Goal: Use online tool/utility: Utilize a website feature to perform a specific function

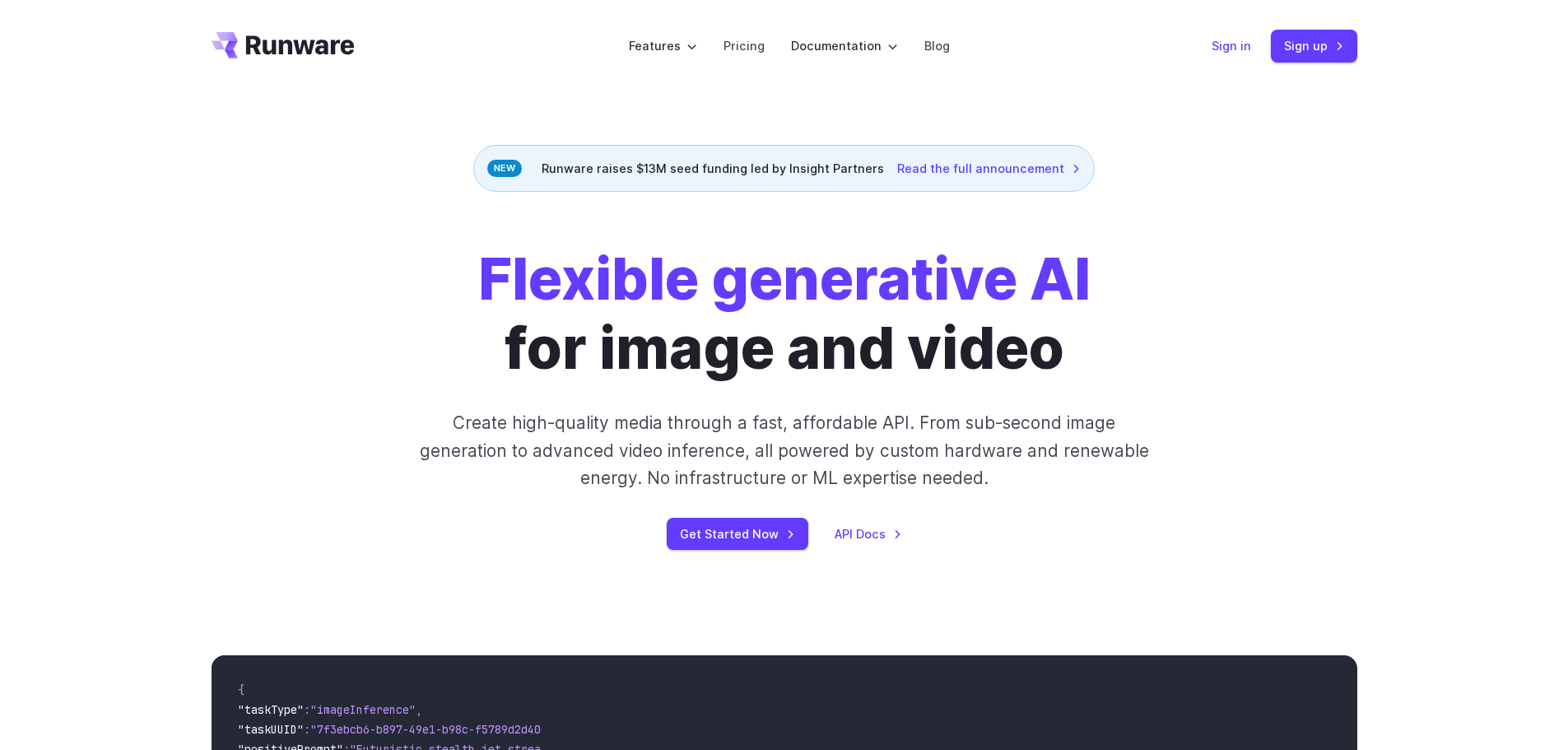
click at [1232, 46] on link "Sign in" at bounding box center [1231, 45] width 40 height 19
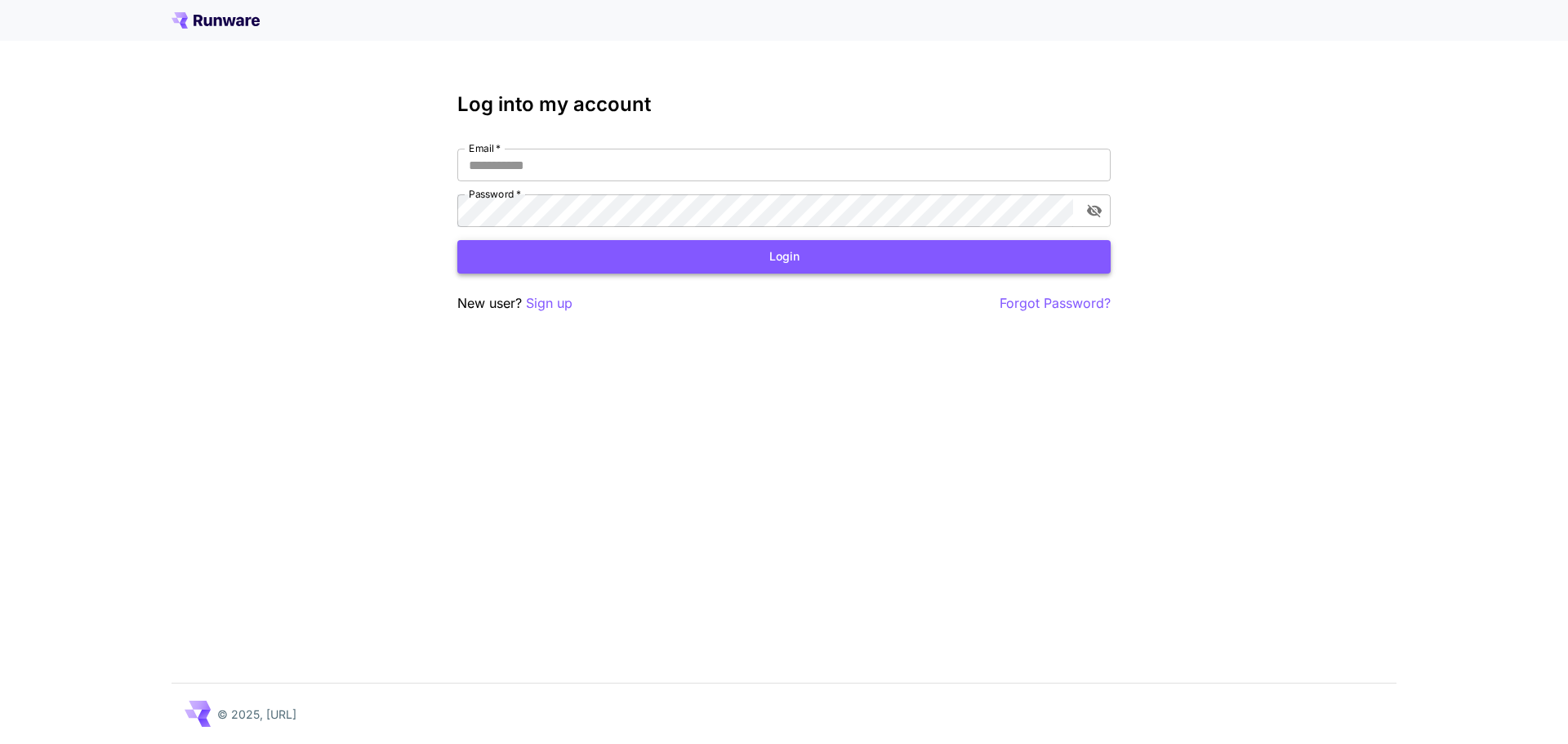
type input "**********"
click at [884, 254] on button "Login" at bounding box center [784, 257] width 653 height 33
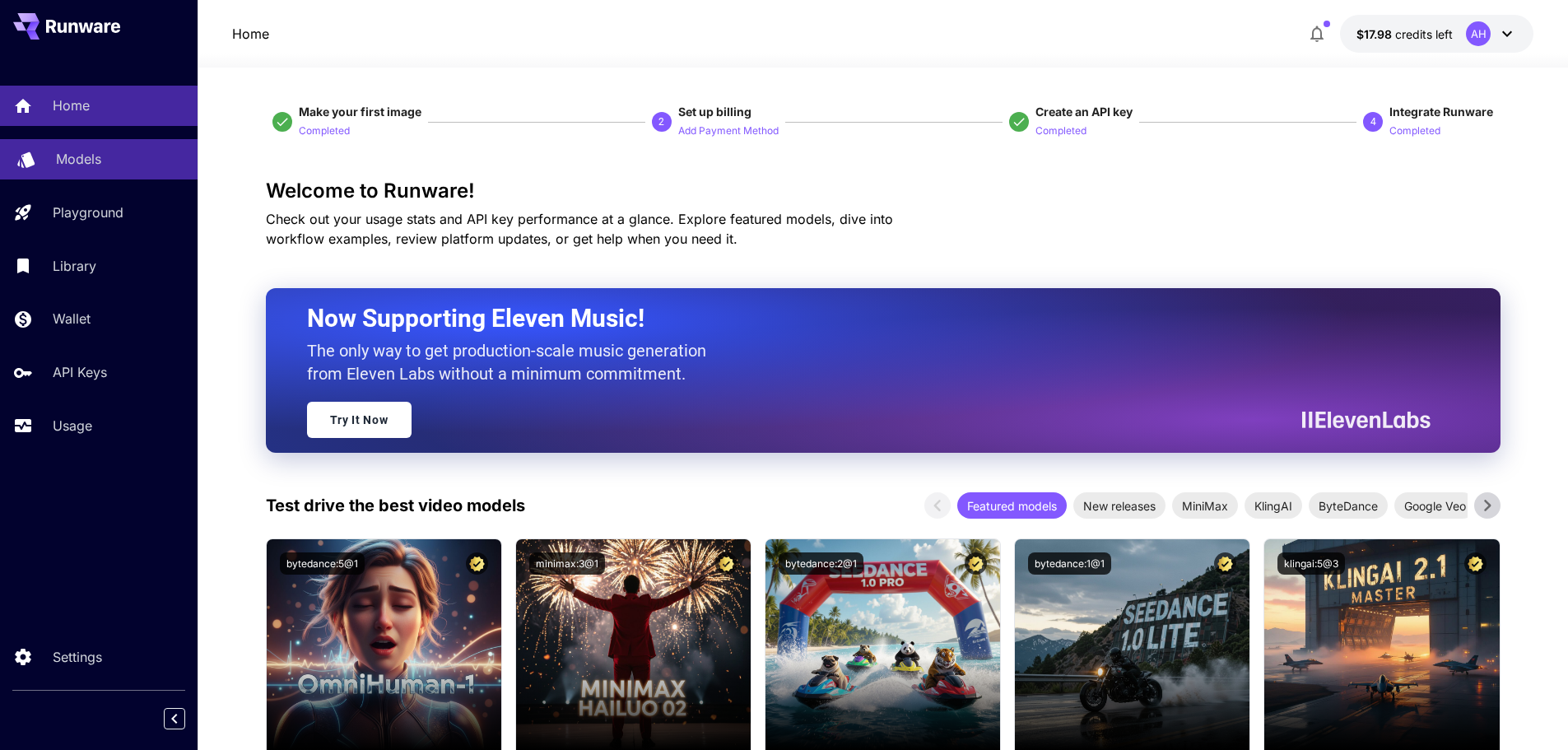
click at [91, 168] on p "Models" at bounding box center [78, 159] width 45 height 20
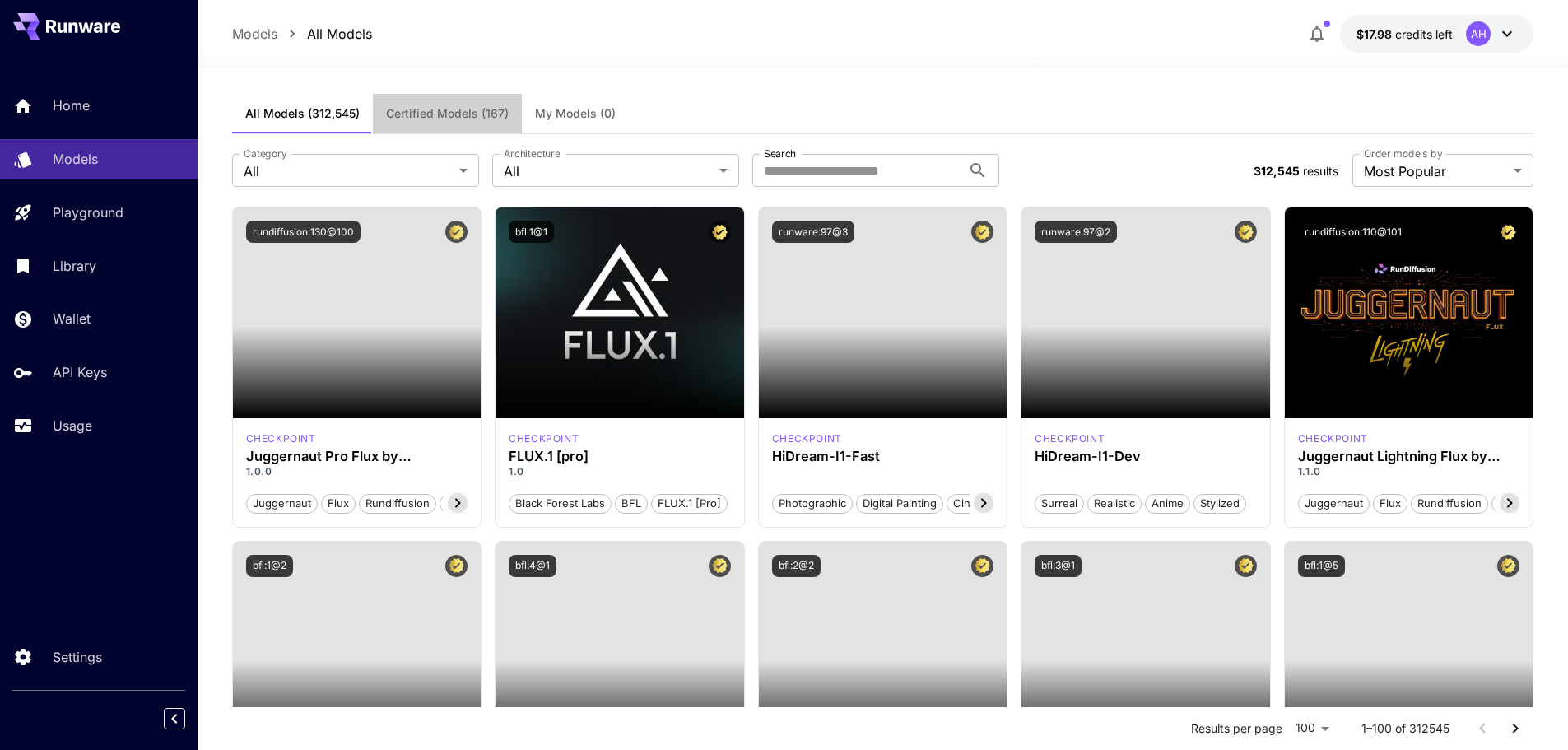
click at [437, 114] on span "Certified Models (167)" at bounding box center [447, 114] width 122 height 15
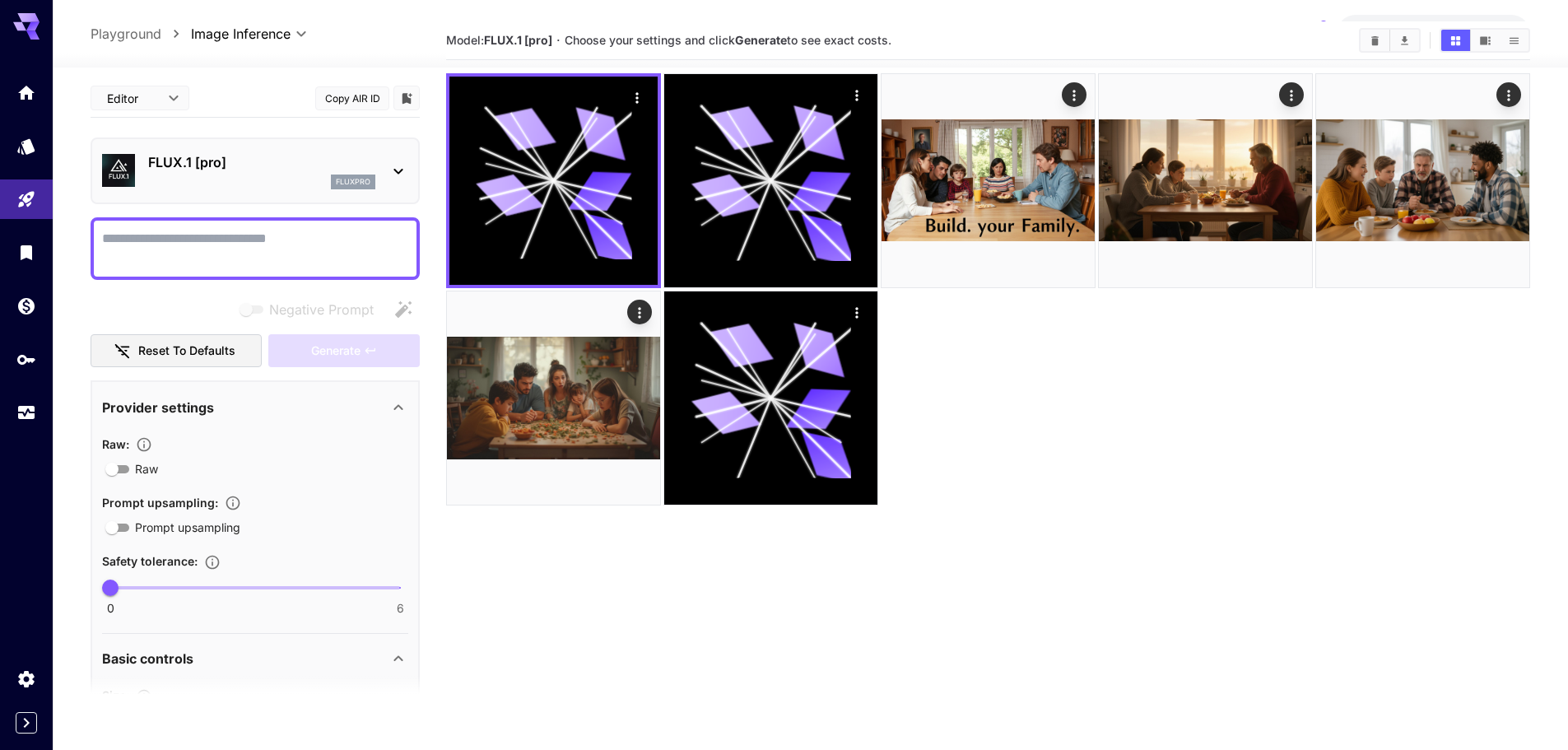
scroll to position [130, 0]
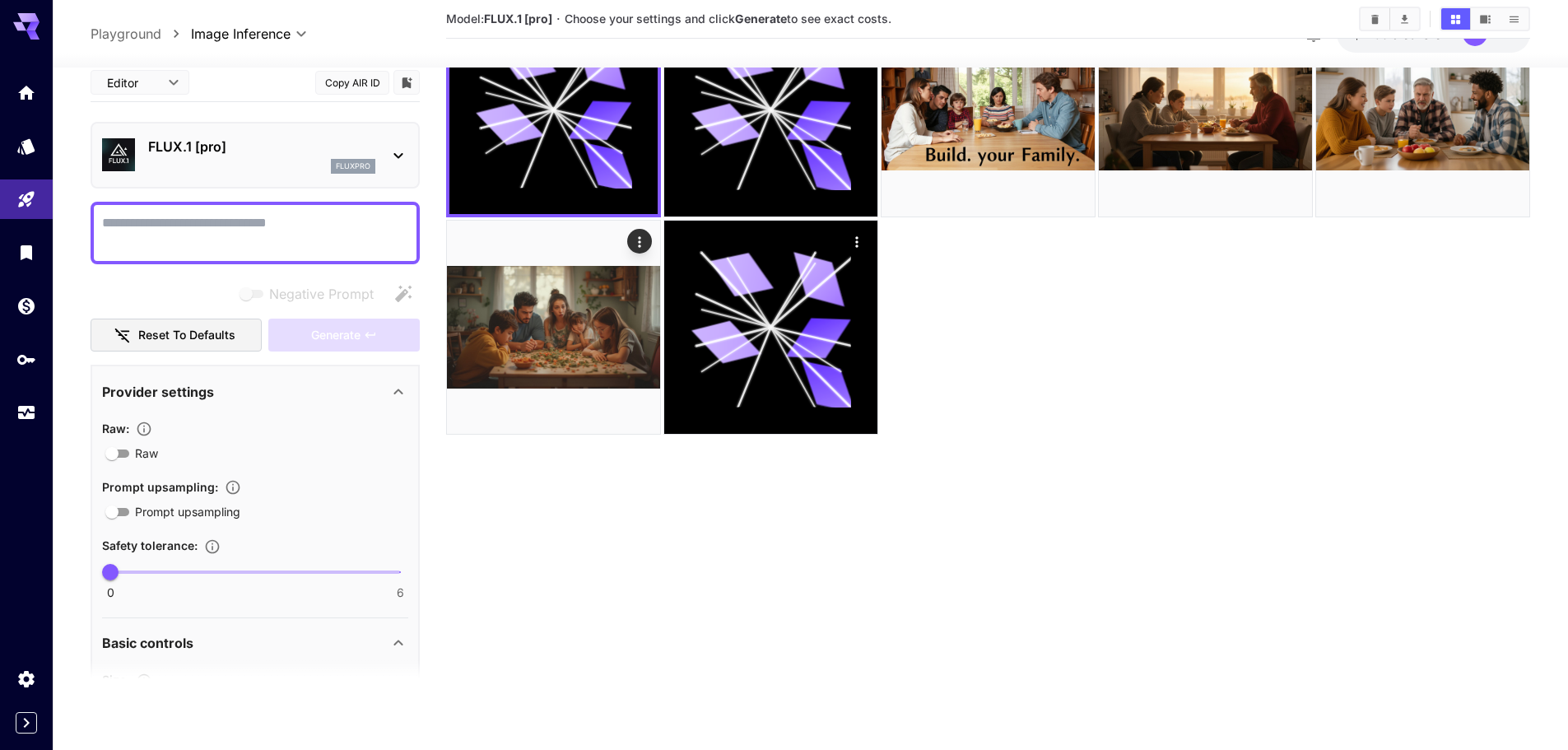
type input "**"
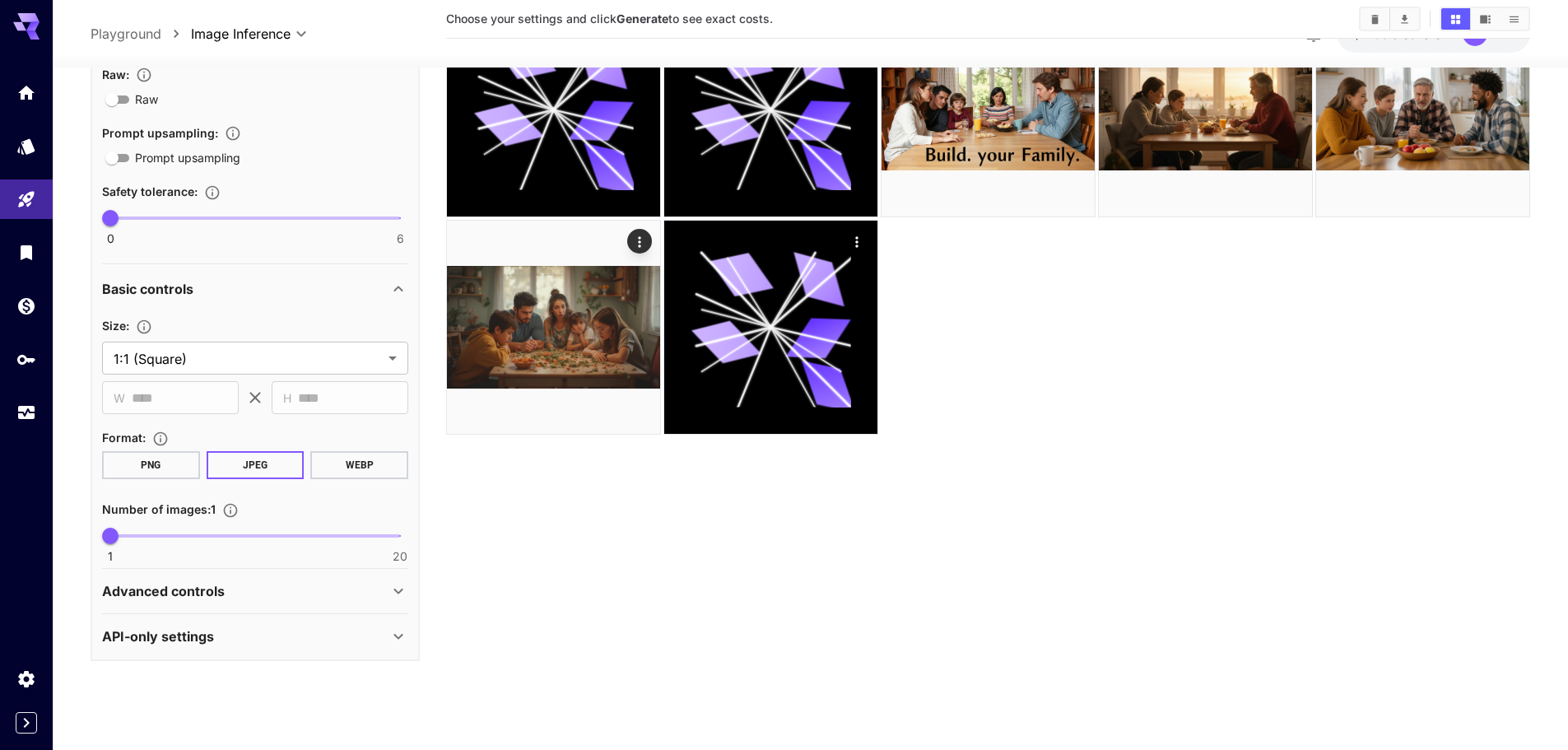
scroll to position [355, 0]
click at [319, 591] on div "Advanced controls" at bounding box center [245, 590] width 287 height 20
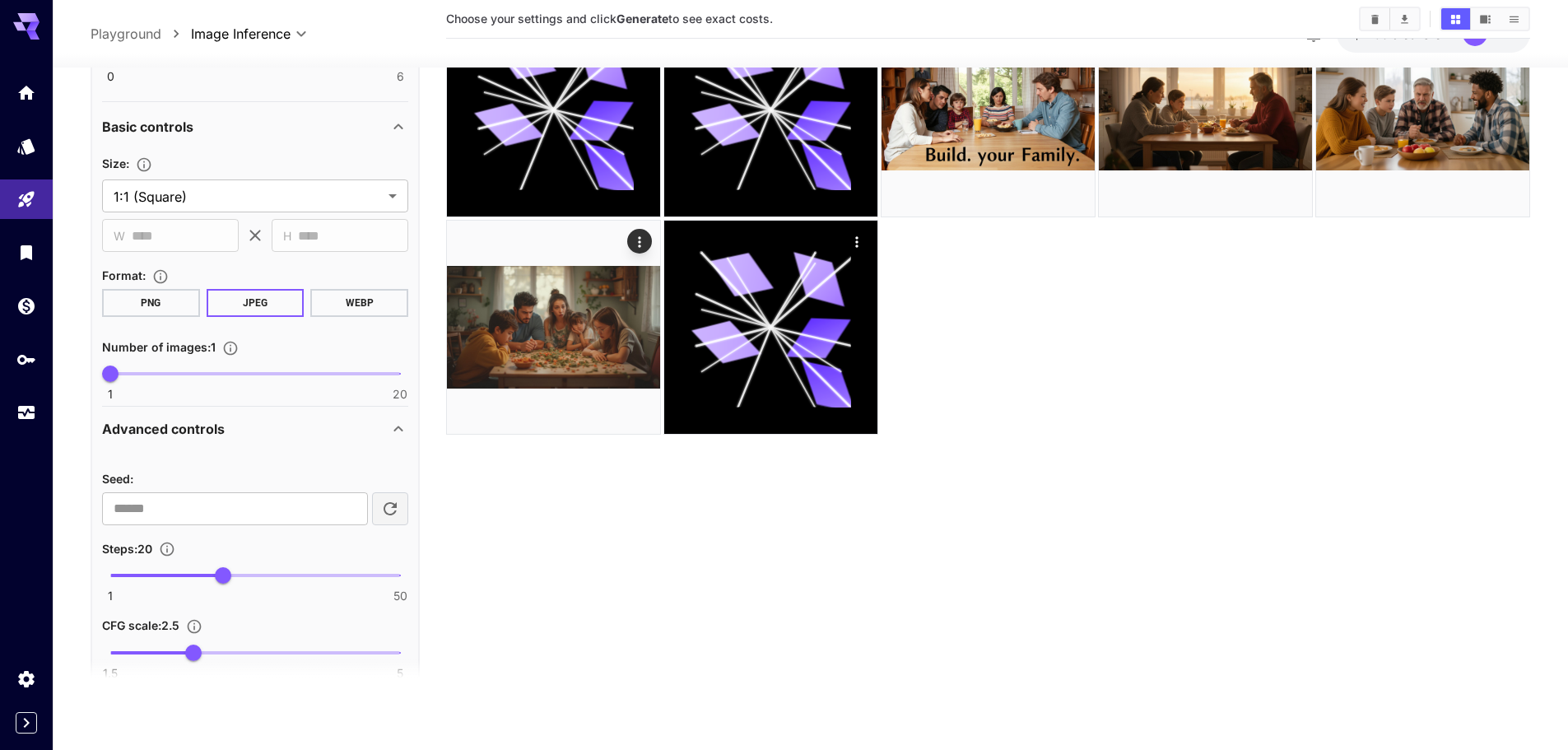
scroll to position [434, 0]
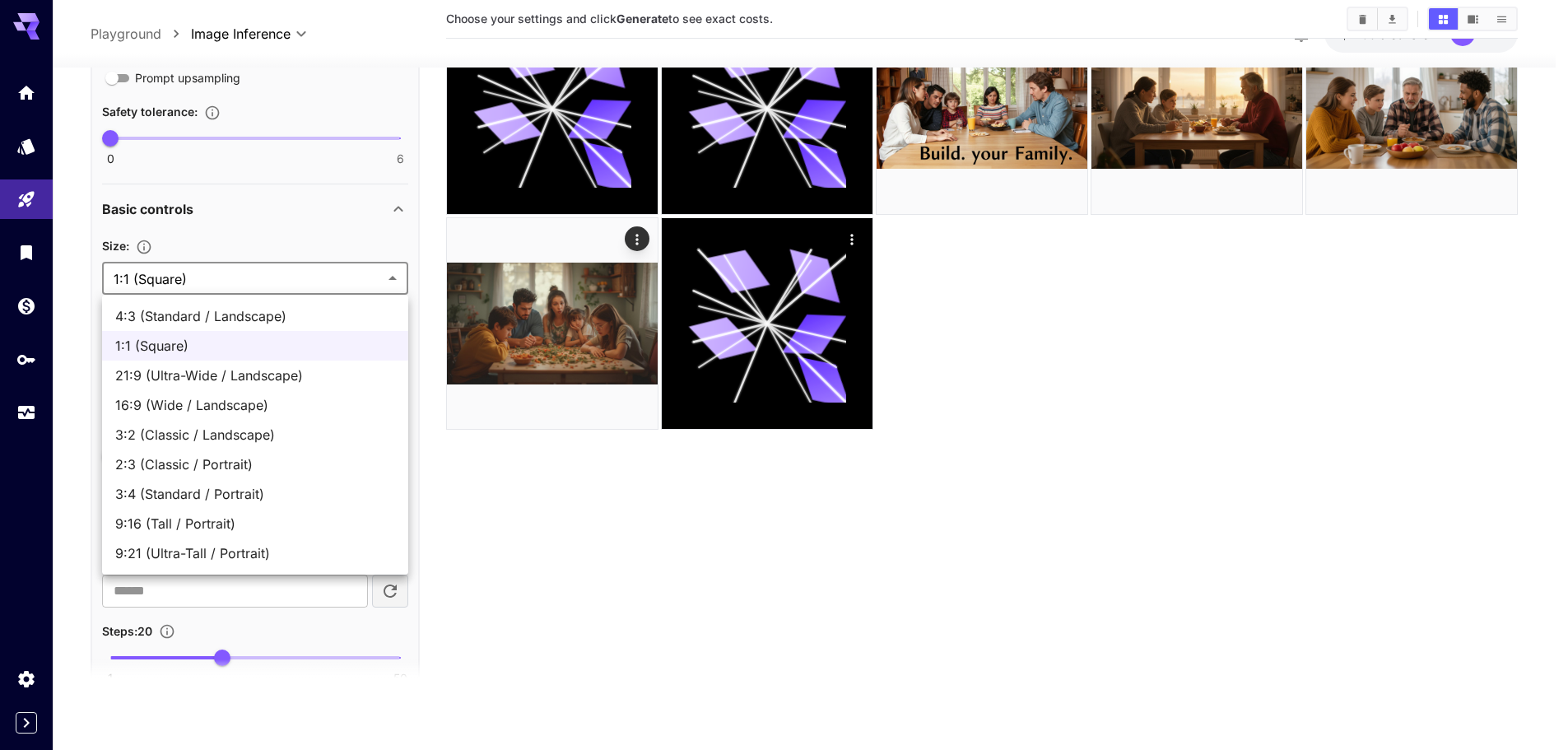
click at [253, 279] on body "**********" at bounding box center [784, 309] width 1568 height 880
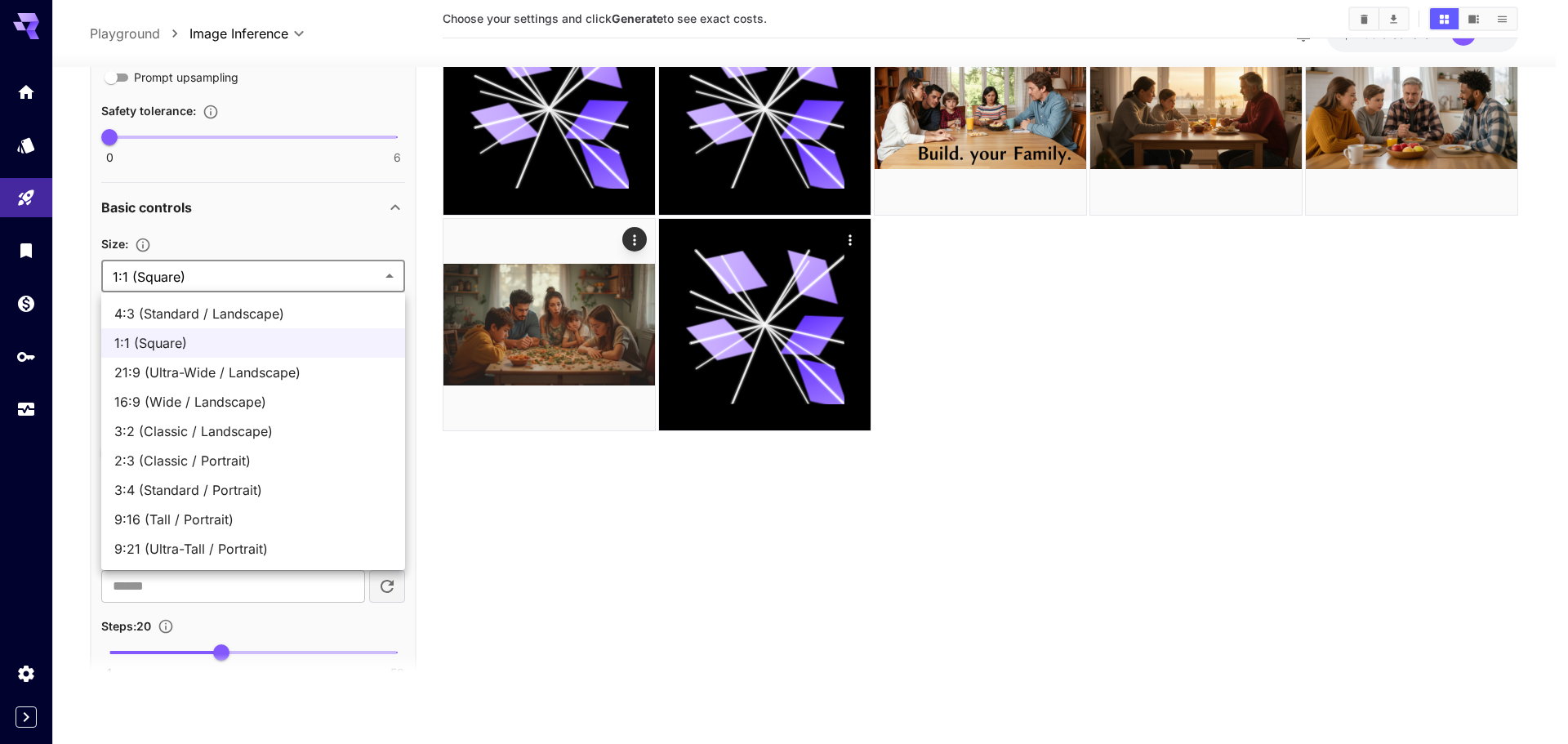
click at [218, 523] on span "9:16 (Tall / Portrait)" at bounding box center [253, 519] width 277 height 19
type input "**********"
type input "***"
type input "****"
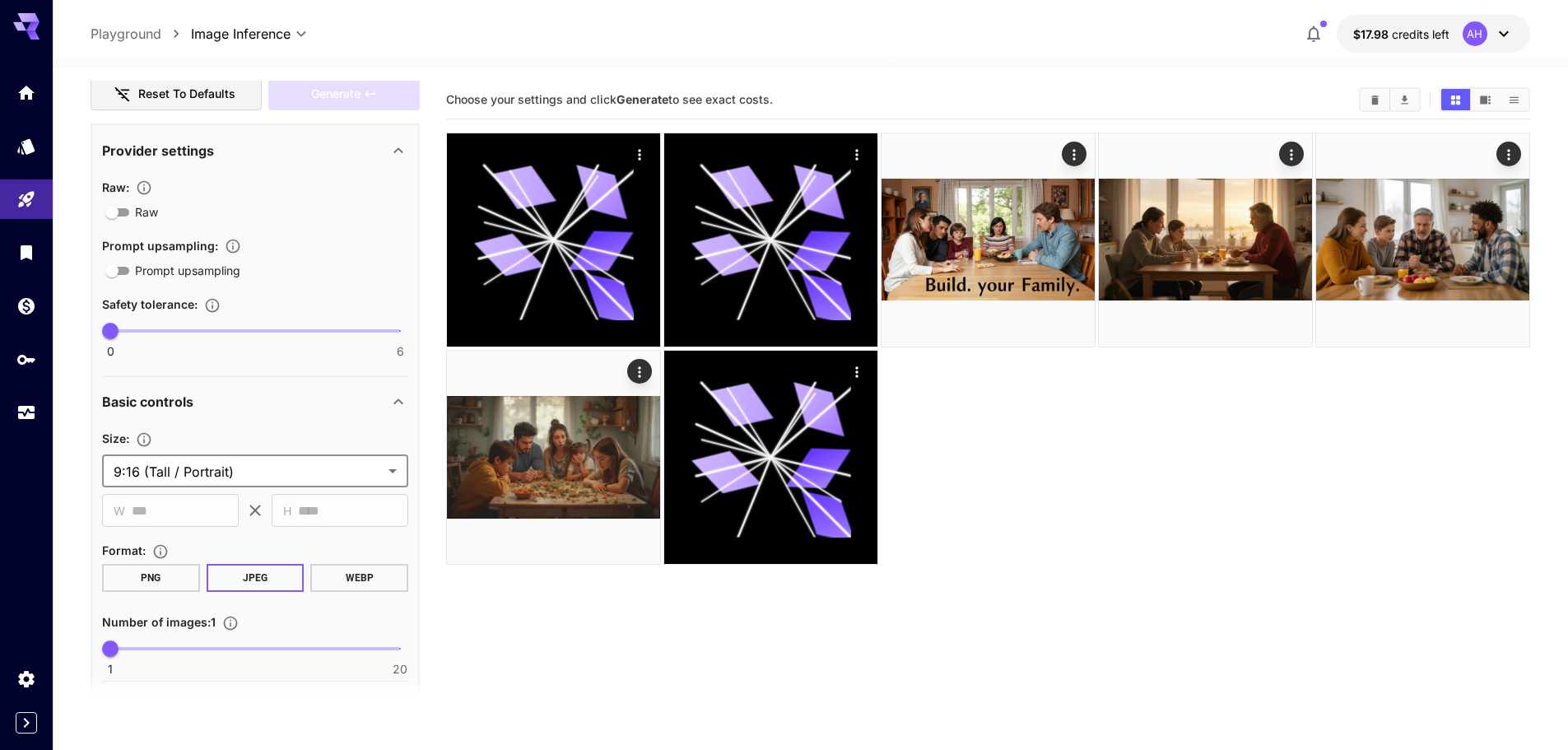
scroll to position [0, 0]
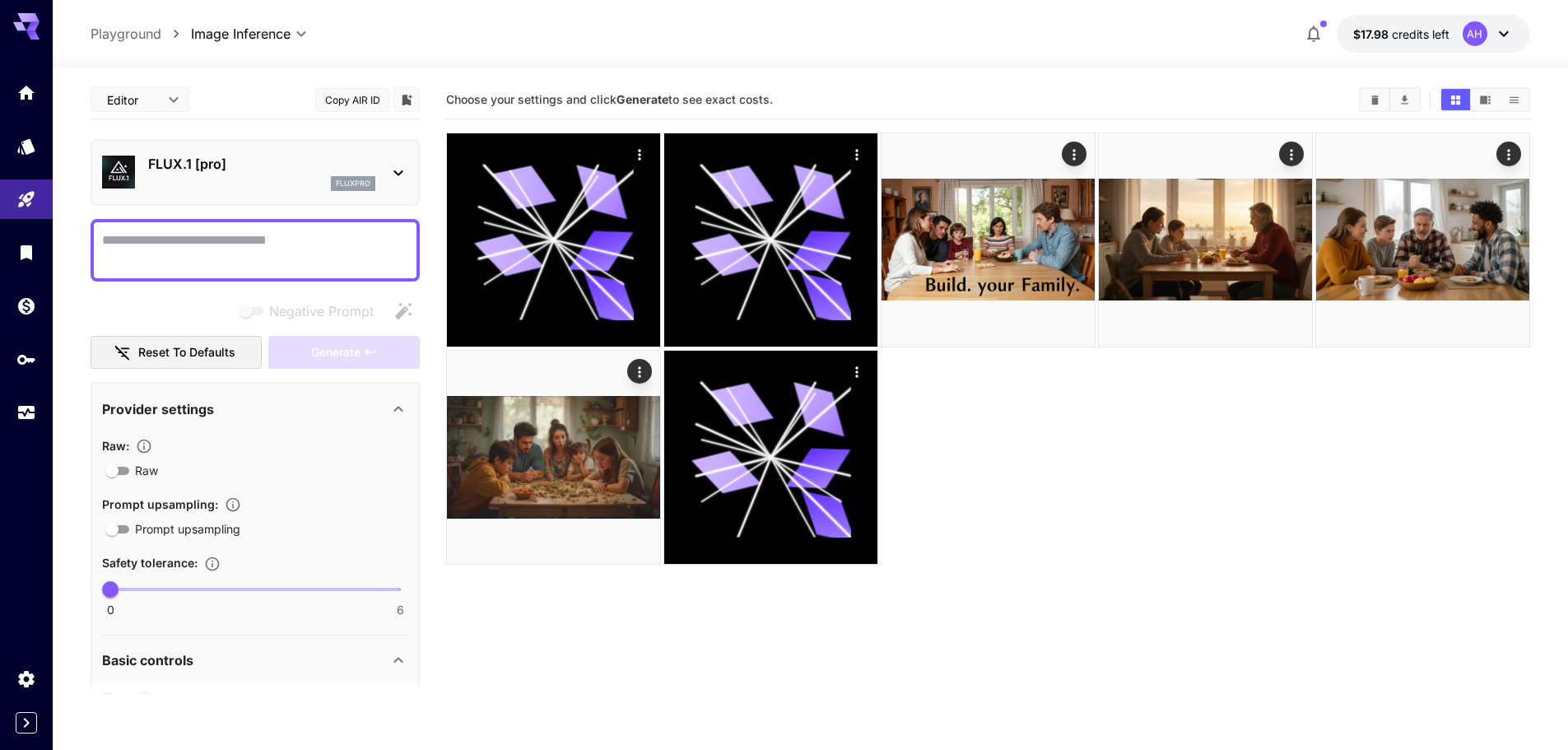
click at [358, 97] on button "Copy AIR ID" at bounding box center [351, 99] width 74 height 24
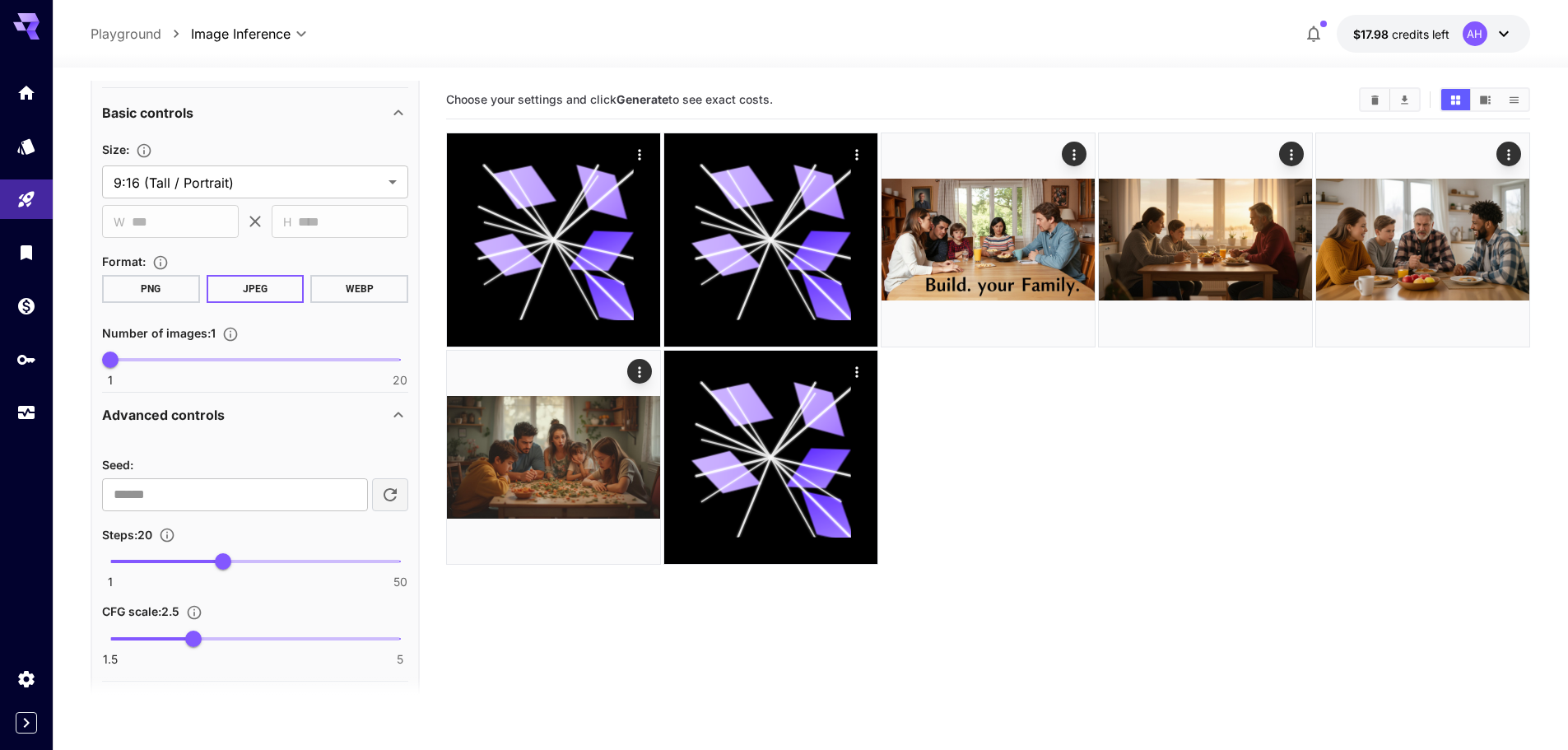
scroll to position [598, 0]
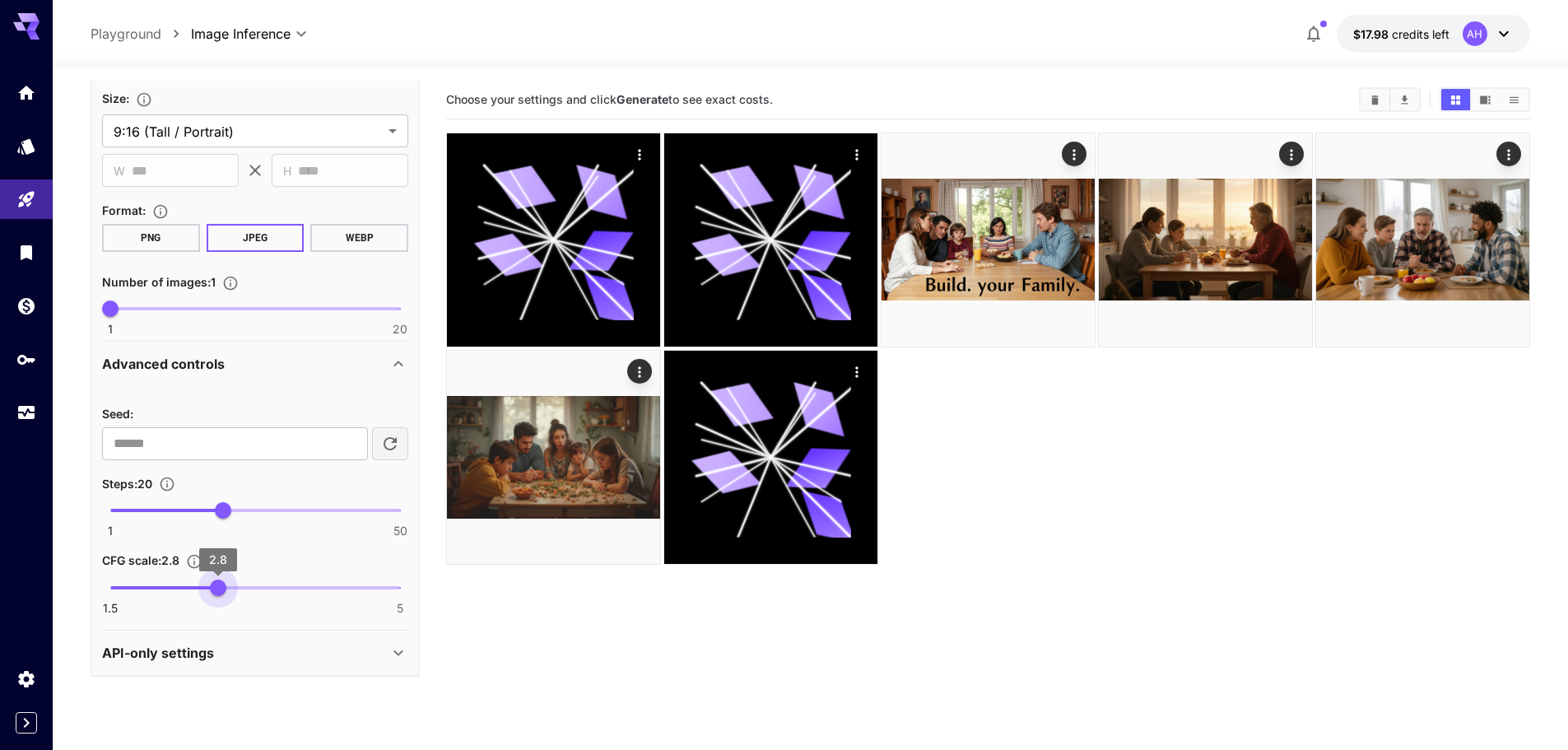
type input "***"
drag, startPoint x: 195, startPoint y: 583, endPoint x: 209, endPoint y: 593, distance: 17.2
click at [209, 593] on span "2.7" at bounding box center [209, 588] width 17 height 17
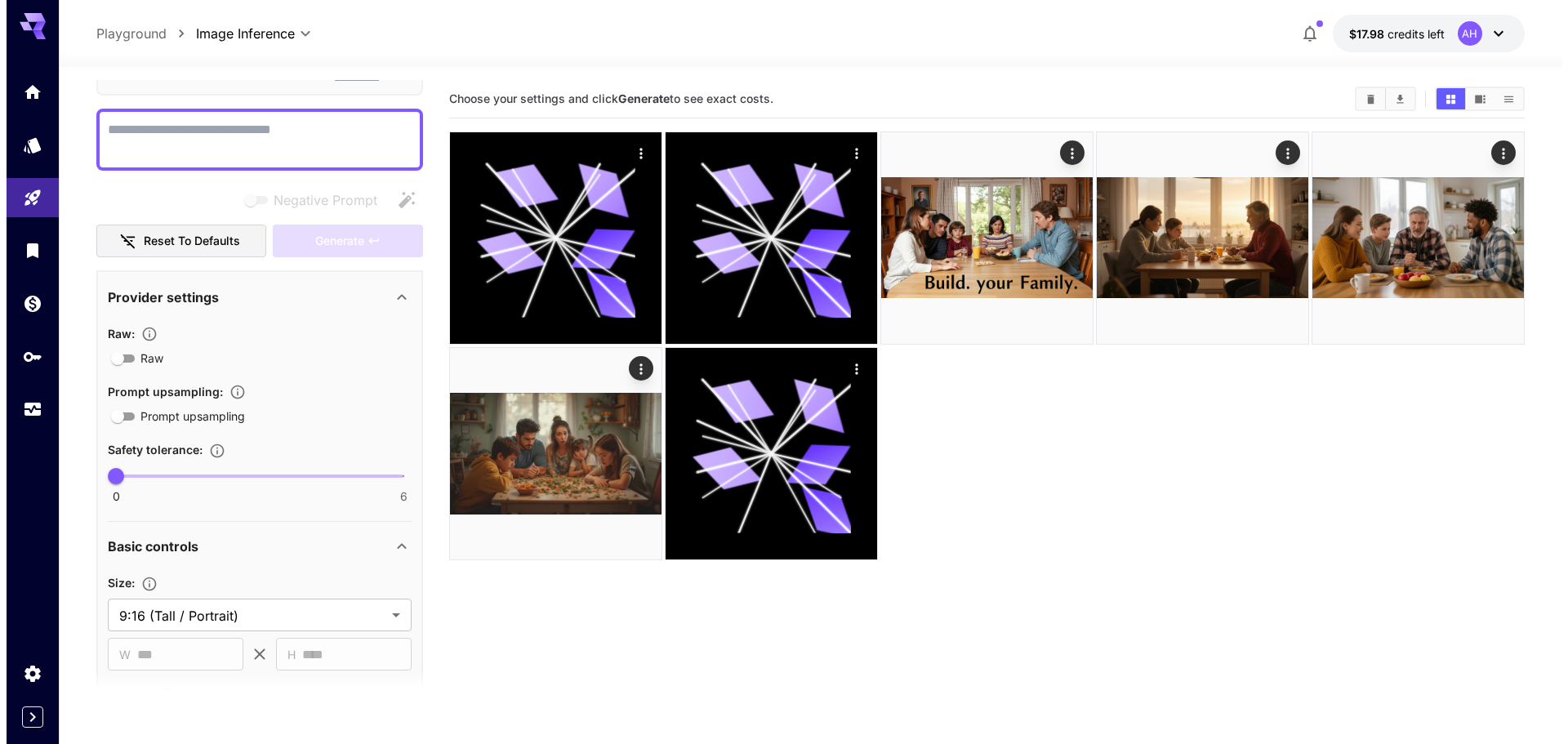
scroll to position [0, 0]
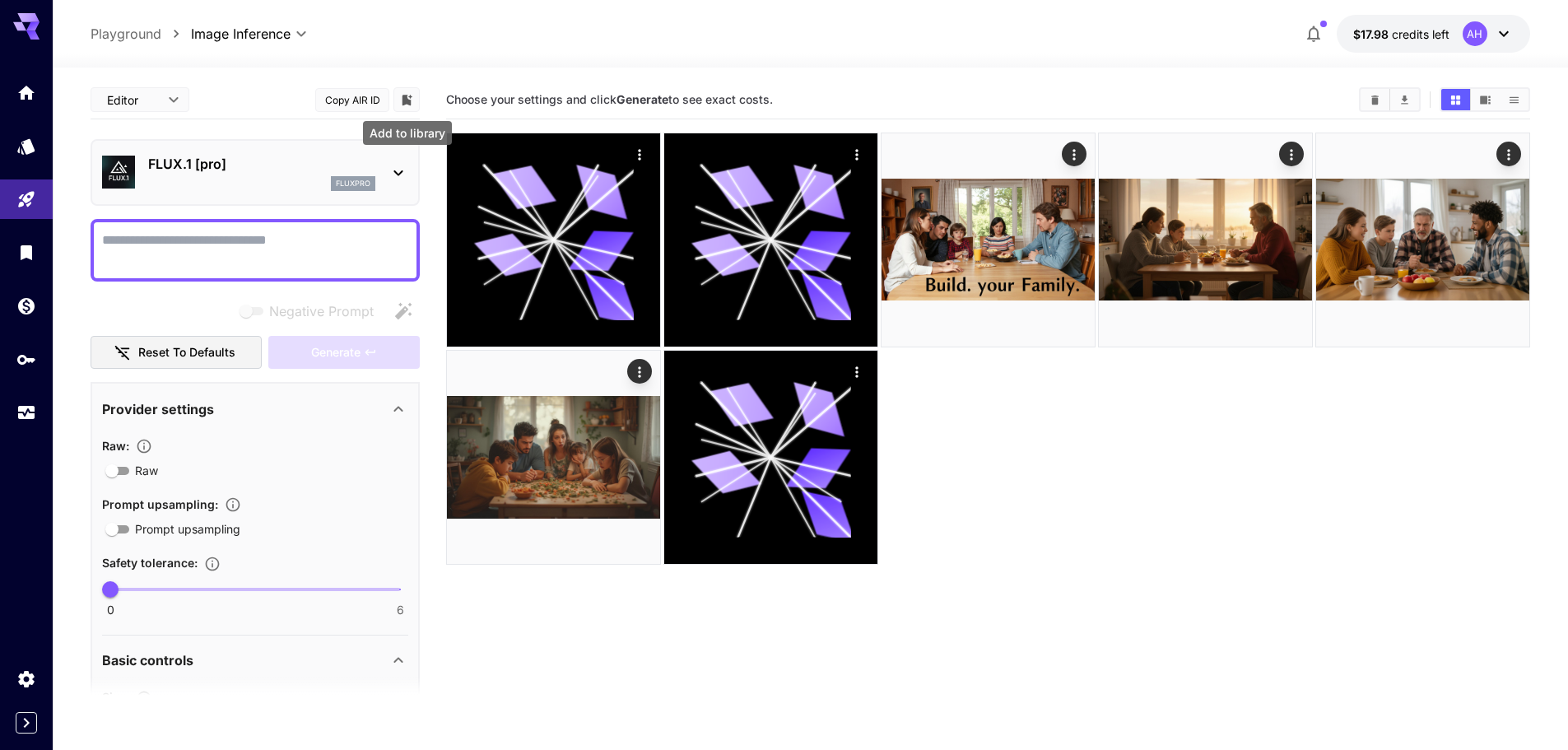
click at [409, 97] on icon "Add to library" at bounding box center [407, 100] width 10 height 11
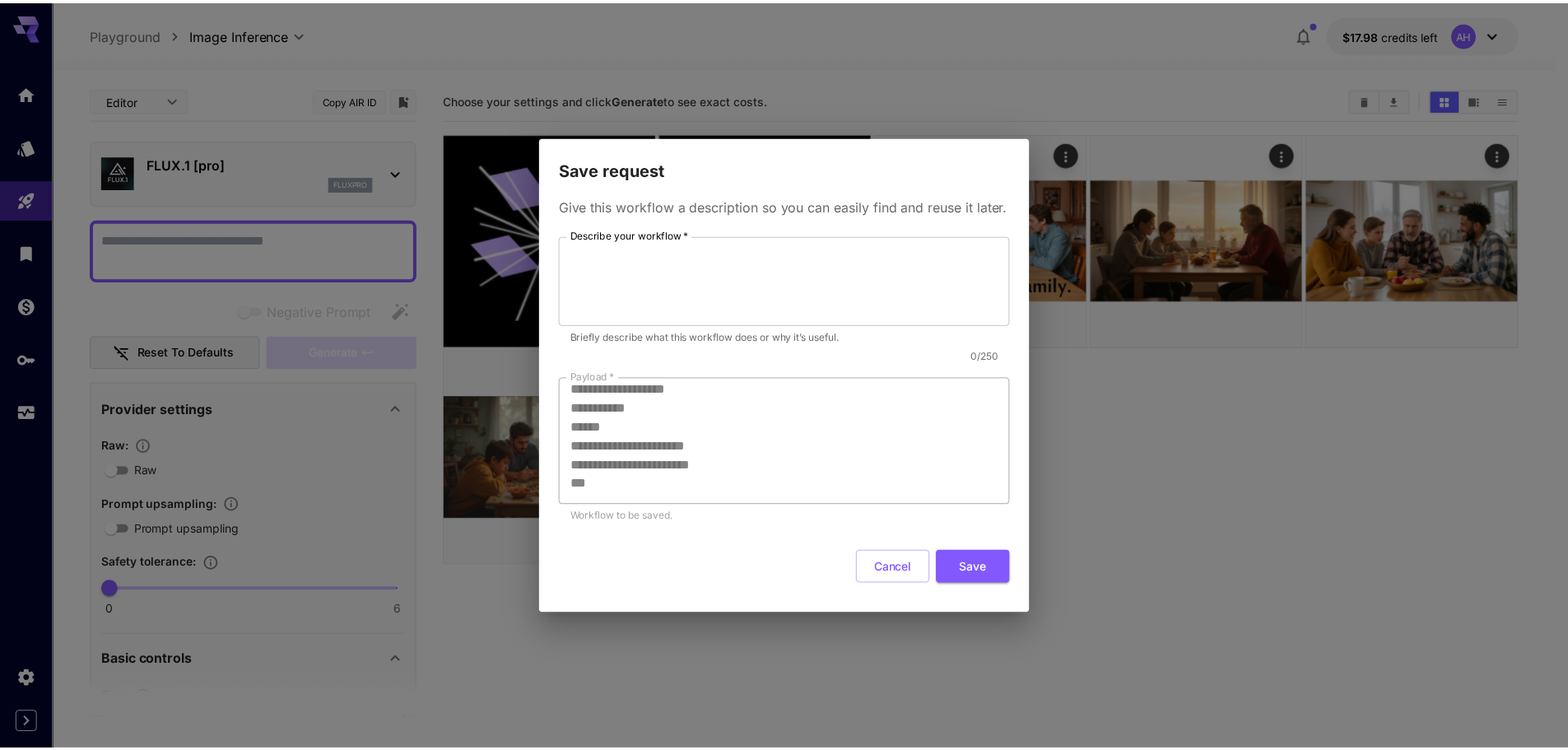
scroll to position [209, 0]
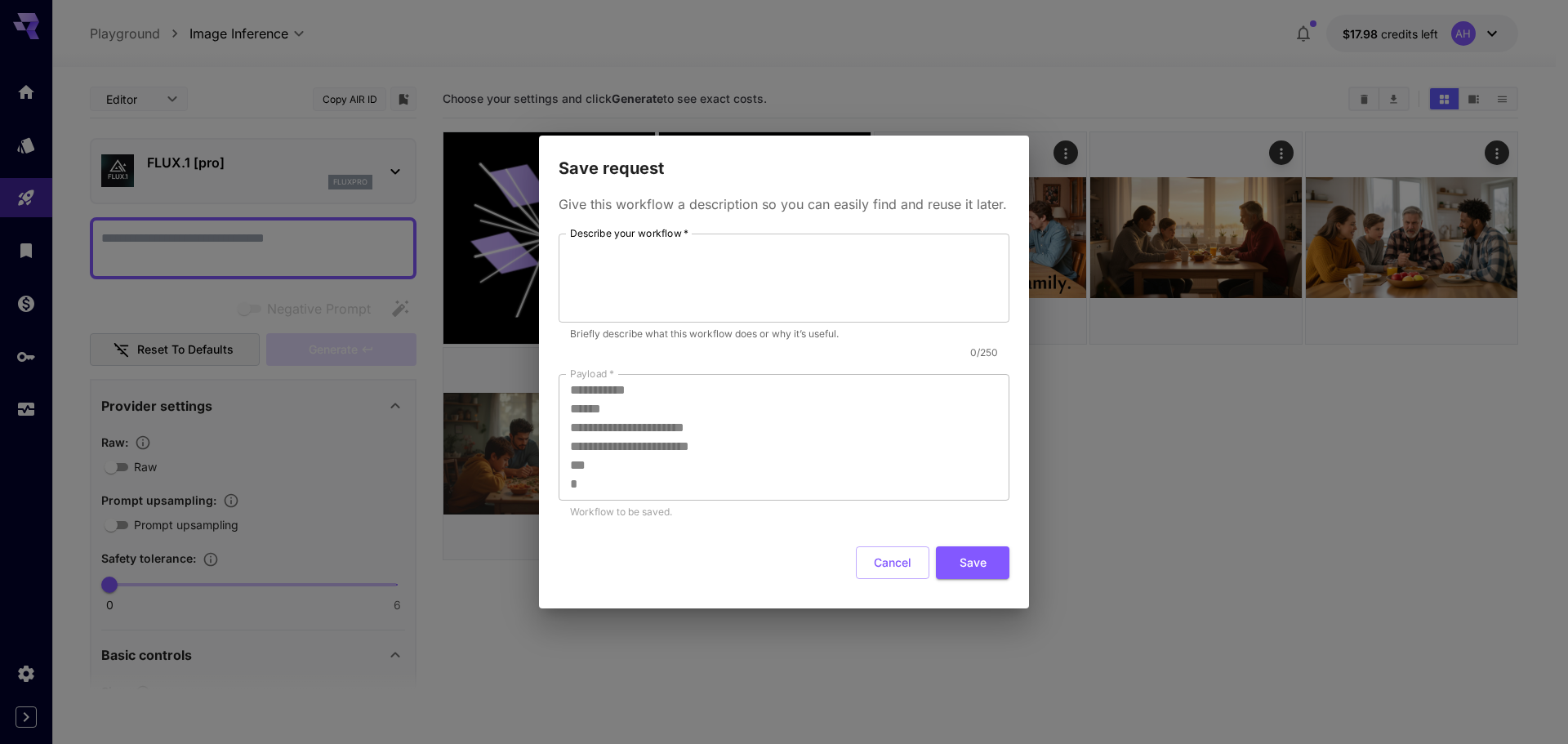
click at [1087, 92] on div "**********" at bounding box center [784, 372] width 1568 height 744
click at [877, 567] on button "Cancel" at bounding box center [892, 563] width 73 height 33
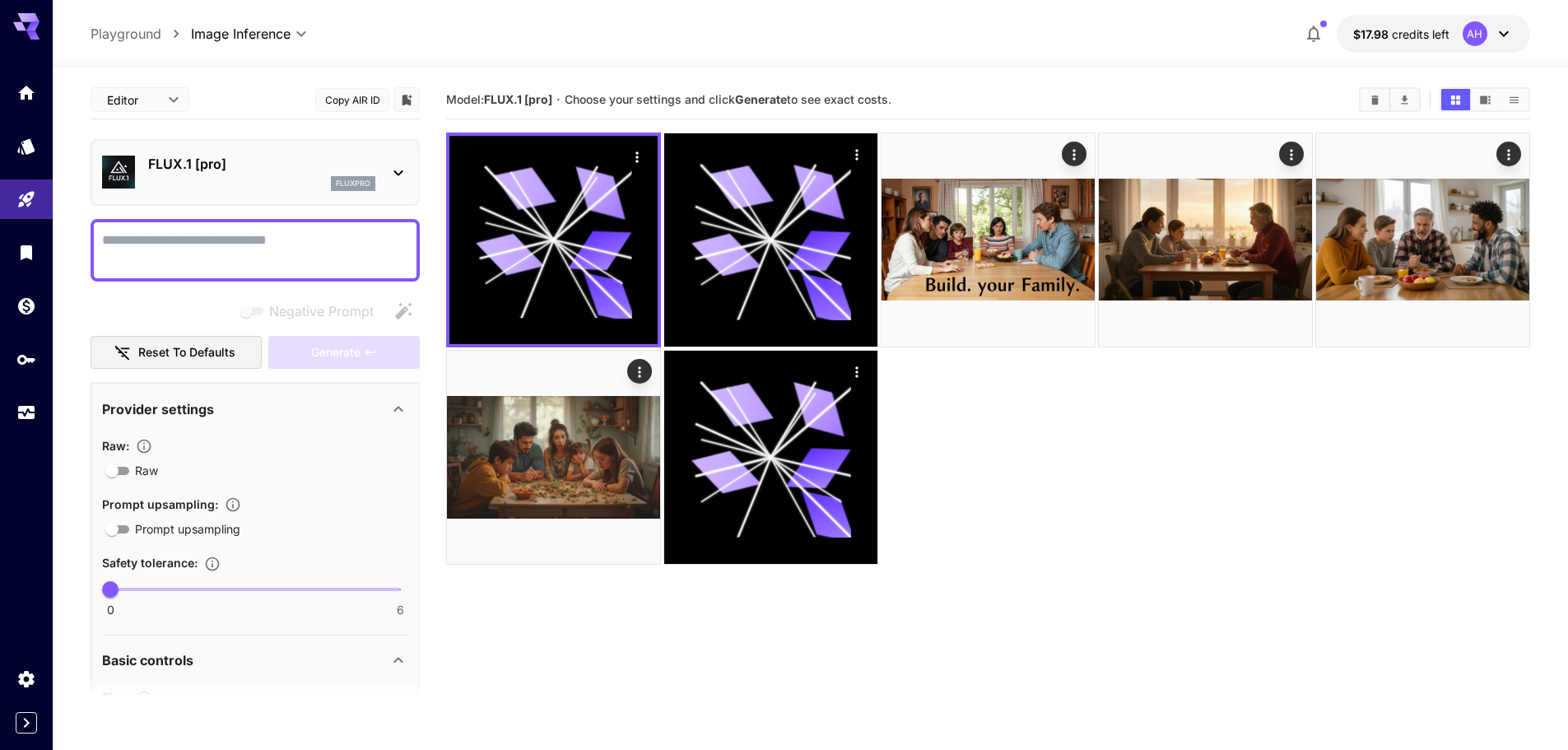
type input "**"
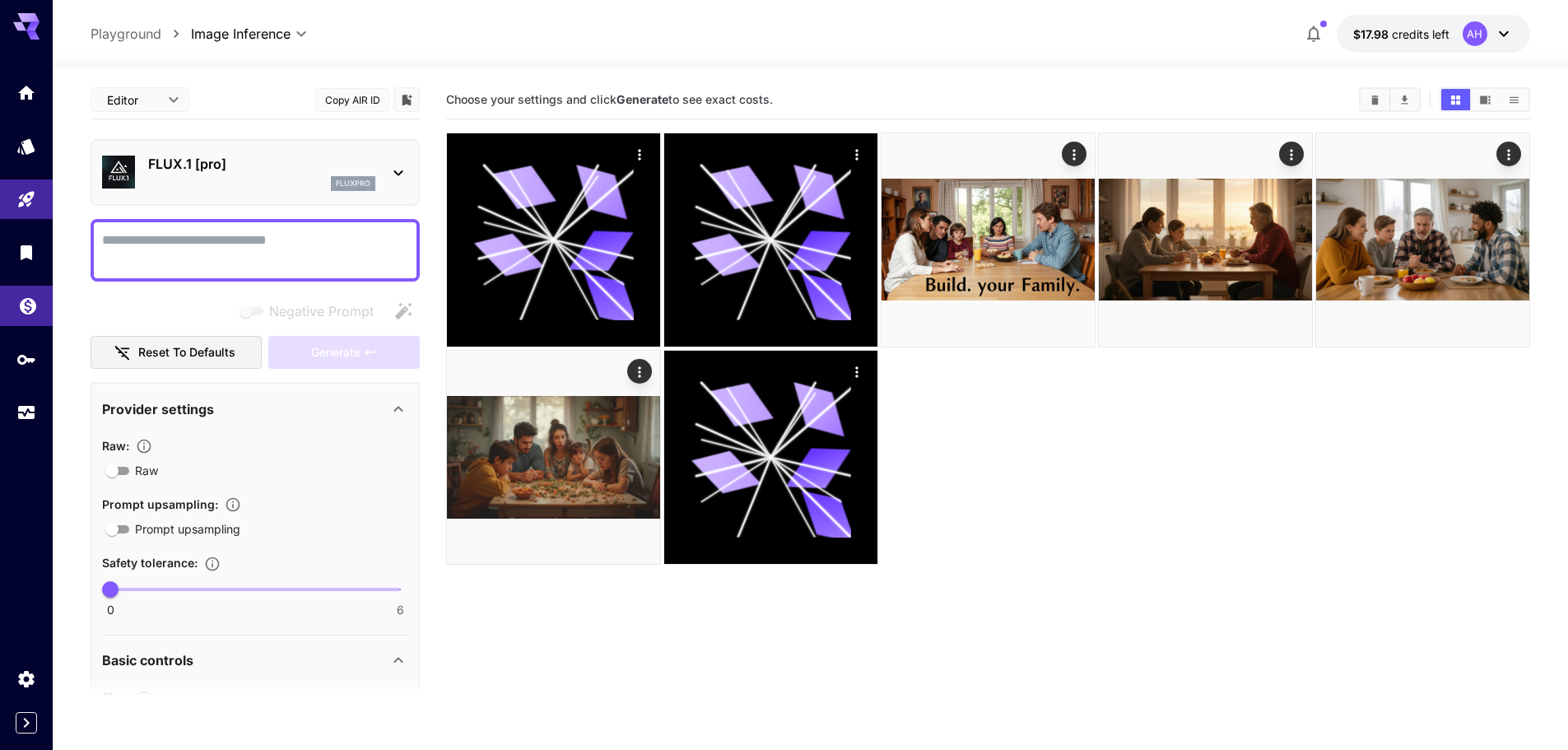
click at [22, 310] on icon "Wallet" at bounding box center [28, 301] width 20 height 20
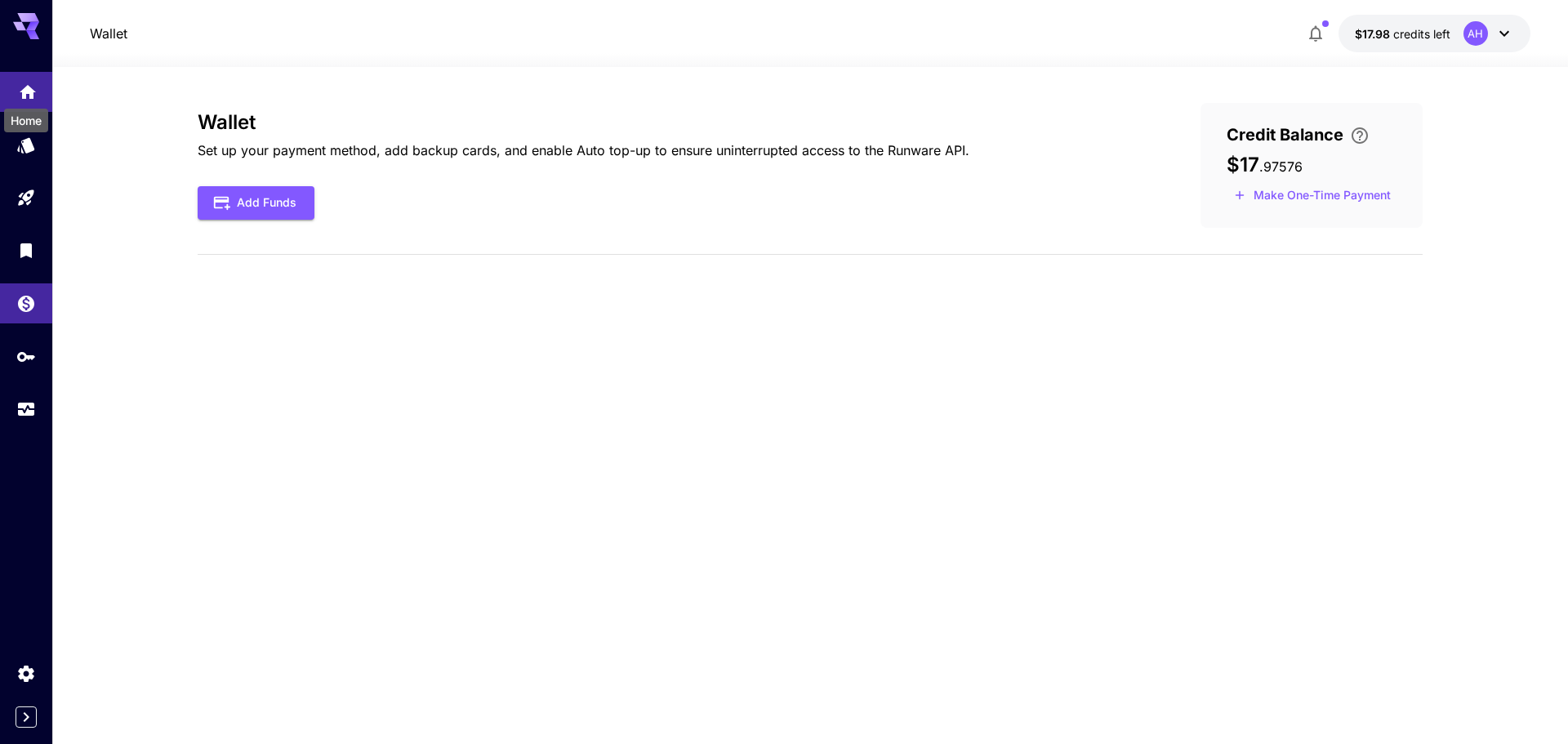
click at [18, 96] on icon "Home" at bounding box center [27, 87] width 19 height 19
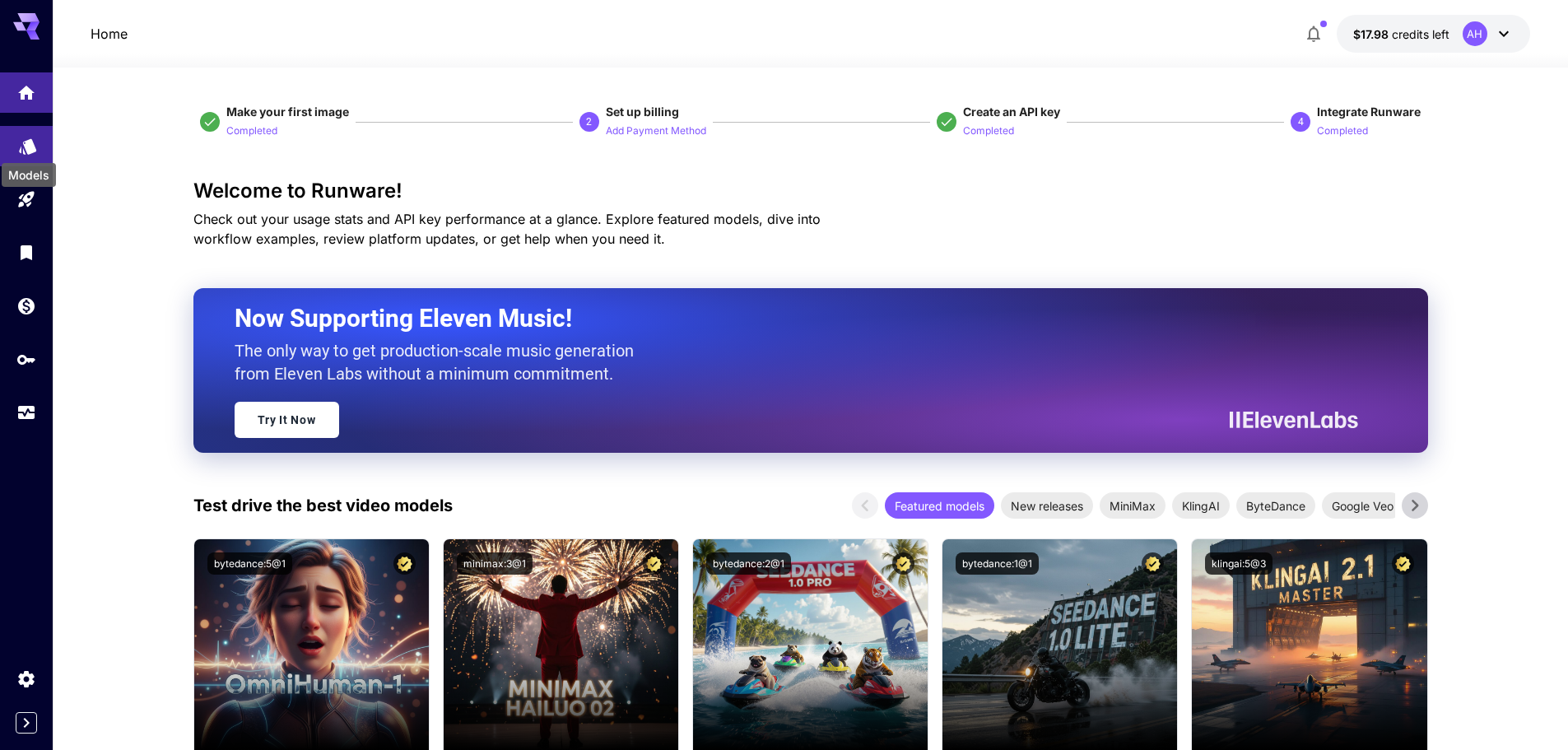
click at [28, 148] on icon "Models" at bounding box center [27, 141] width 17 height 16
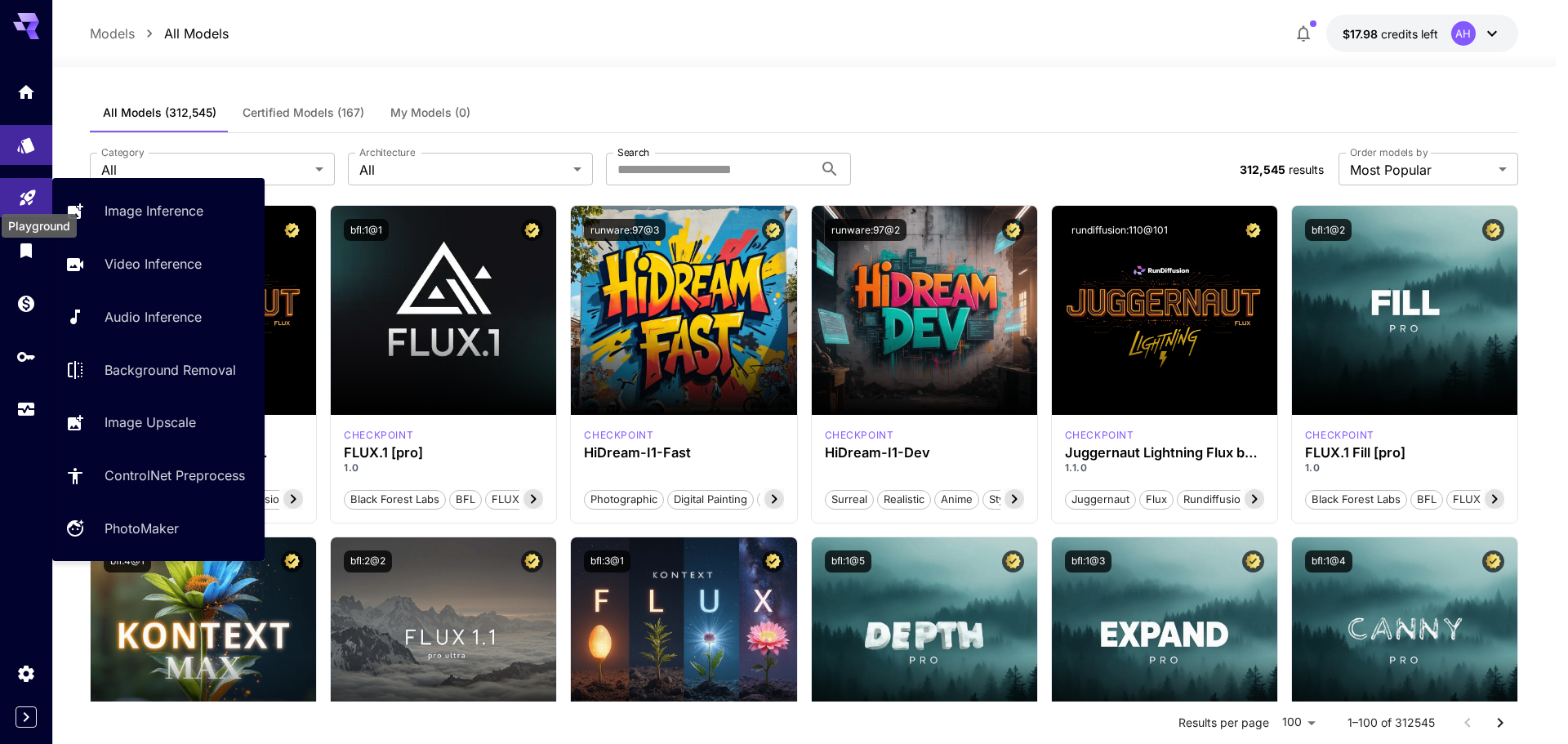
click at [19, 195] on icon "Playground" at bounding box center [27, 193] width 19 height 19
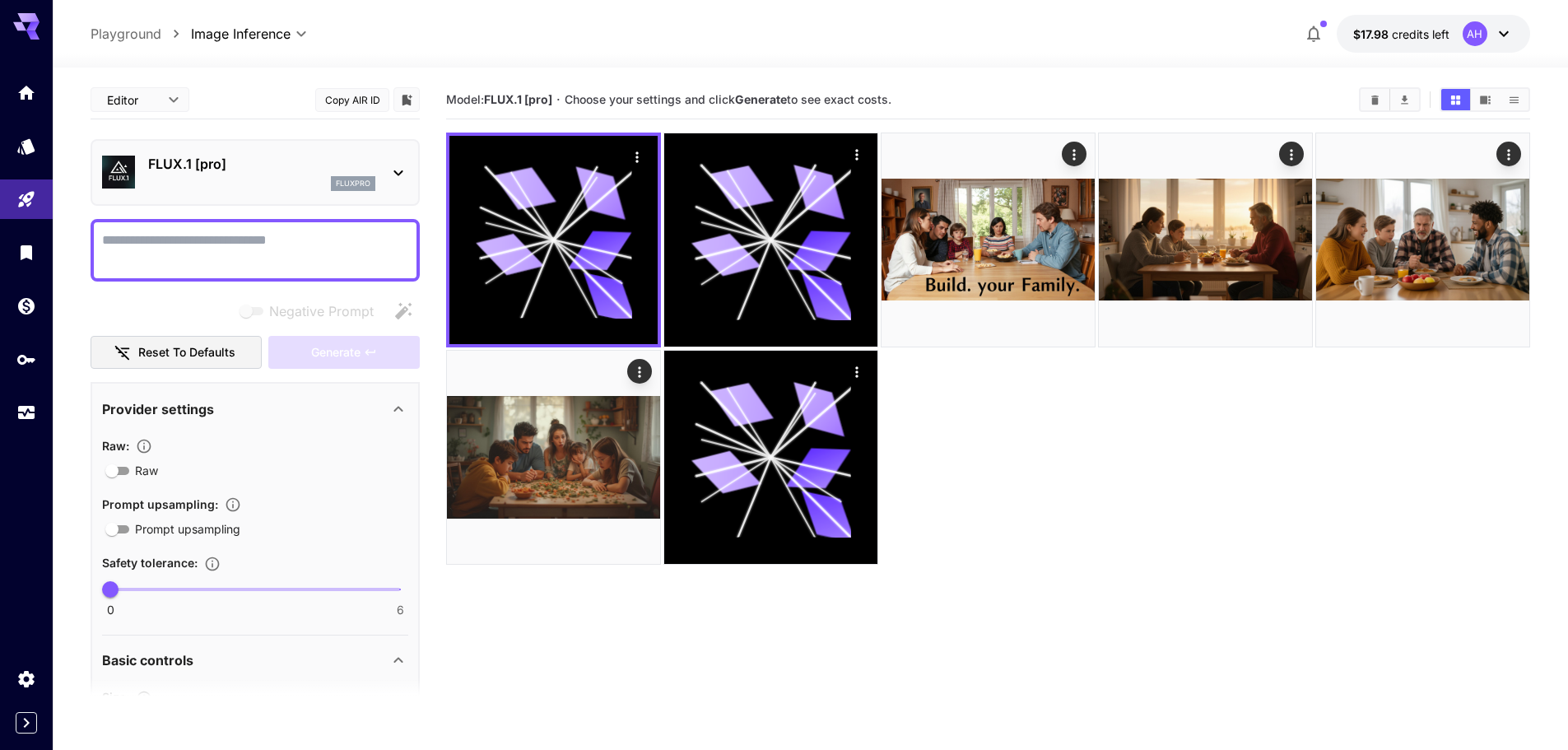
type input "**"
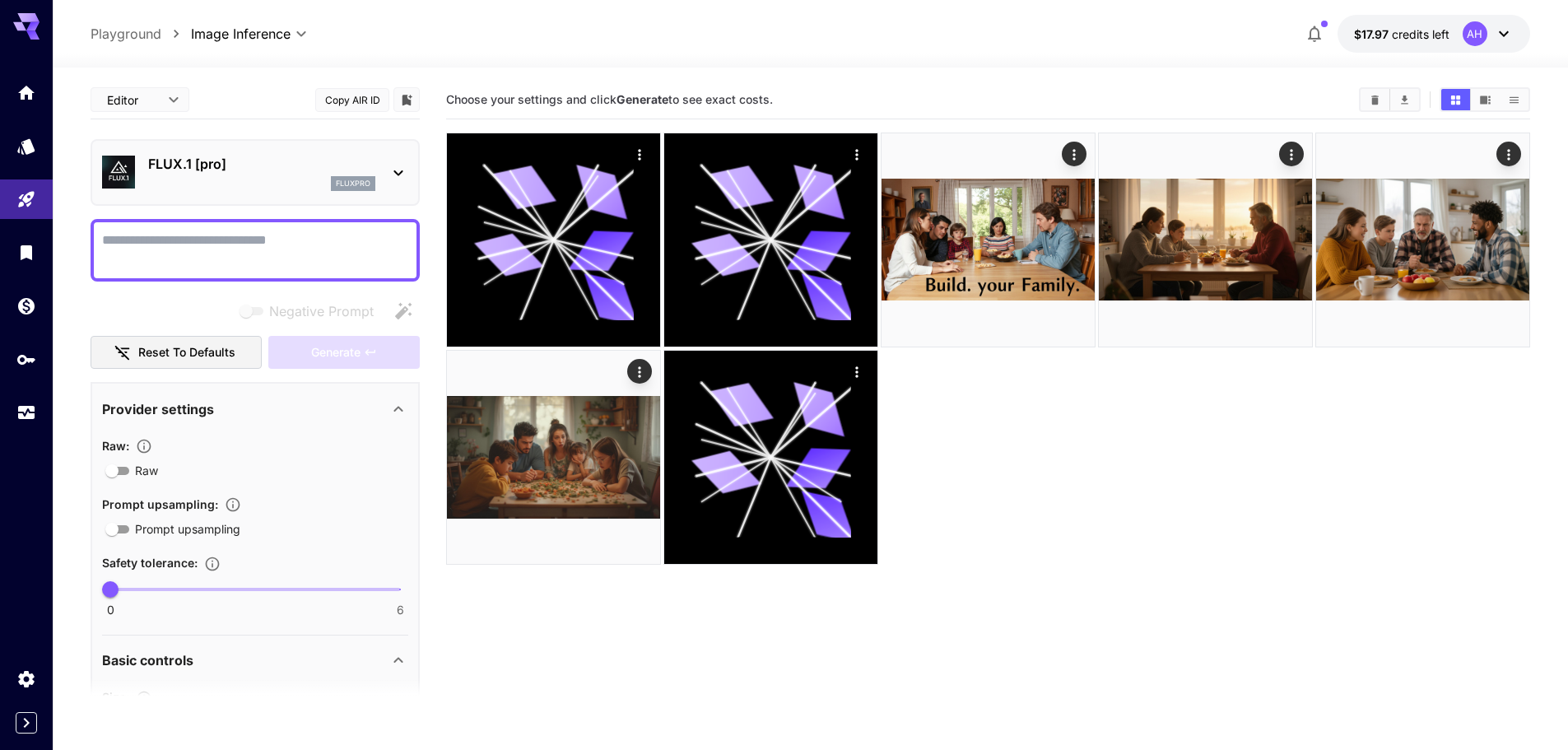
click at [401, 171] on icon at bounding box center [398, 173] width 9 height 5
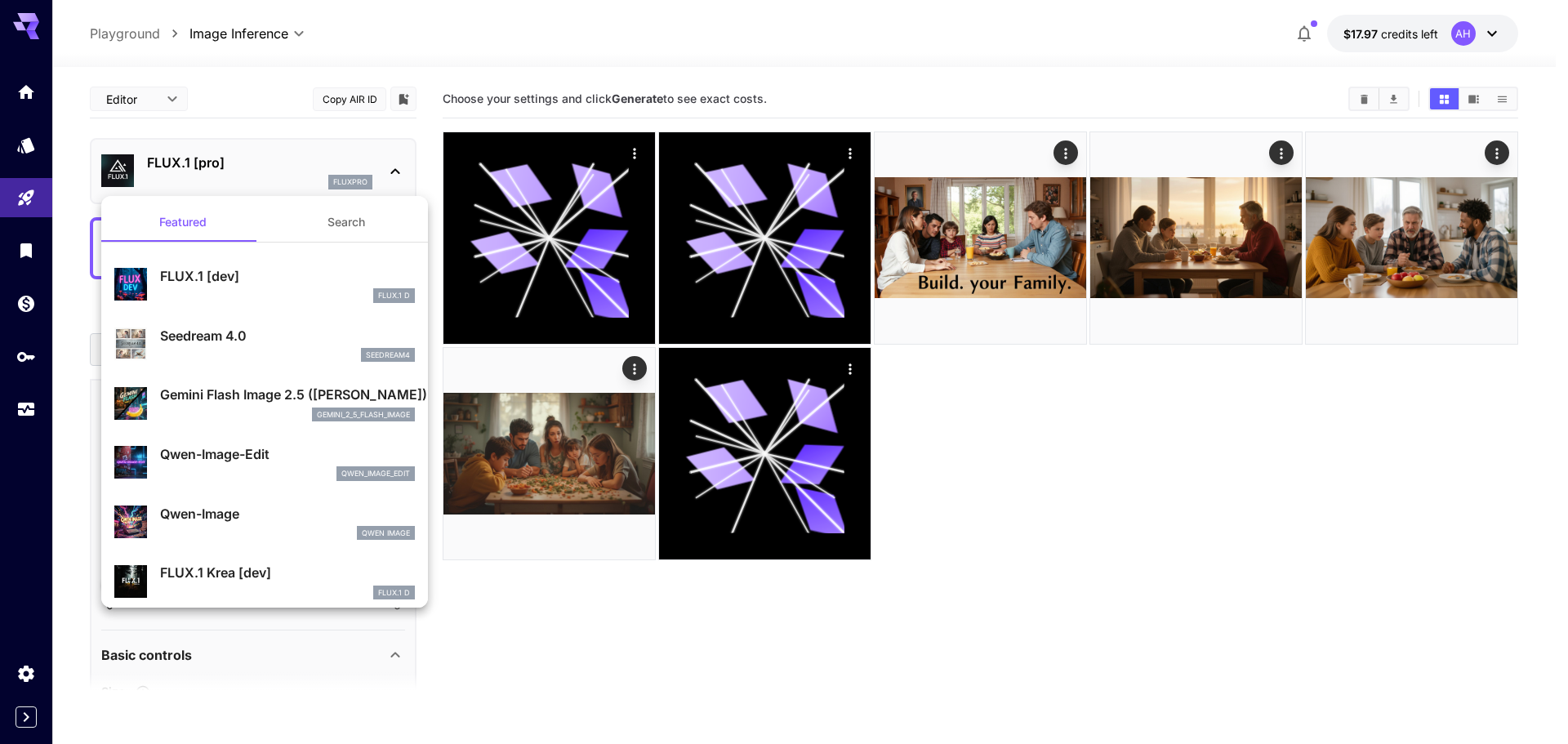
click at [978, 44] on div at bounding box center [784, 372] width 1568 height 744
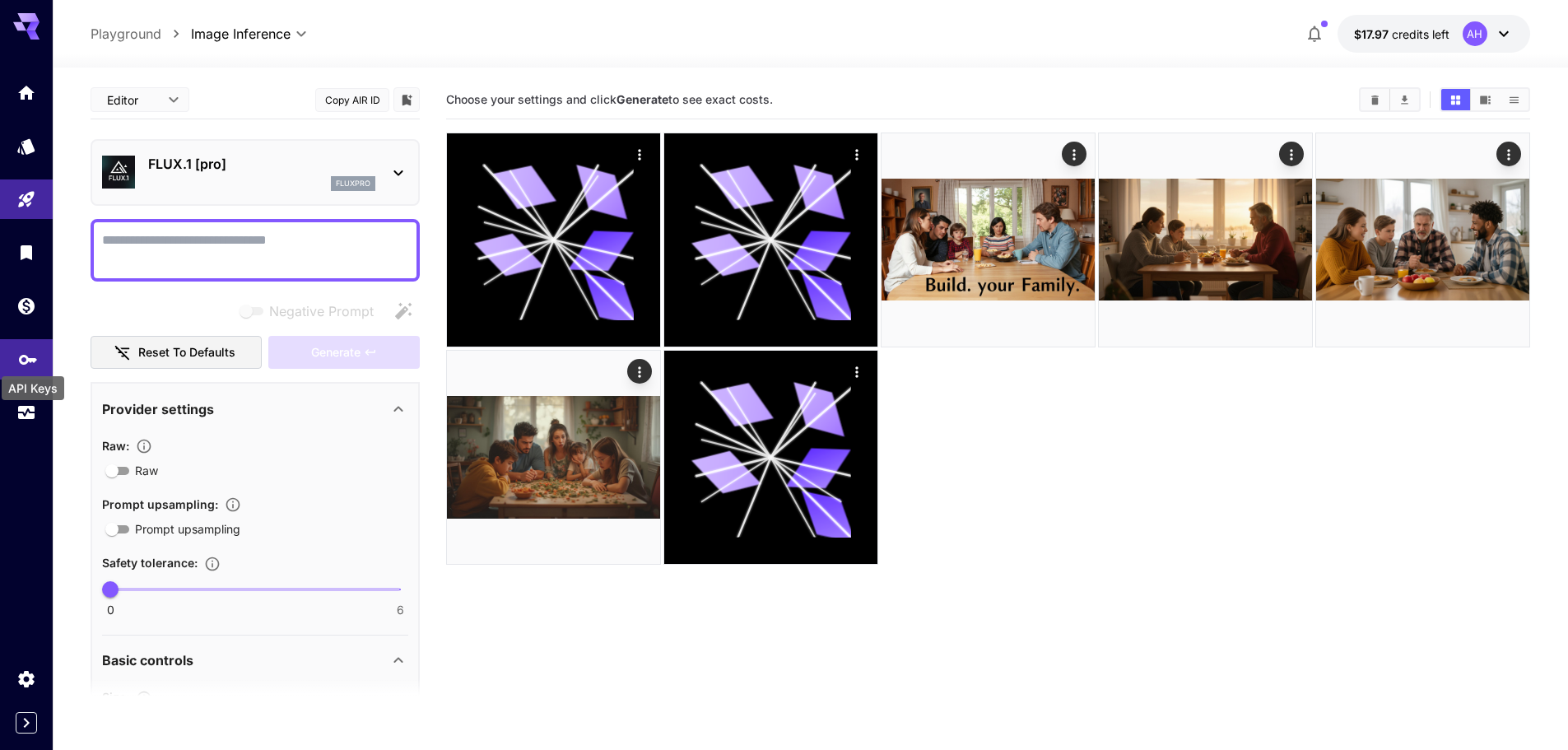
click at [34, 363] on icon "API Keys" at bounding box center [28, 355] width 20 height 20
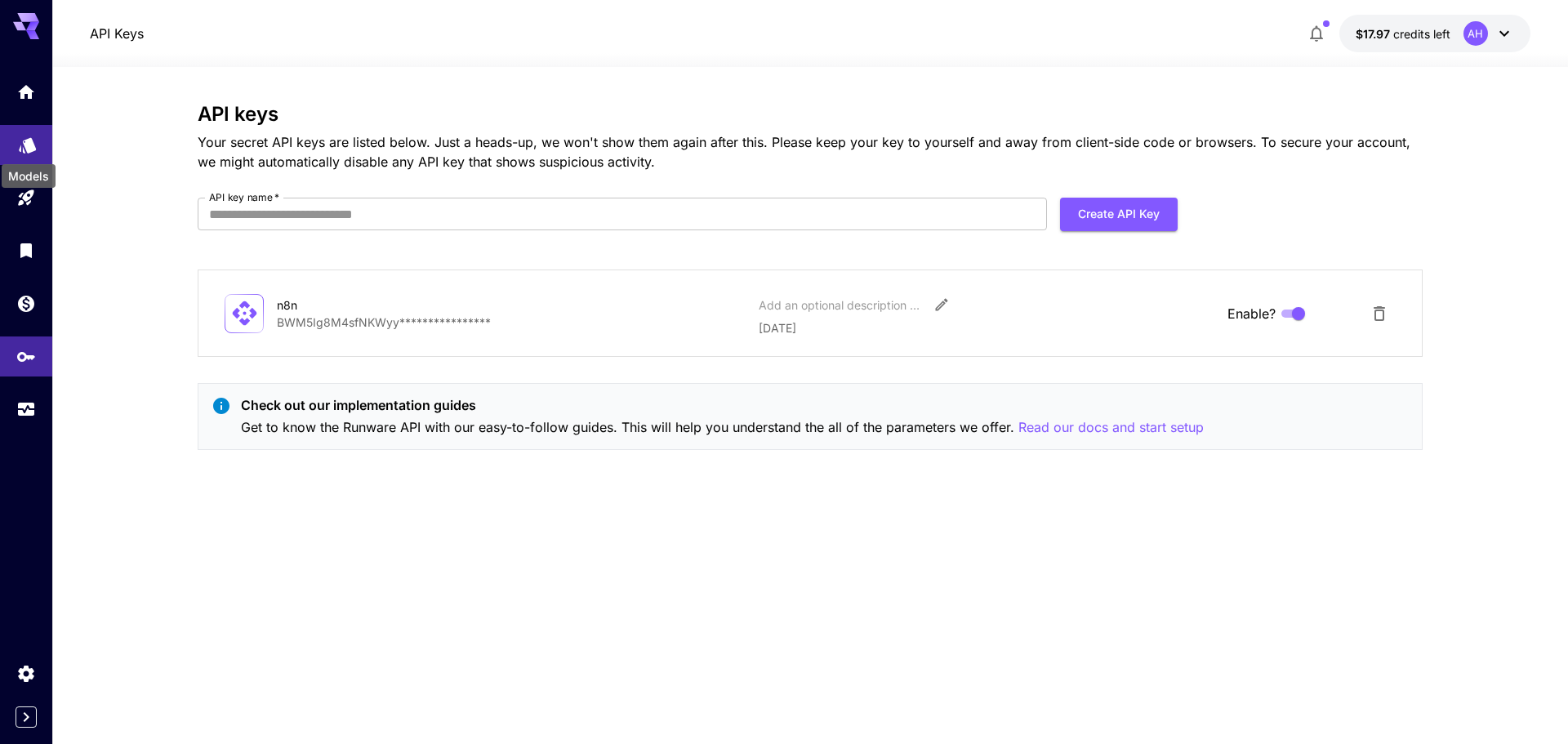
click at [35, 134] on icon "Models" at bounding box center [27, 139] width 19 height 19
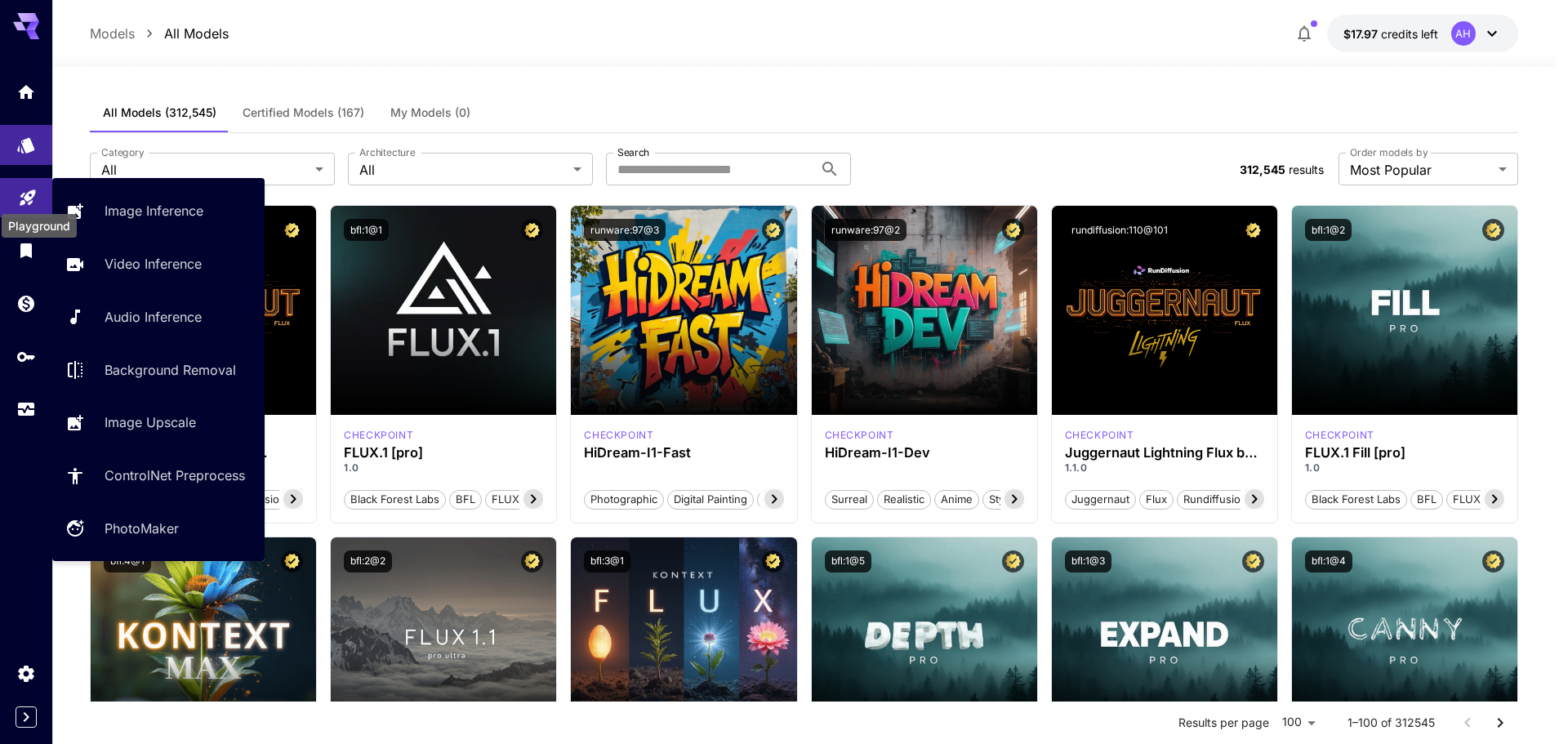
click at [26, 194] on icon "Playground" at bounding box center [27, 194] width 16 height 16
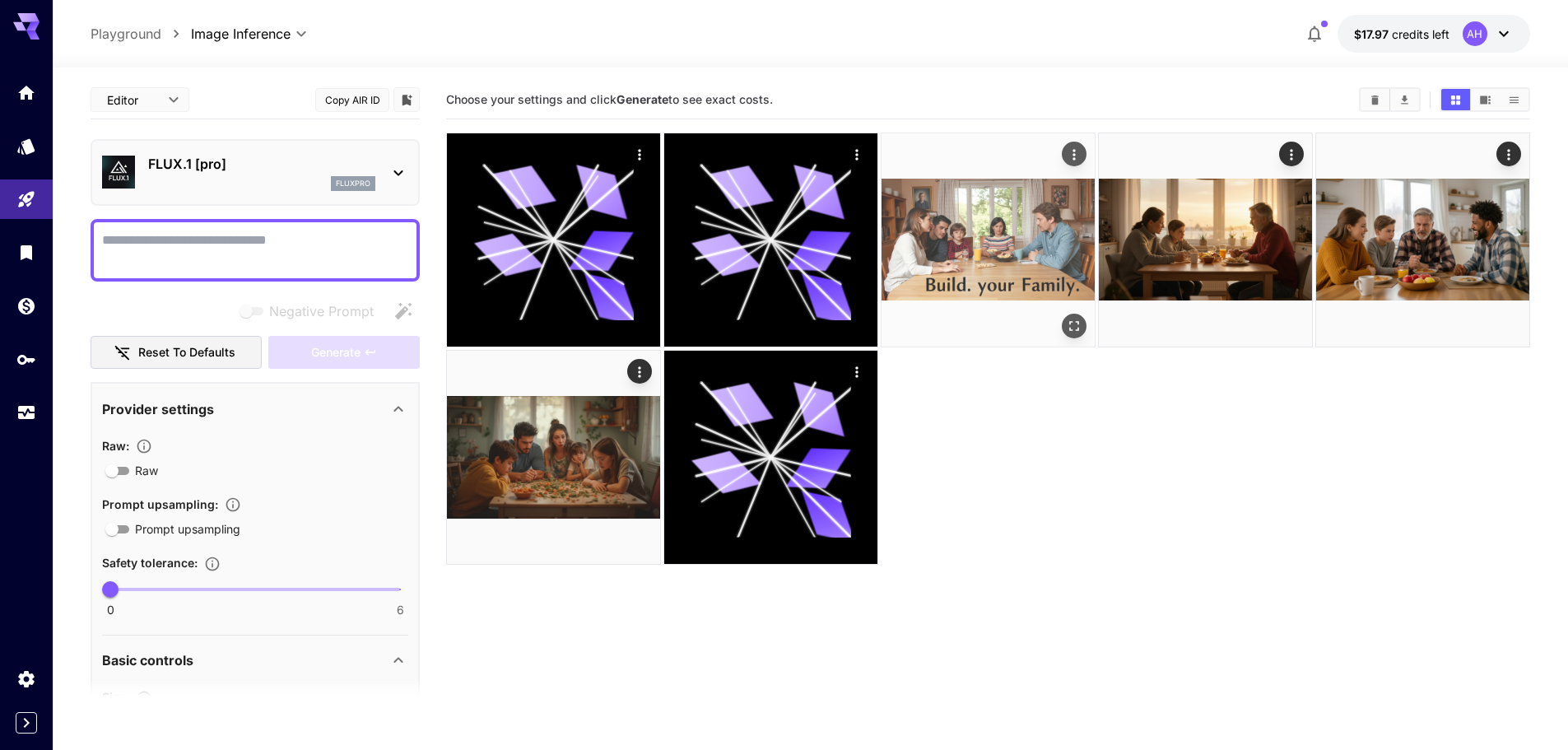
click at [1029, 246] on img at bounding box center [988, 240] width 213 height 213
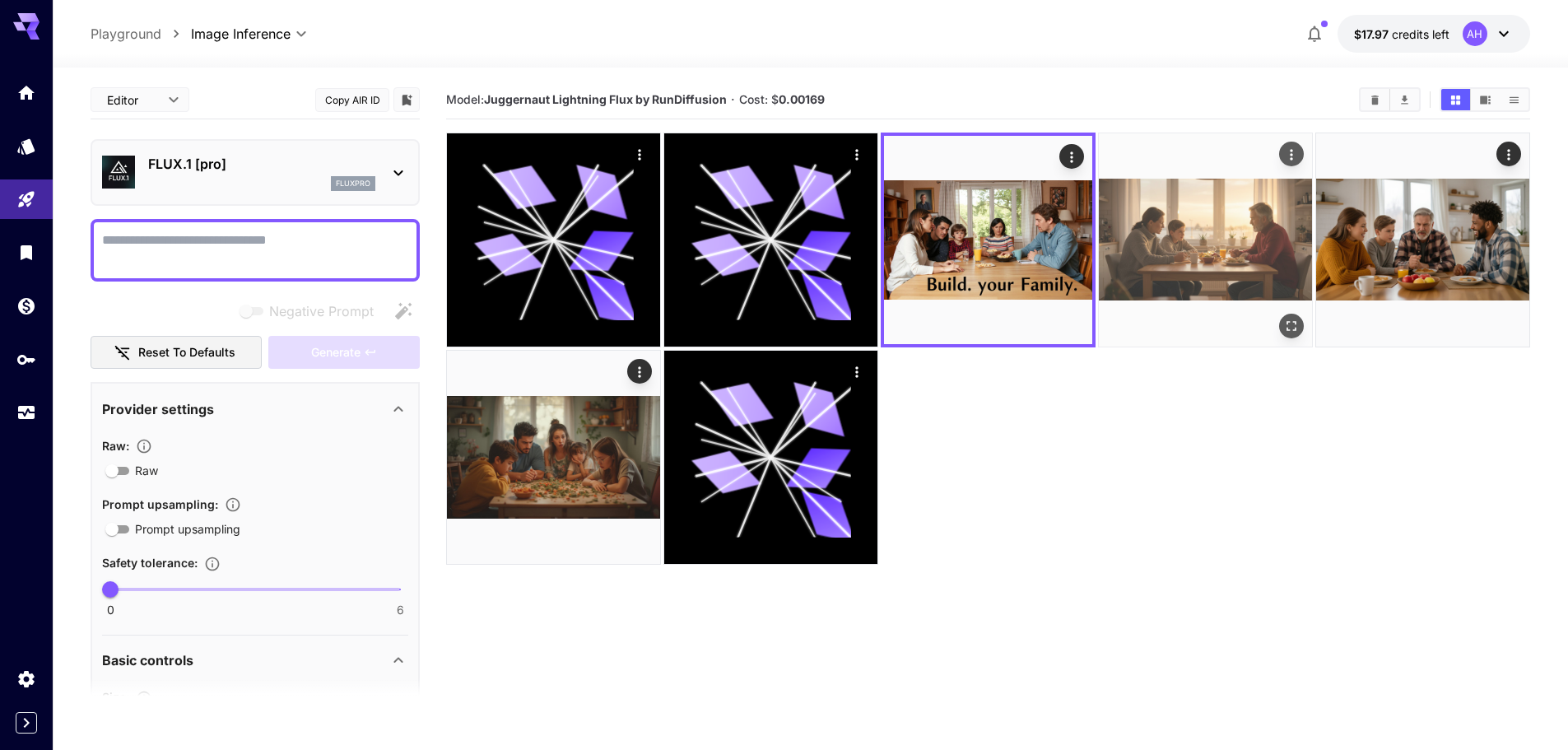
click at [1163, 240] on img at bounding box center [1205, 240] width 213 height 213
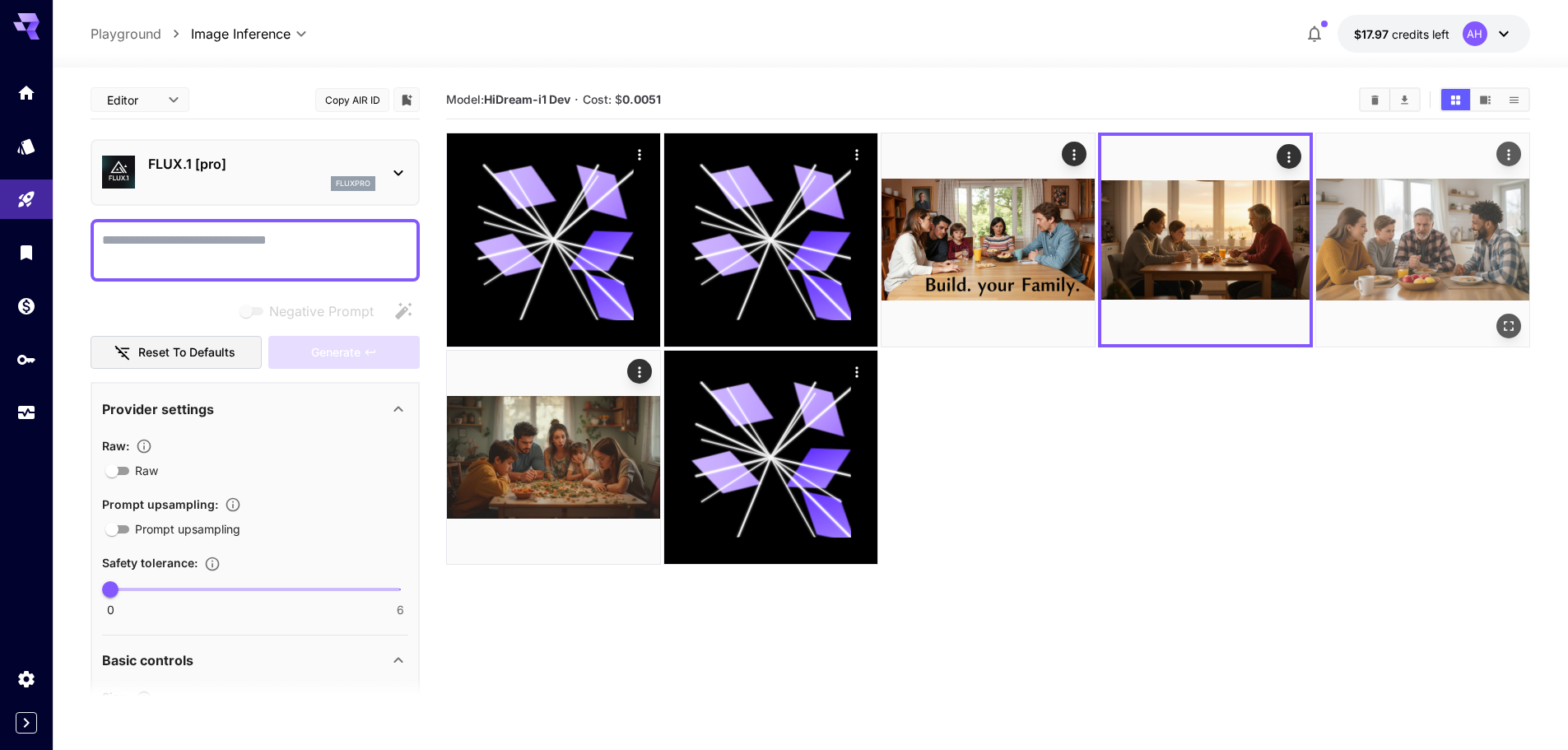
click at [1398, 240] on img at bounding box center [1422, 240] width 213 height 213
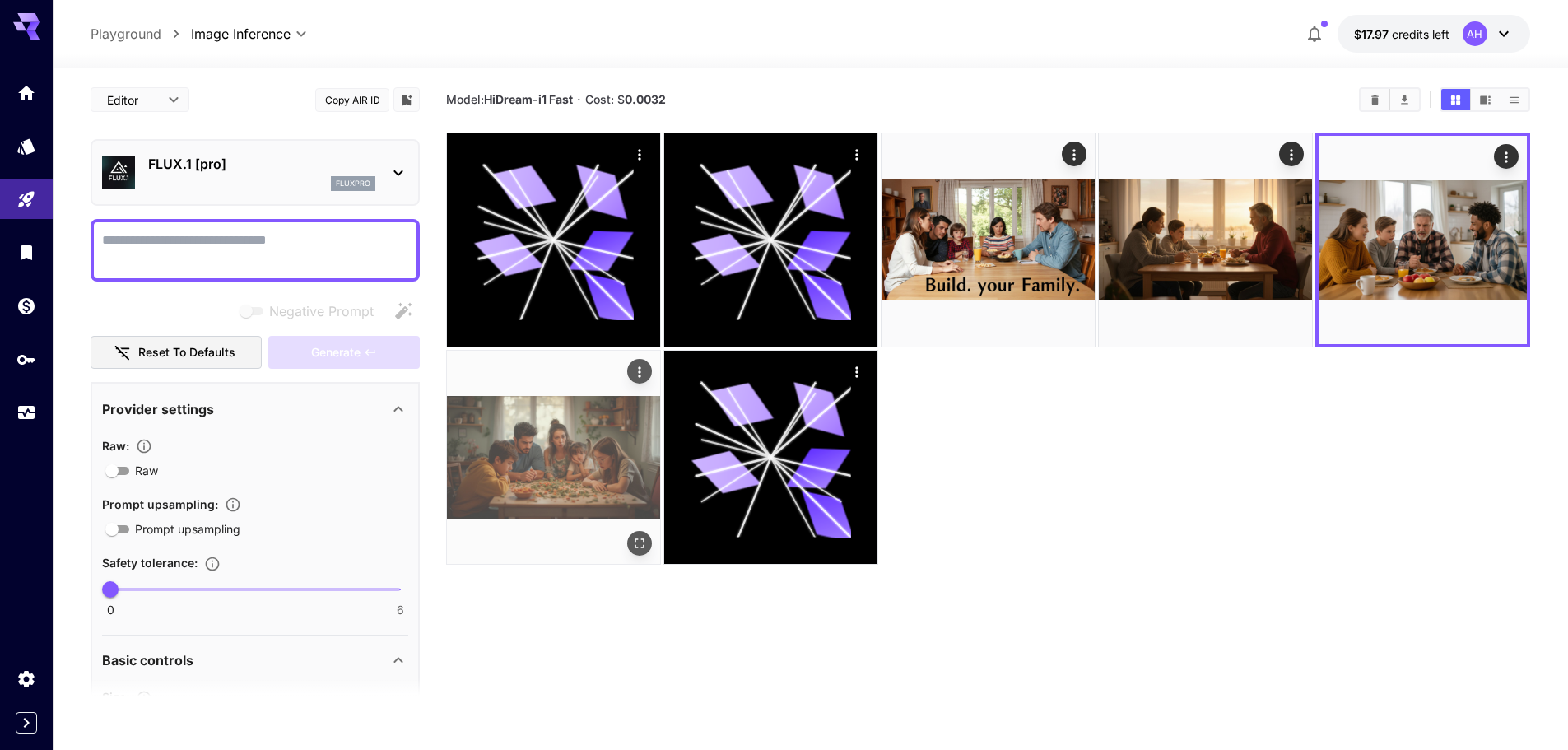
click at [573, 427] on img at bounding box center [554, 457] width 213 height 213
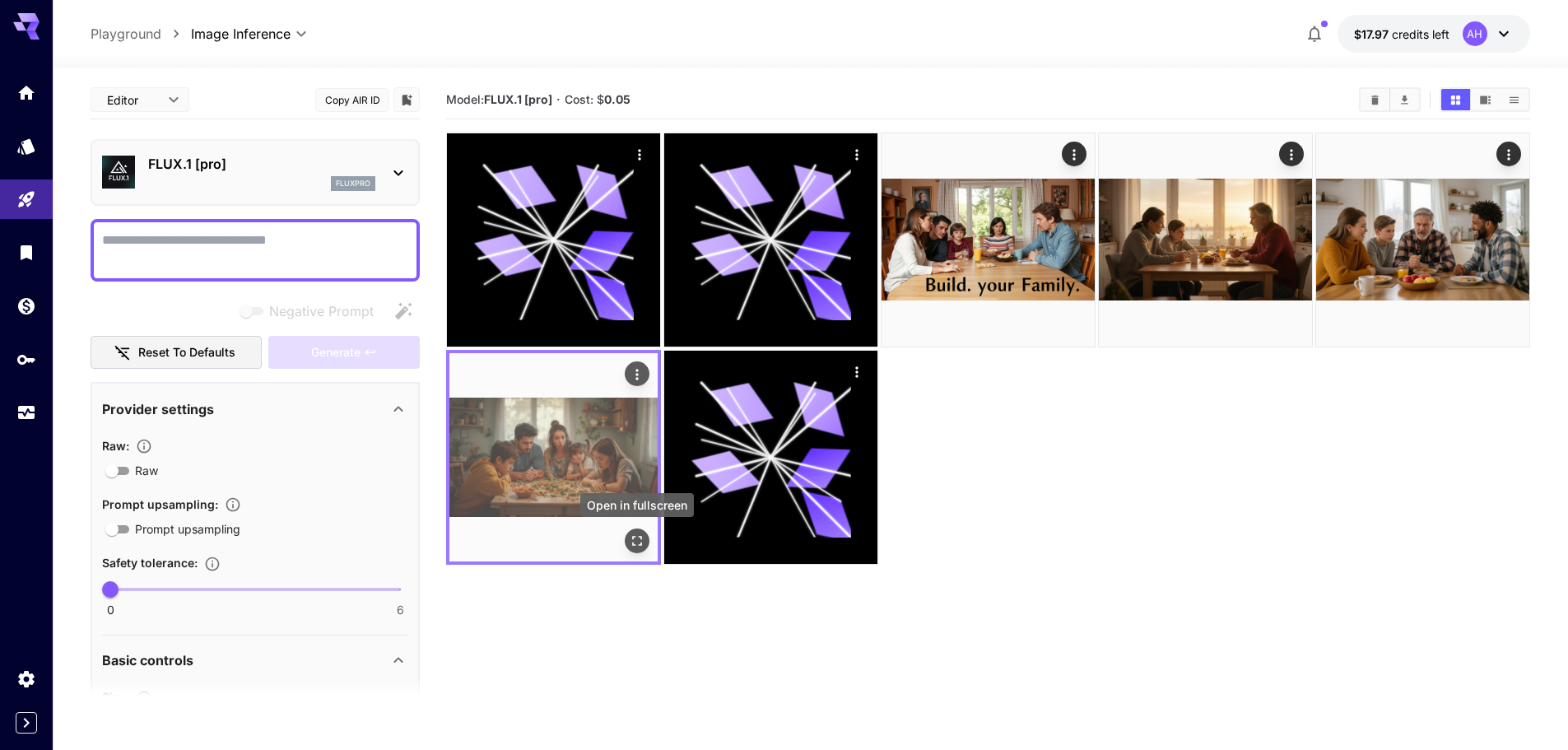
click at [637, 536] on icon "Open in fullscreen" at bounding box center [637, 541] width 17 height 17
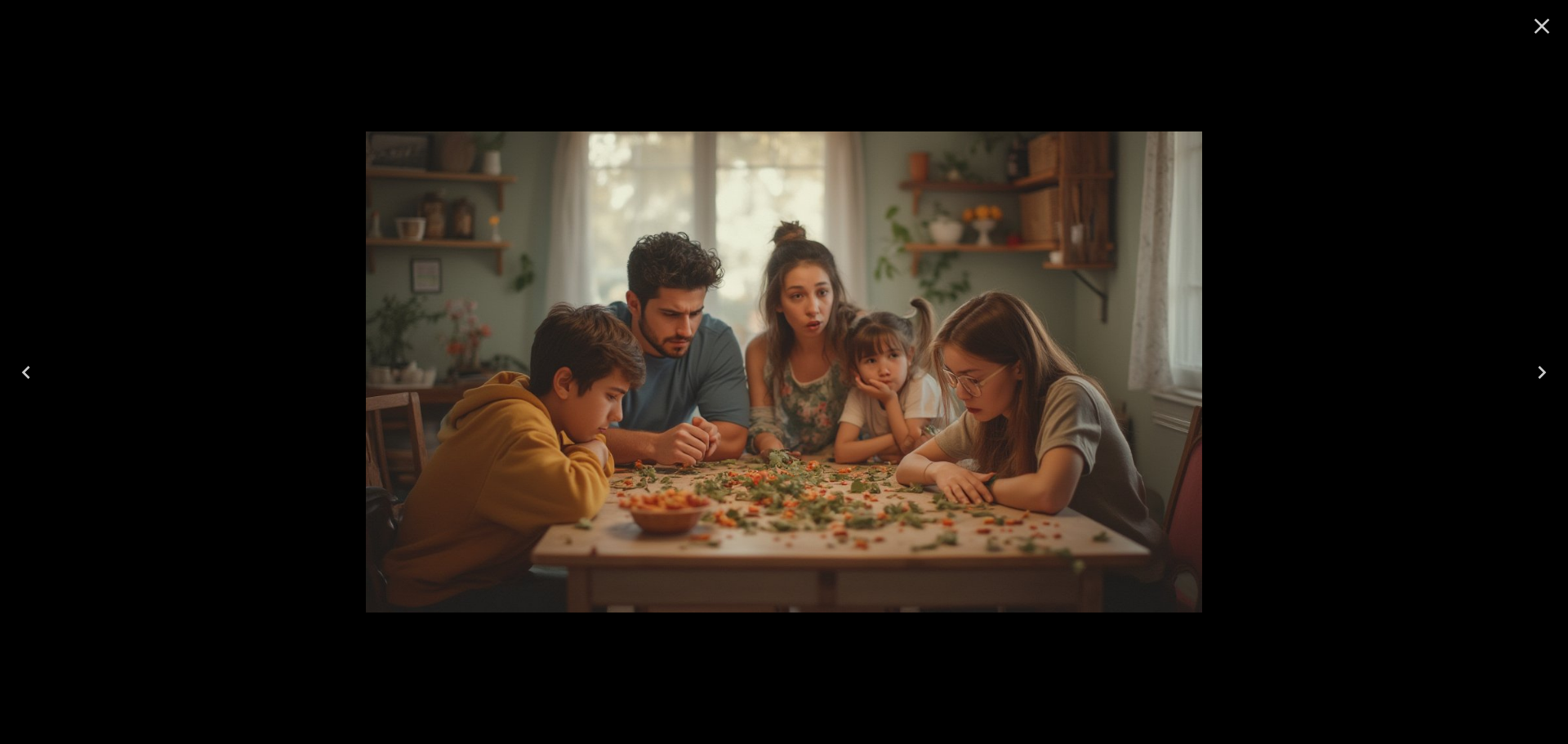
click at [1534, 32] on icon "Close" at bounding box center [1542, 26] width 26 height 26
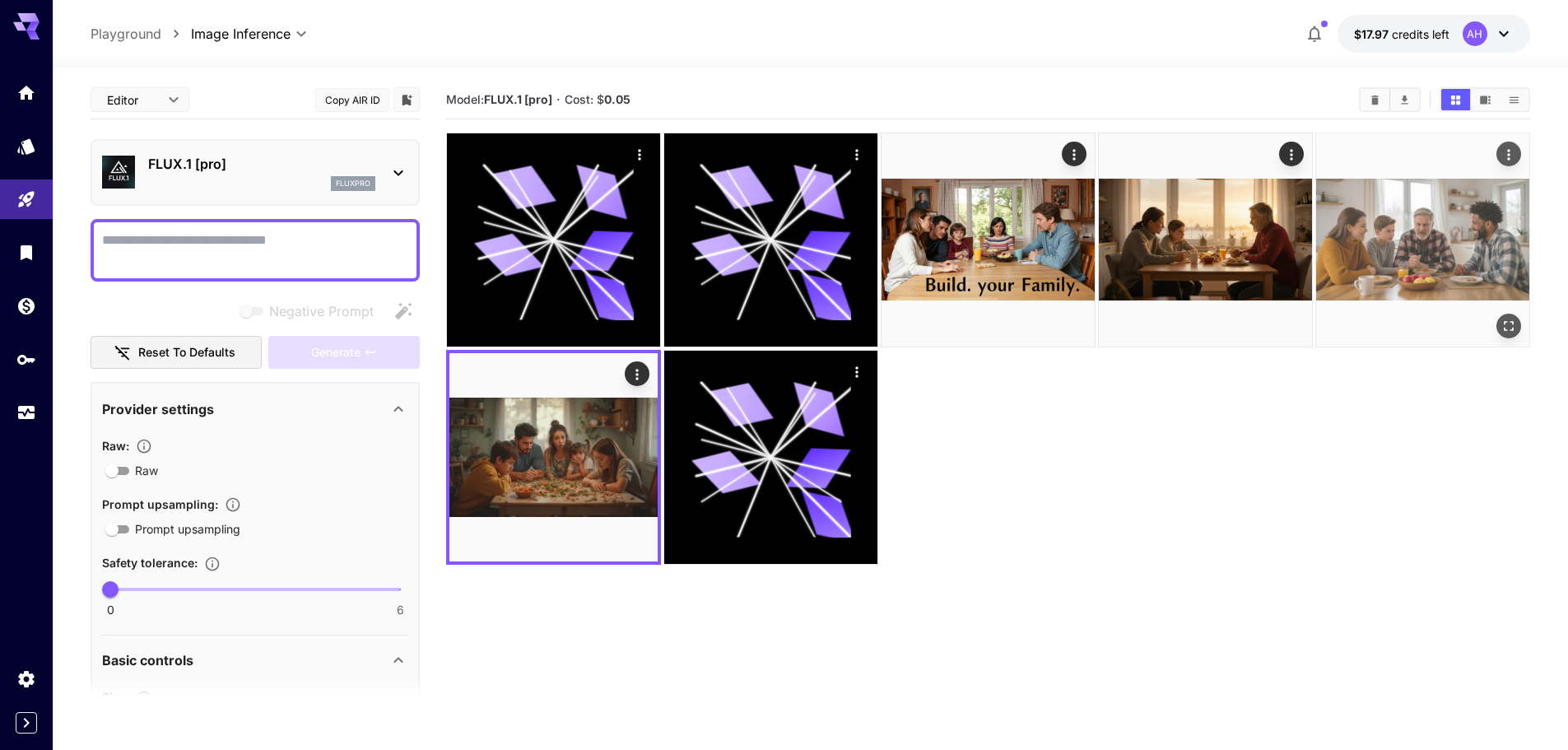
click at [1421, 259] on img at bounding box center [1422, 240] width 213 height 213
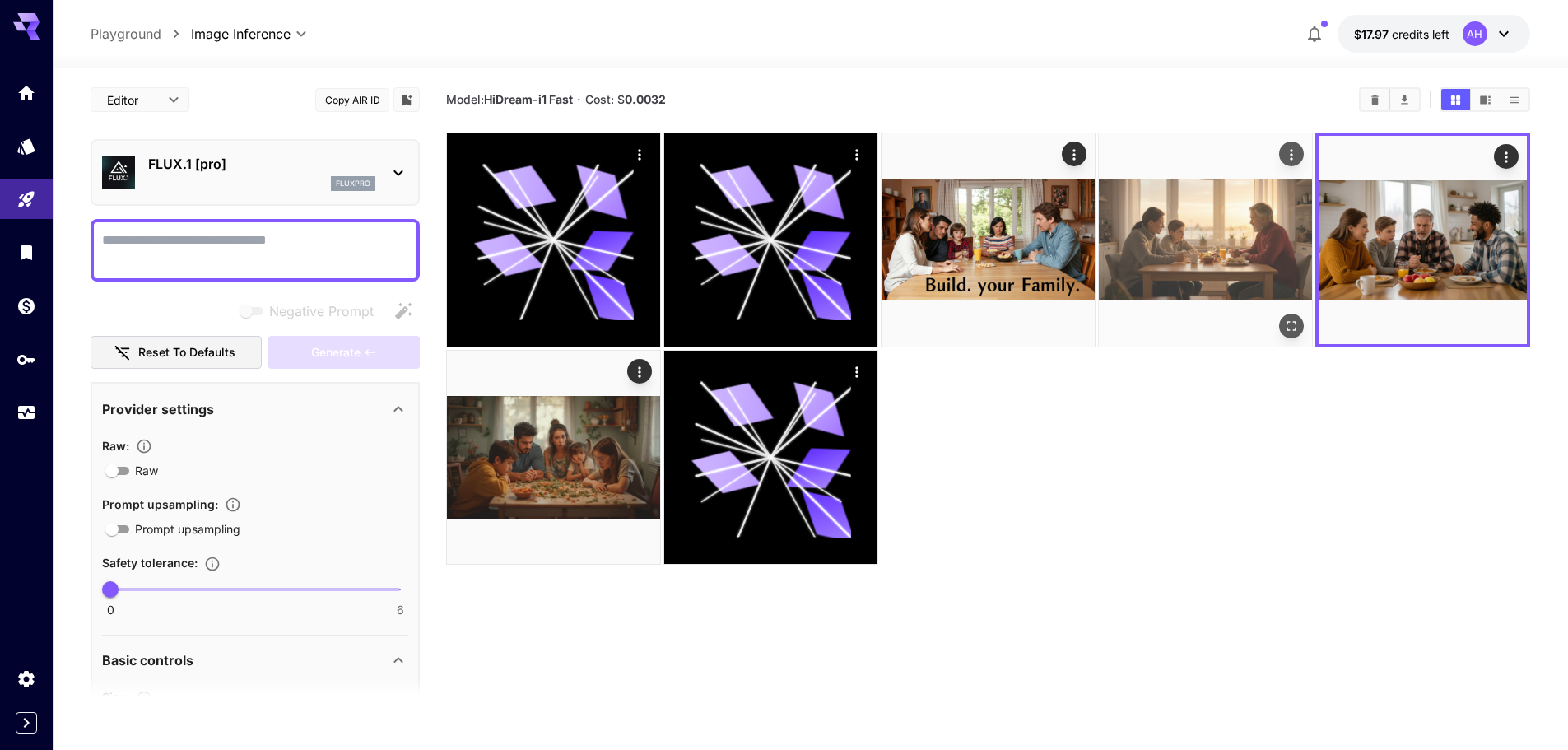
click at [1182, 243] on img at bounding box center [1205, 240] width 213 height 213
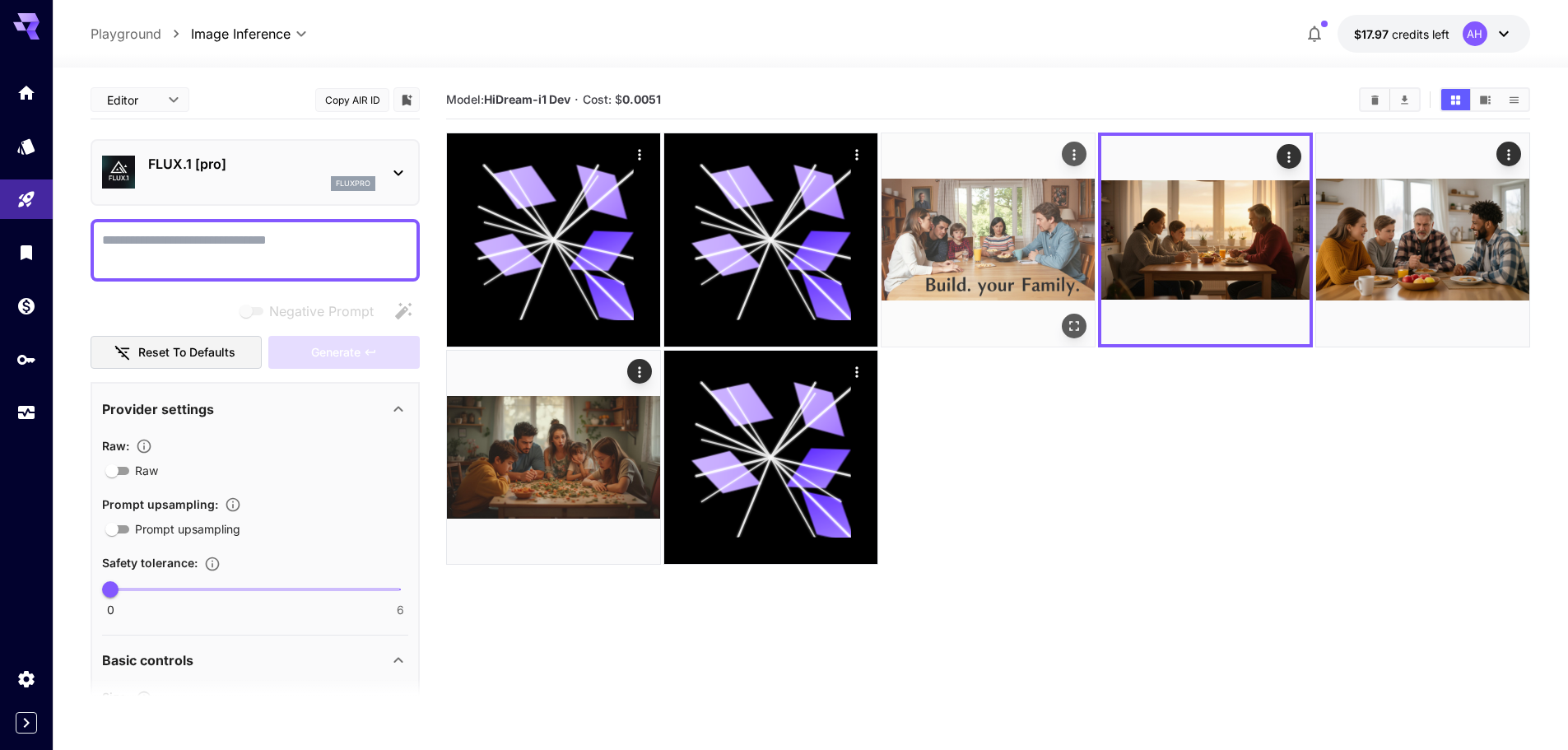
click at [1020, 221] on img at bounding box center [988, 240] width 213 height 213
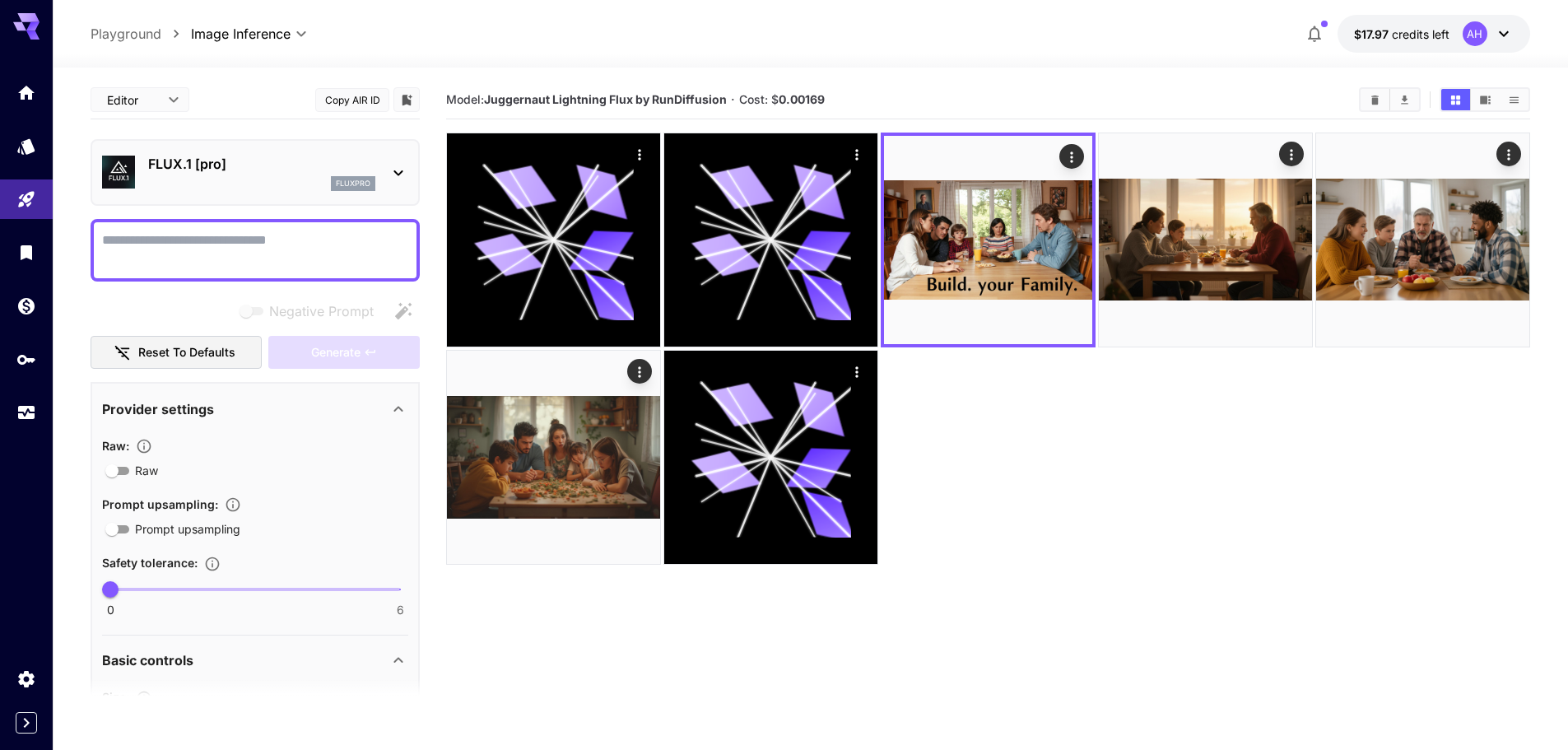
click at [393, 173] on icon at bounding box center [398, 173] width 20 height 20
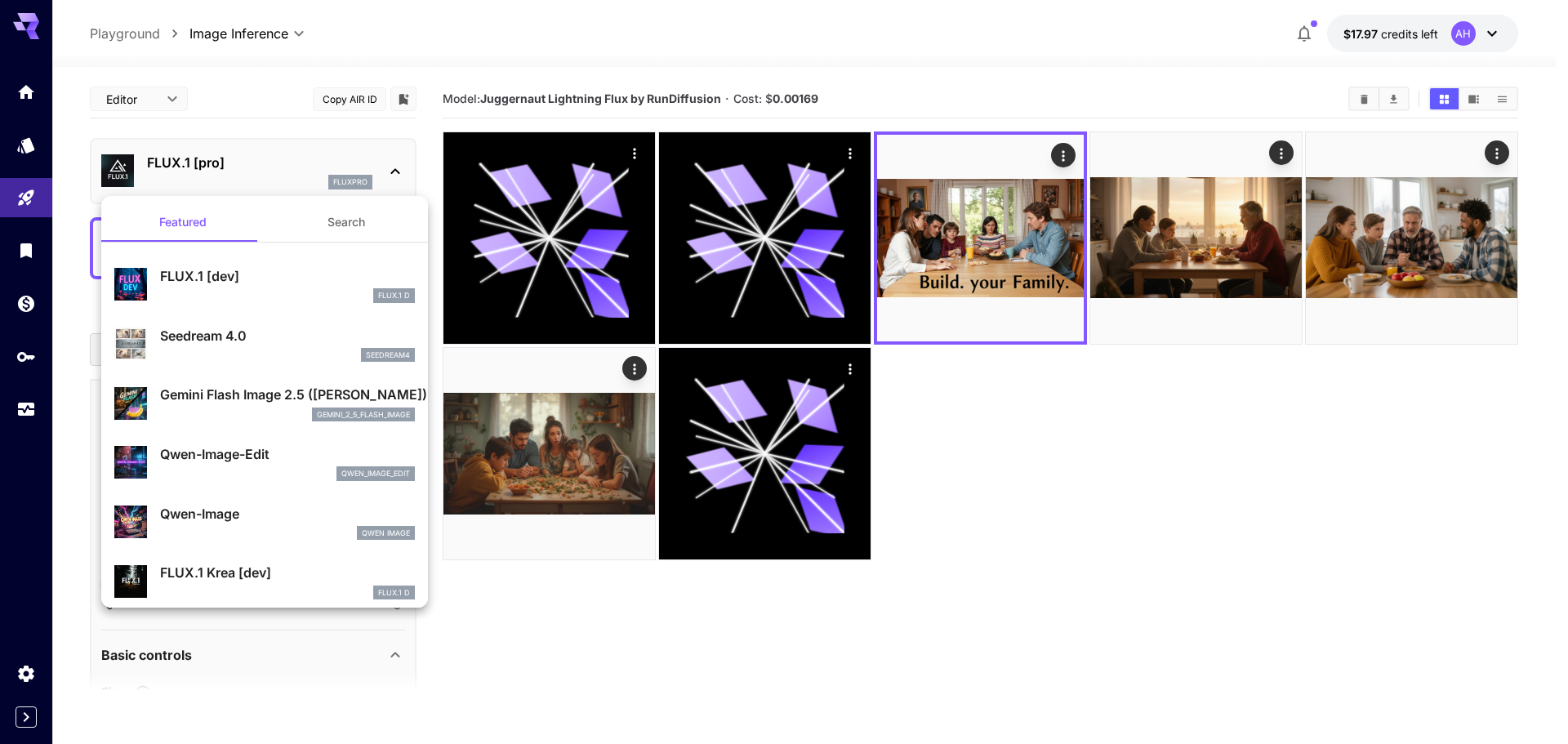
click at [500, 79] on div at bounding box center [784, 372] width 1568 height 744
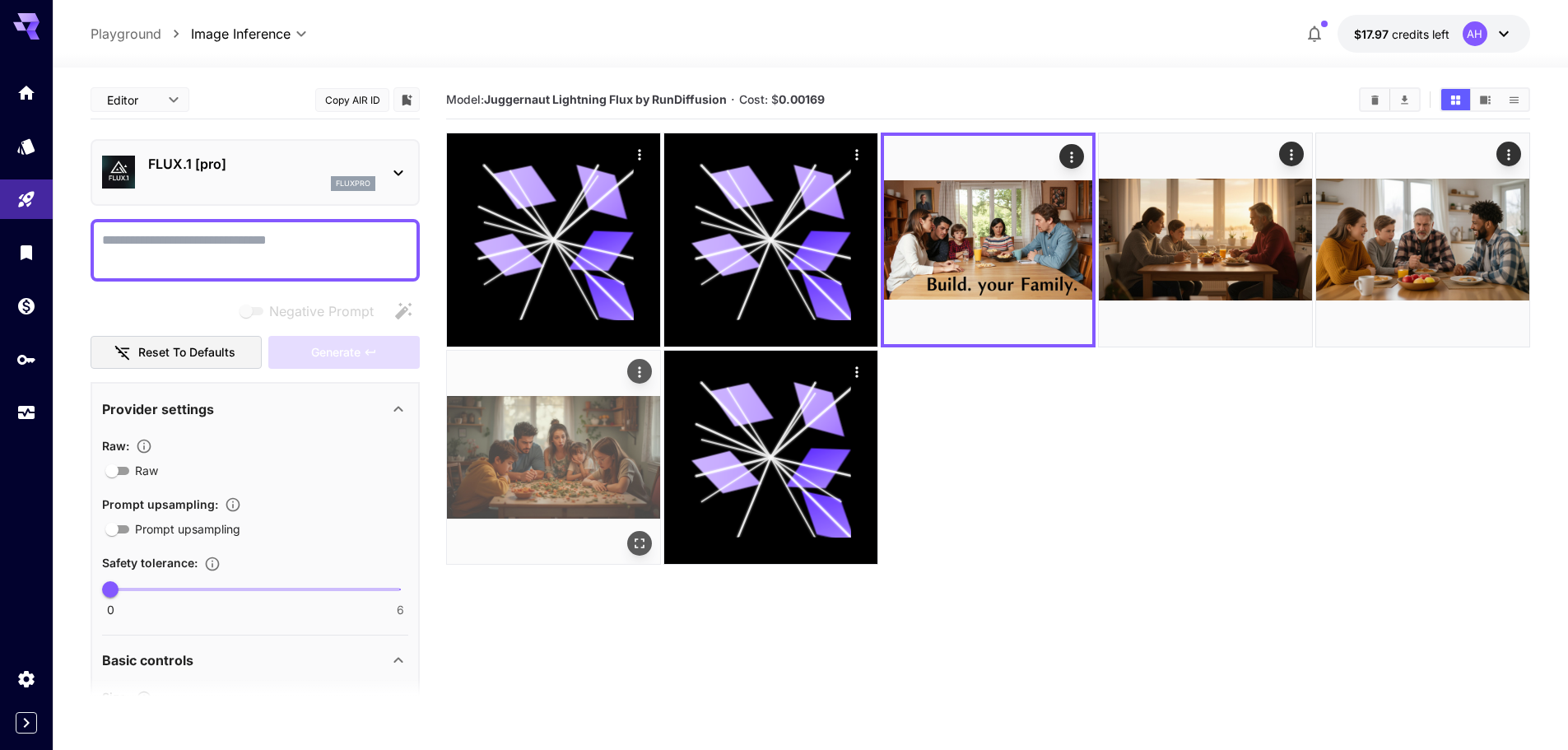
click at [554, 473] on img at bounding box center [554, 457] width 213 height 213
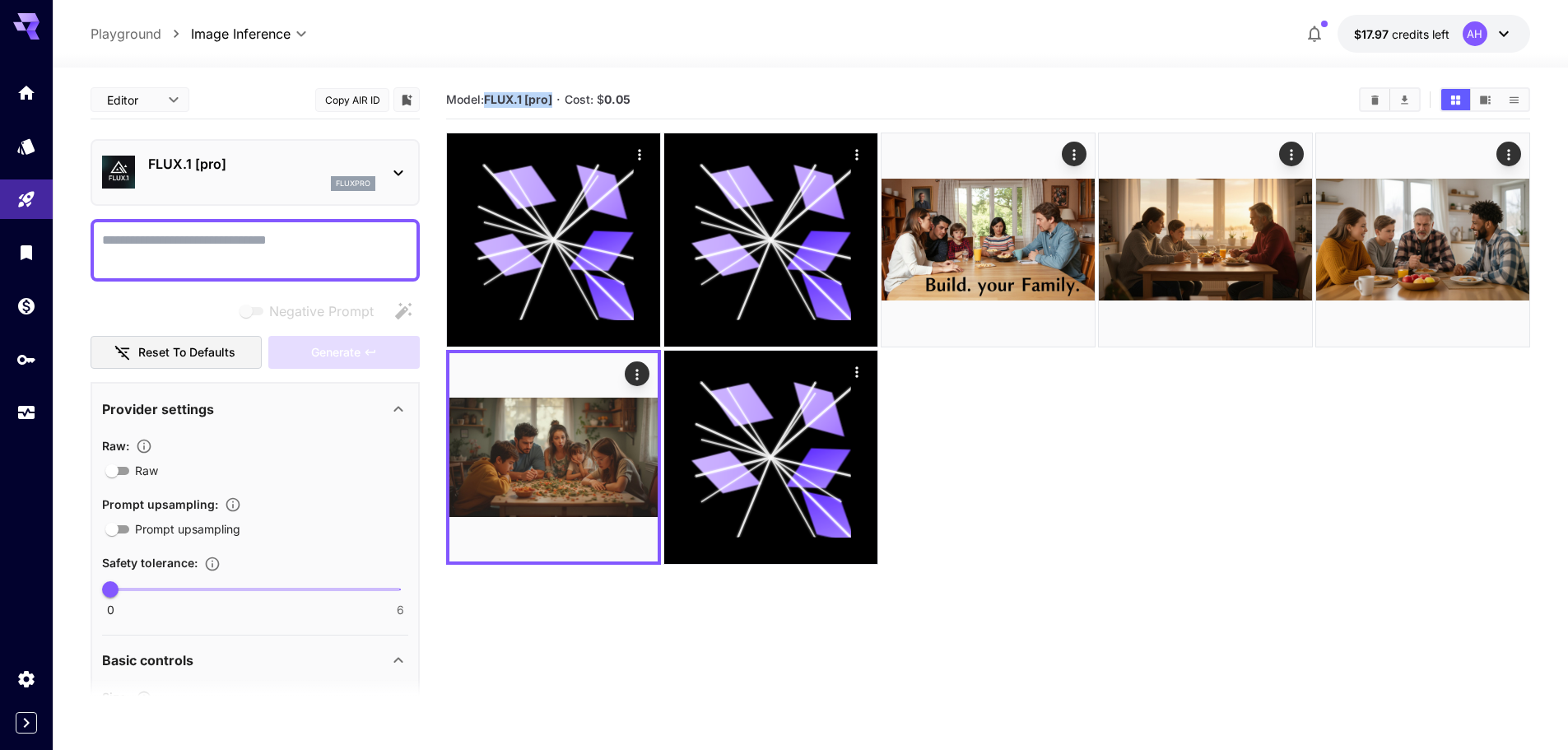
drag, startPoint x: 553, startPoint y: 99, endPoint x: 486, endPoint y: 102, distance: 67.1
click at [486, 102] on b "FLUX.1 [pro]" at bounding box center [517, 99] width 68 height 14
copy b "FLUX.1 [pro]"
click at [533, 93] on b "FLUX.1 [pro]" at bounding box center [517, 99] width 68 height 14
drag, startPoint x: 555, startPoint y: 97, endPoint x: 448, endPoint y: 97, distance: 107.0
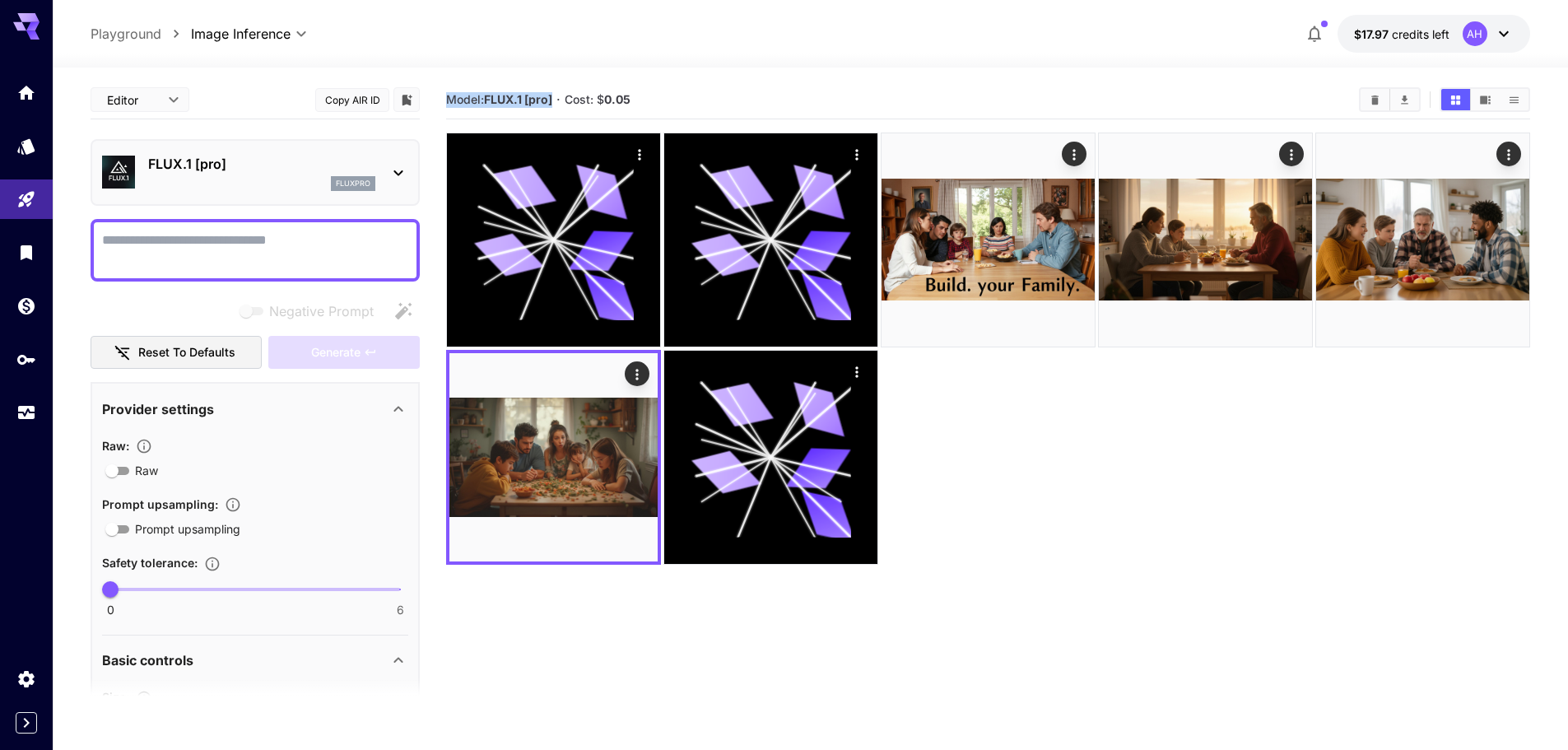
click at [448, 97] on section "Model: FLUX.1 [pro] · Cost: $ 0.05" at bounding box center [896, 99] width 900 height 20
copy span "Model: FLUX.1 [pro]"
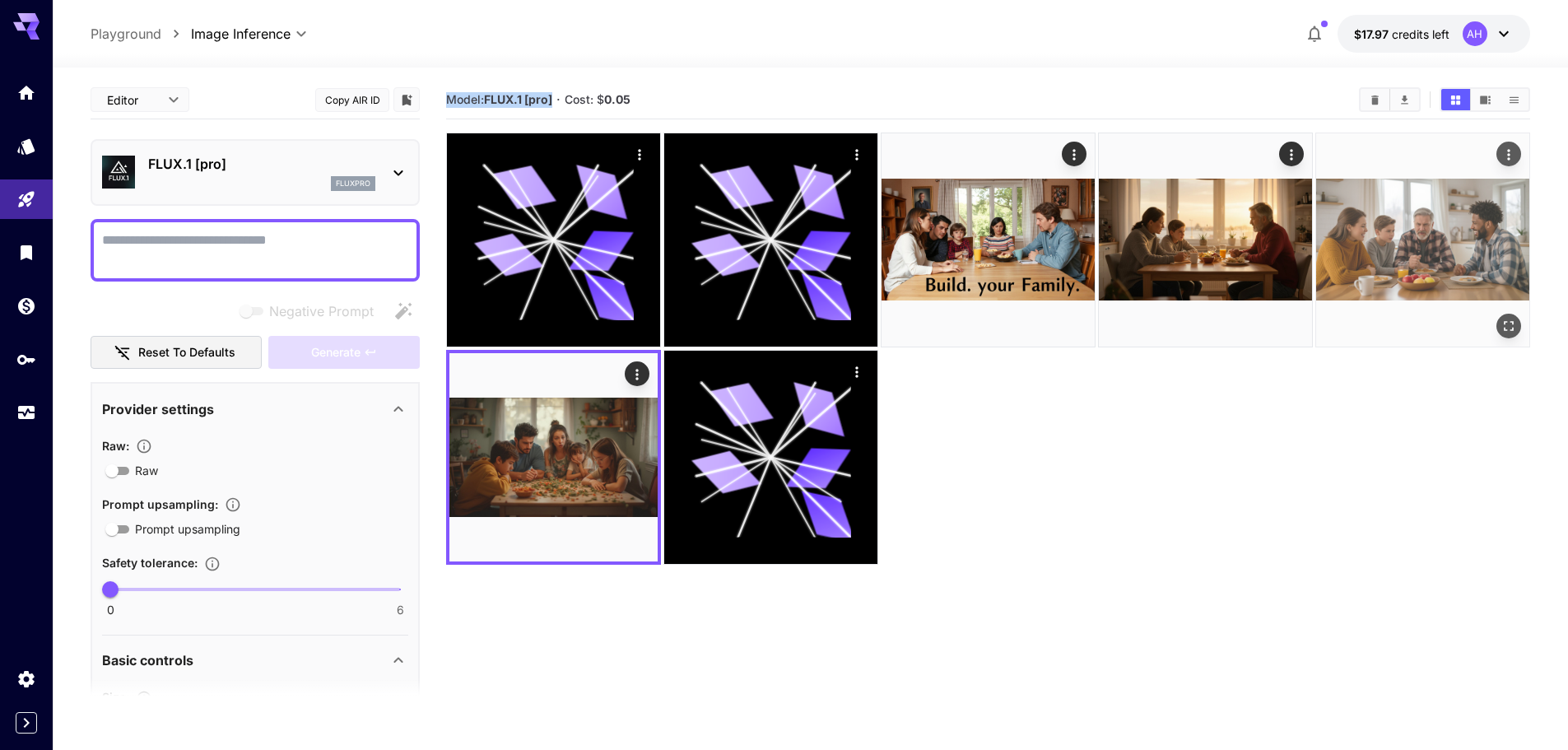
click at [1405, 237] on img at bounding box center [1422, 240] width 213 height 213
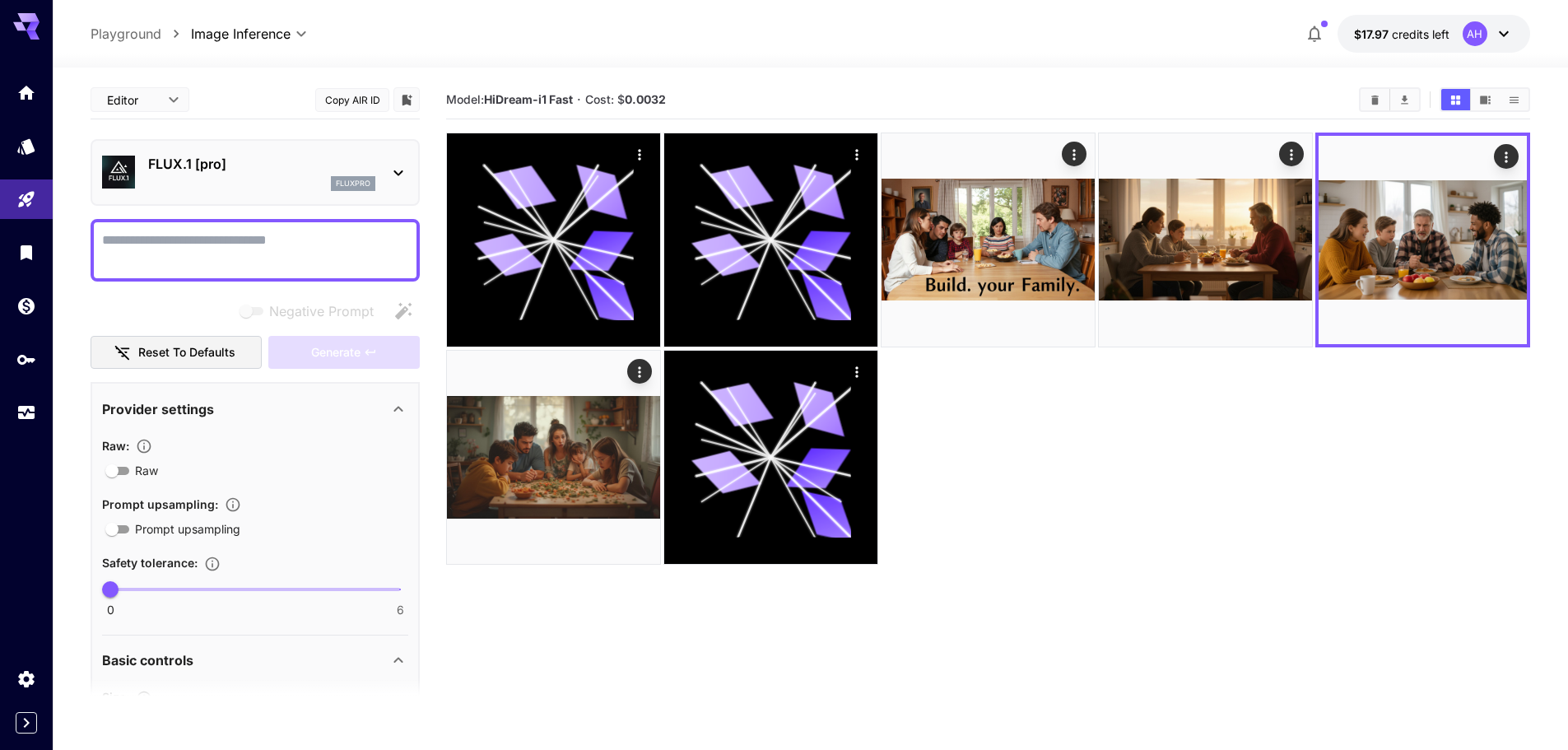
click at [341, 107] on button "Copy AIR ID" at bounding box center [351, 99] width 74 height 24
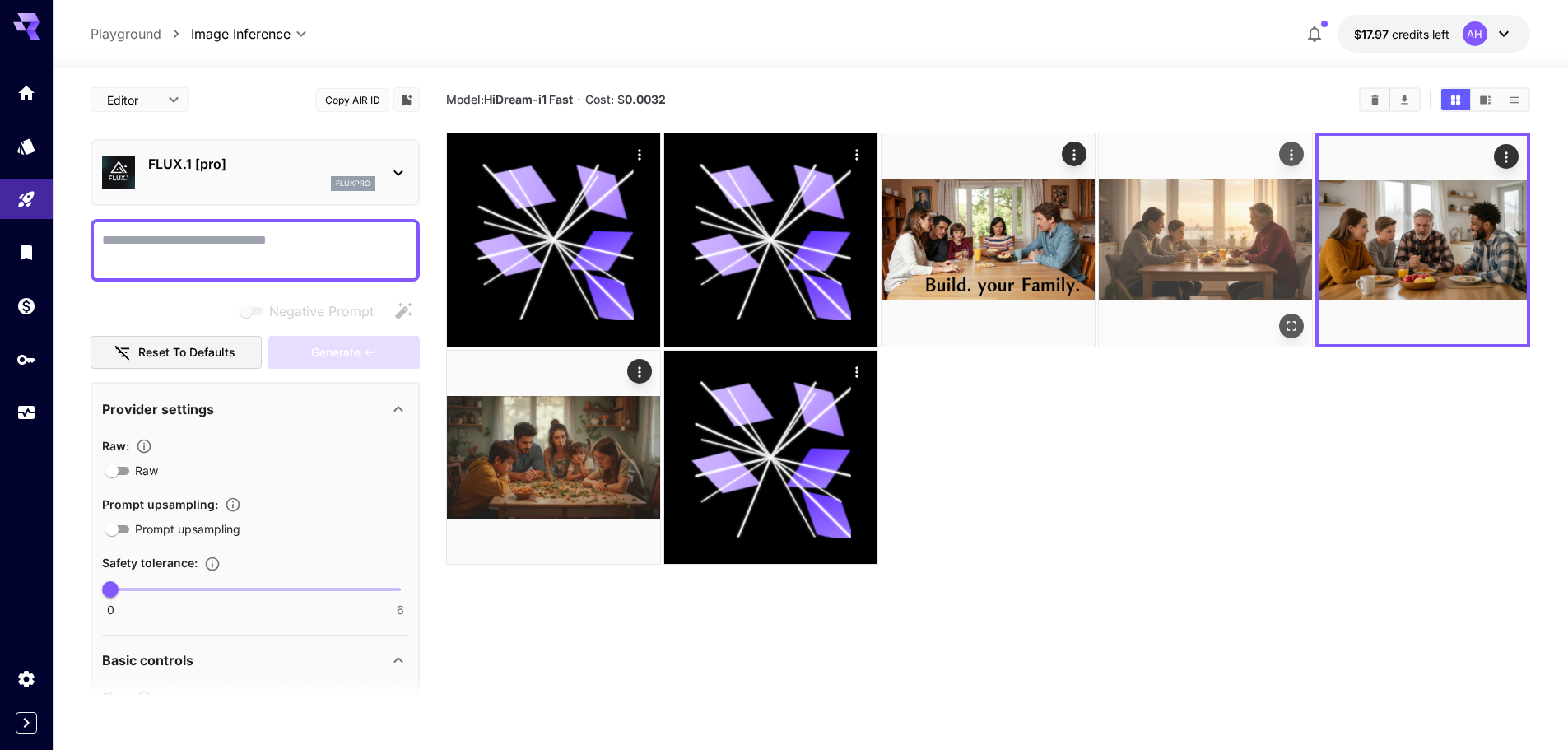
click at [1225, 243] on img at bounding box center [1205, 240] width 213 height 213
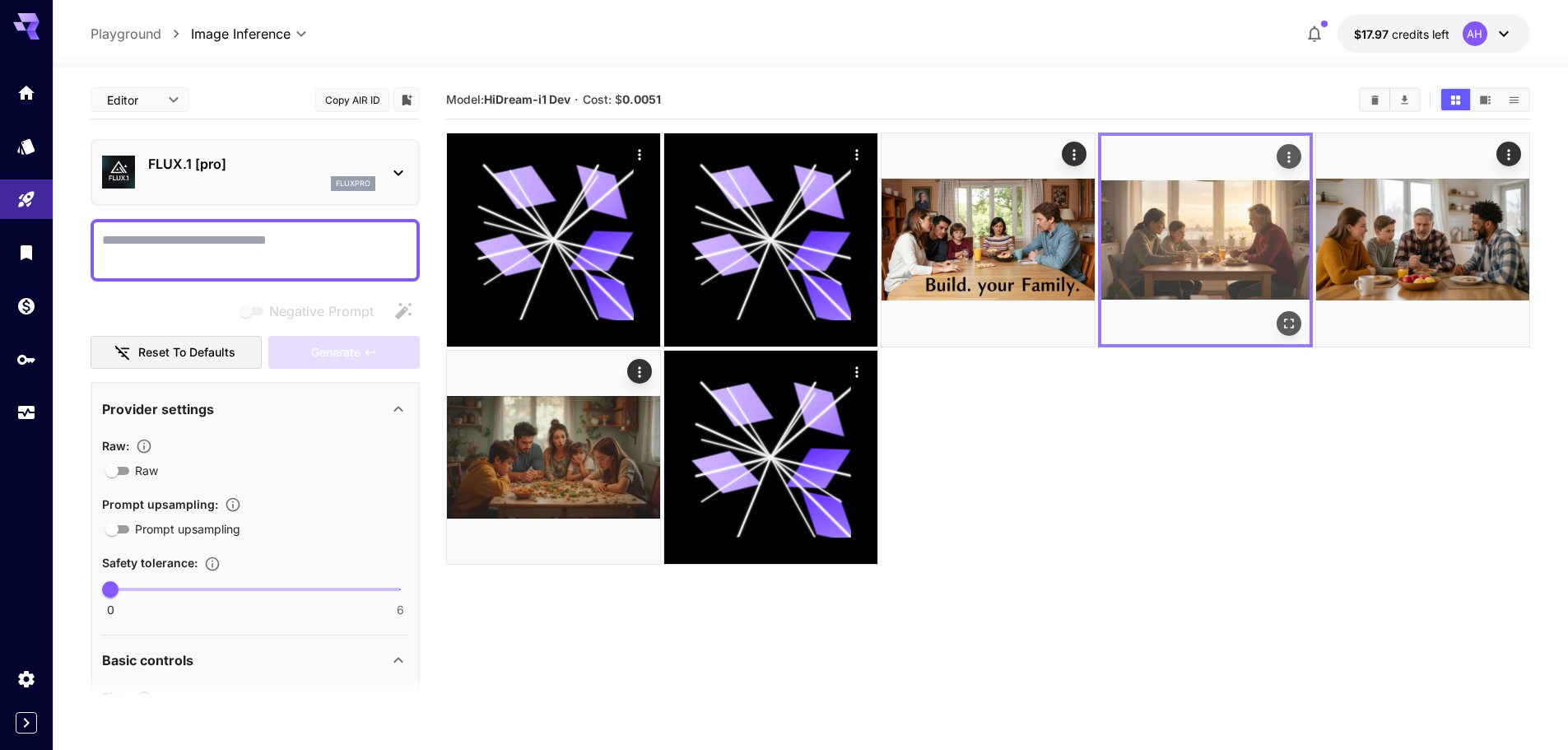
click at [1225, 243] on img at bounding box center [1205, 240] width 209 height 209
click at [1292, 317] on icon "Open in fullscreen" at bounding box center [1288, 323] width 17 height 17
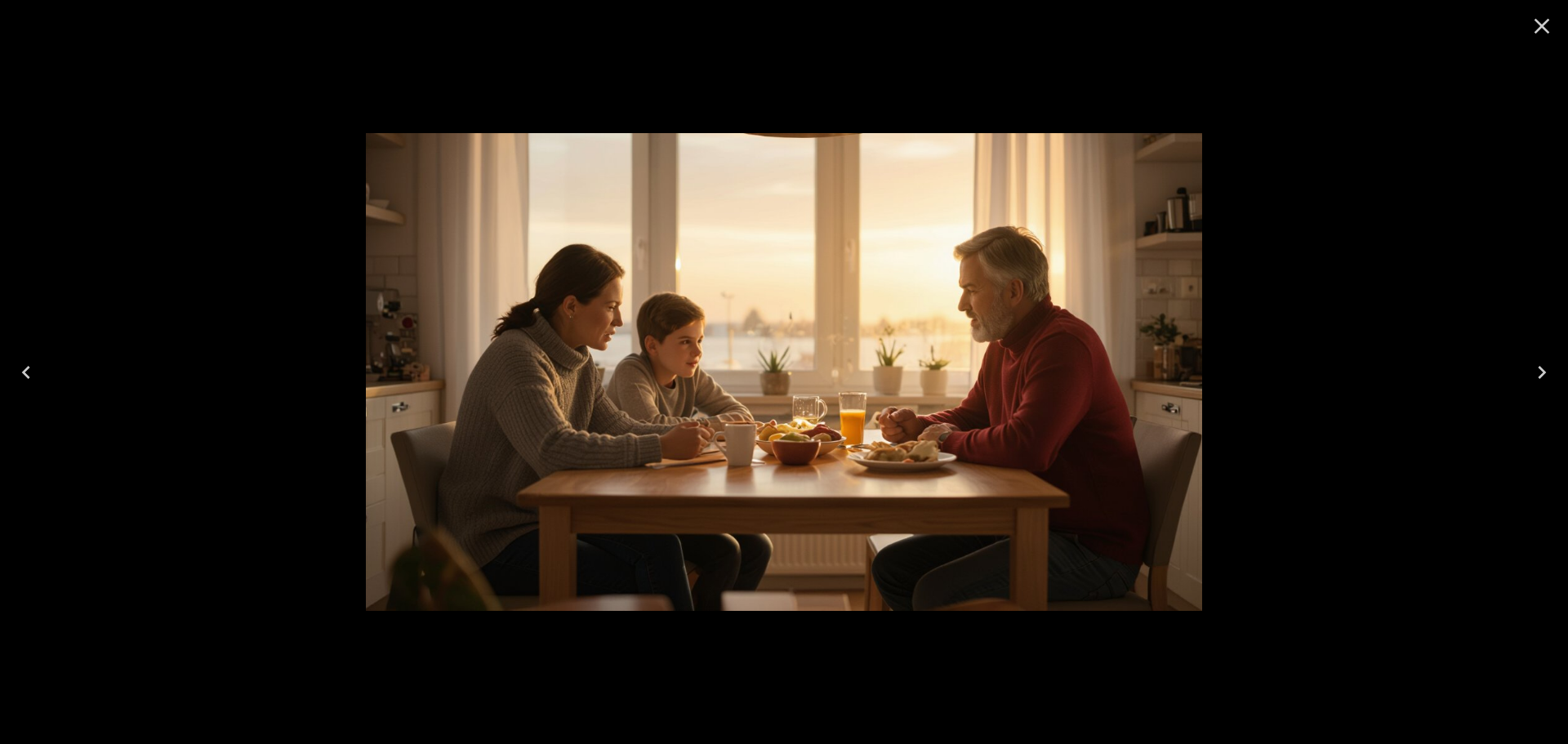
click at [1548, 28] on icon "Close" at bounding box center [1542, 26] width 26 height 26
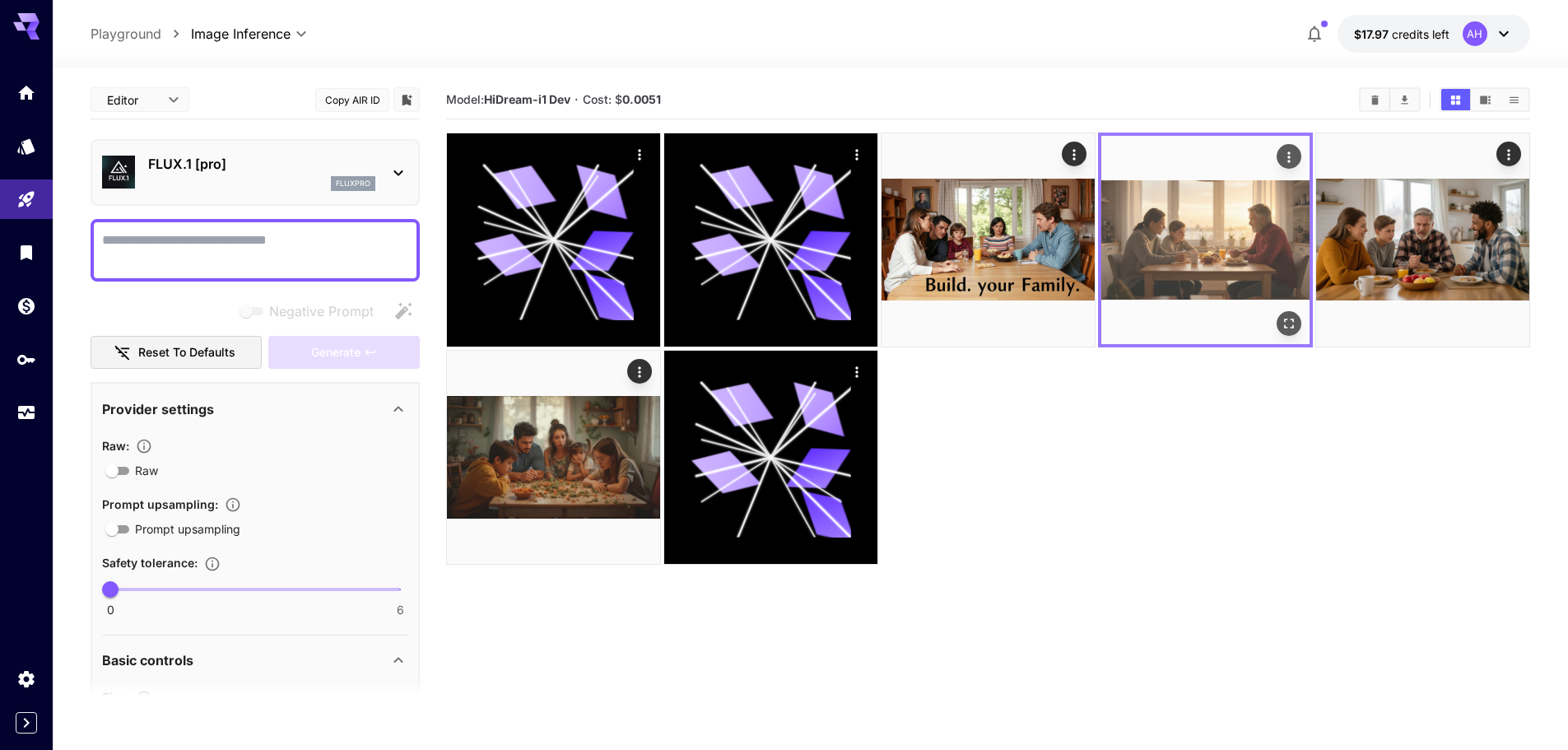
click at [1208, 244] on img at bounding box center [1205, 240] width 209 height 209
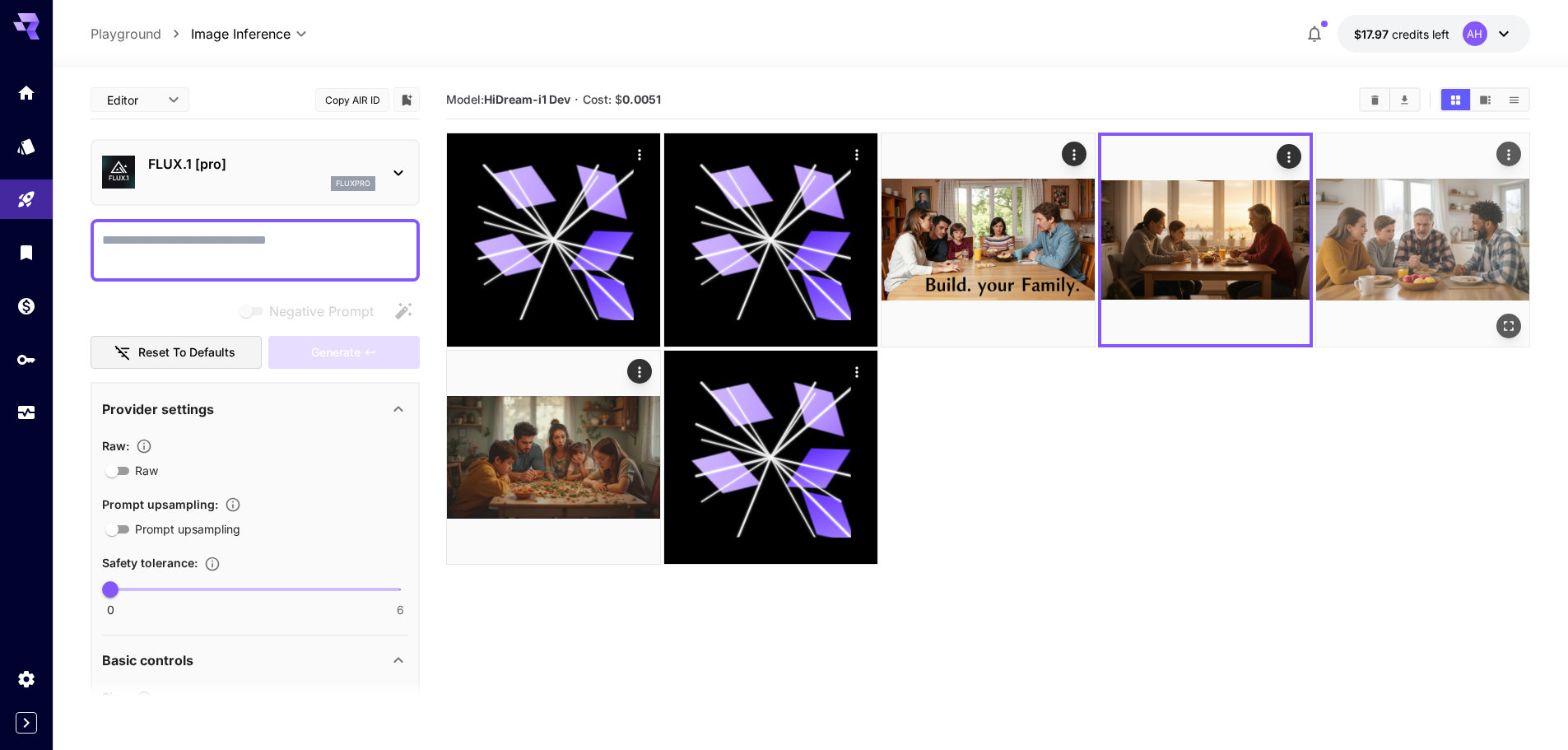
click at [1419, 251] on img at bounding box center [1422, 240] width 213 height 213
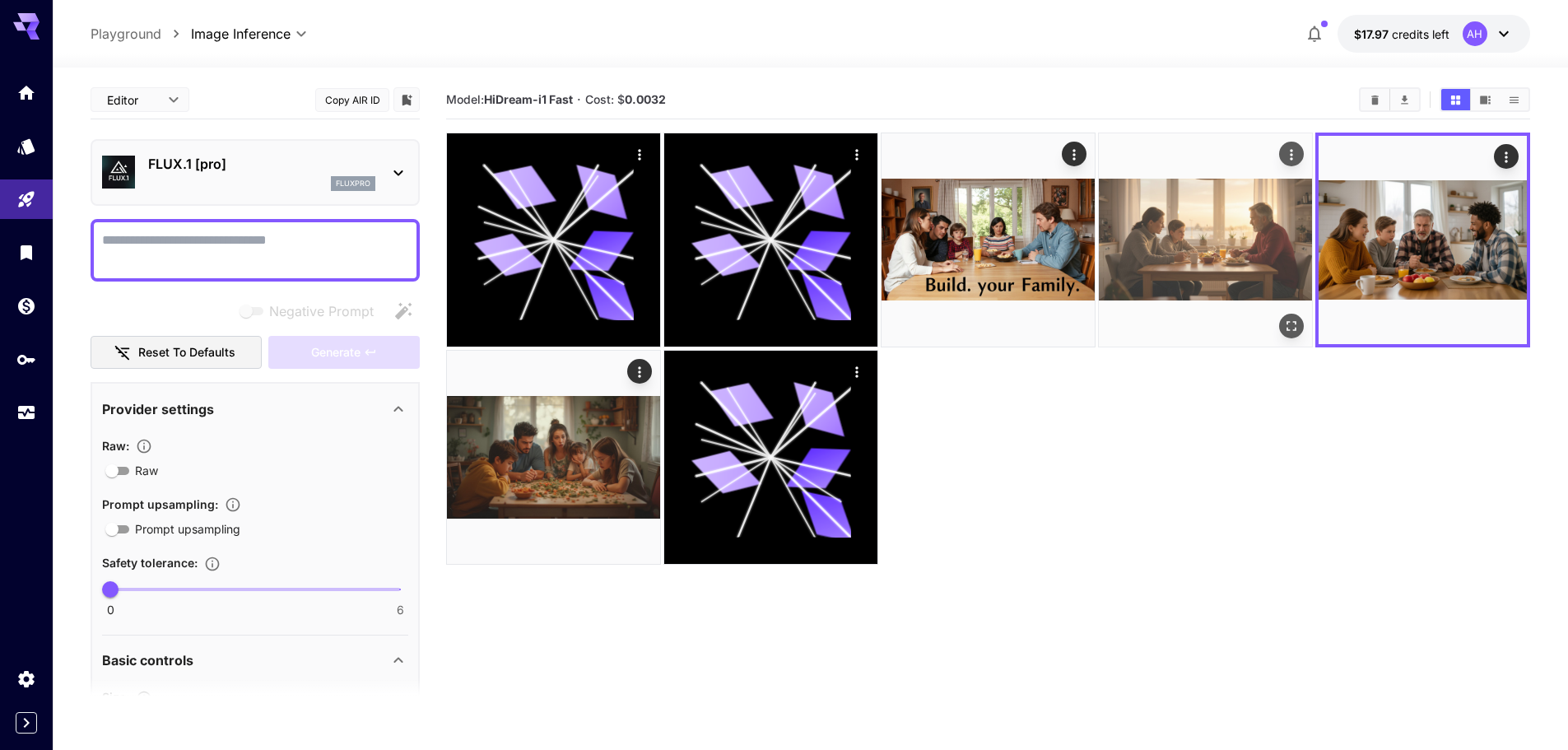
click at [1241, 244] on img at bounding box center [1205, 240] width 213 height 213
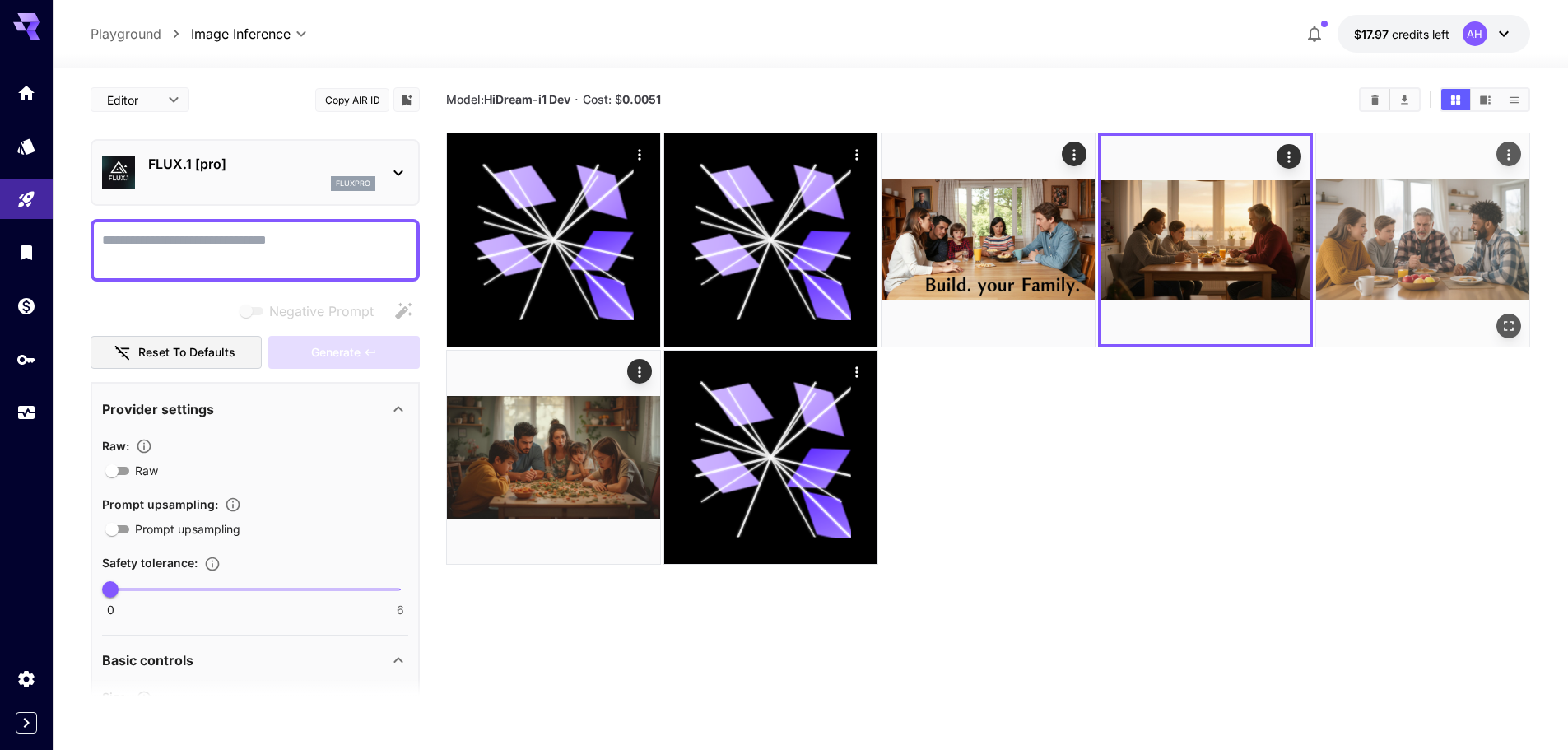
click at [1399, 234] on img at bounding box center [1422, 240] width 213 height 213
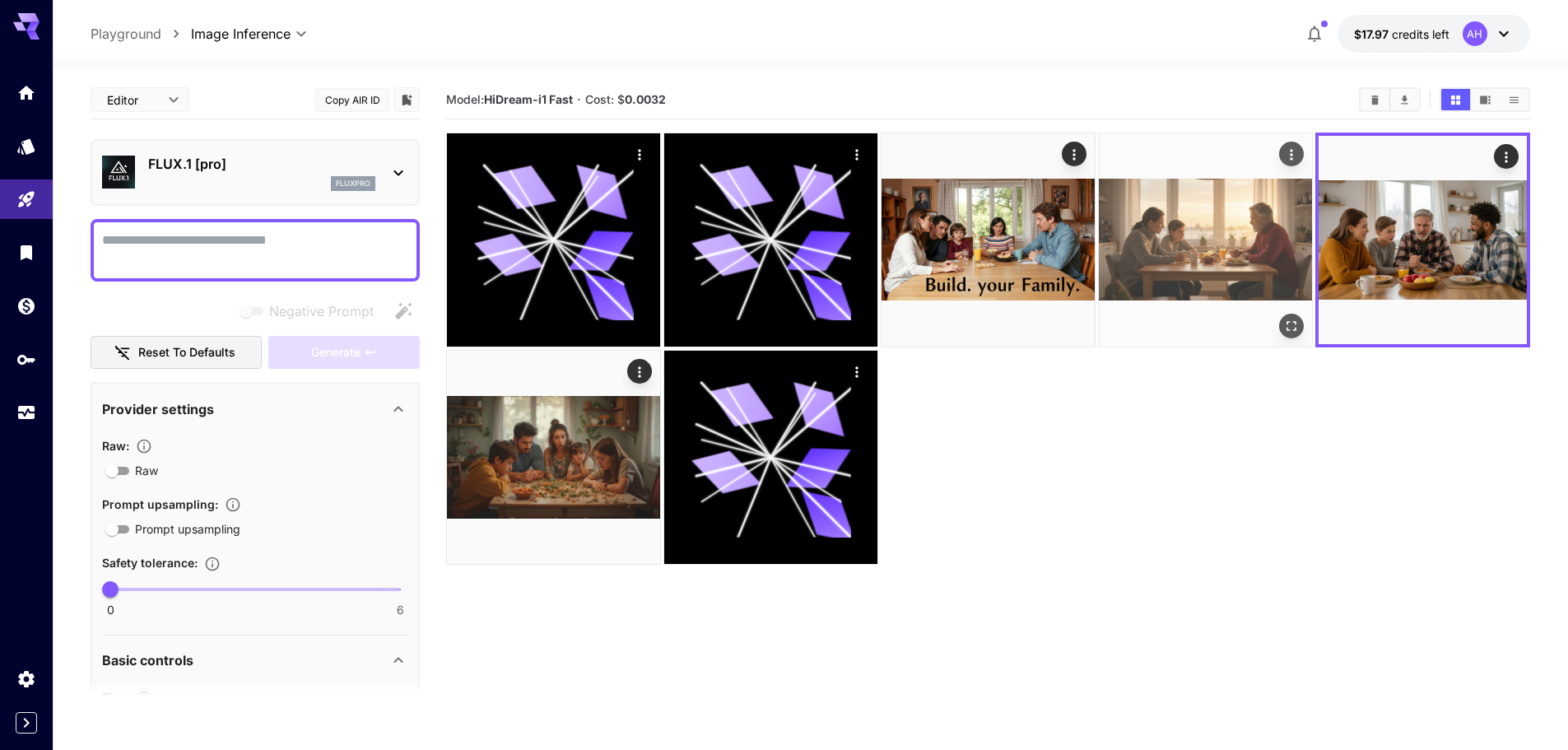
click at [1236, 221] on img at bounding box center [1205, 240] width 213 height 213
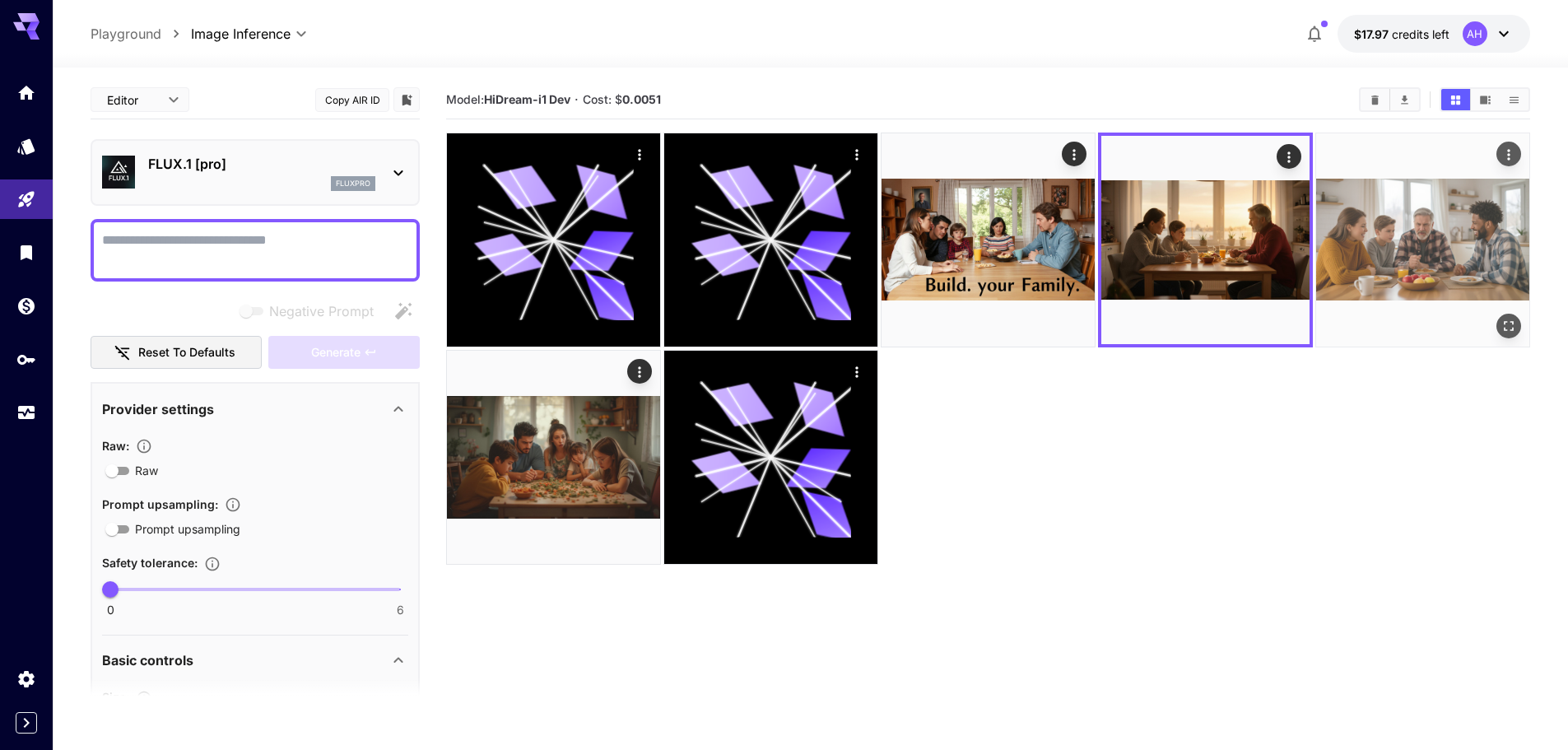
click at [1447, 218] on img at bounding box center [1422, 240] width 213 height 213
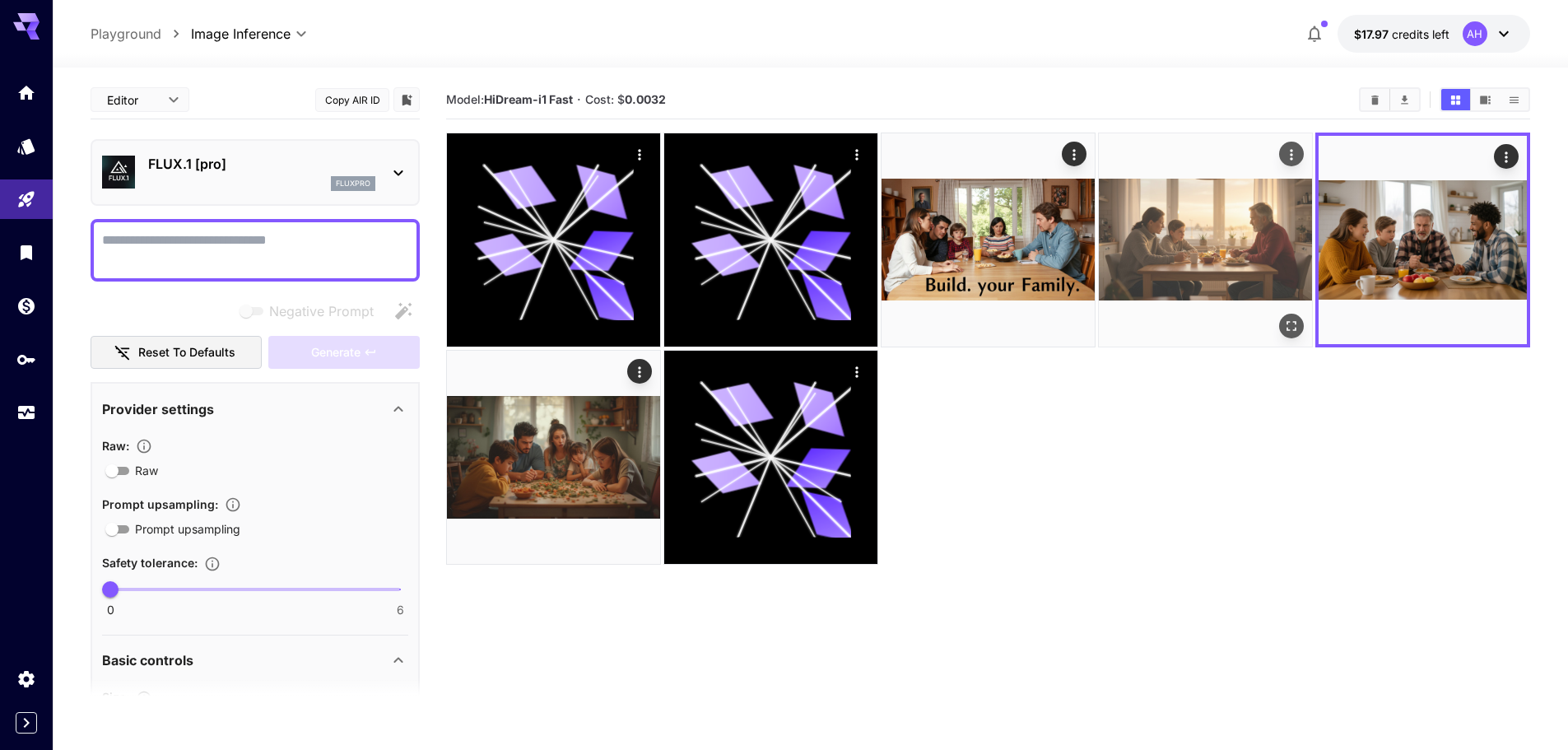
click at [1269, 220] on img at bounding box center [1205, 240] width 213 height 213
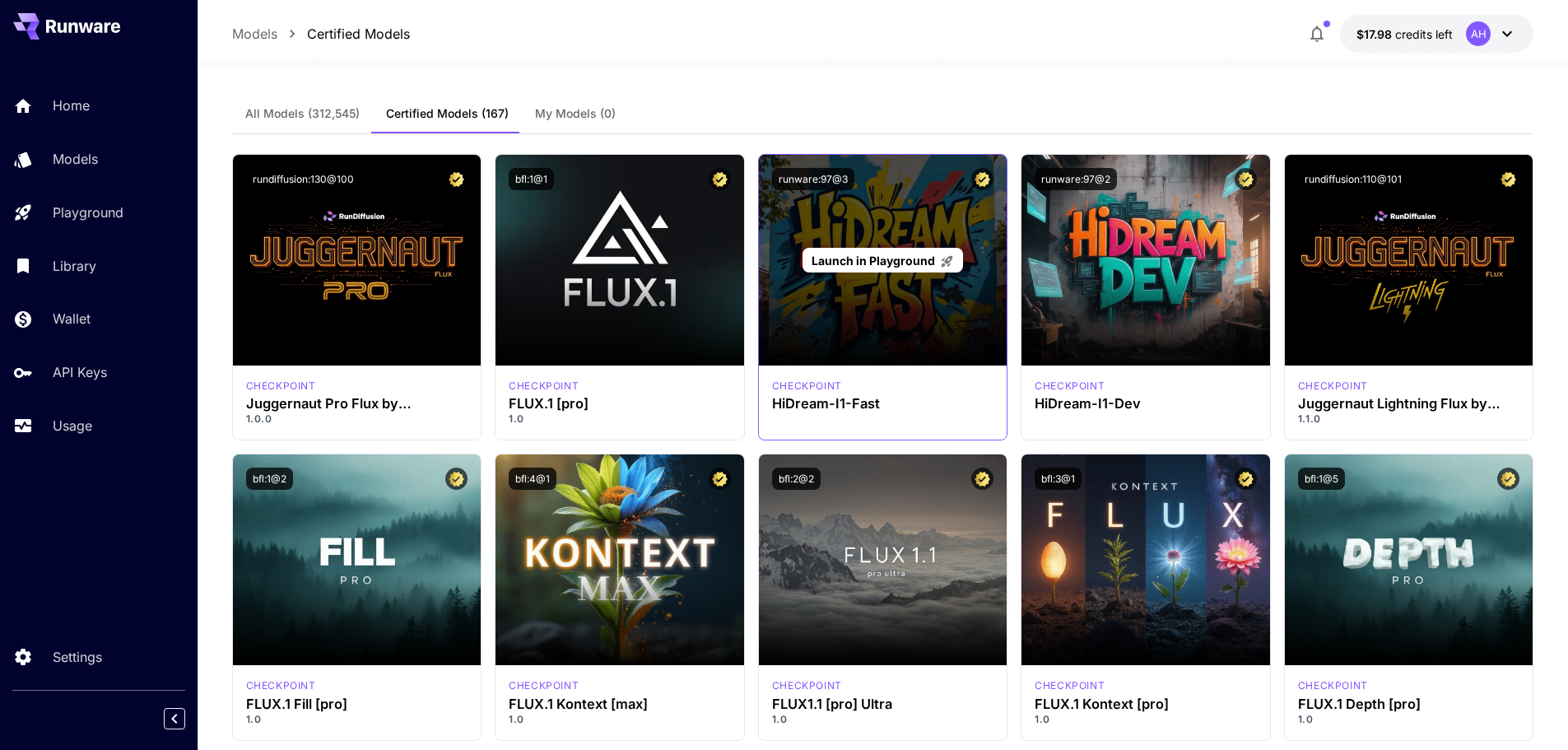
drag, startPoint x: 927, startPoint y: 211, endPoint x: 875, endPoint y: 258, distance: 70.1
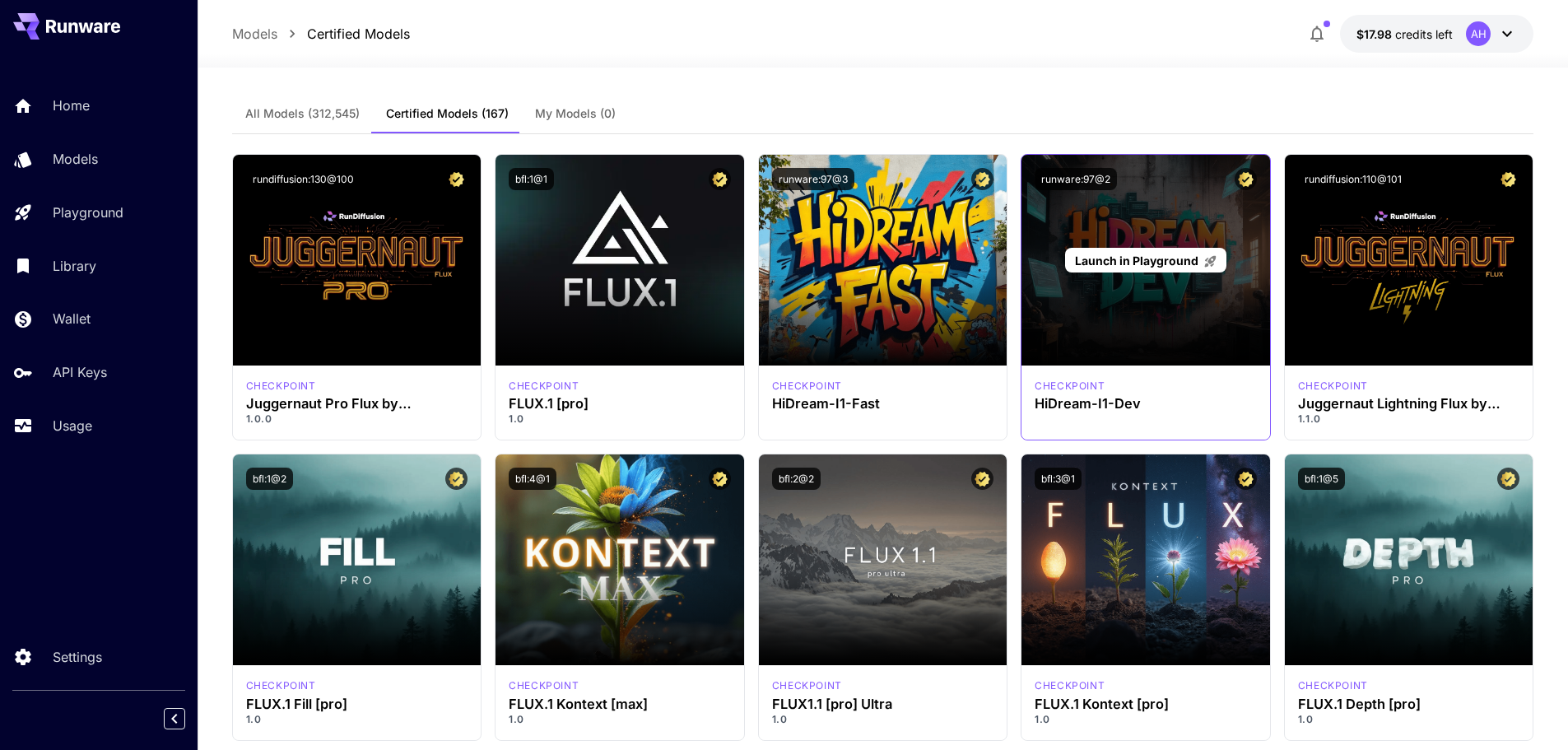
click at [1139, 264] on span "Launch in Playground" at bounding box center [1136, 261] width 123 height 14
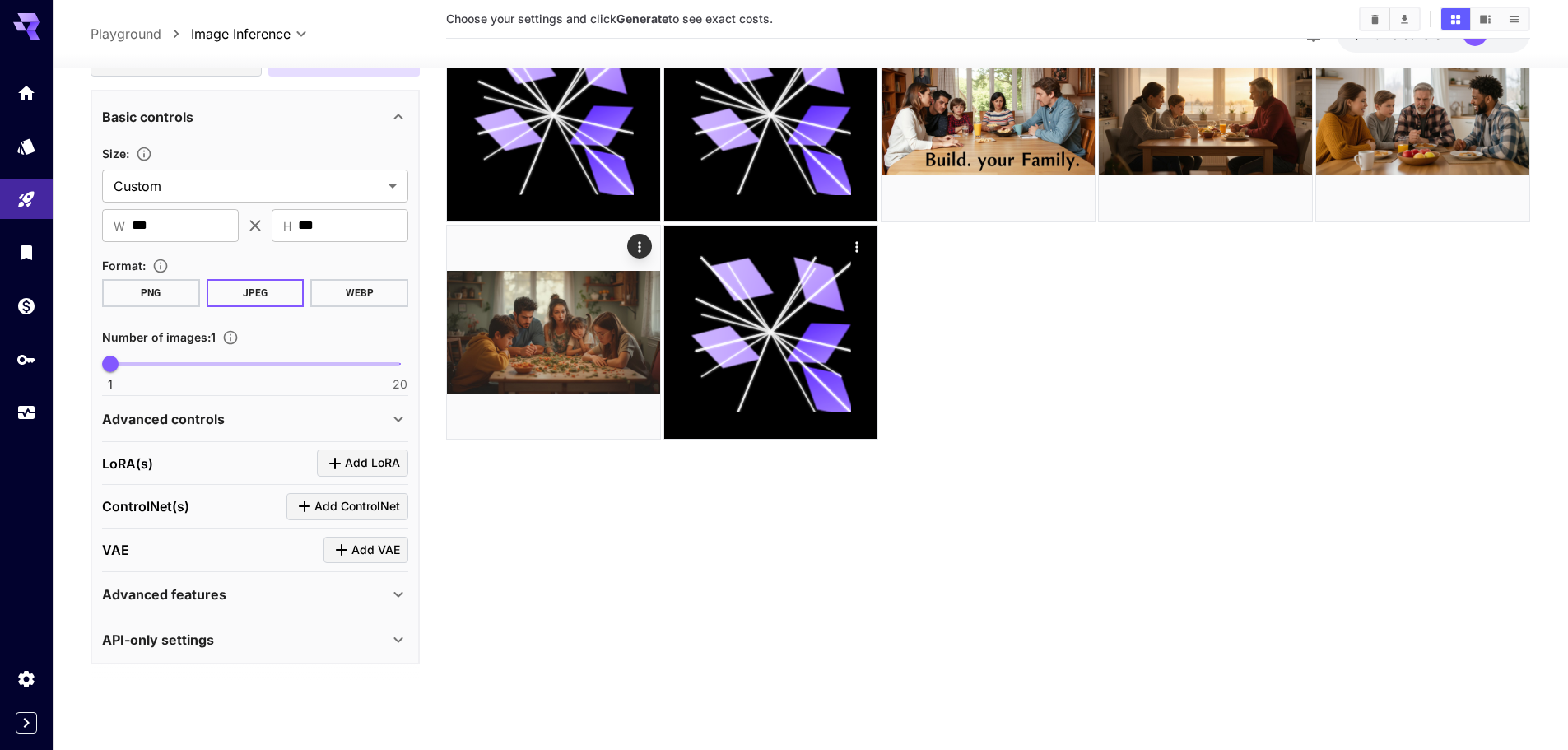
scroll to position [130, 0]
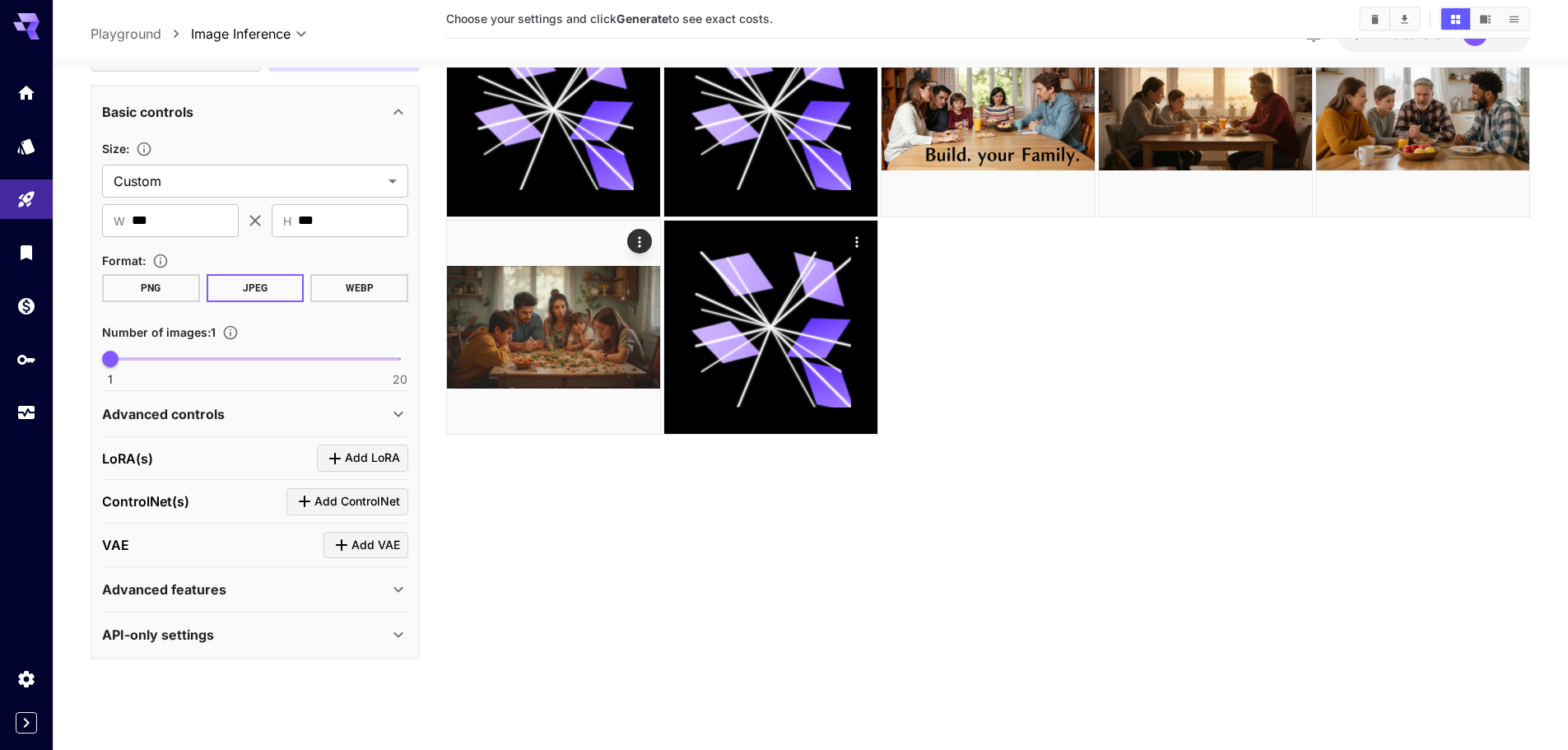
click at [210, 414] on p "Advanced controls" at bounding box center [163, 413] width 122 height 20
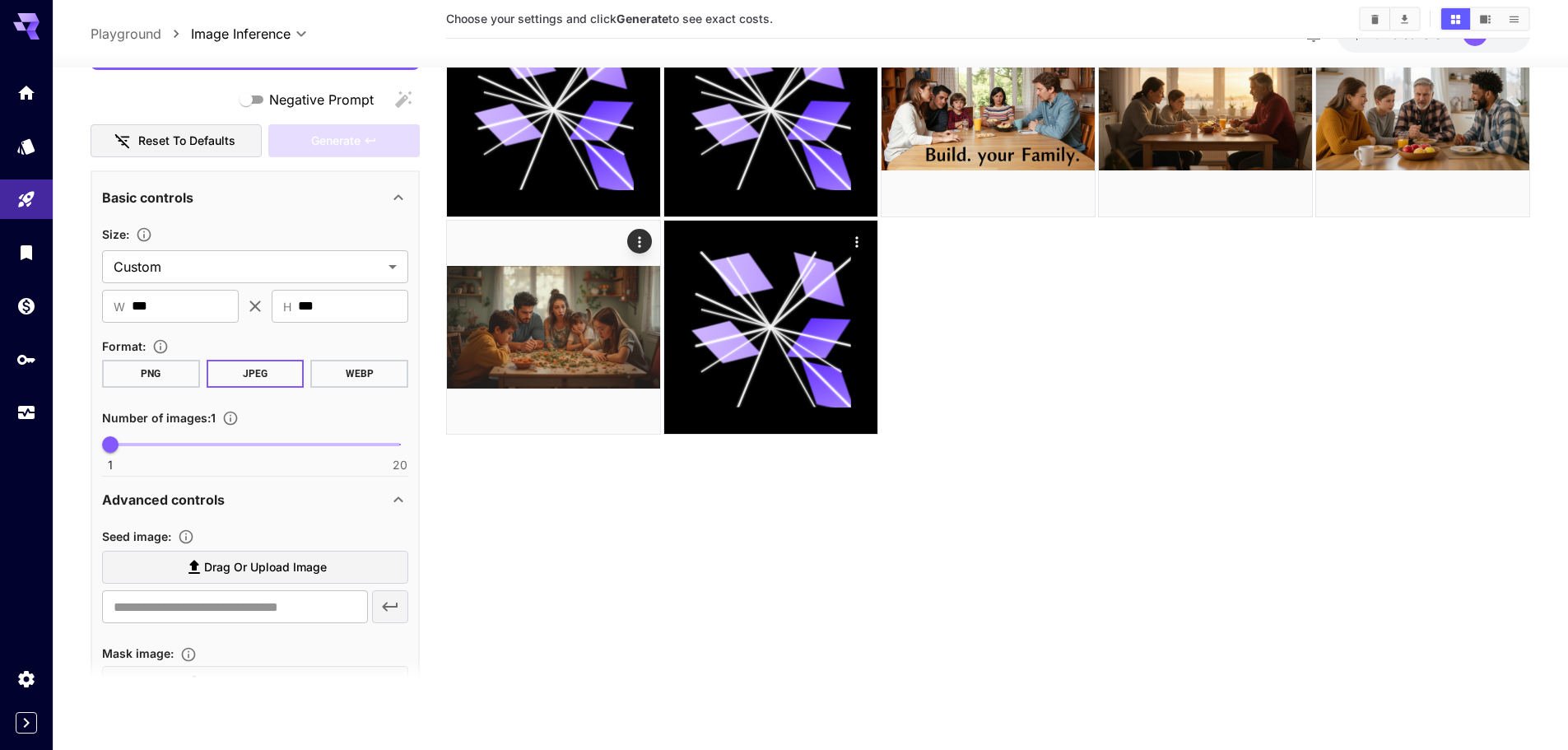
scroll to position [190, 0]
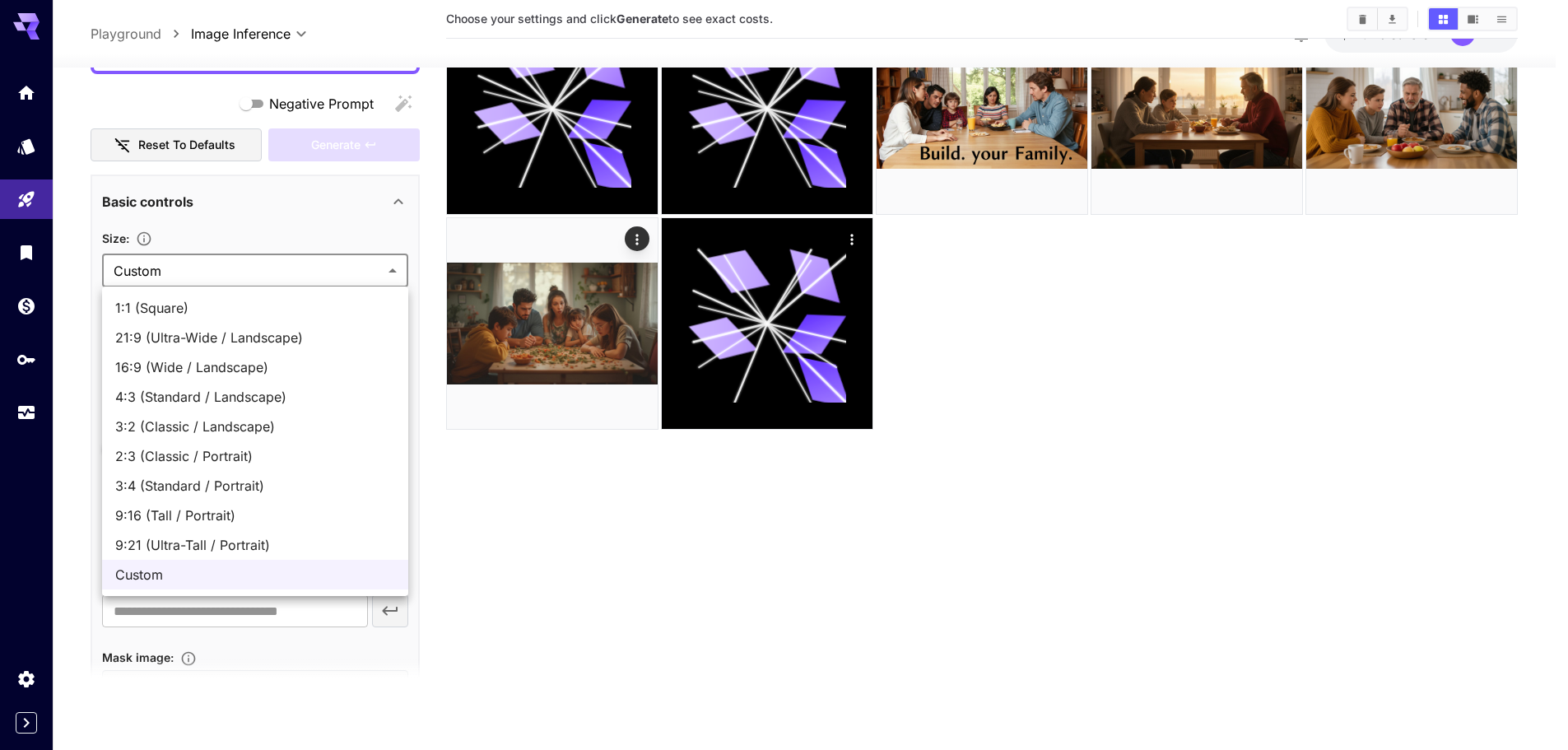
click at [288, 276] on body "**********" at bounding box center [784, 309] width 1568 height 880
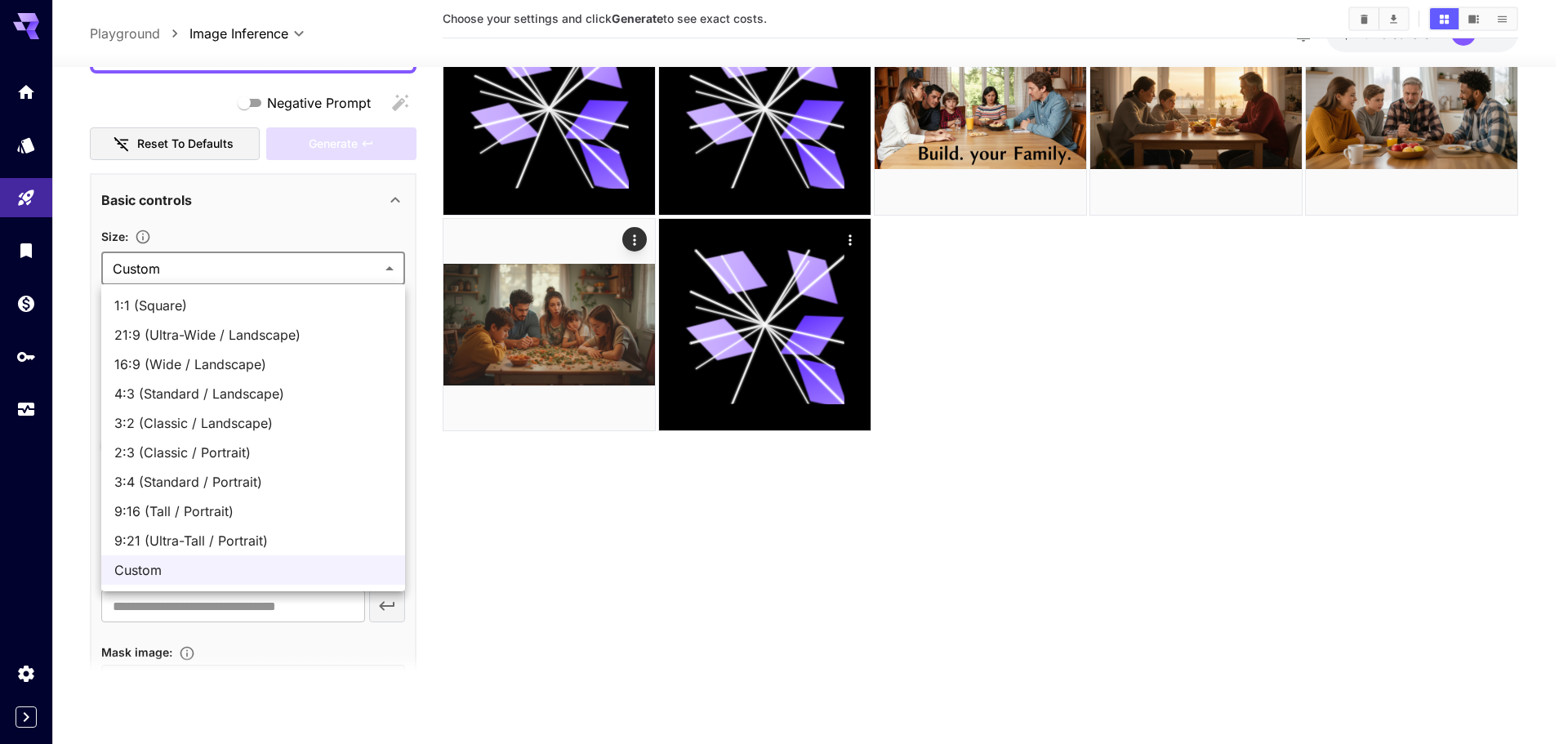
click at [231, 504] on span "9:16 (Tall / Portrait)" at bounding box center [253, 511] width 277 height 19
type input "**********"
type input "***"
type input "****"
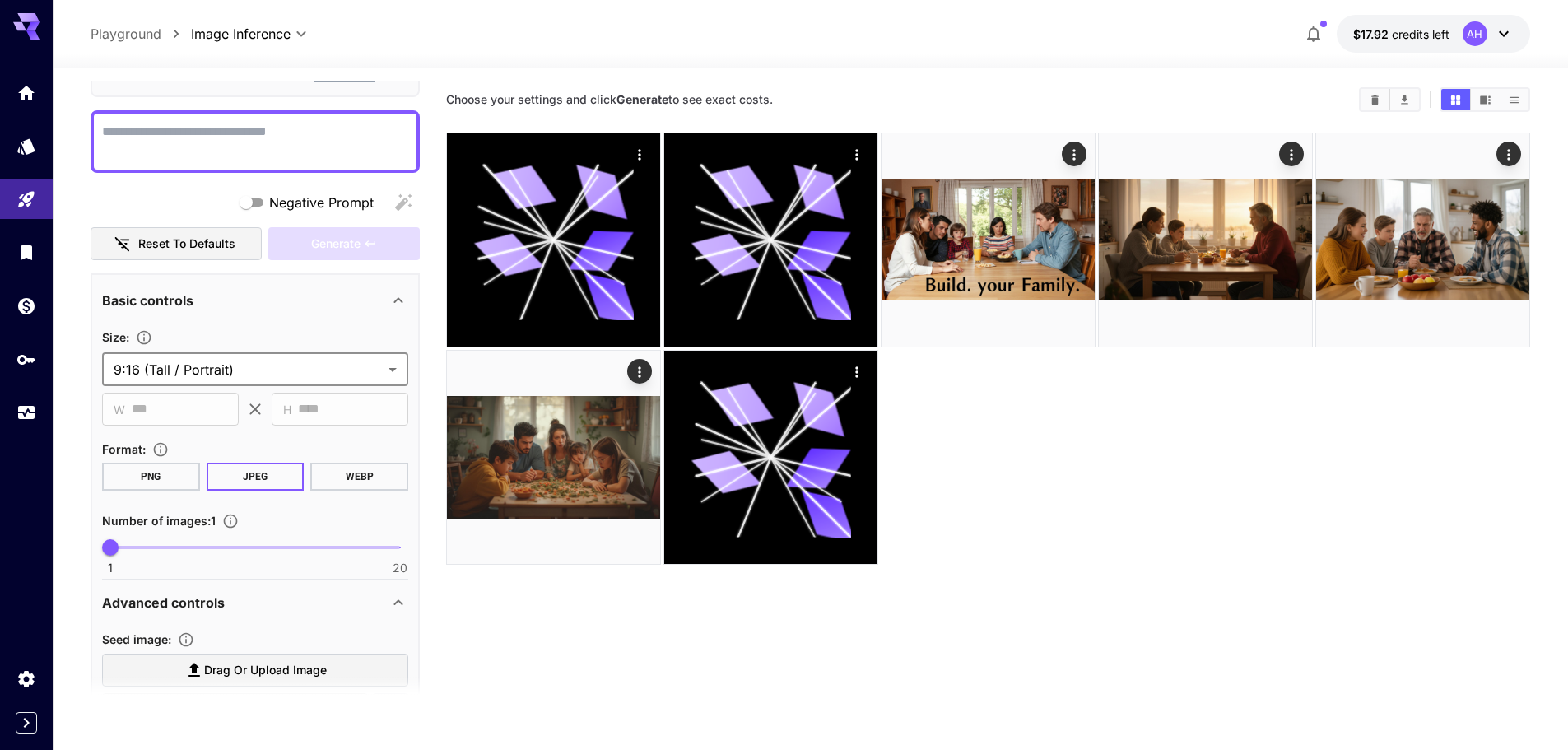
scroll to position [0, 0]
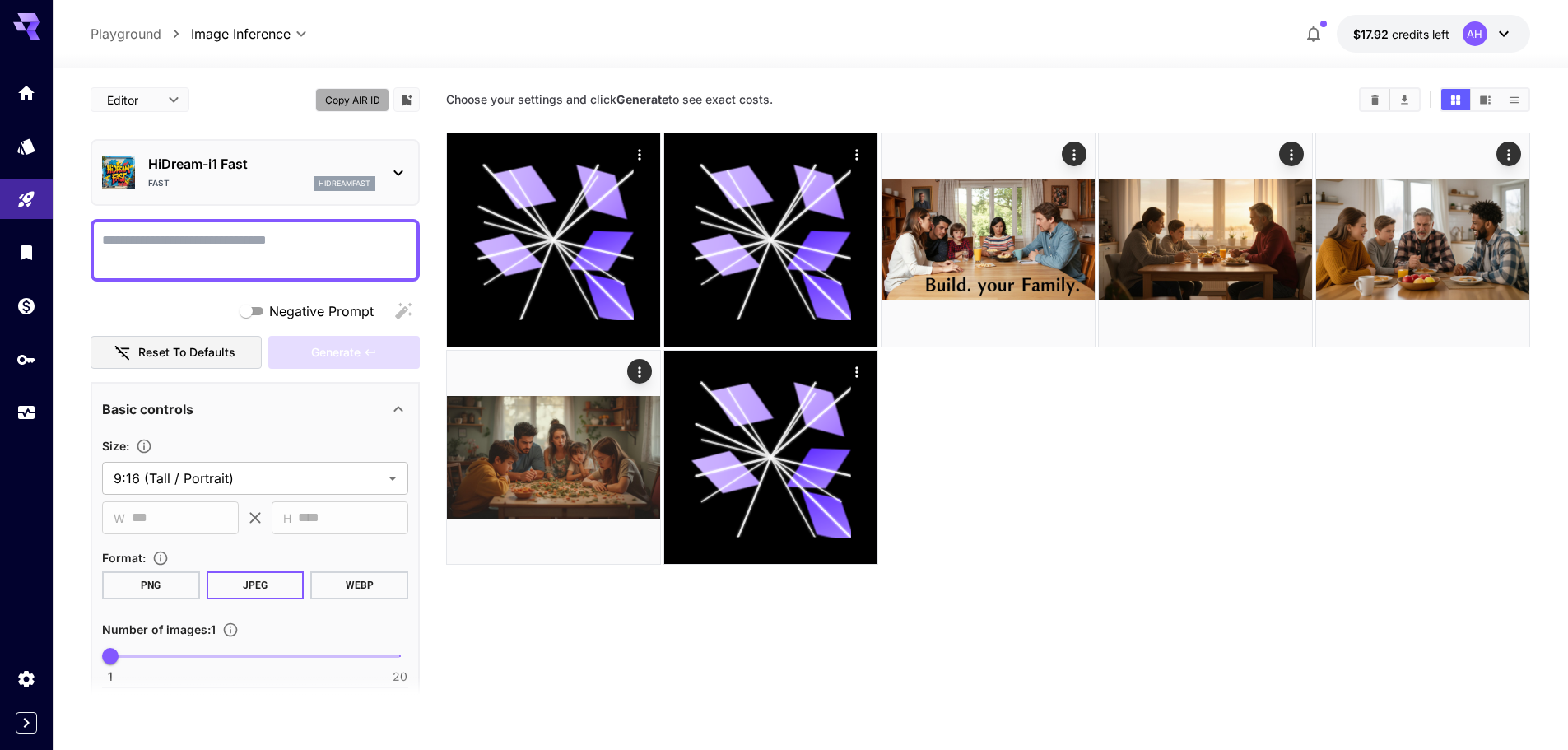
click at [360, 105] on button "Copy AIR ID" at bounding box center [351, 99] width 74 height 24
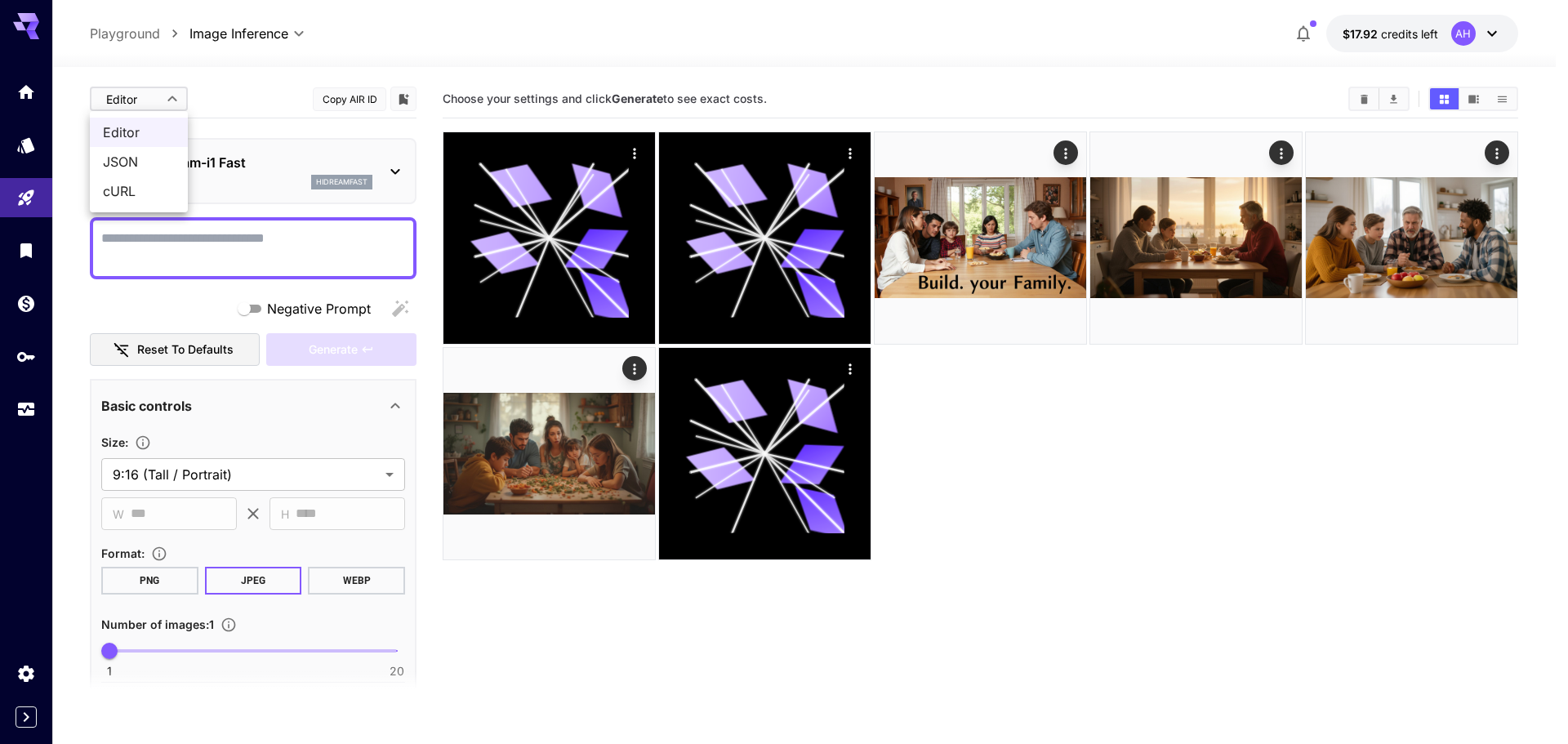
click at [166, 100] on body "**********" at bounding box center [784, 436] width 1568 height 873
click at [128, 166] on span "JSON" at bounding box center [139, 162] width 72 height 19
type input "****"
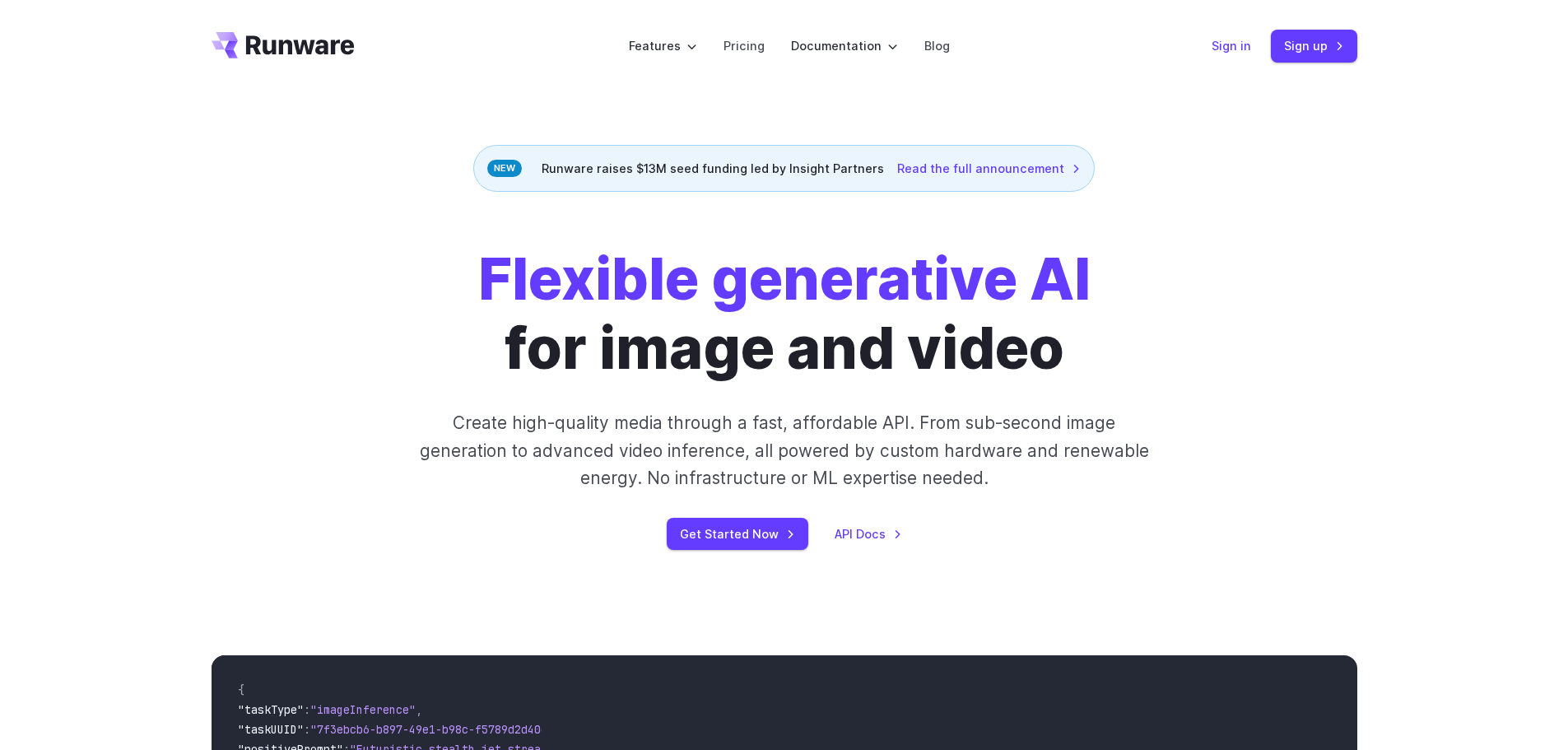
click at [1233, 51] on link "Sign in" at bounding box center [1231, 45] width 40 height 19
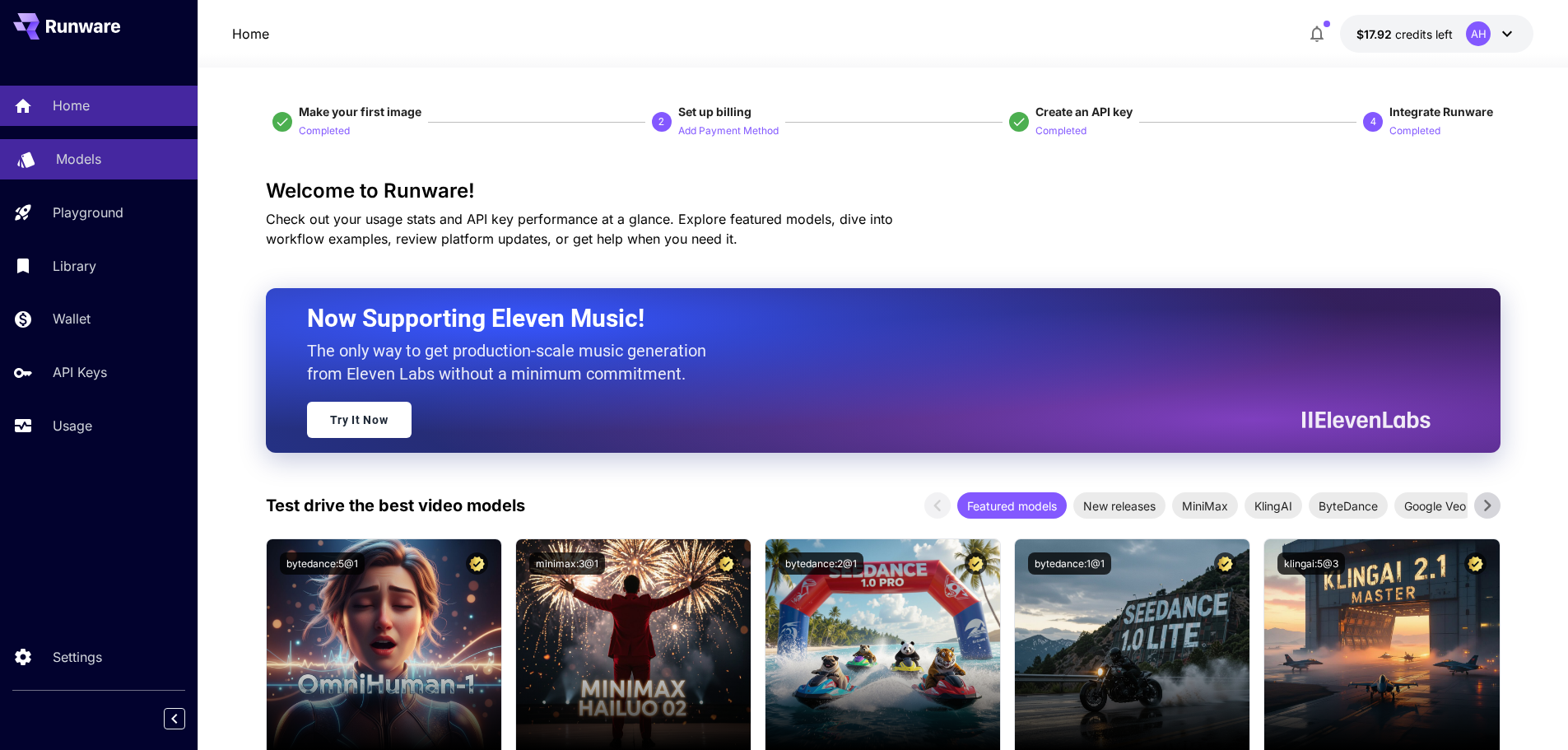
click at [64, 161] on p "Models" at bounding box center [78, 159] width 45 height 20
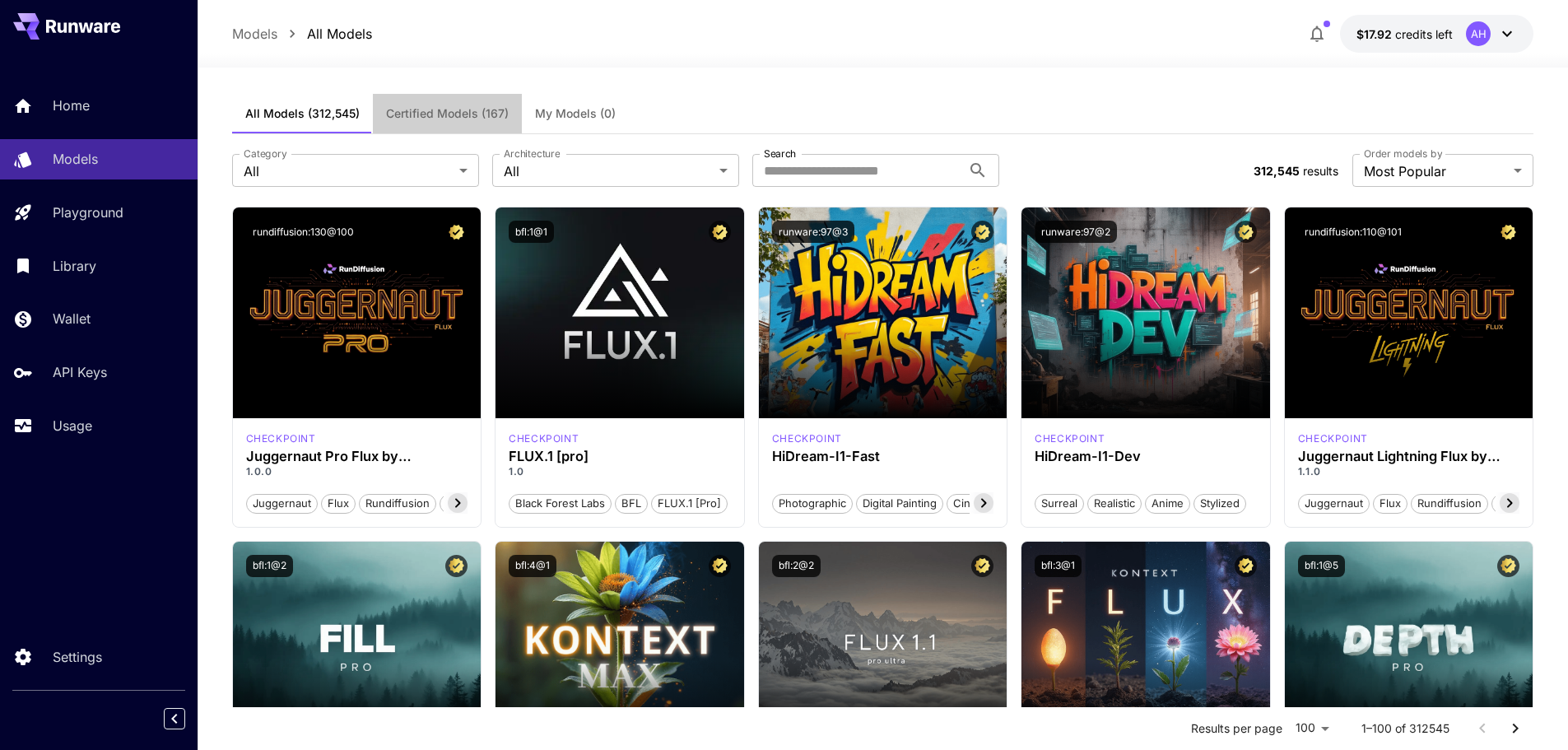
click at [442, 113] on span "Certified Models (167)" at bounding box center [447, 114] width 122 height 15
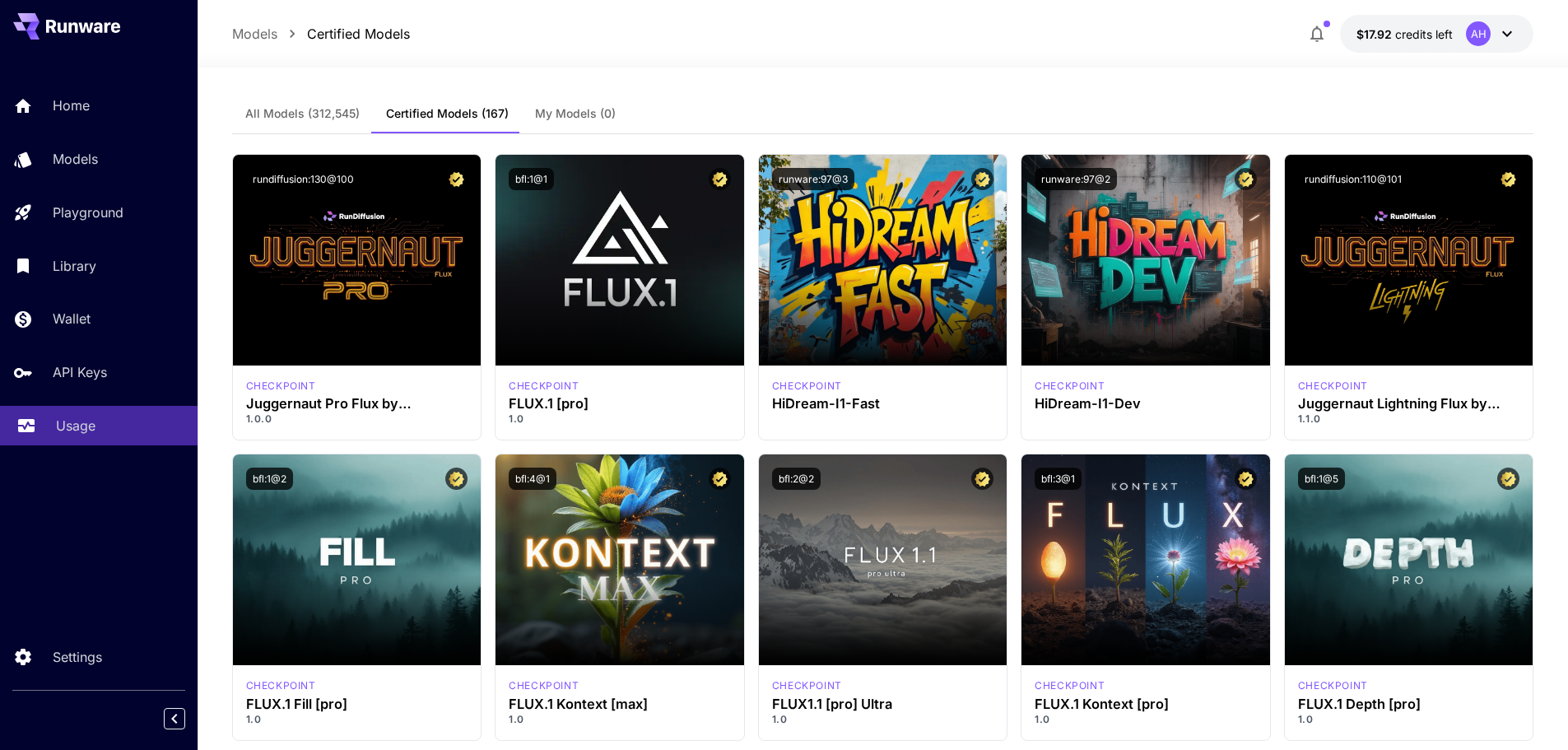
click at [66, 434] on p "Usage" at bounding box center [75, 425] width 40 height 20
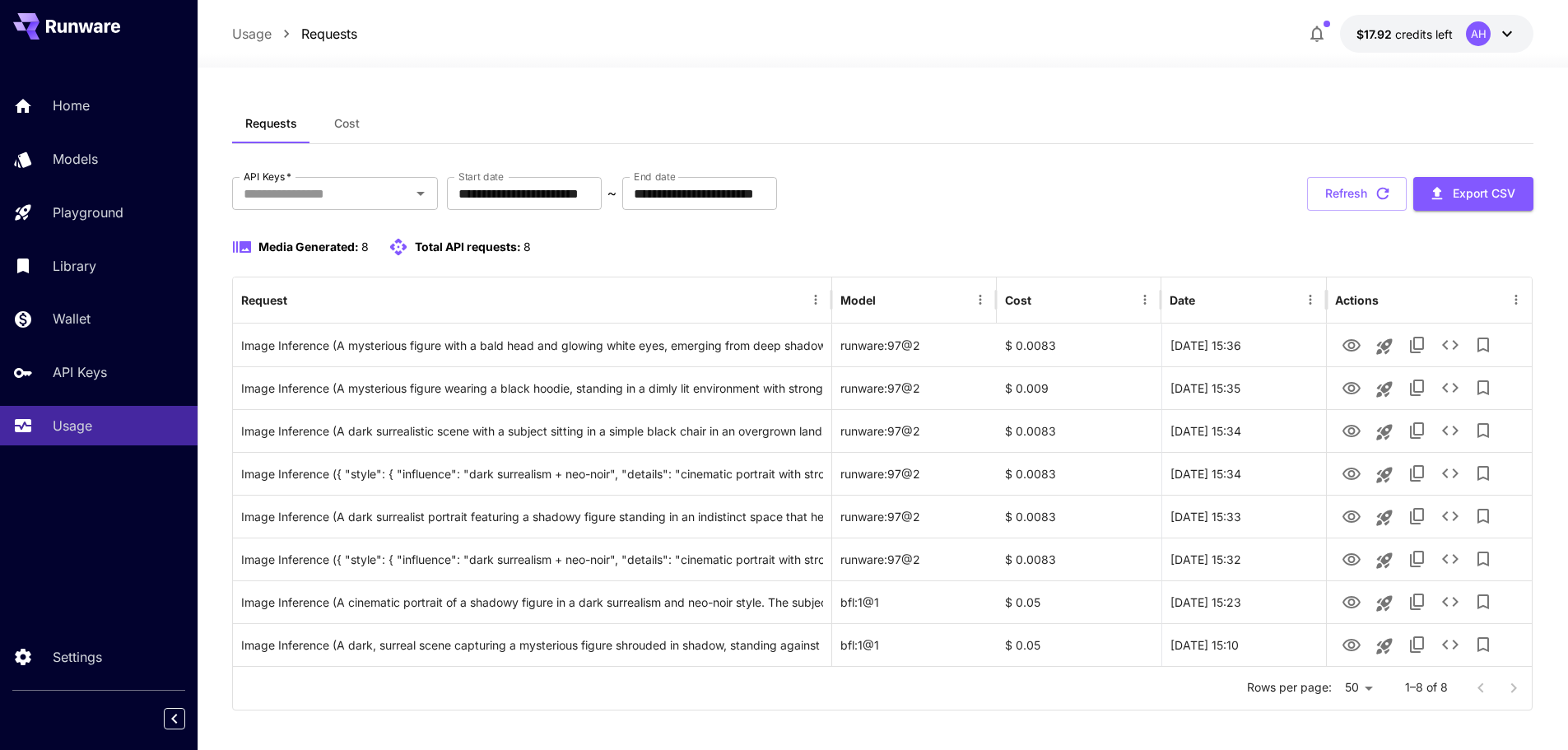
click at [335, 119] on span "Cost" at bounding box center [347, 123] width 26 height 15
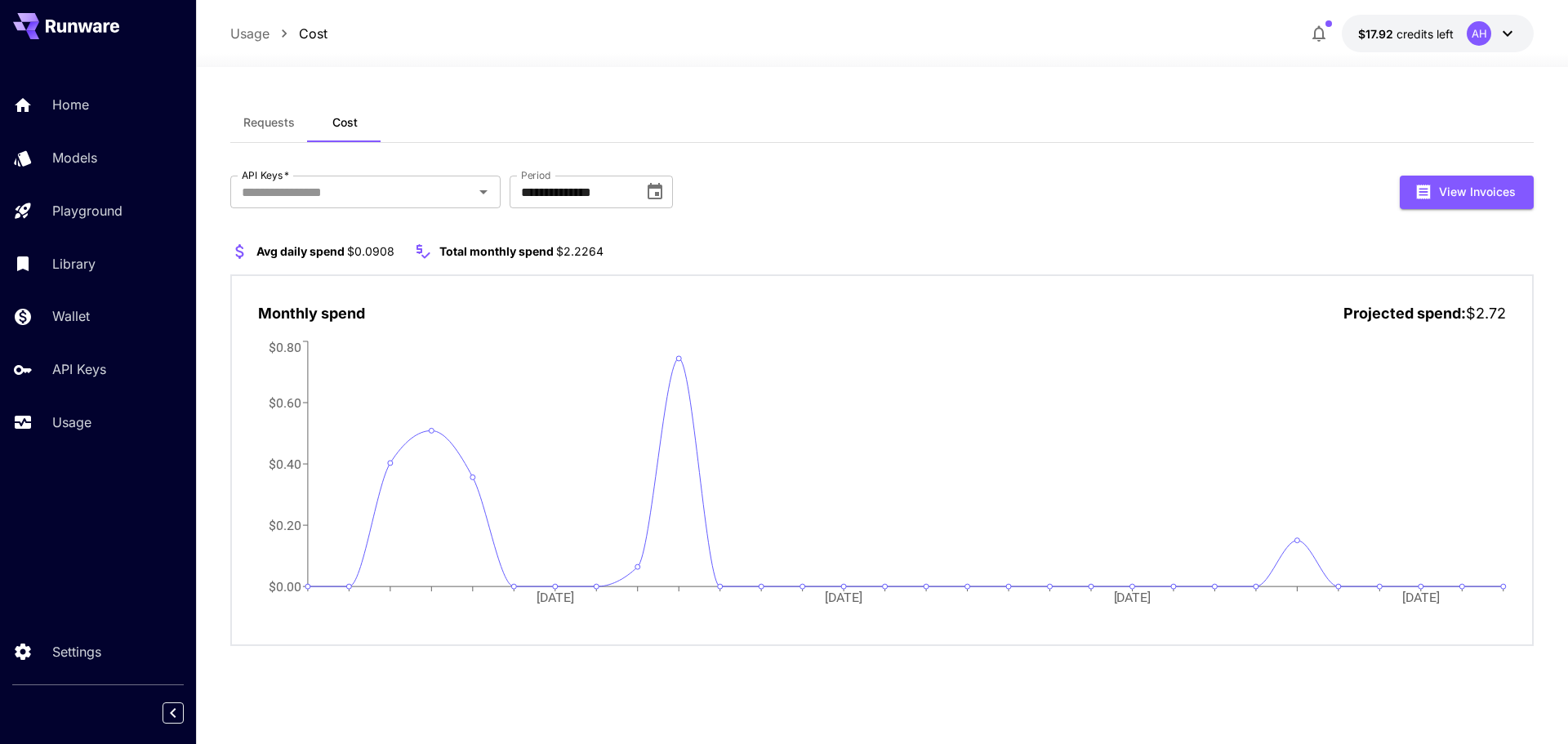
click at [665, 112] on div "Requests Cost" at bounding box center [882, 122] width 1303 height 40
click at [251, 130] on button "Requests" at bounding box center [269, 122] width 77 height 40
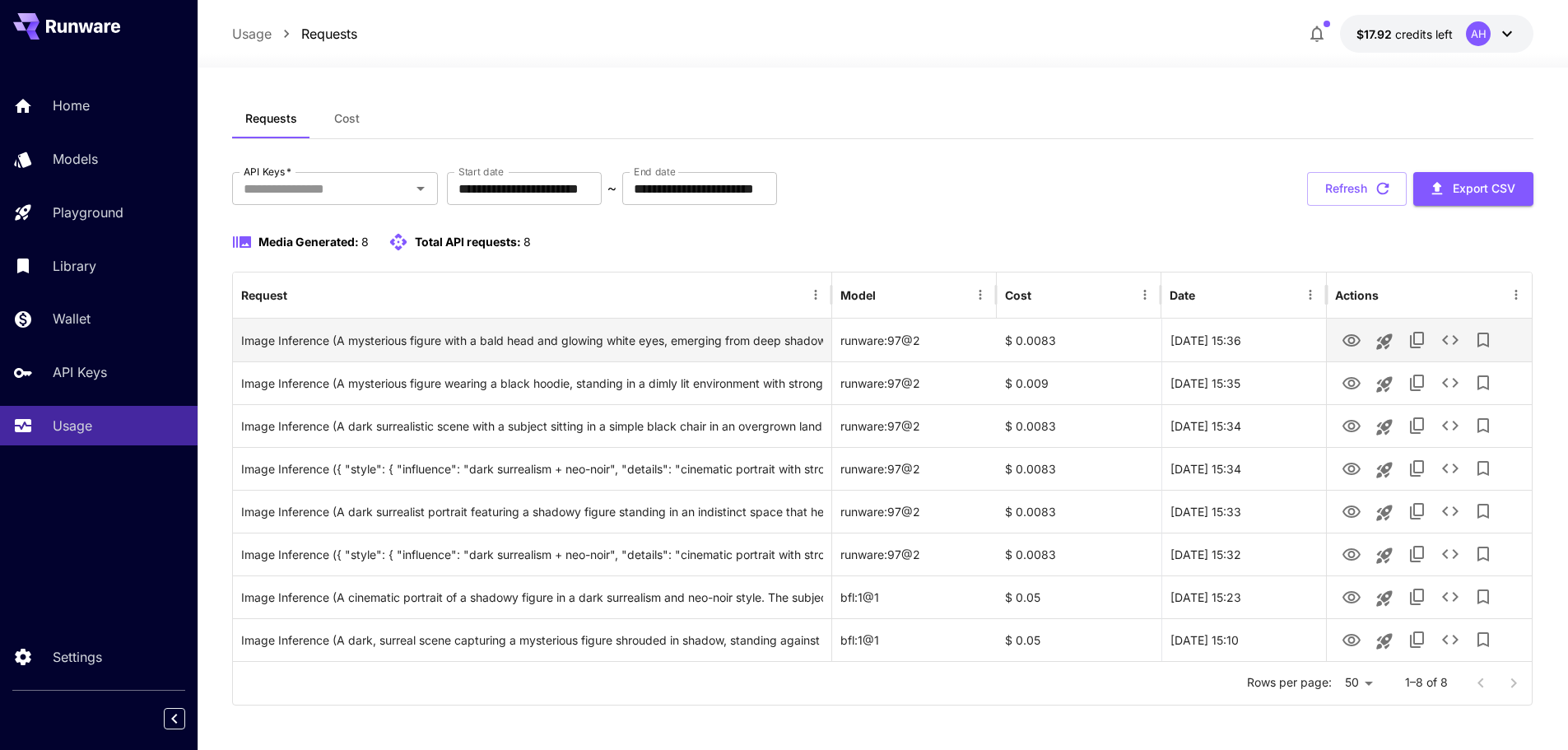
scroll to position [10, 0]
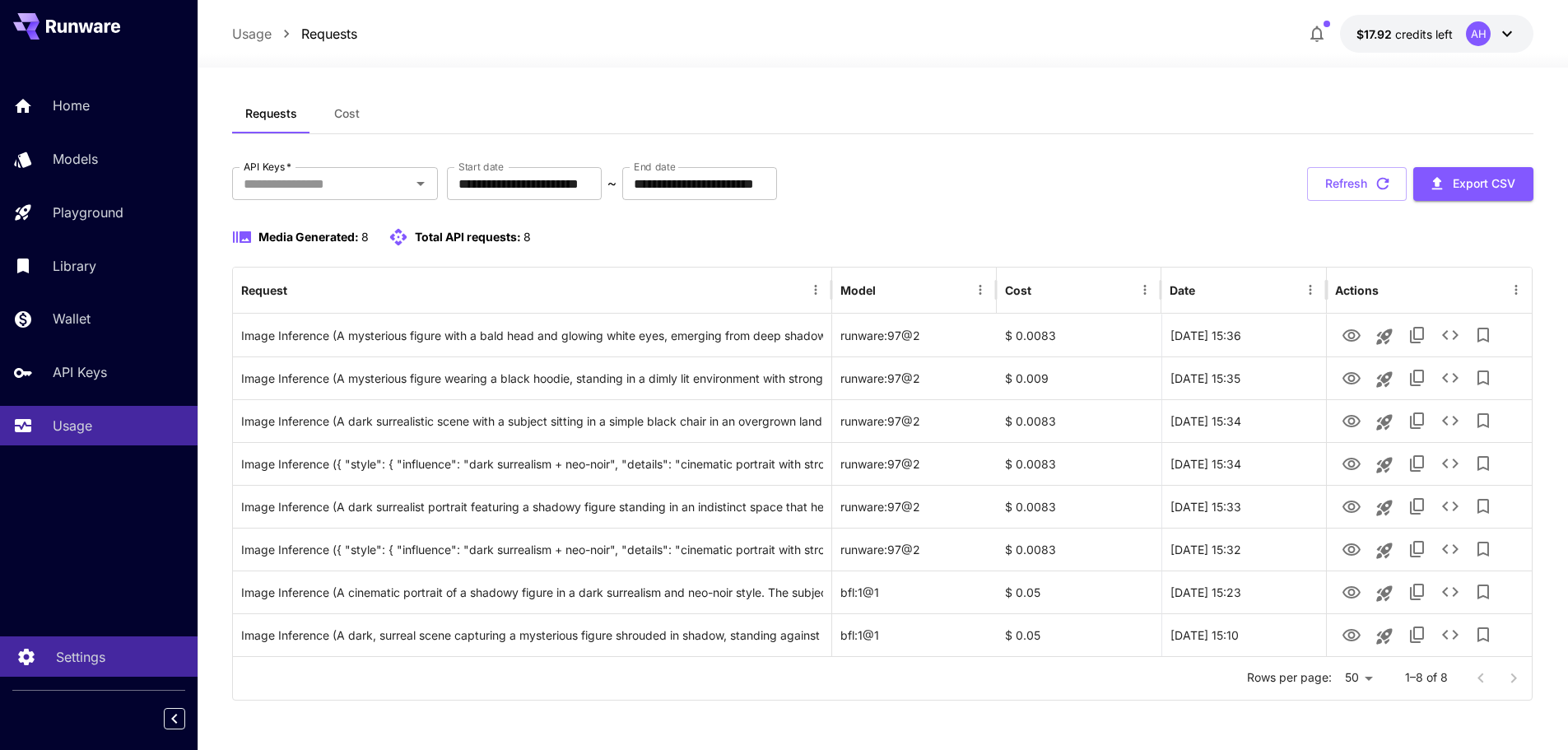
click at [78, 664] on p "Settings" at bounding box center [81, 657] width 50 height 20
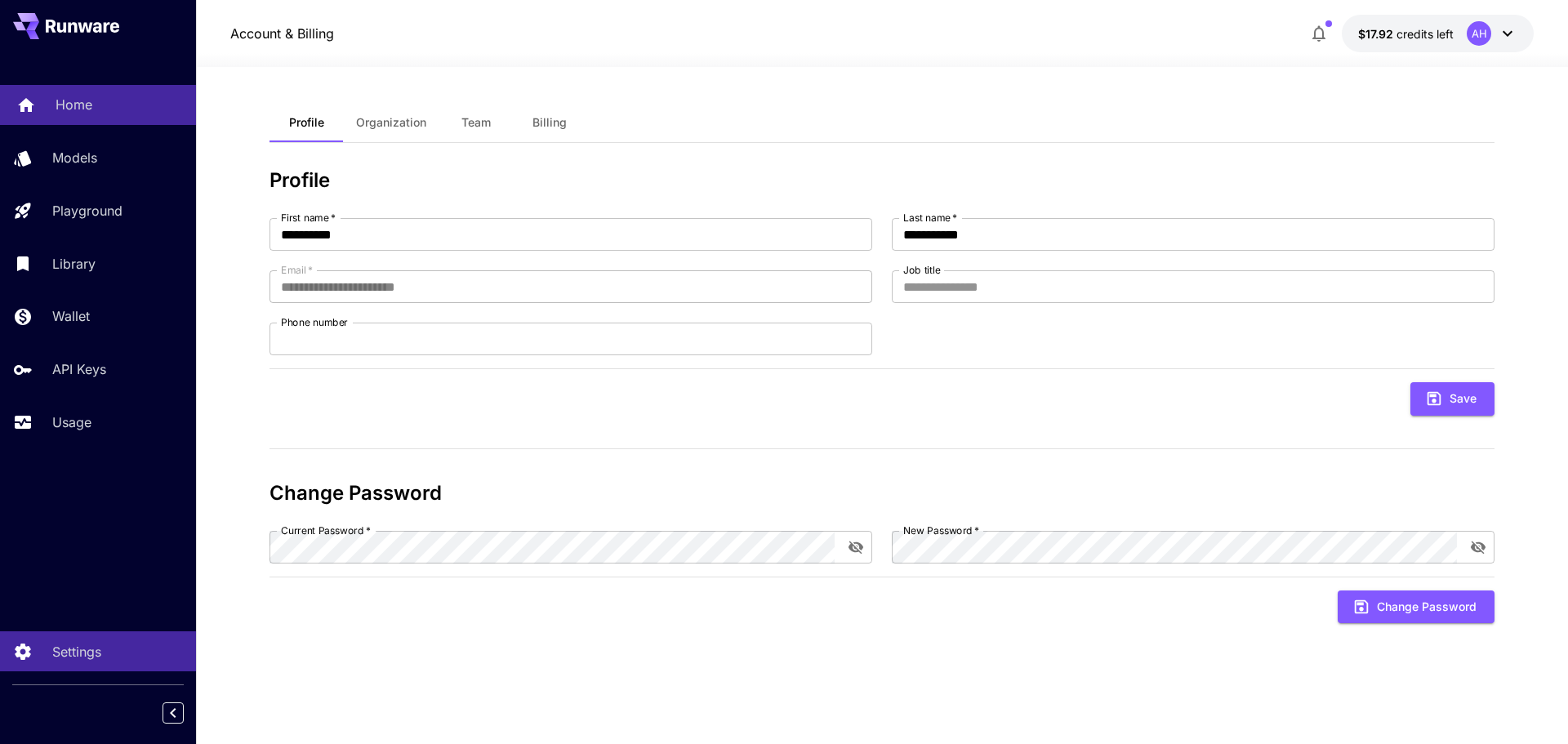
click at [74, 112] on p "Home" at bounding box center [74, 105] width 37 height 19
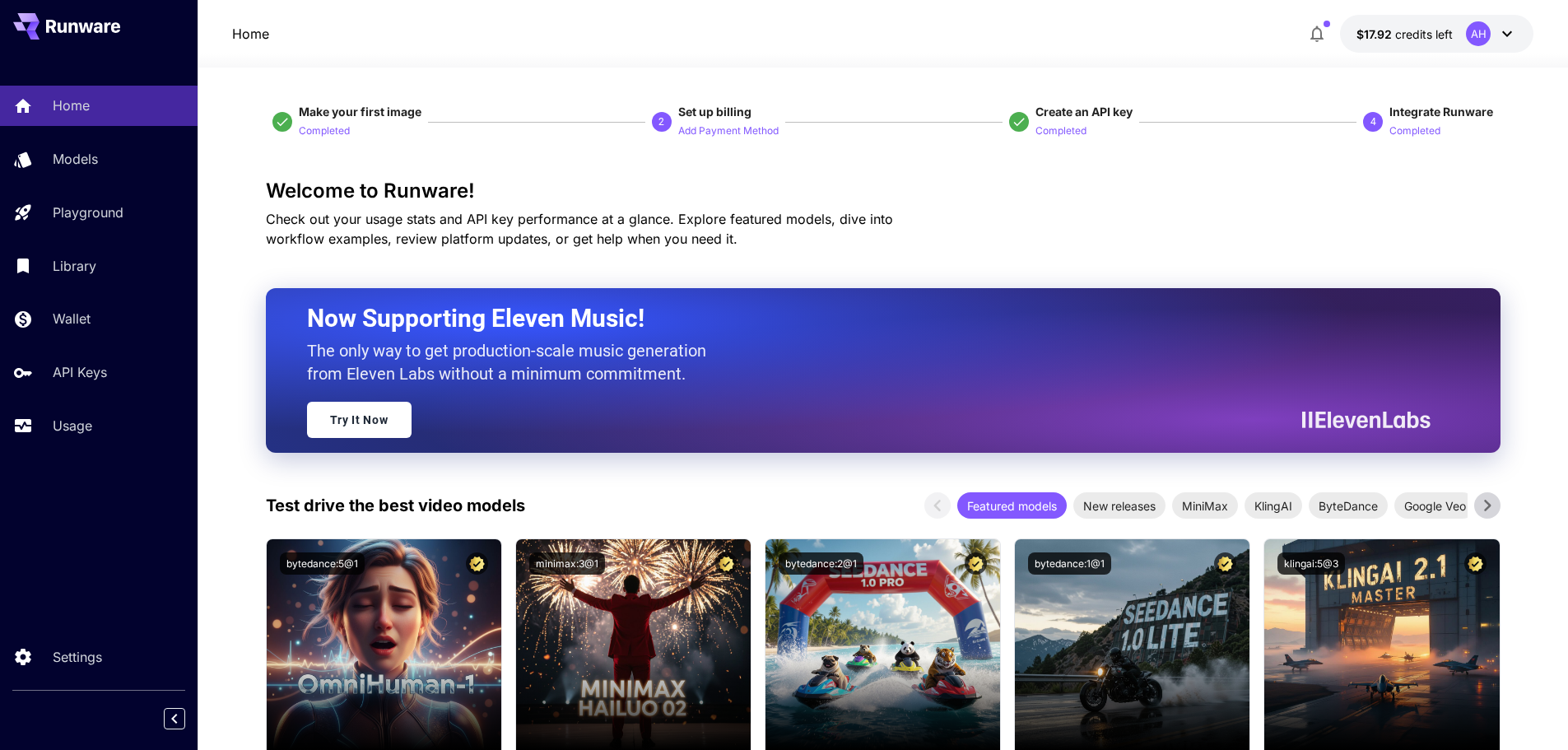
click at [1512, 38] on icon at bounding box center [1507, 34] width 20 height 20
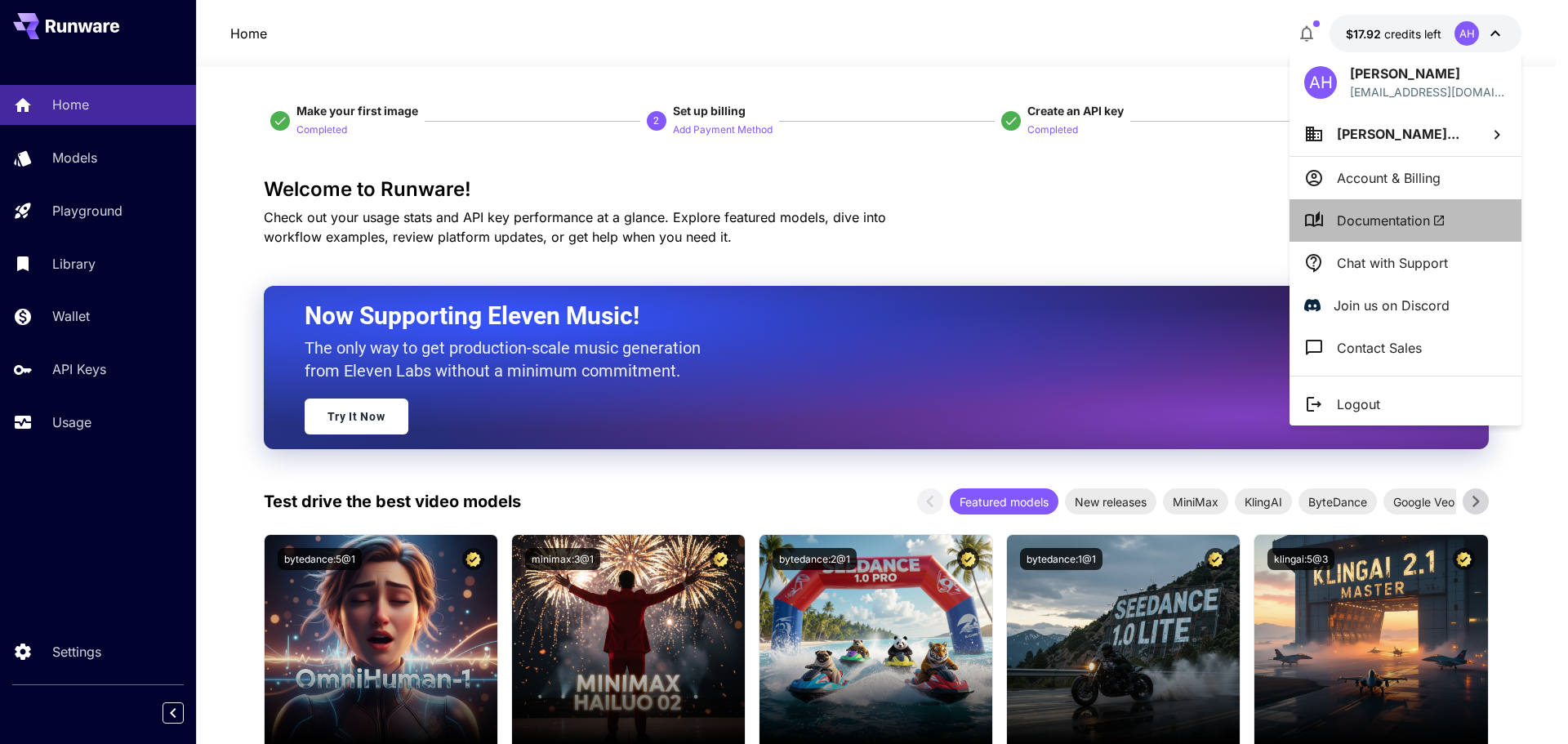
click at [1374, 225] on span "Documentation" at bounding box center [1390, 220] width 108 height 19
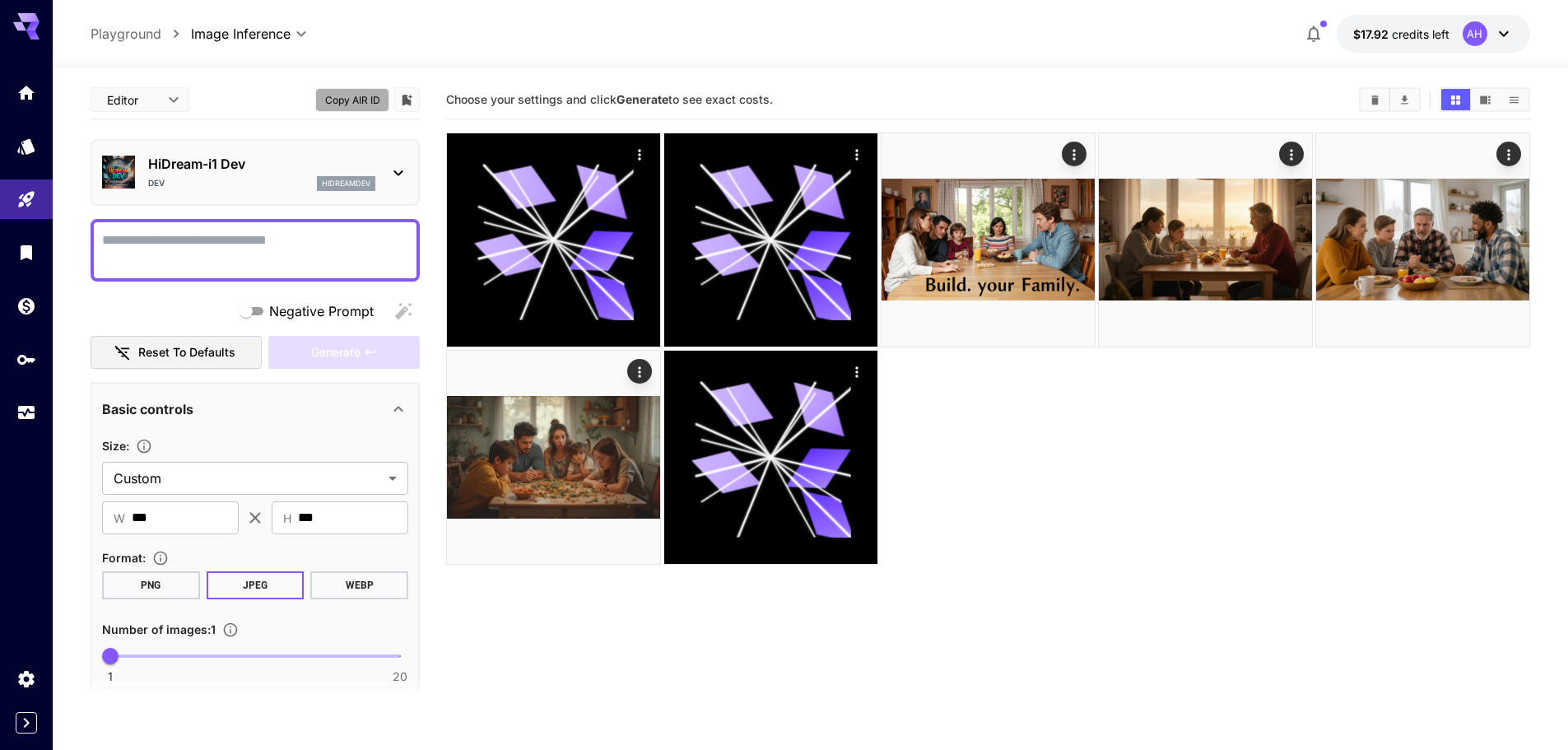
click at [351, 98] on button "Copy AIR ID" at bounding box center [351, 99] width 74 height 24
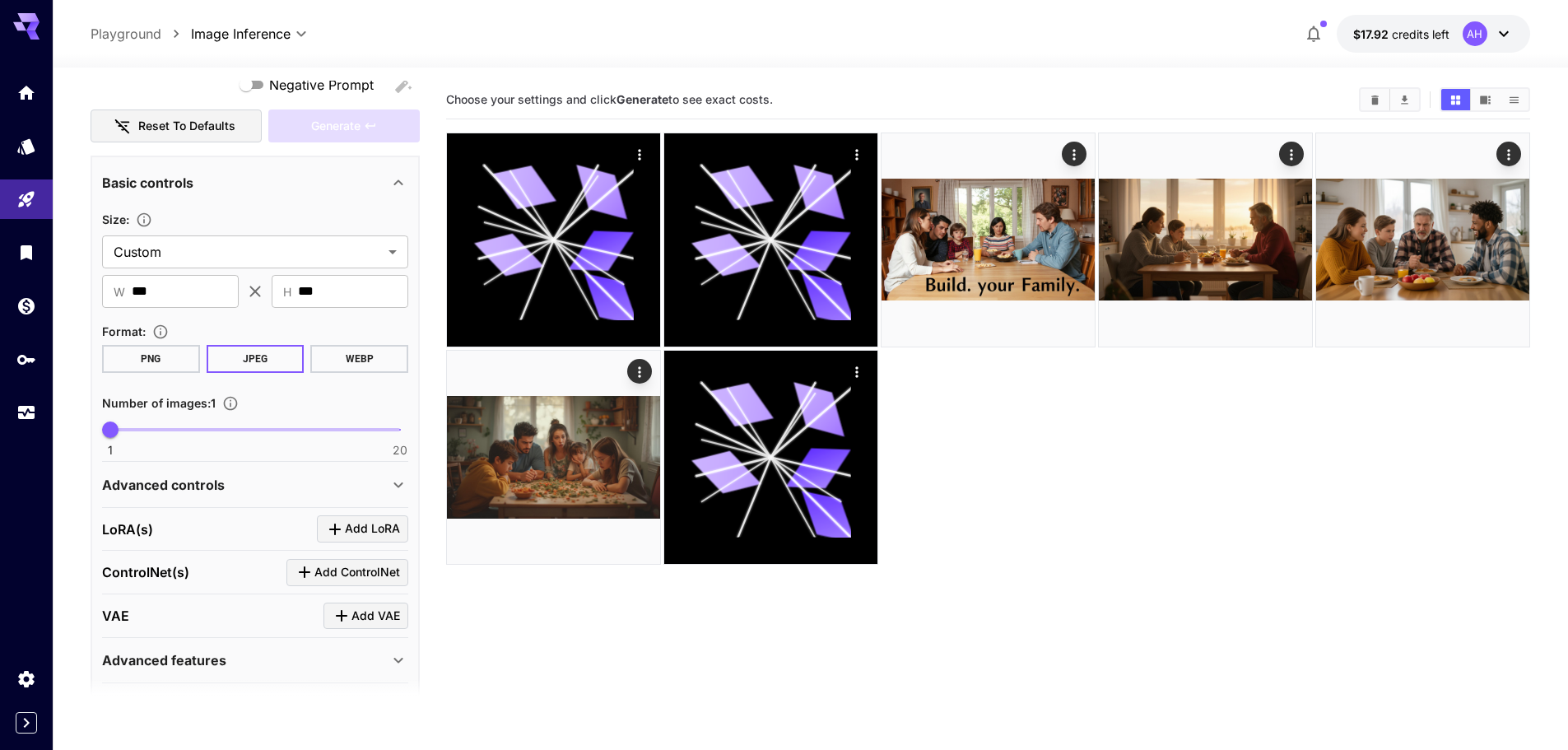
scroll to position [247, 0]
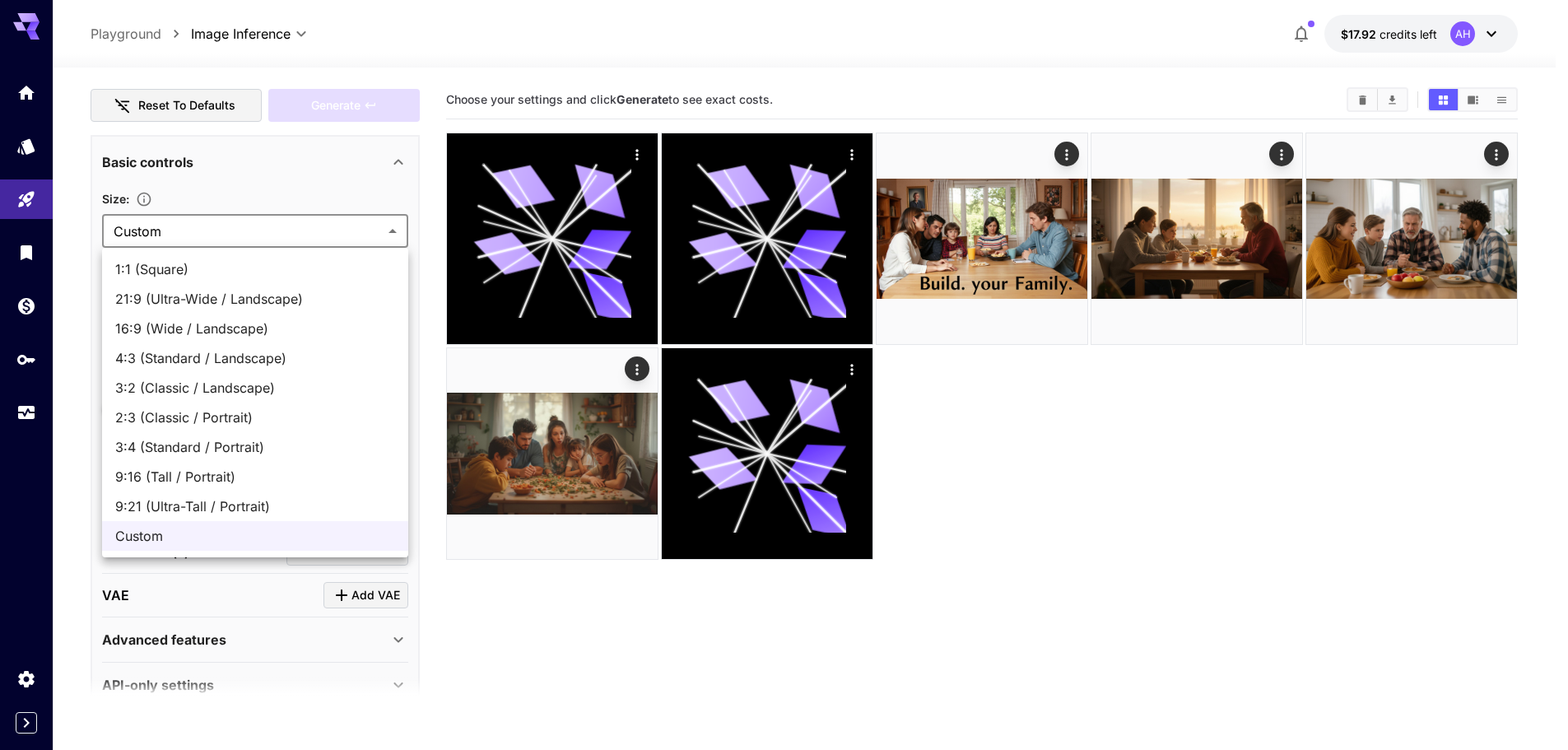
click at [225, 233] on body "**********" at bounding box center [784, 439] width 1568 height 880
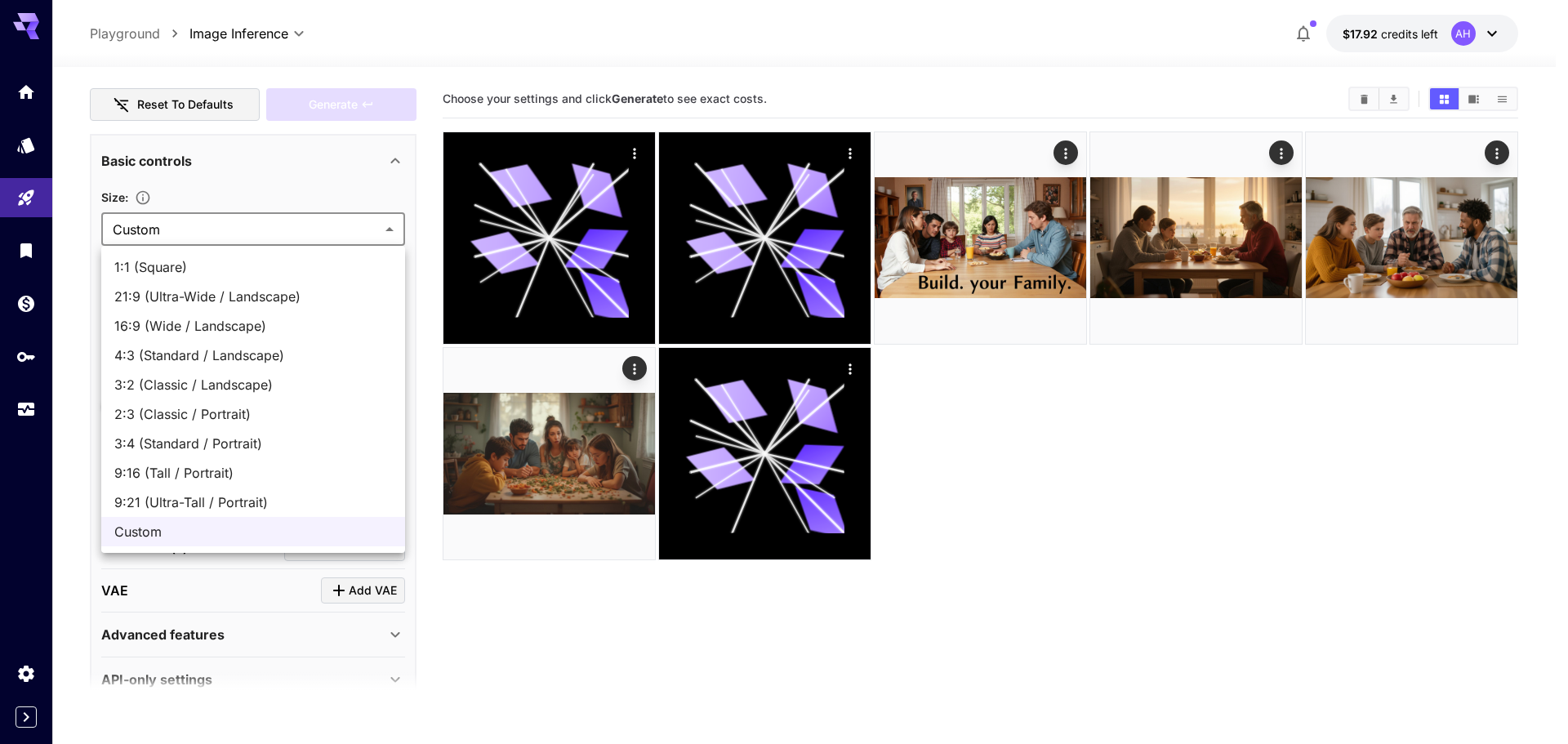
click at [153, 468] on span "9:16 (Tall / Portrait)" at bounding box center [253, 473] width 277 height 19
type input "**********"
type input "***"
type input "****"
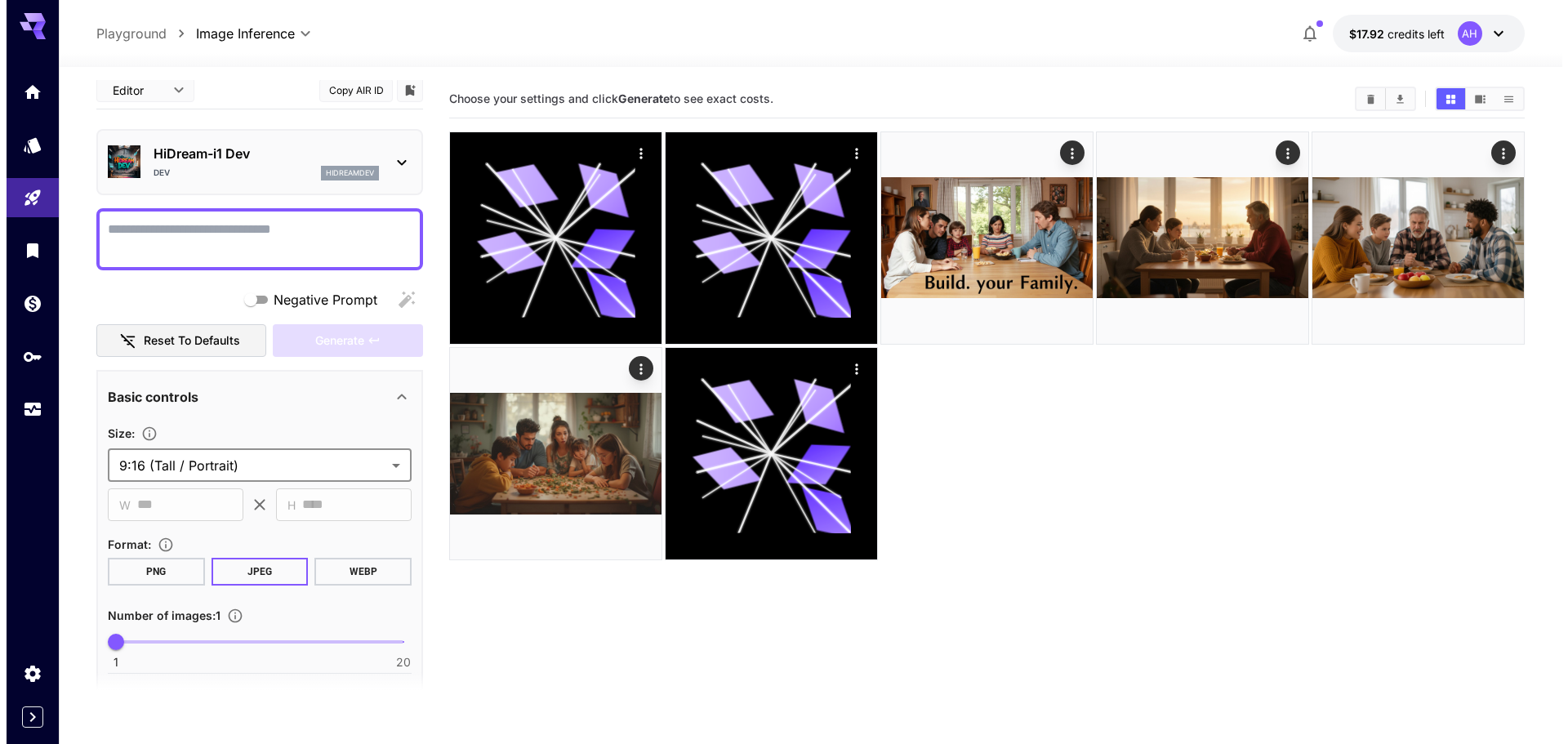
scroll to position [0, 0]
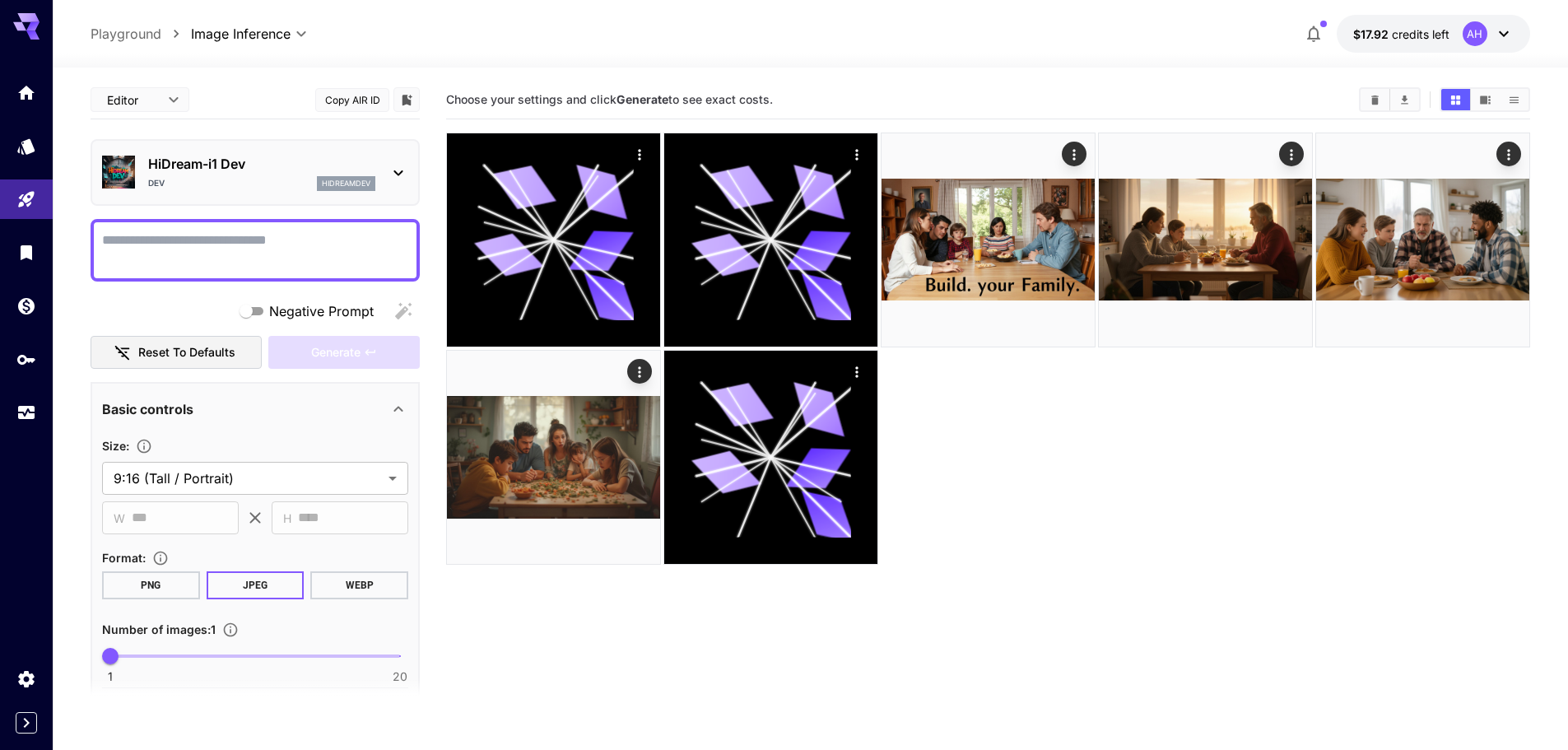
click at [258, 160] on p "HiDream-i1 Dev" at bounding box center [262, 163] width 227 height 20
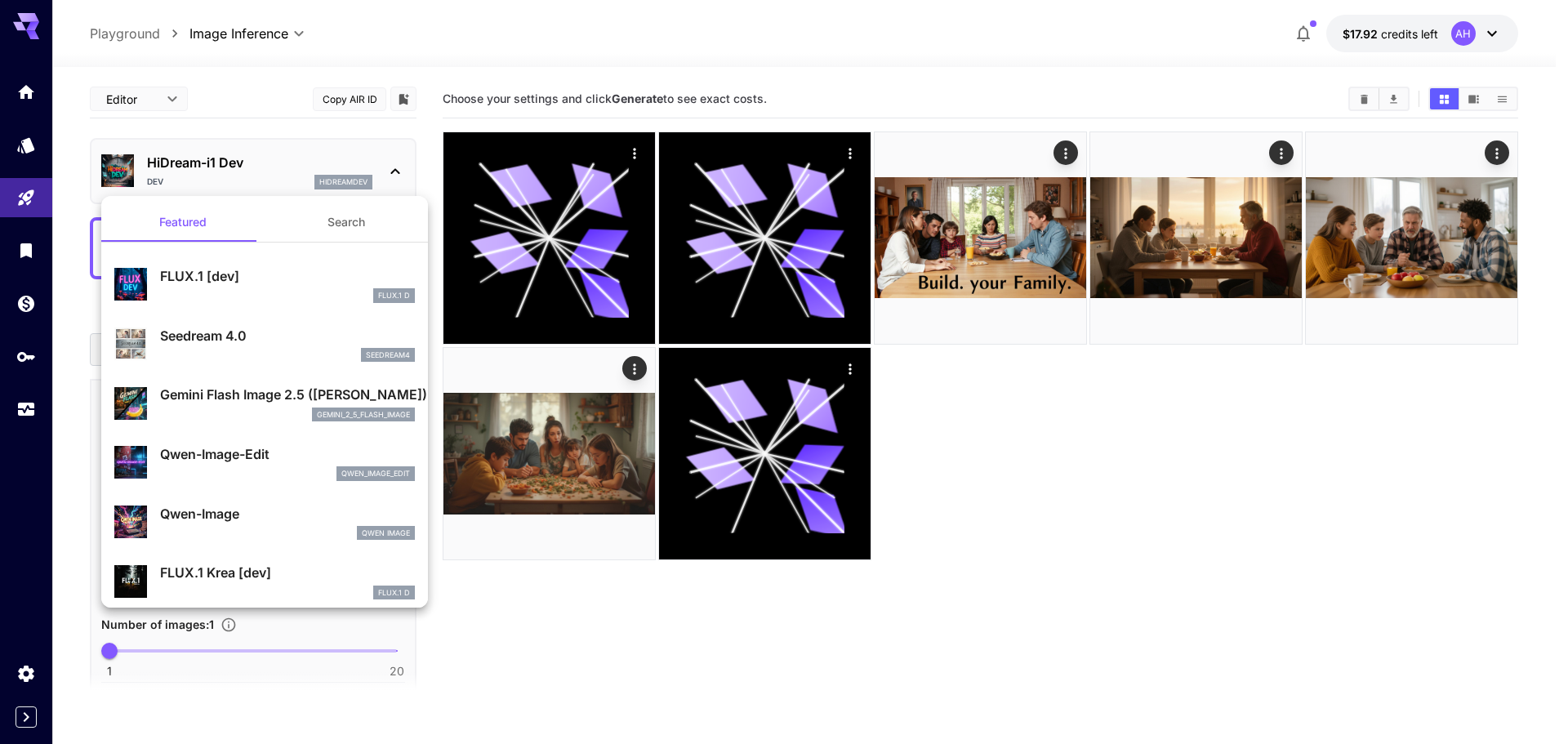
click at [210, 163] on div at bounding box center [784, 372] width 1568 height 744
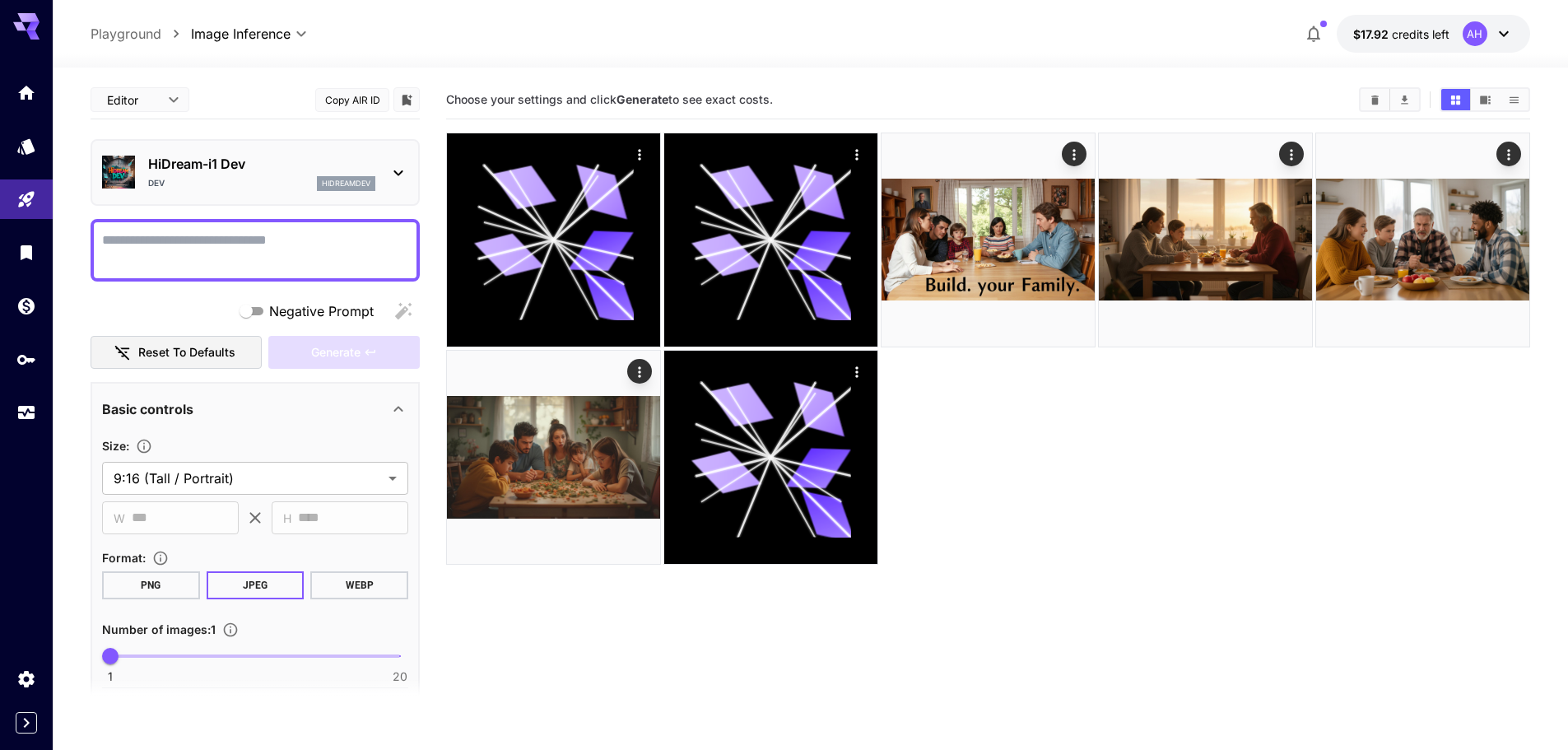
click at [212, 164] on div at bounding box center [784, 375] width 1568 height 750
drag, startPoint x: 254, startPoint y: 161, endPoint x: 153, endPoint y: 164, distance: 101.0
click at [153, 164] on p "HiDream-i1 Dev" at bounding box center [262, 163] width 227 height 20
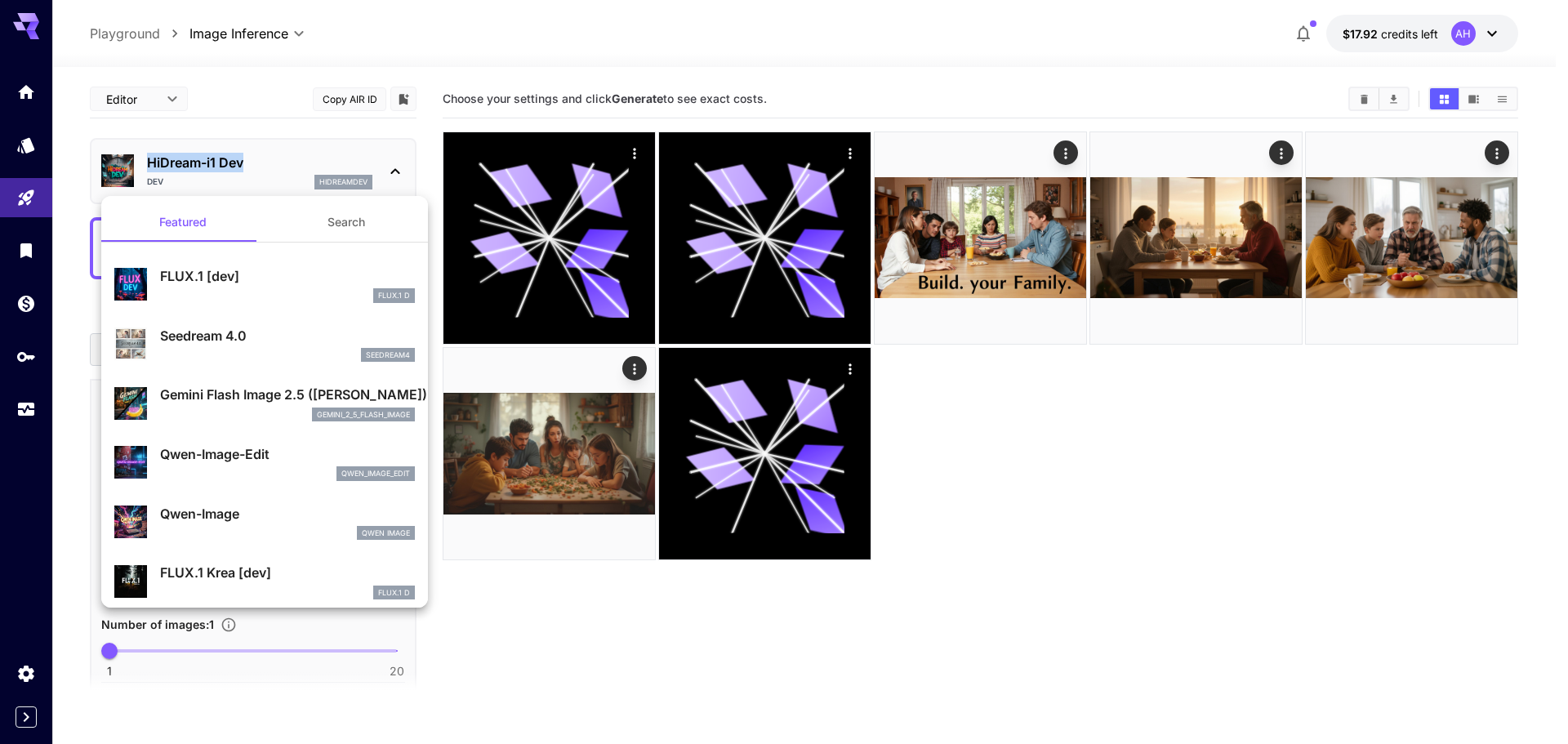
copy p "HiDream-i1 Dev"
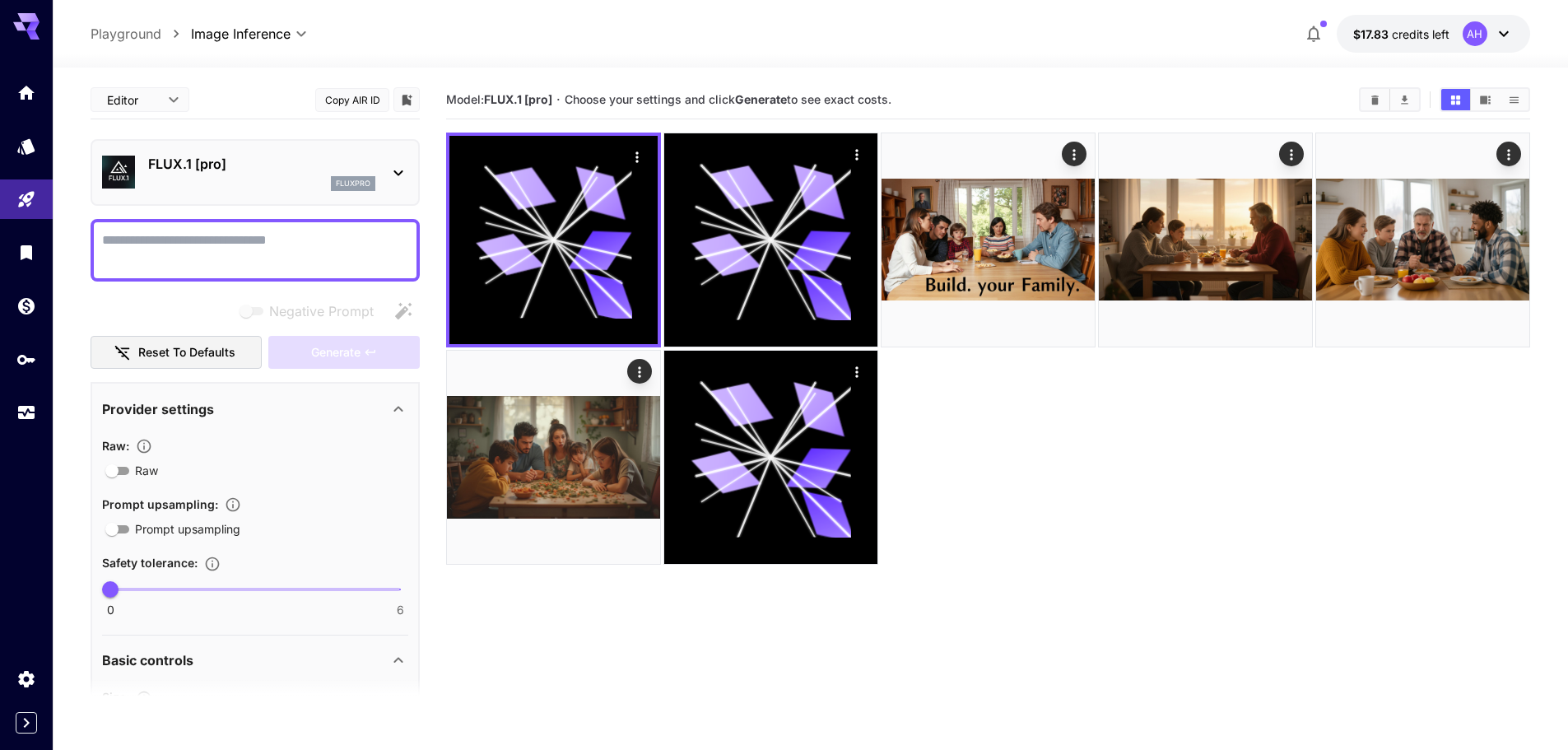
type input "**"
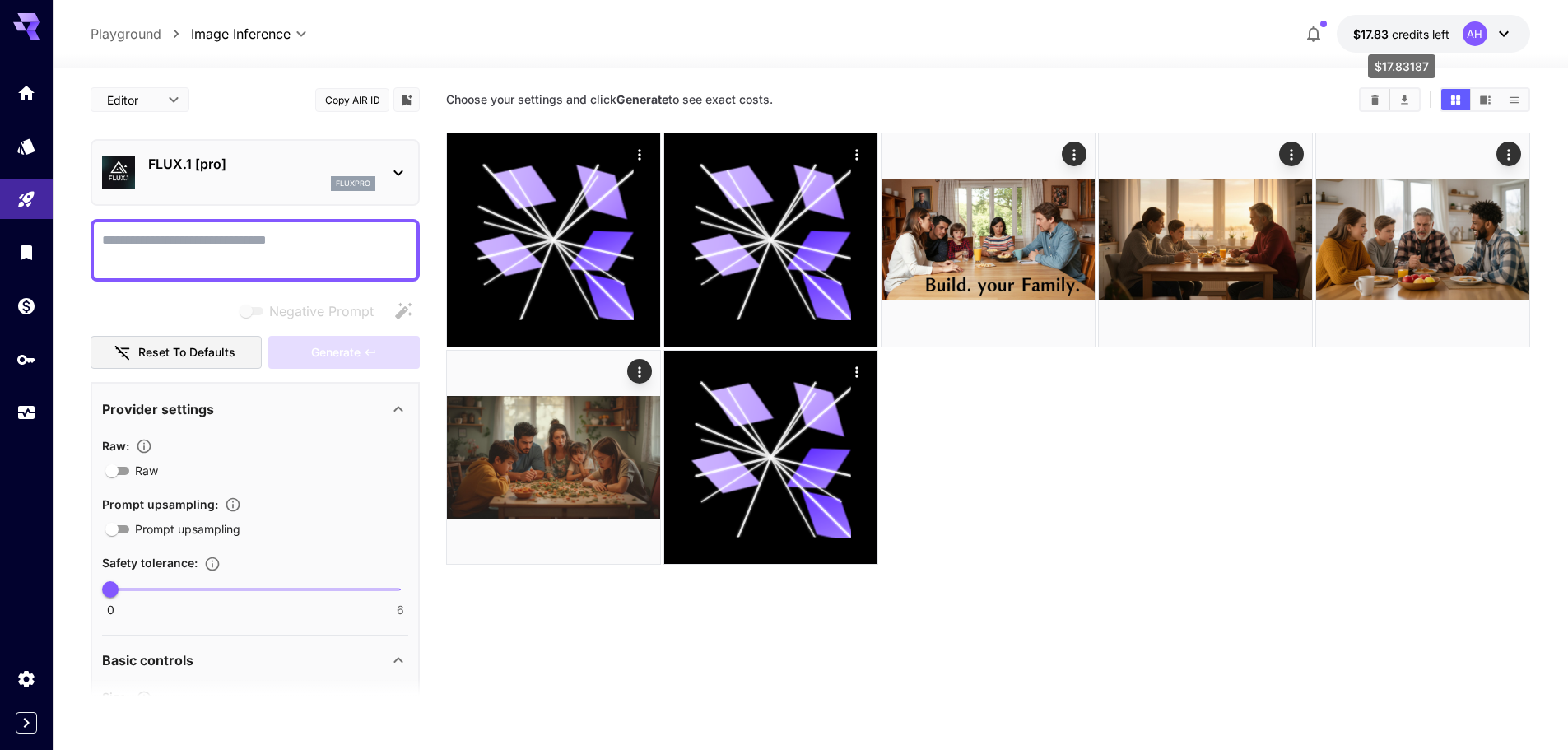
click at [1373, 36] on span "$17.83" at bounding box center [1373, 35] width 39 height 14
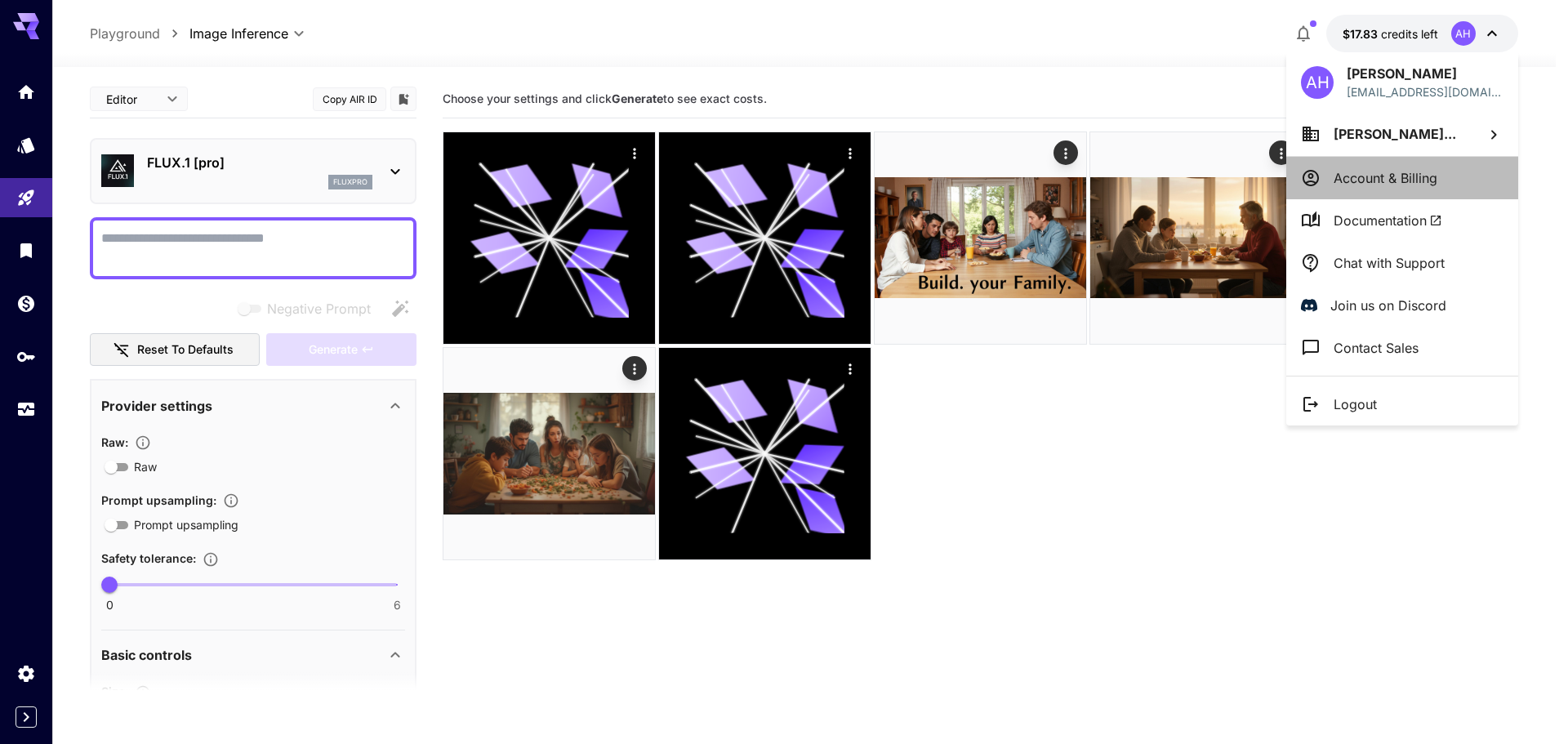
click at [1387, 179] on p "Account & Billing" at bounding box center [1386, 178] width 104 height 19
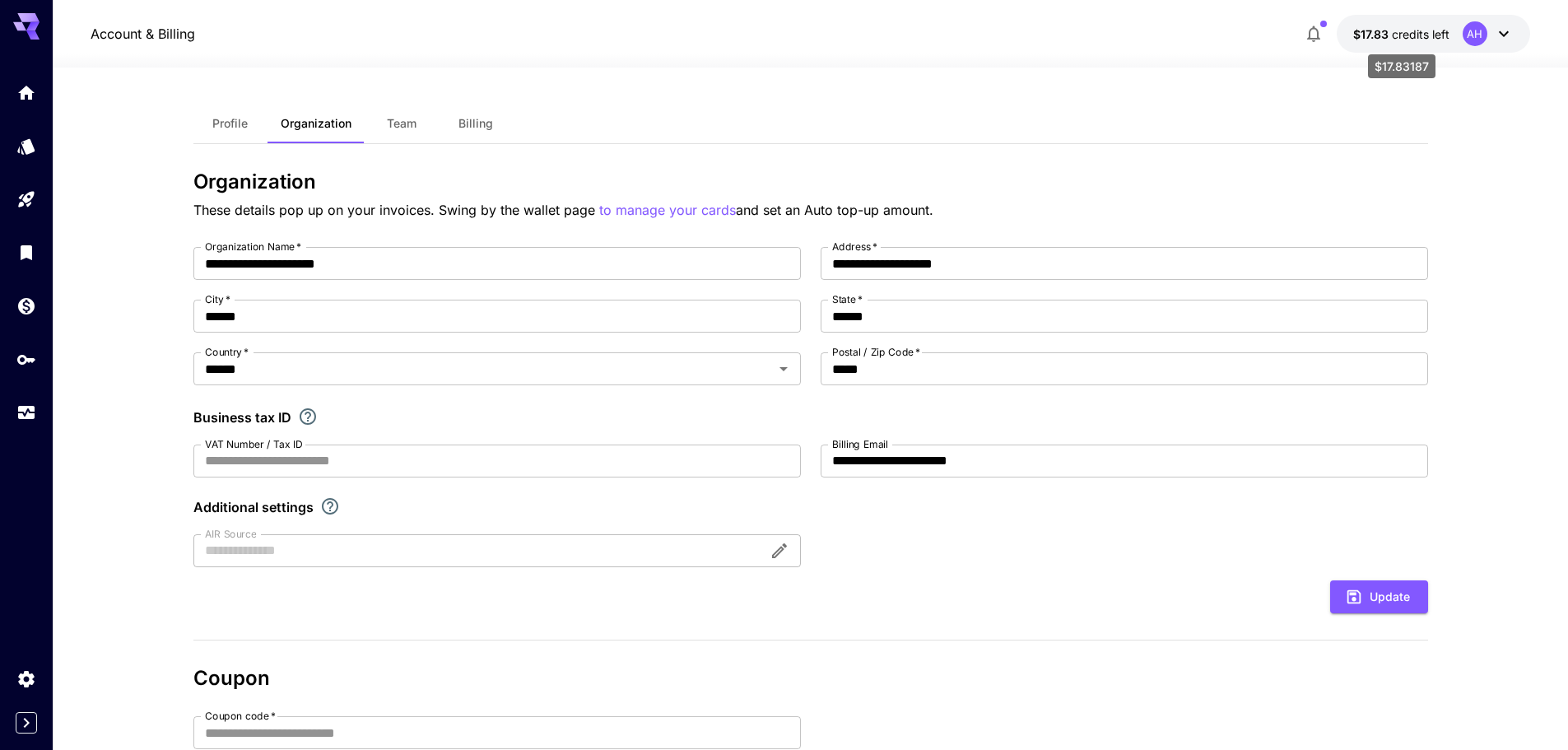
click at [1406, 37] on span "credits left" at bounding box center [1420, 35] width 58 height 14
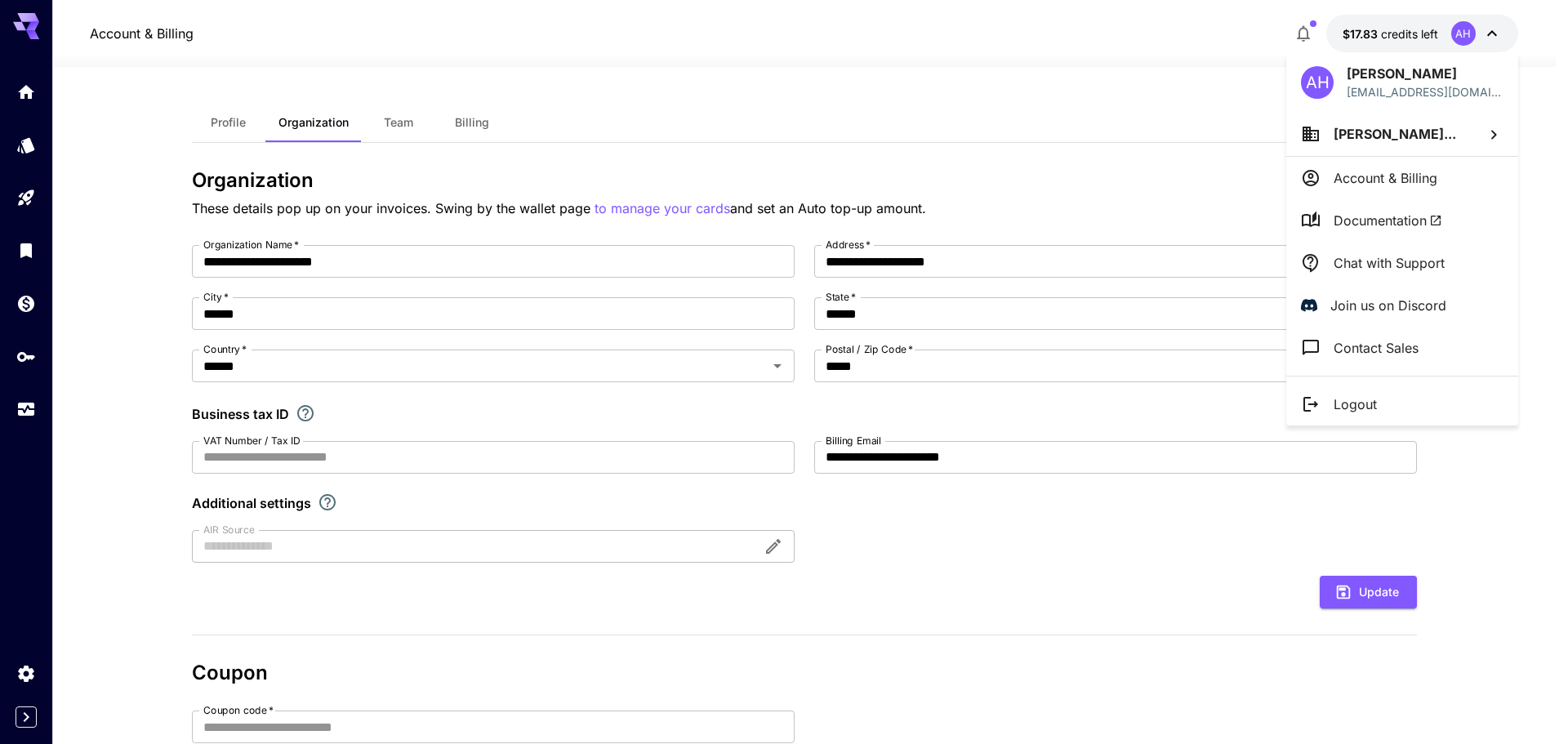
click at [1009, 107] on div at bounding box center [784, 372] width 1568 height 744
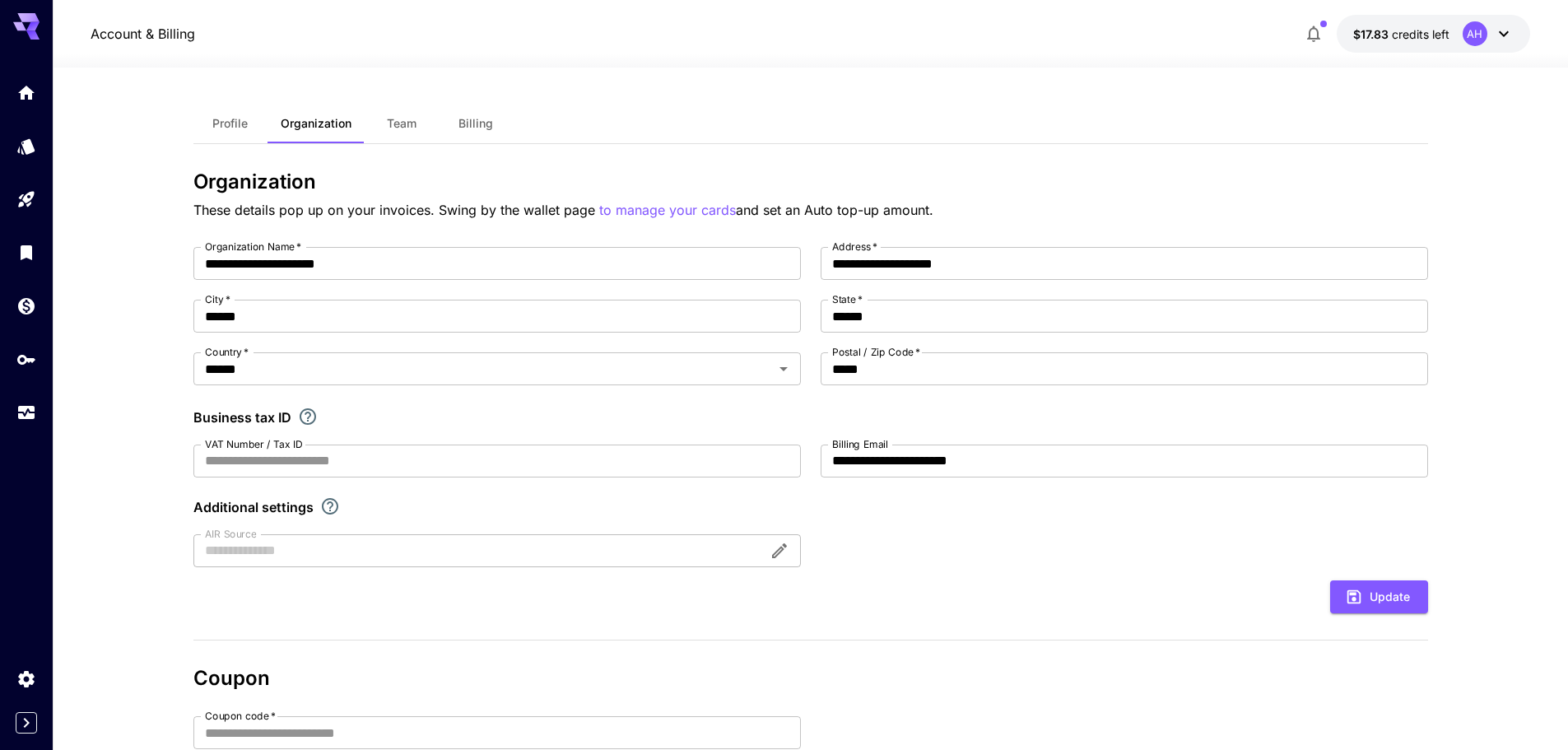
click at [471, 128] on span "Billing" at bounding box center [476, 123] width 35 height 15
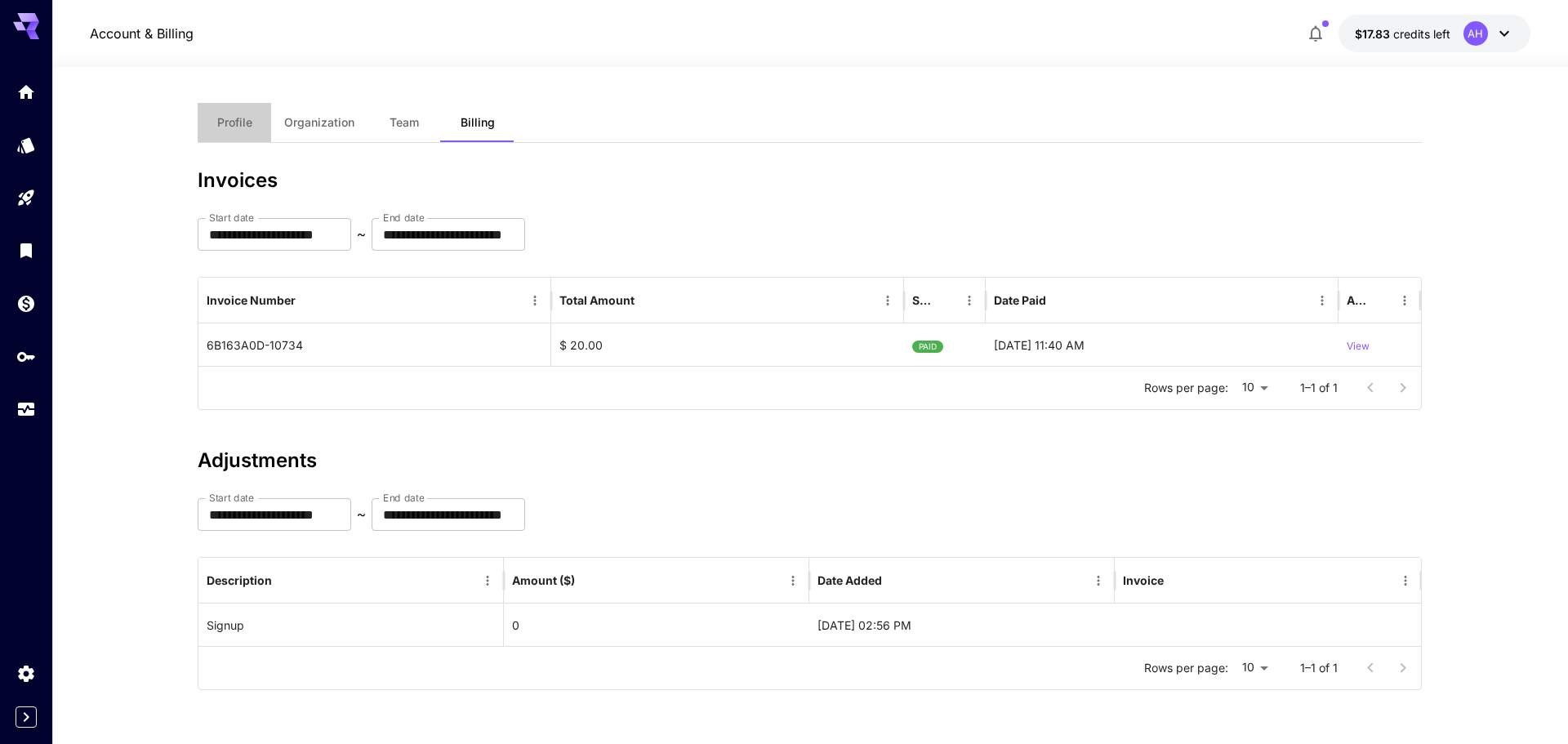
click at [250, 121] on span "Profile" at bounding box center [235, 122] width 35 height 15
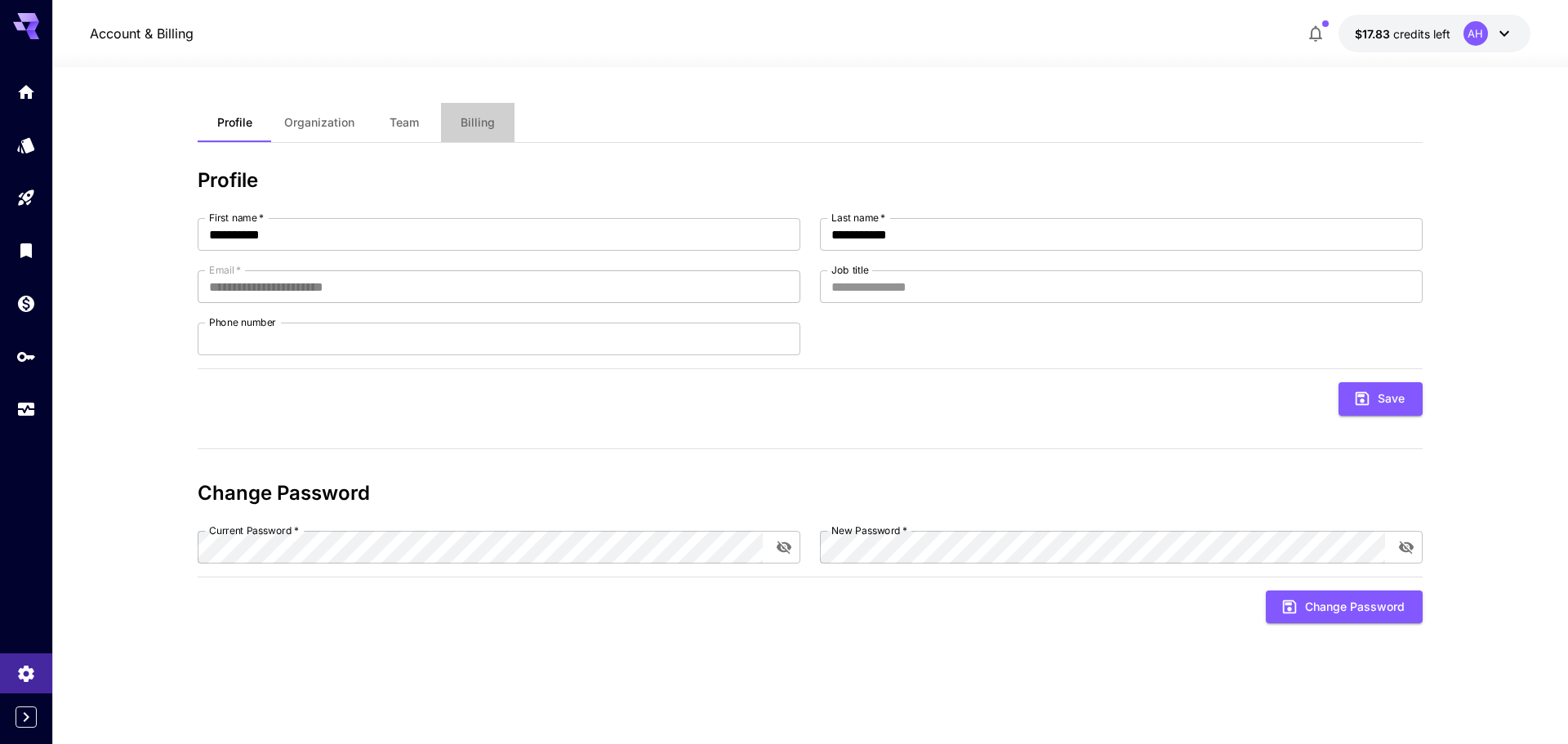
click at [472, 127] on span "Billing" at bounding box center [477, 122] width 34 height 15
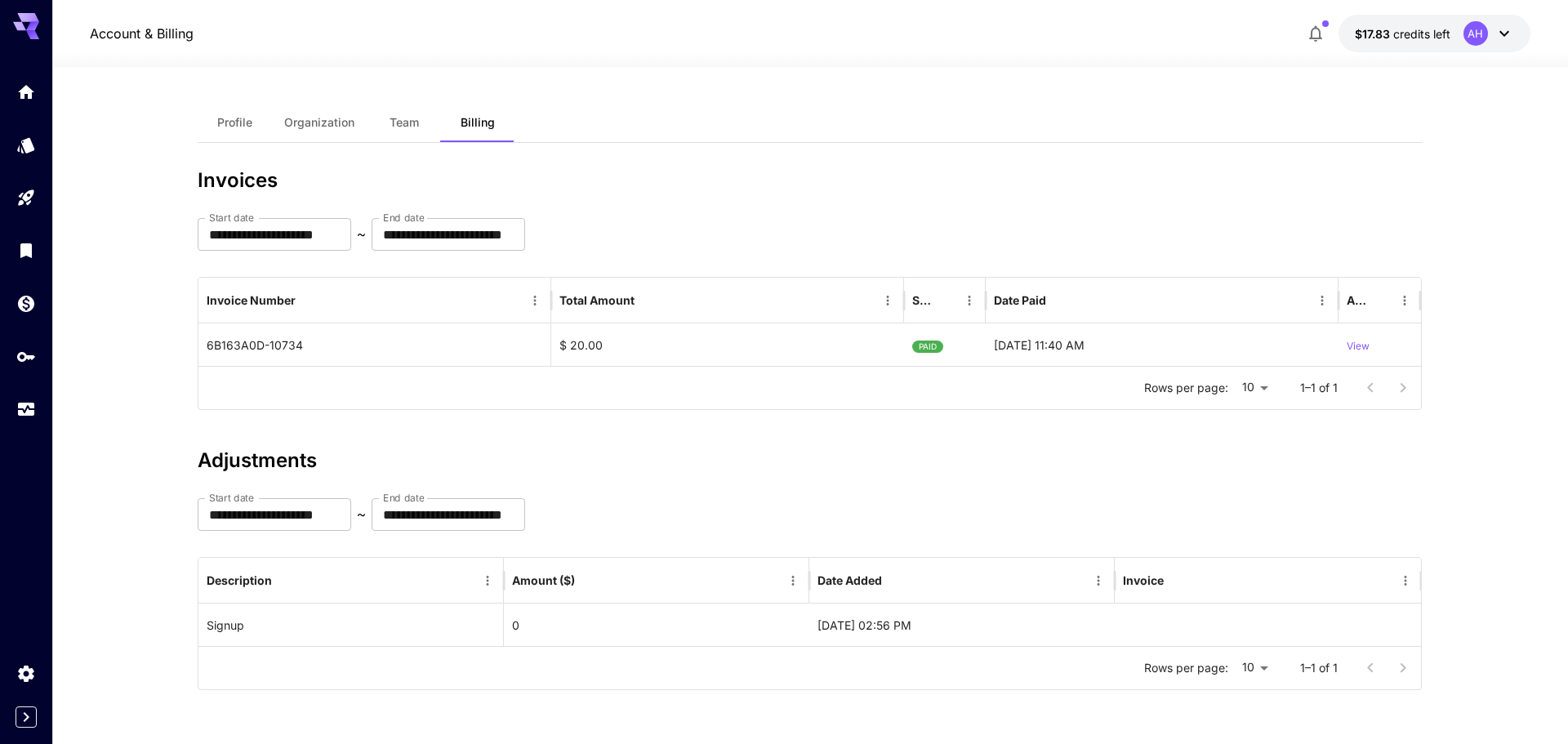
click at [399, 124] on span "Team" at bounding box center [403, 122] width 29 height 15
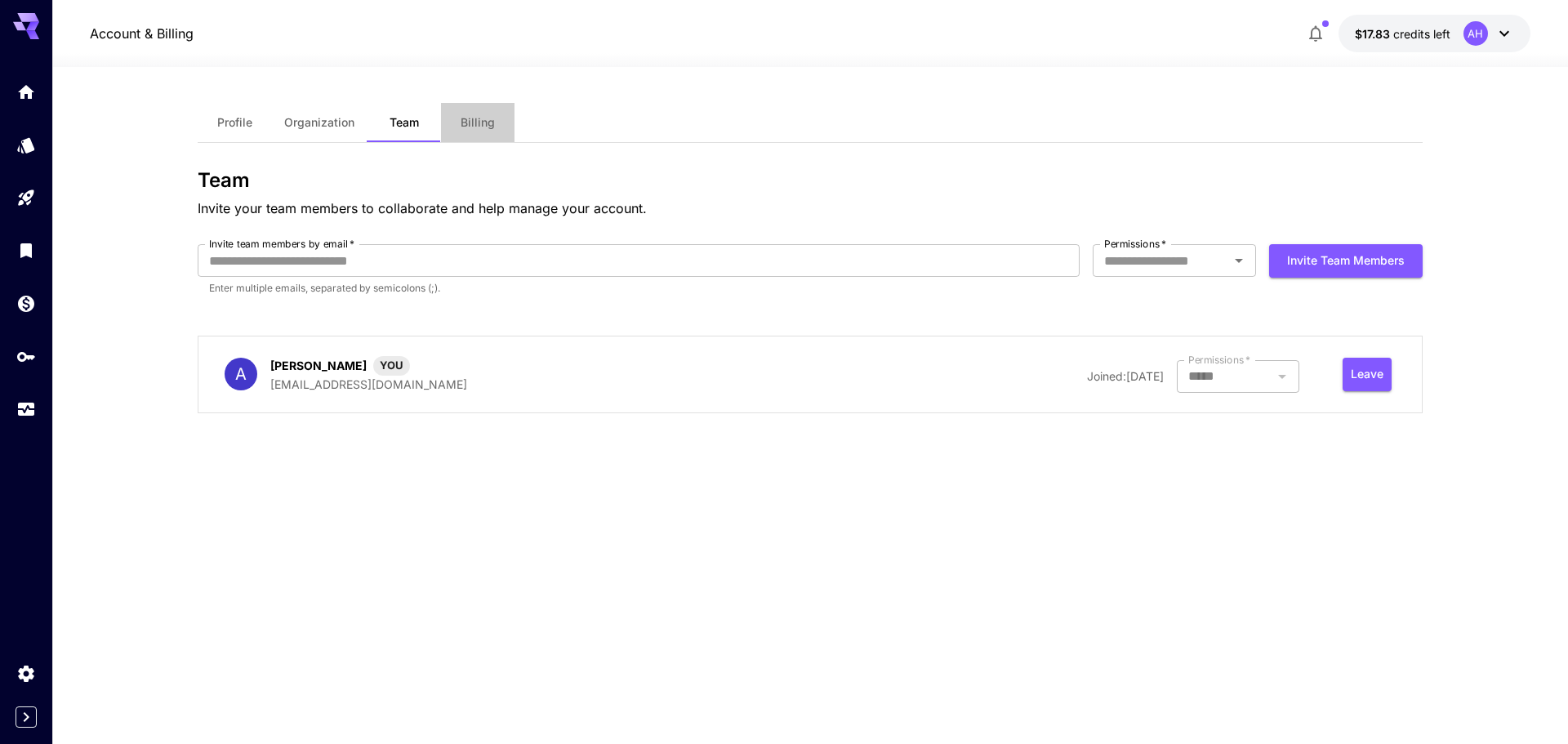
click at [456, 124] on button "Billing" at bounding box center [477, 122] width 73 height 40
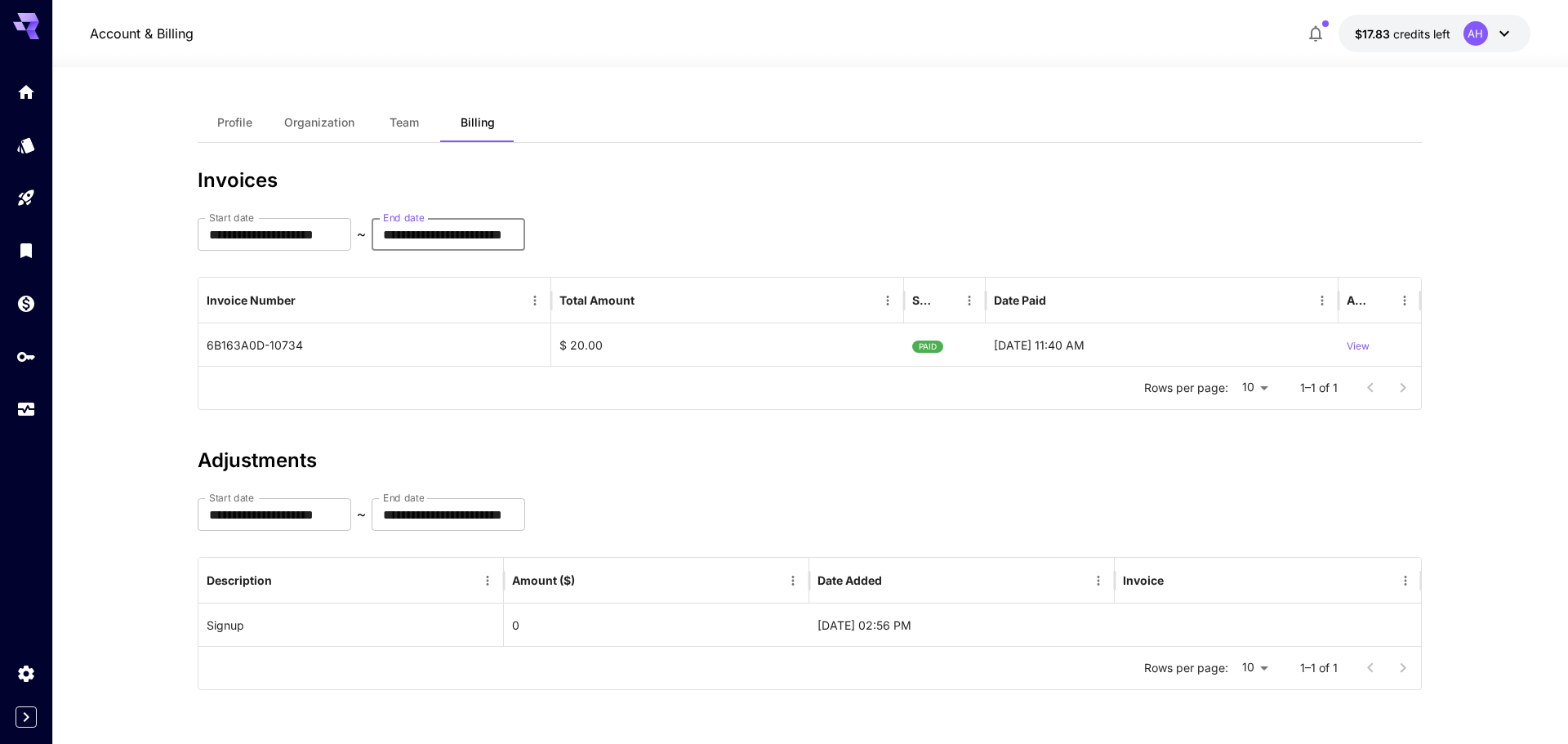
click at [470, 240] on input "**********" at bounding box center [448, 234] width 153 height 33
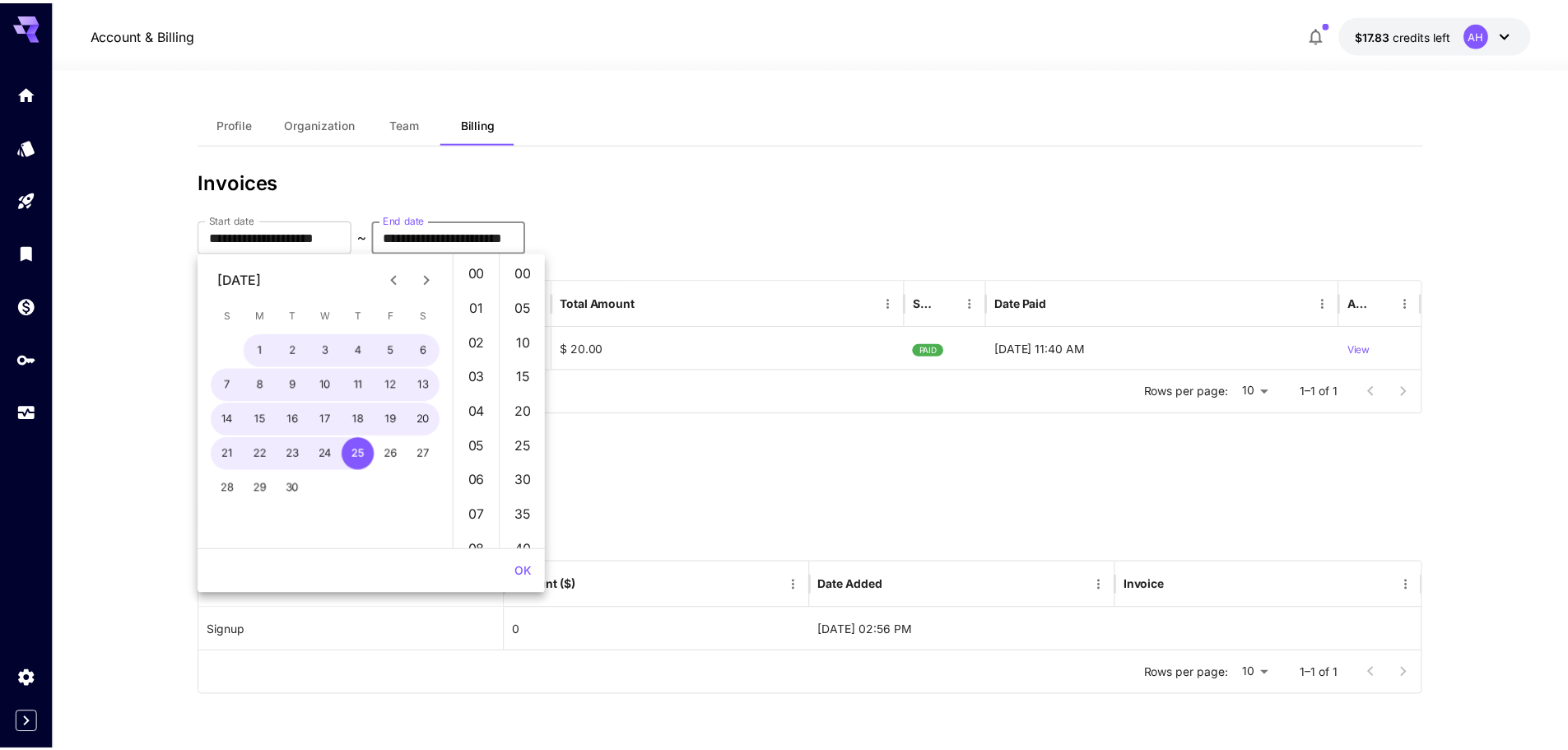
scroll to position [518, 0]
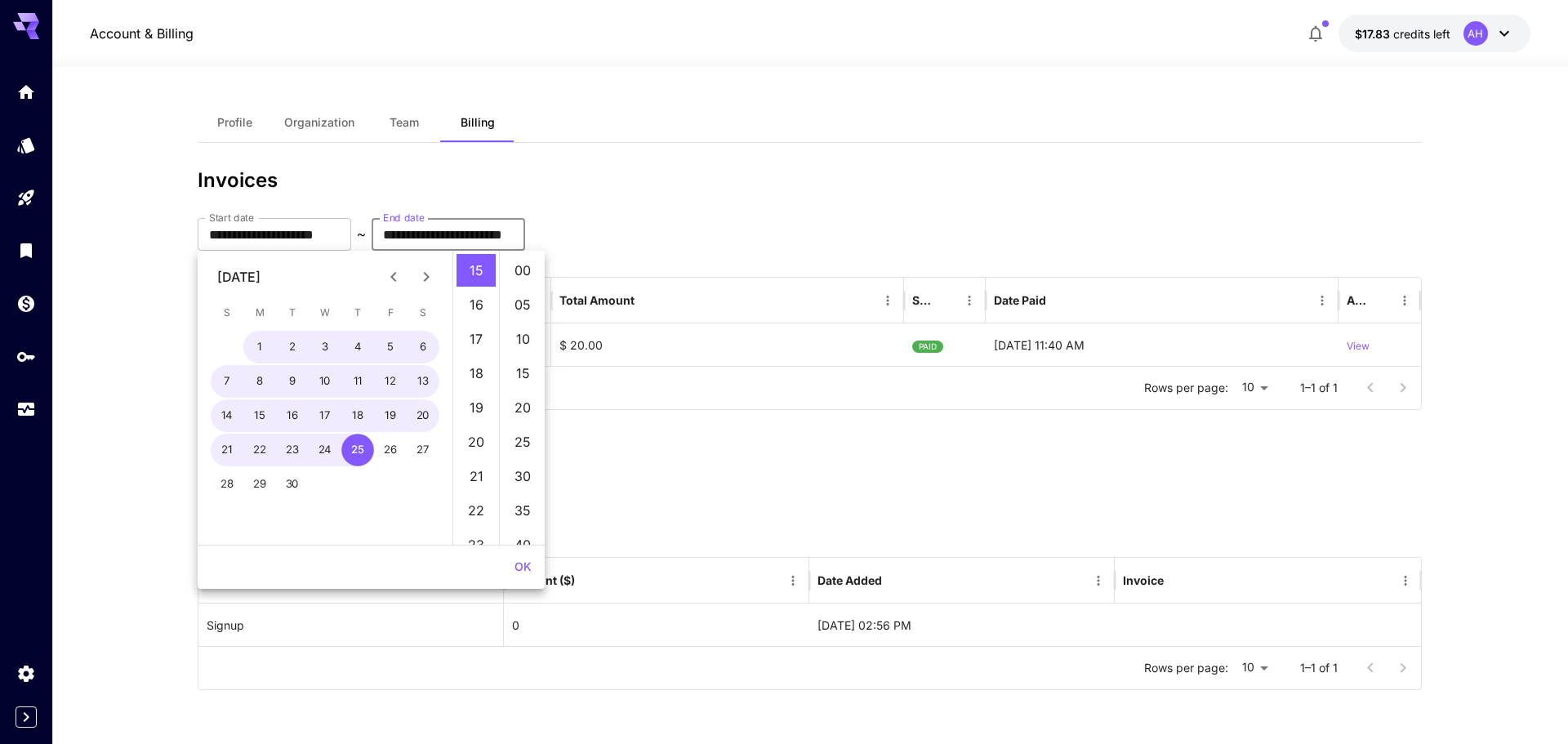
click at [475, 188] on h3 "Invoices" at bounding box center [809, 180] width 1225 height 23
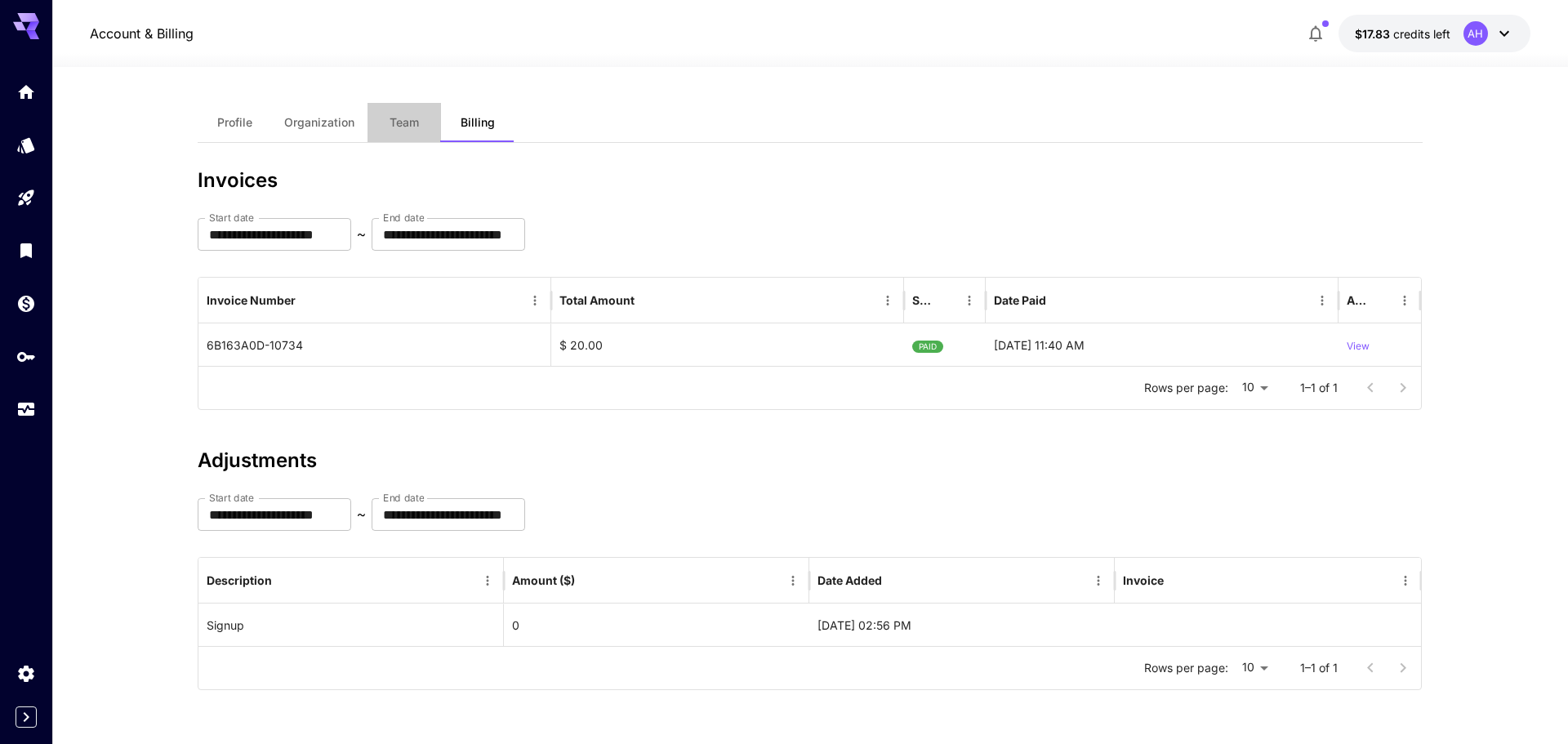
click at [401, 130] on button "Team" at bounding box center [403, 122] width 73 height 40
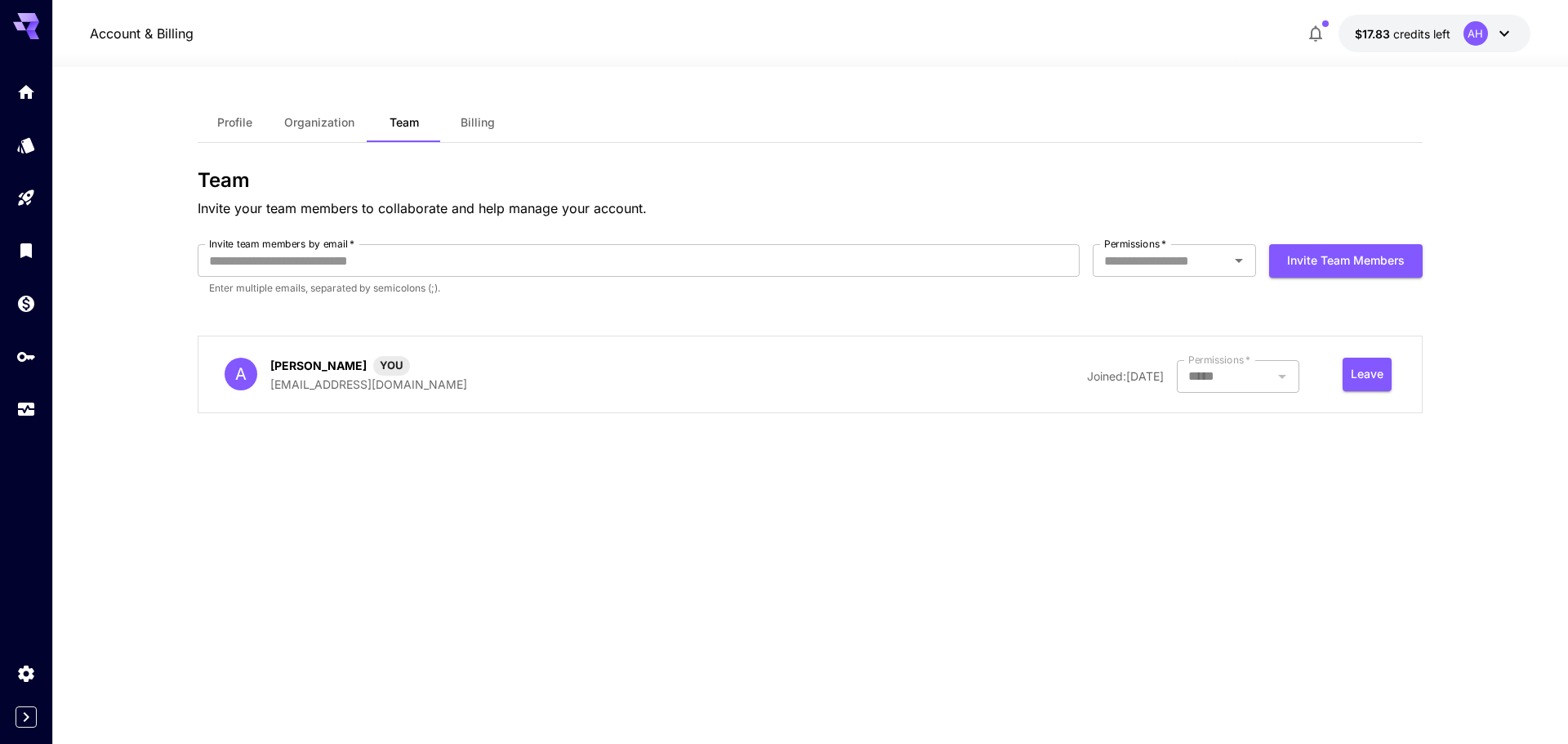
click at [461, 128] on span "Billing" at bounding box center [477, 122] width 34 height 15
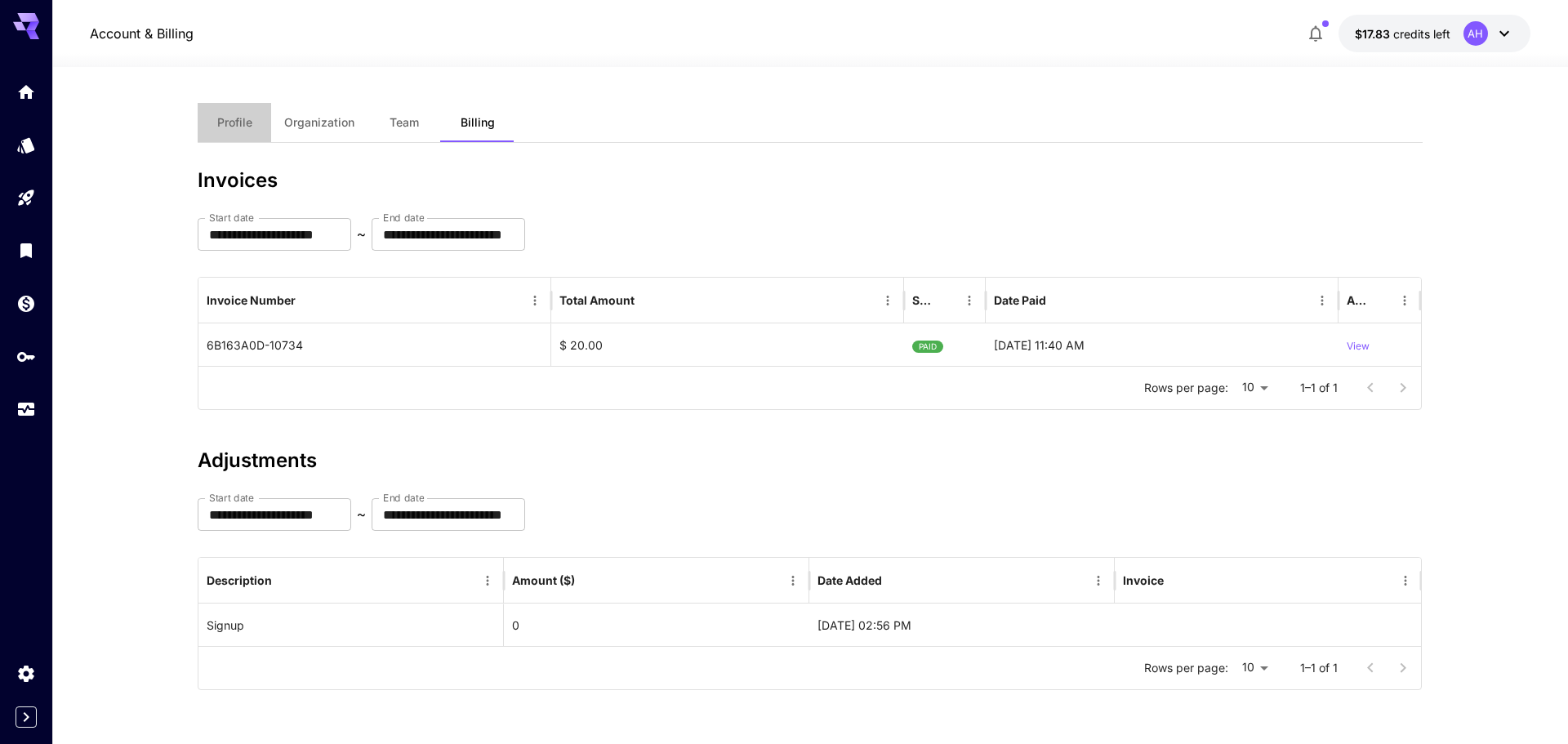
click at [232, 120] on span "Profile" at bounding box center [235, 122] width 35 height 15
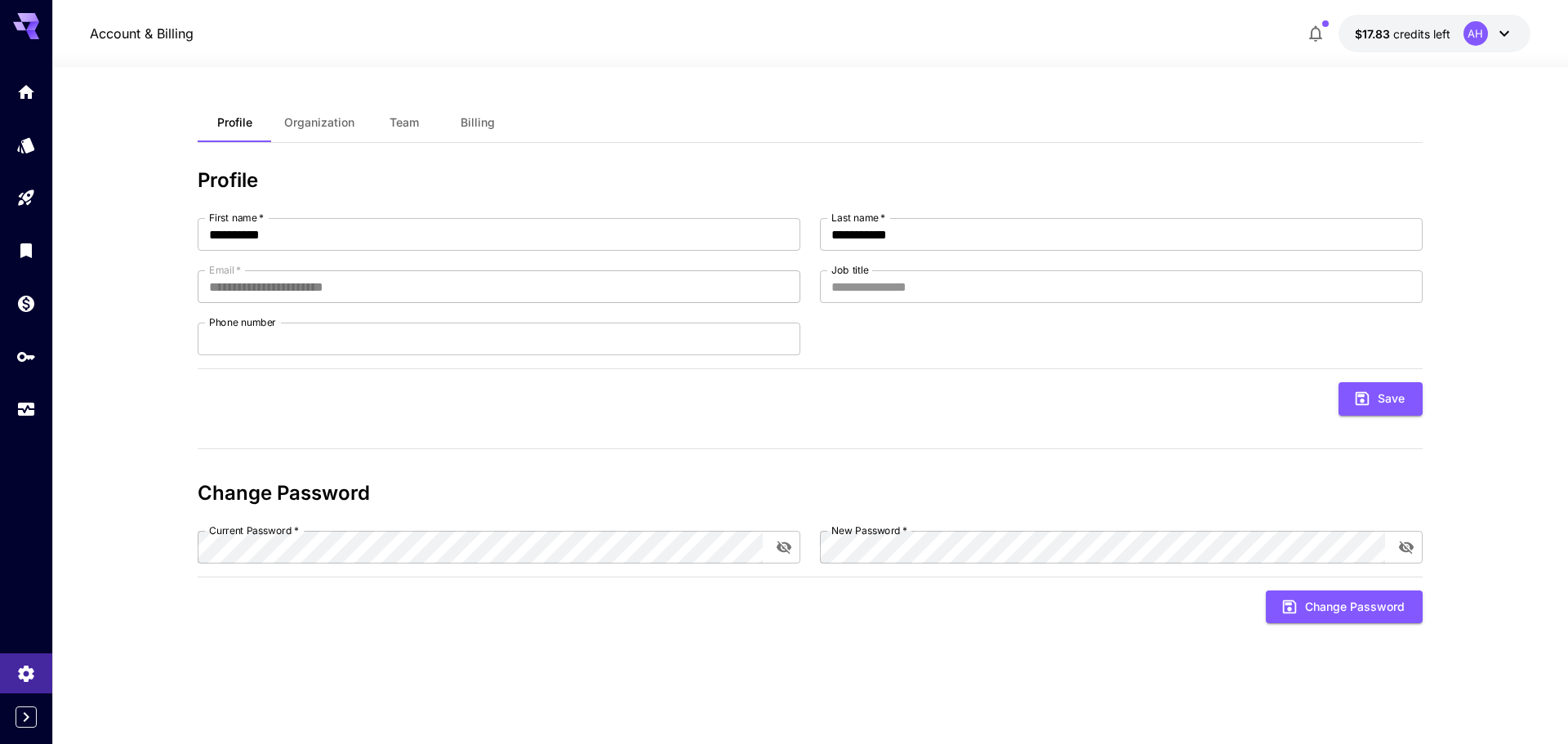
click at [1506, 43] on div "AH" at bounding box center [1489, 33] width 51 height 25
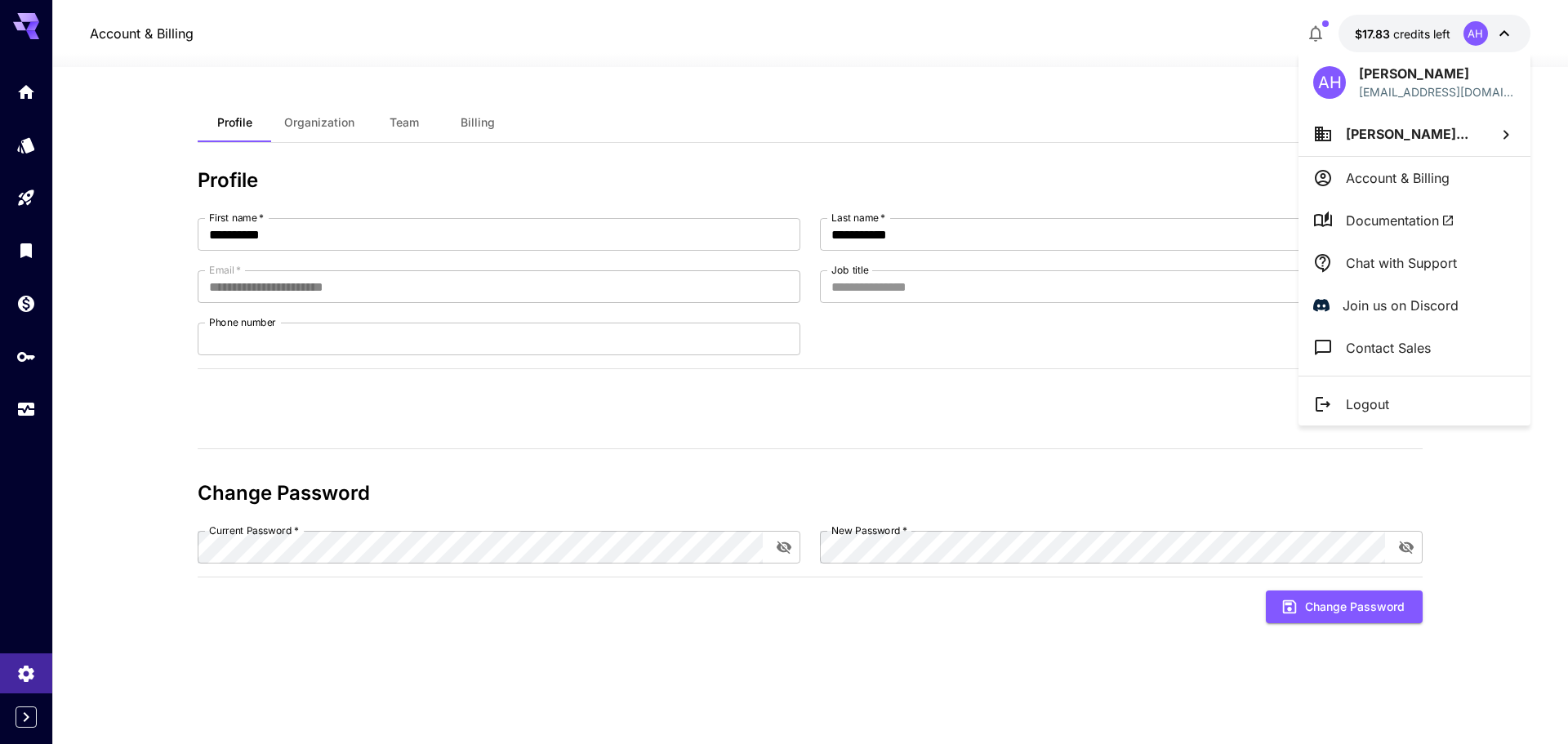
click at [19, 409] on div at bounding box center [784, 372] width 1568 height 744
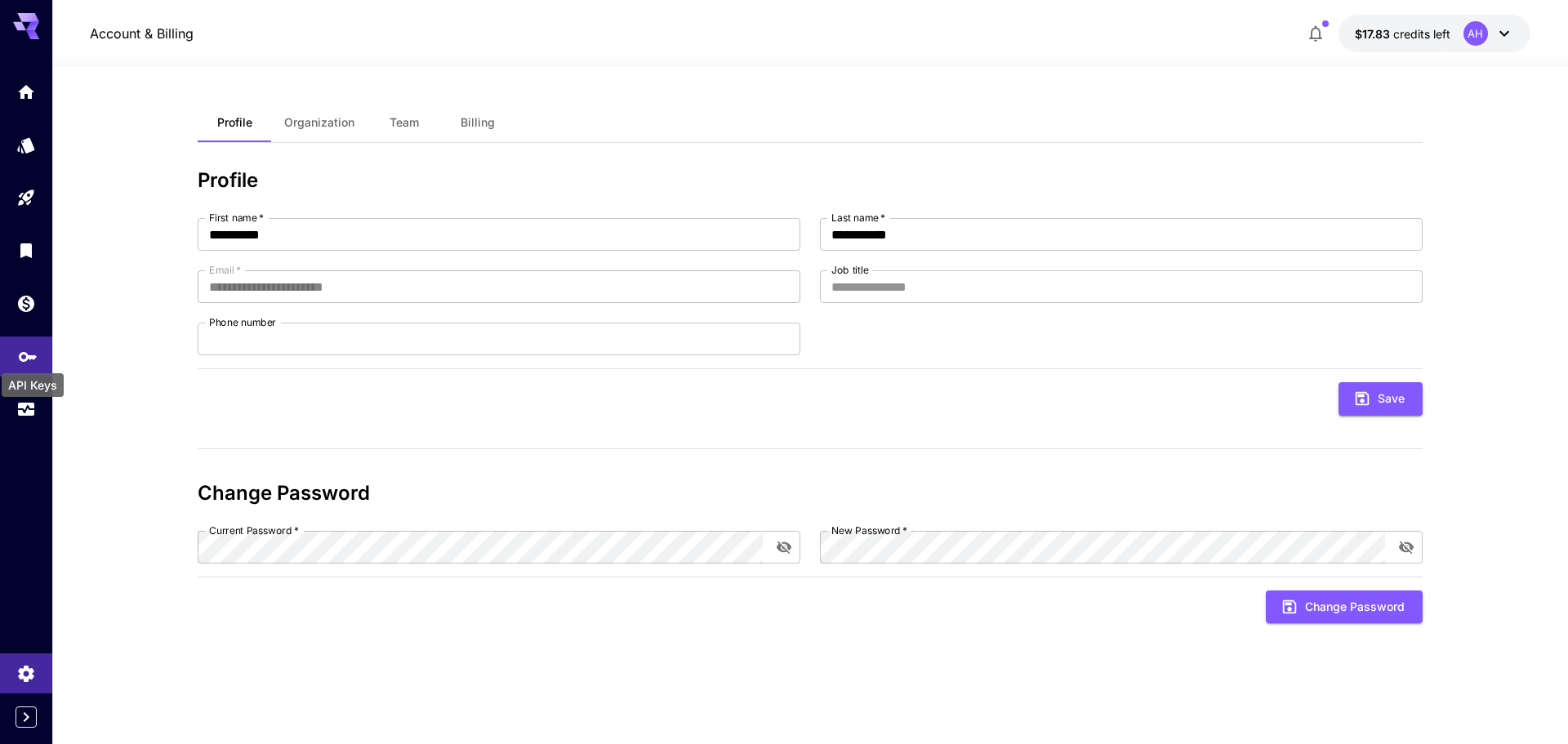
click at [25, 355] on icon "API Keys" at bounding box center [27, 354] width 19 height 19
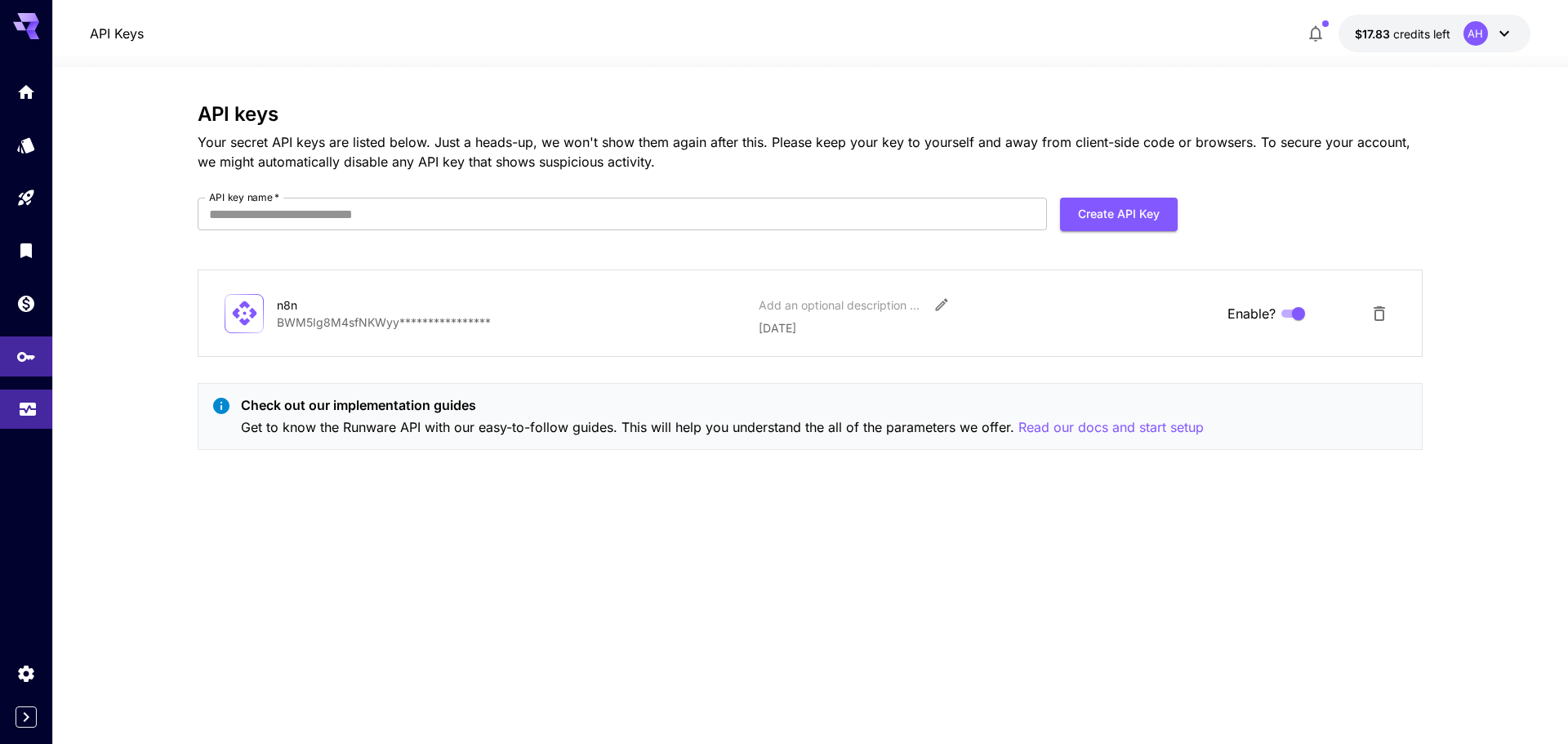
click at [21, 411] on icon "Usage" at bounding box center [27, 406] width 17 height 8
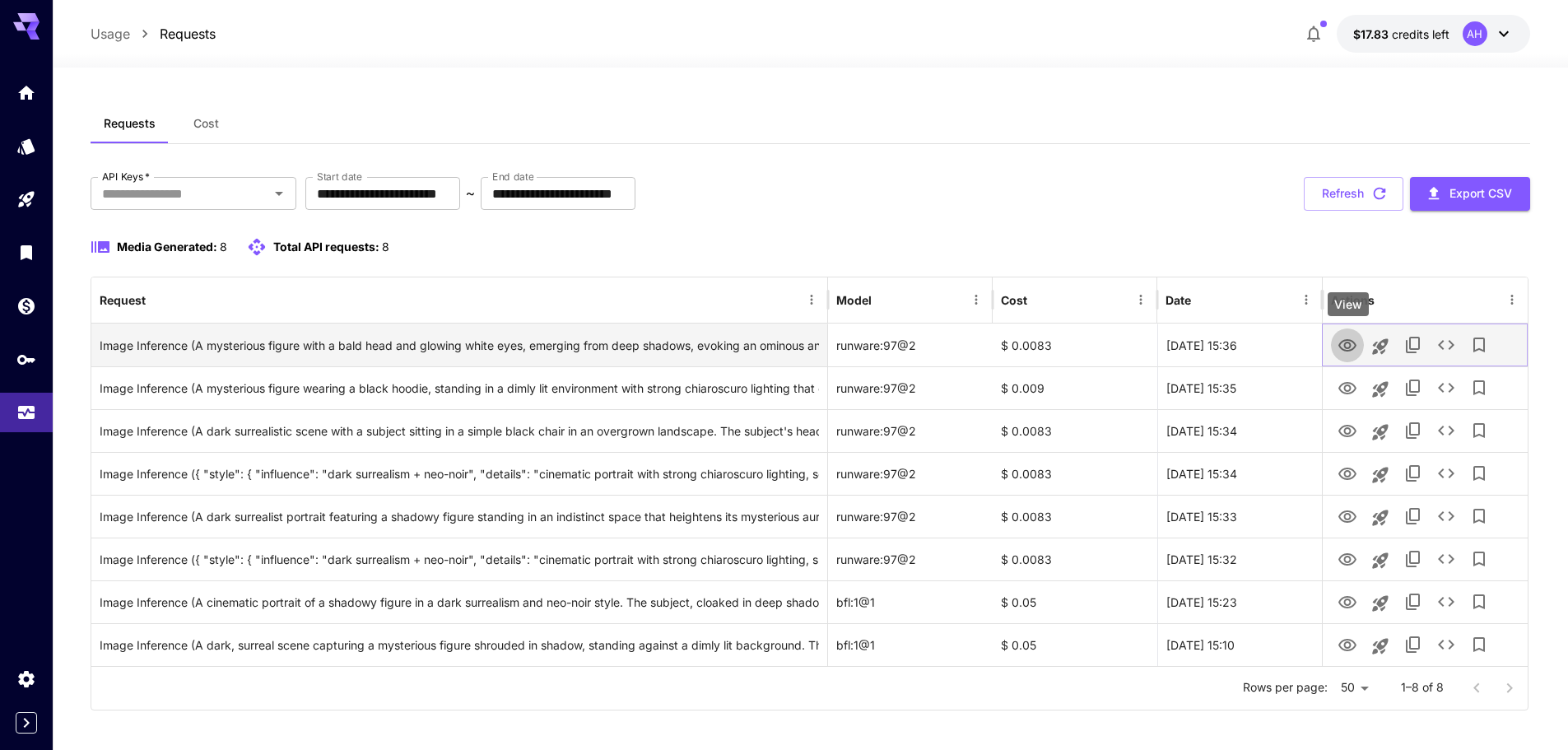
click at [1351, 346] on icon "View" at bounding box center [1347, 345] width 20 height 20
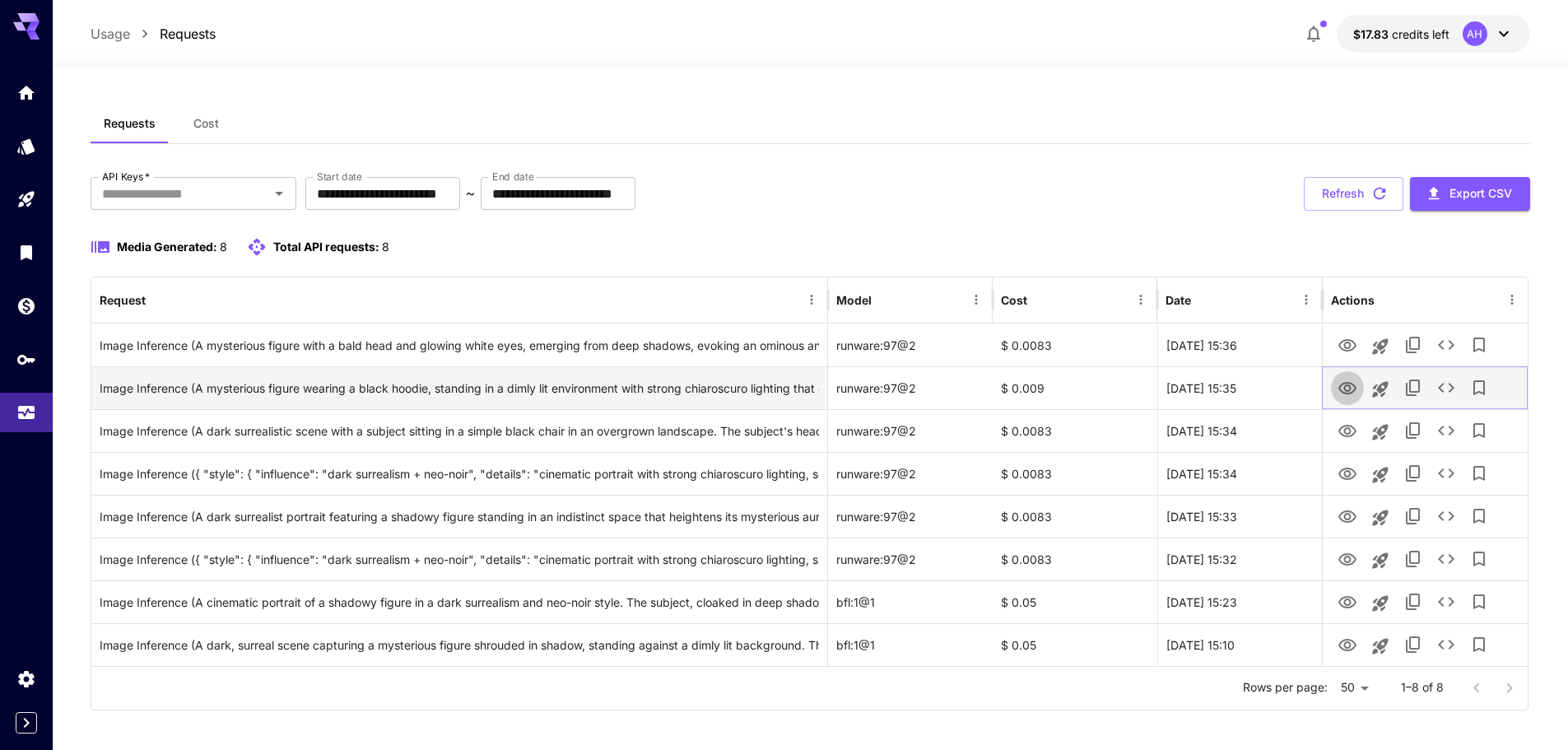
click at [1345, 390] on icon "View" at bounding box center [1347, 388] width 18 height 12
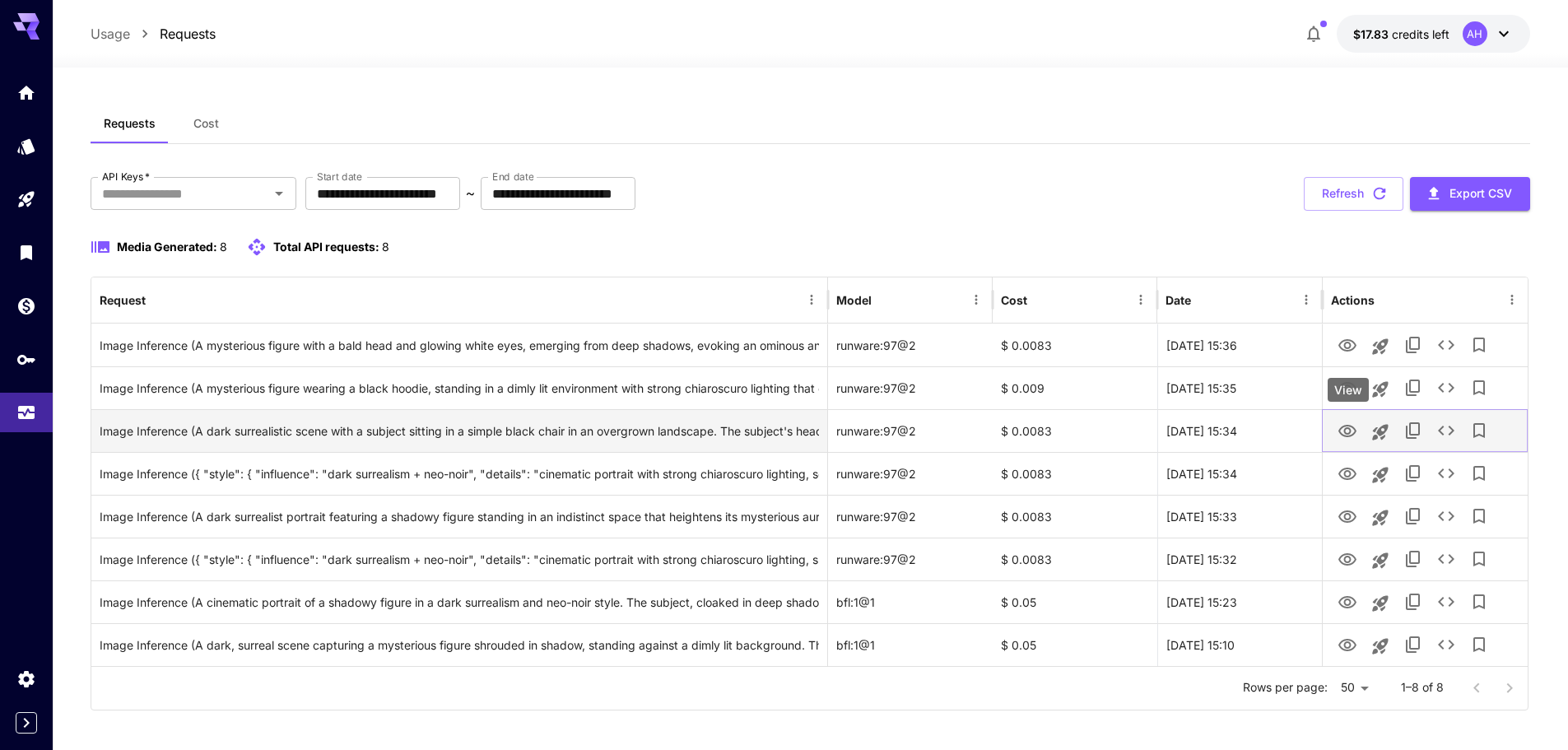
click at [1337, 435] on icon "View" at bounding box center [1347, 431] width 20 height 20
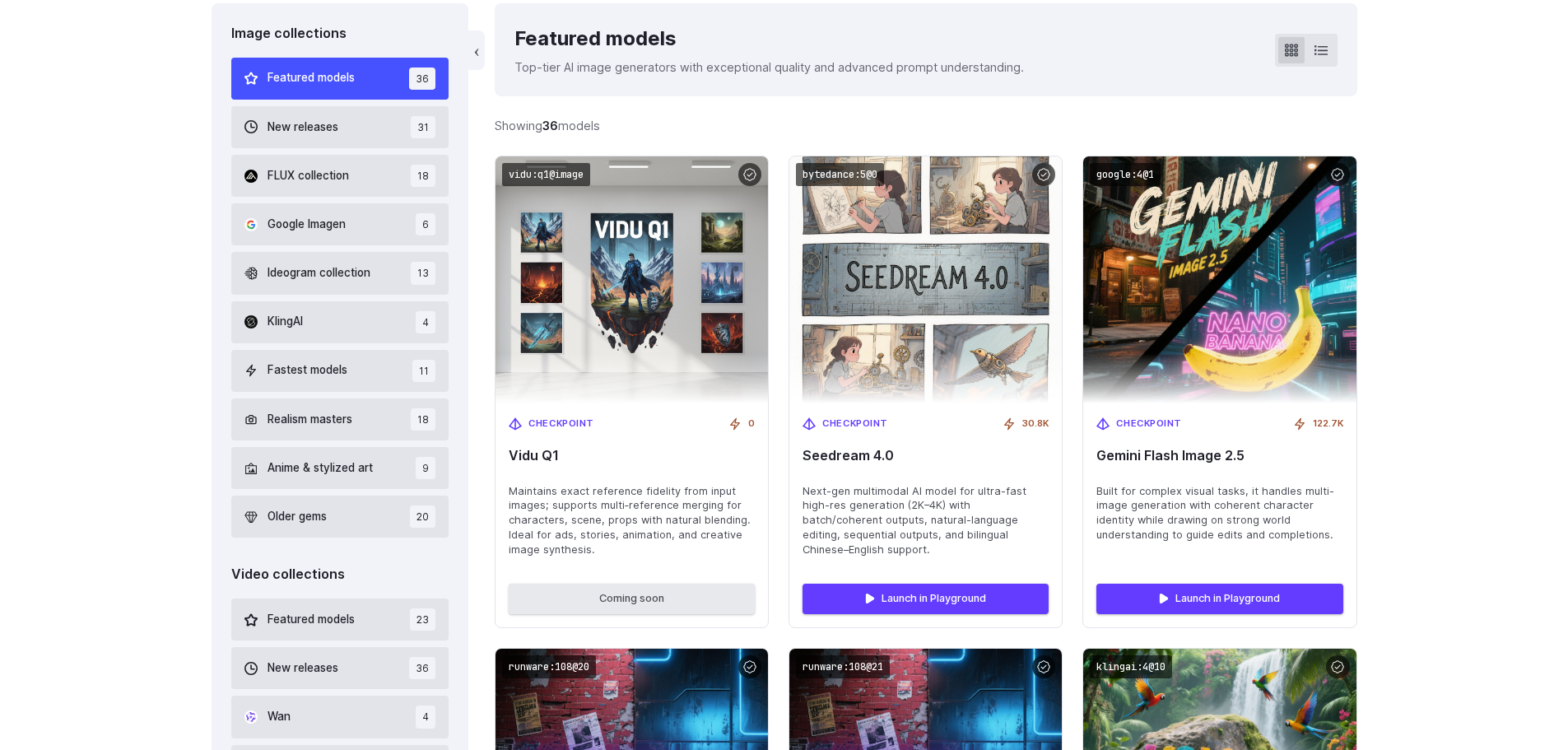
scroll to position [412, 0]
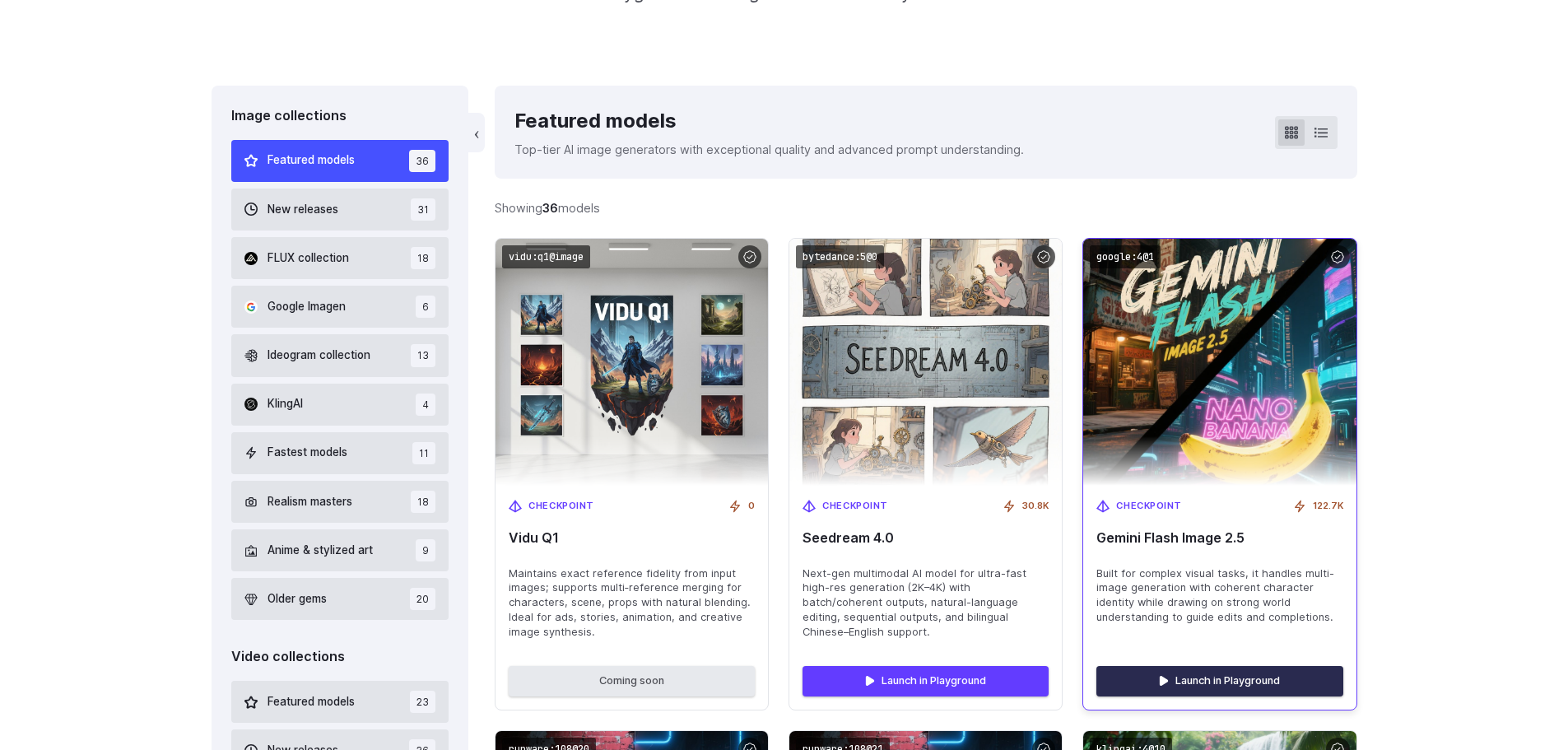
click at [1241, 680] on link "Launch in Playground" at bounding box center [1218, 680] width 246 height 29
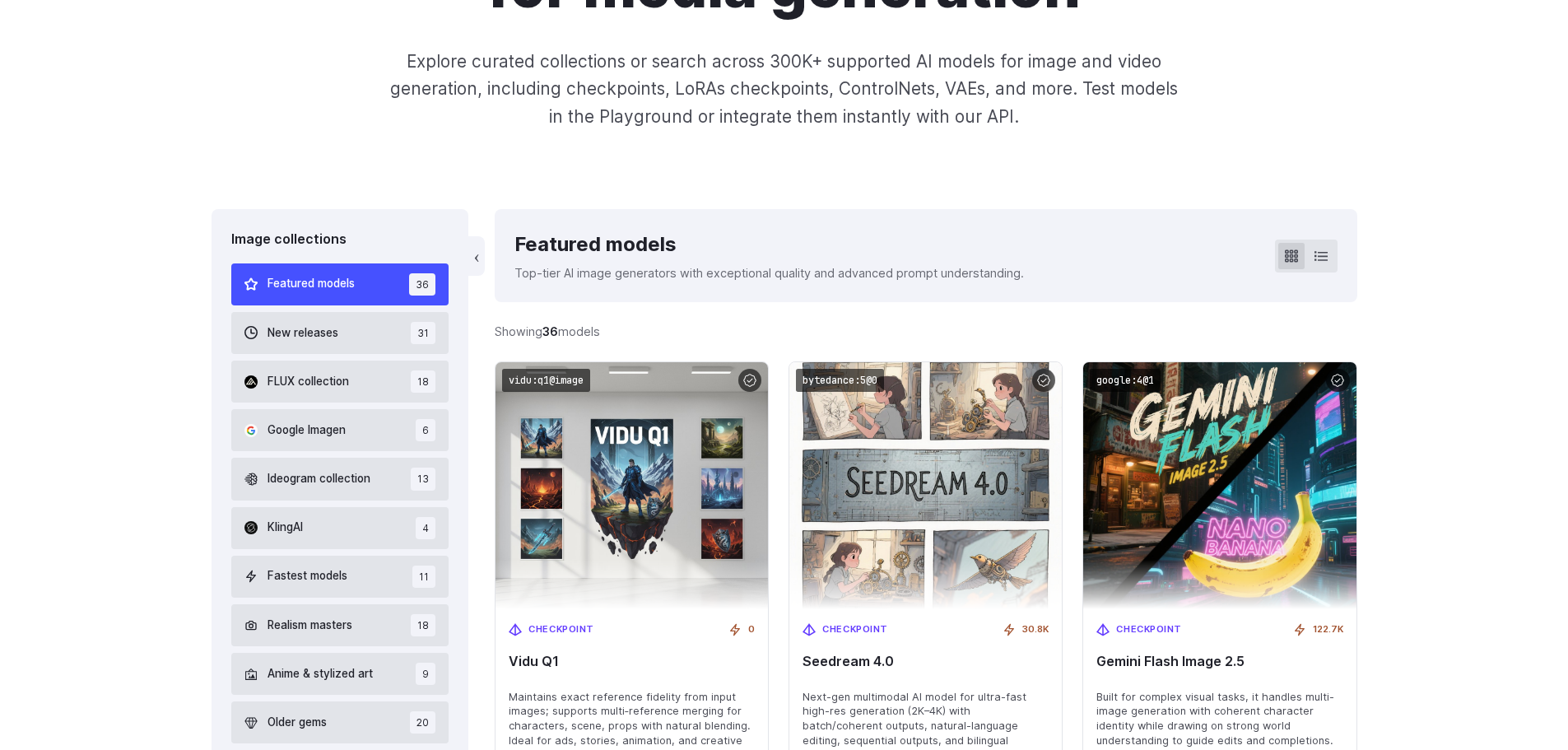
scroll to position [329, 0]
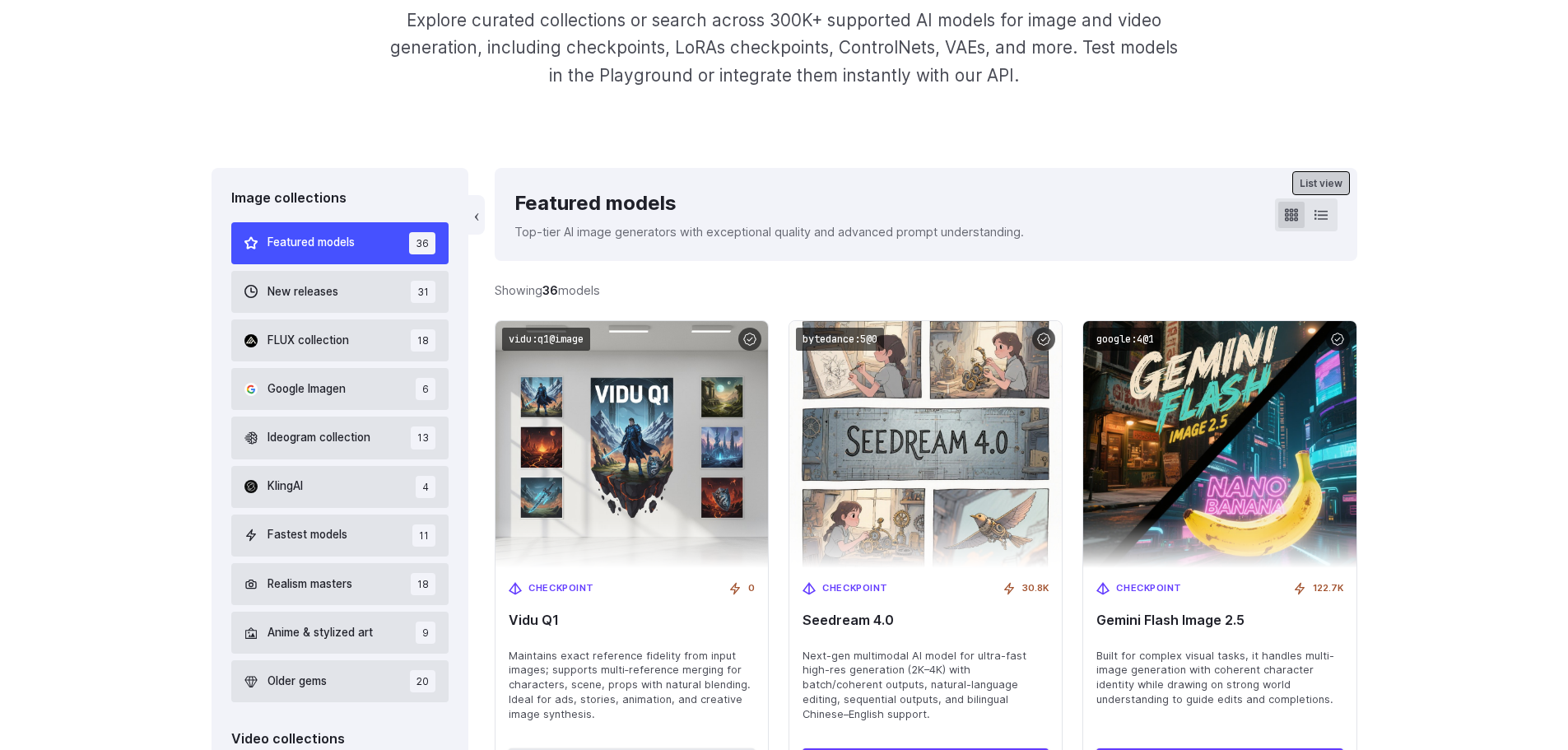
click at [1328, 222] on button at bounding box center [1321, 215] width 27 height 27
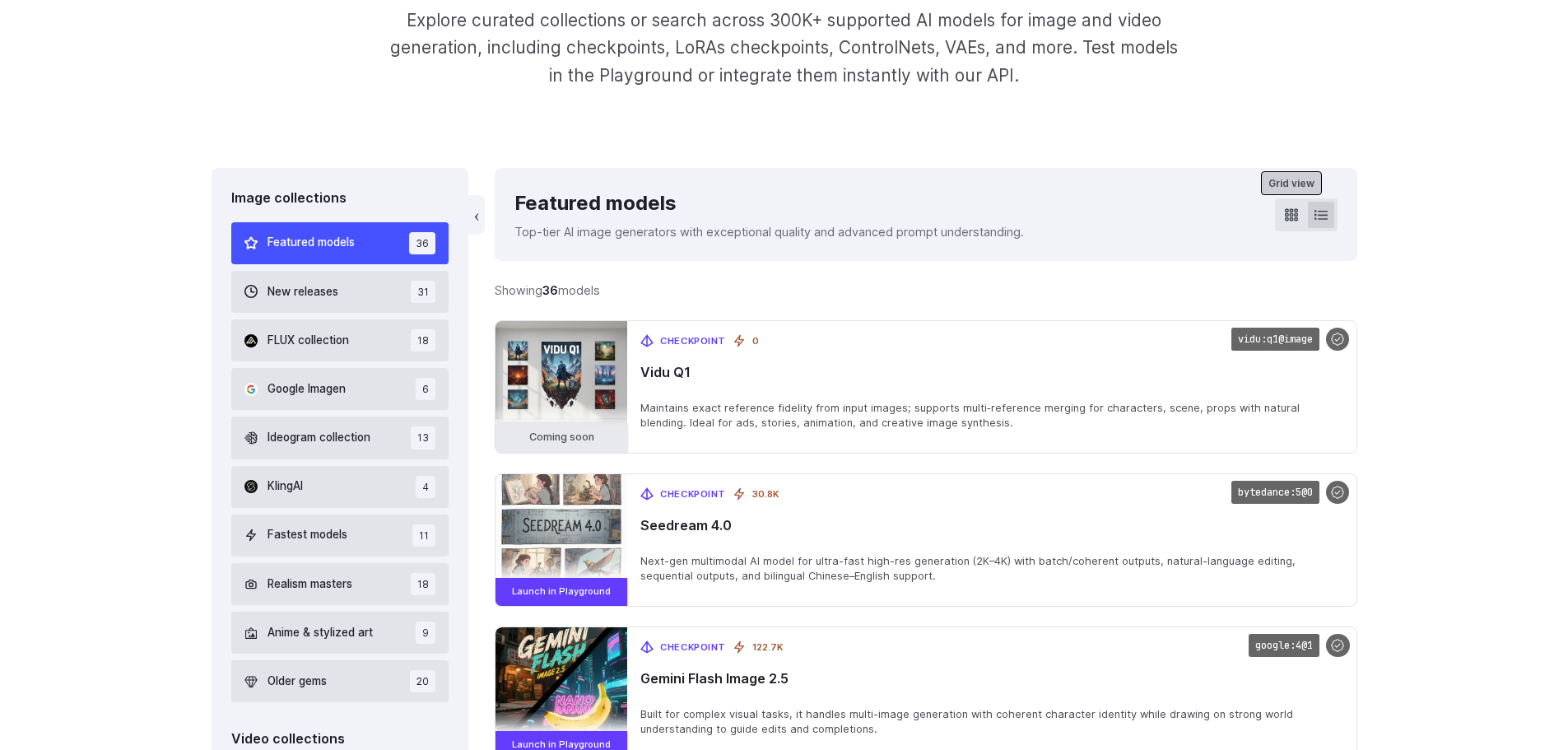
click at [1299, 217] on button at bounding box center [1291, 215] width 27 height 27
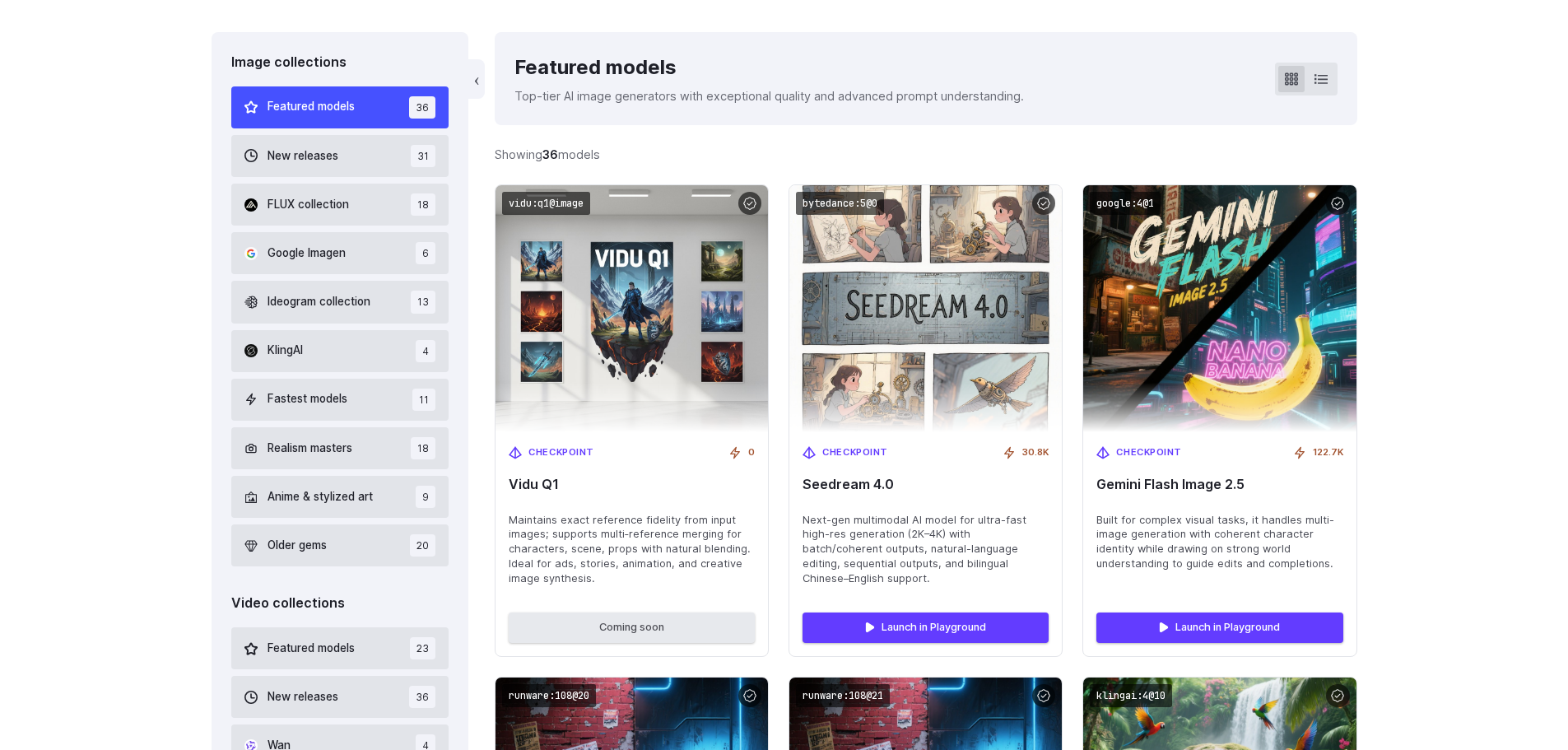
scroll to position [493, 0]
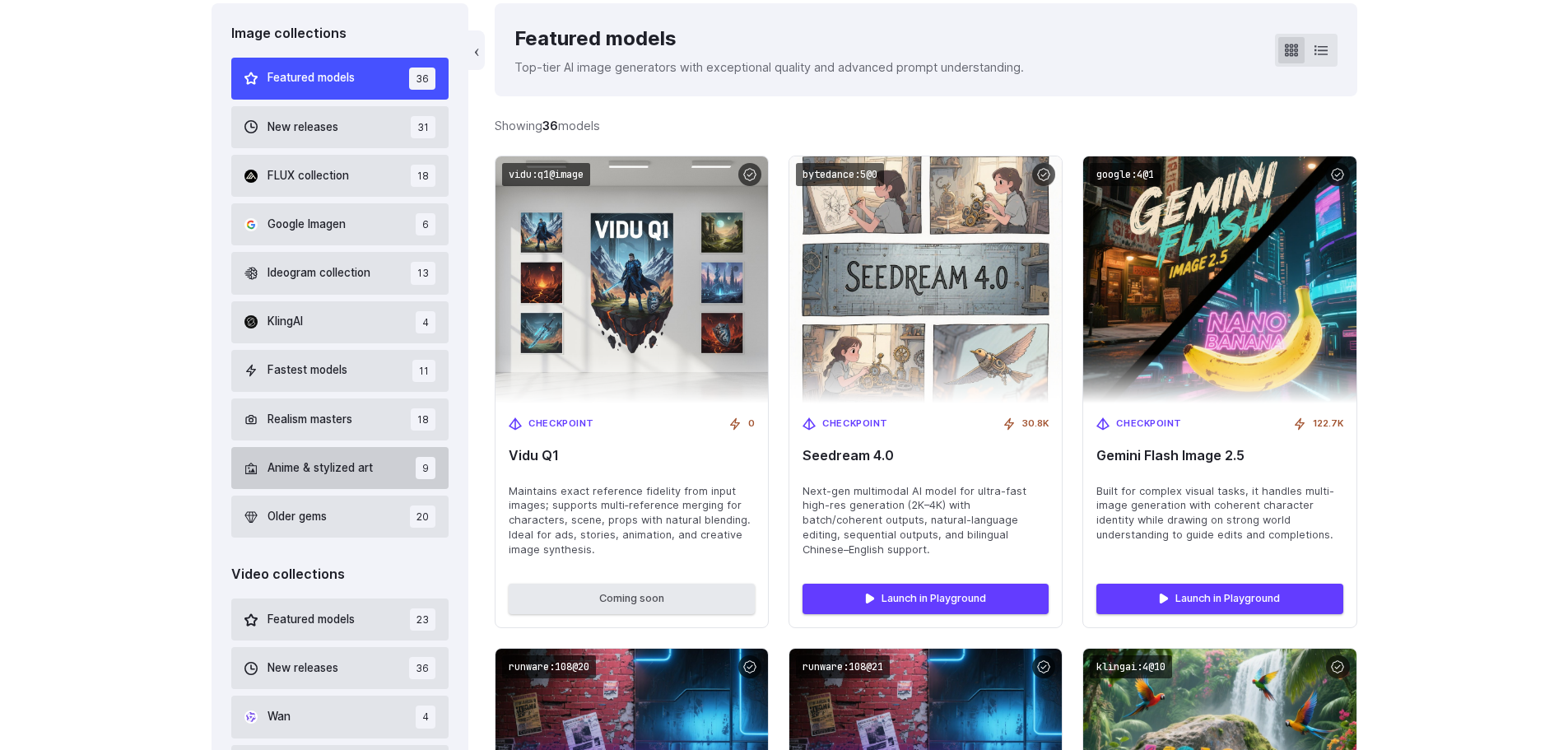
click at [348, 472] on span "Anime & stylized art" at bounding box center [319, 469] width 106 height 18
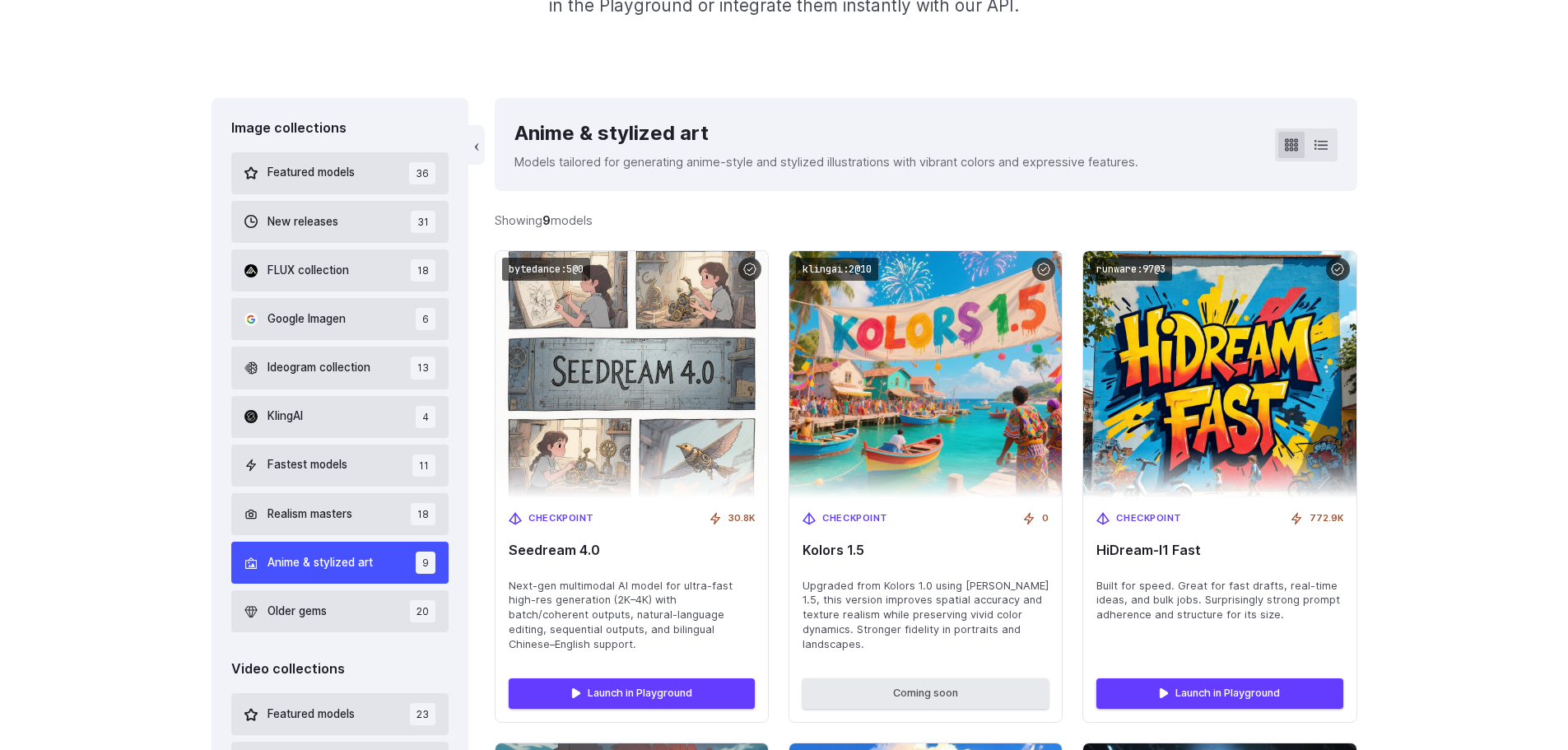
scroll to position [392, 0]
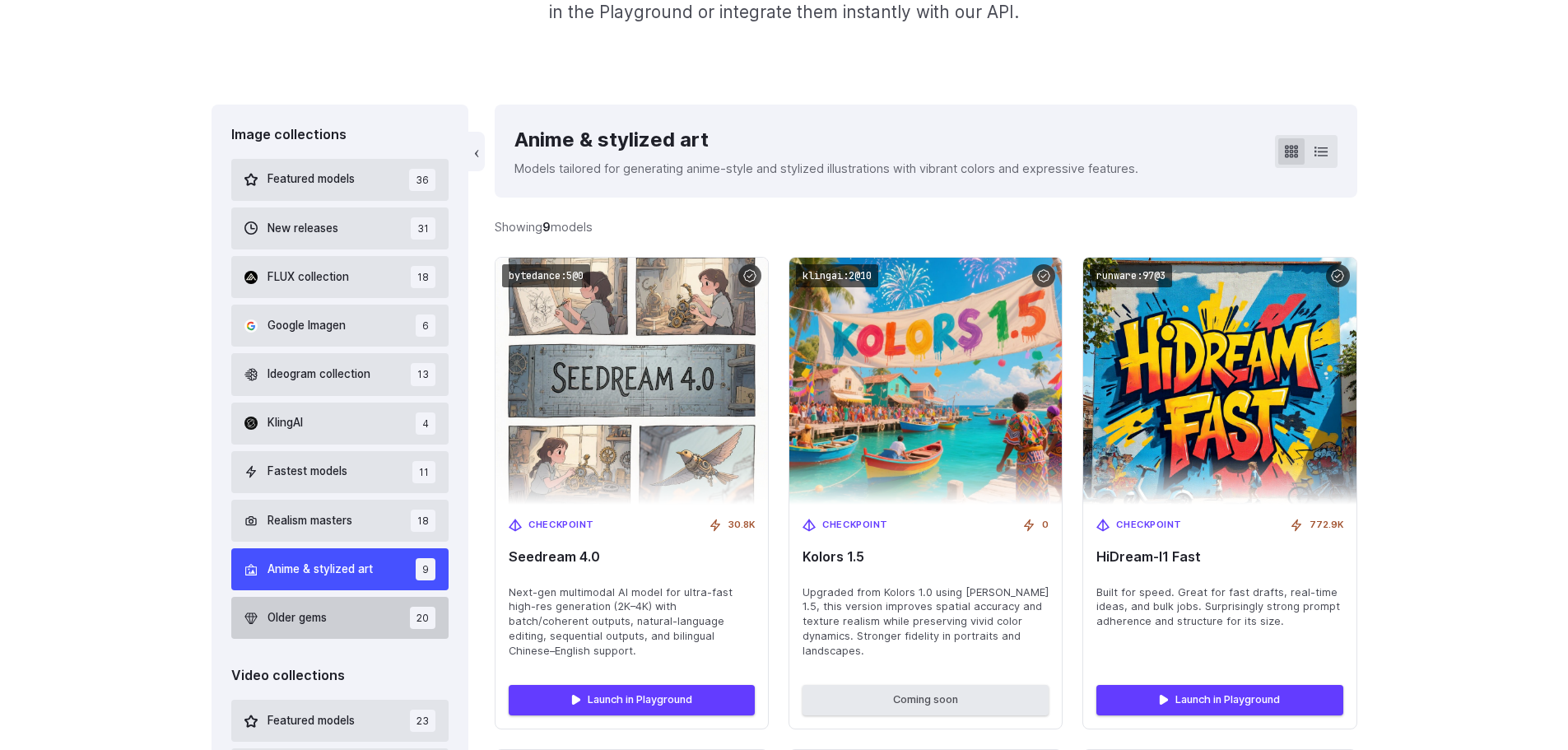
click at [333, 619] on button "Older gems 20" at bounding box center [341, 617] width 218 height 42
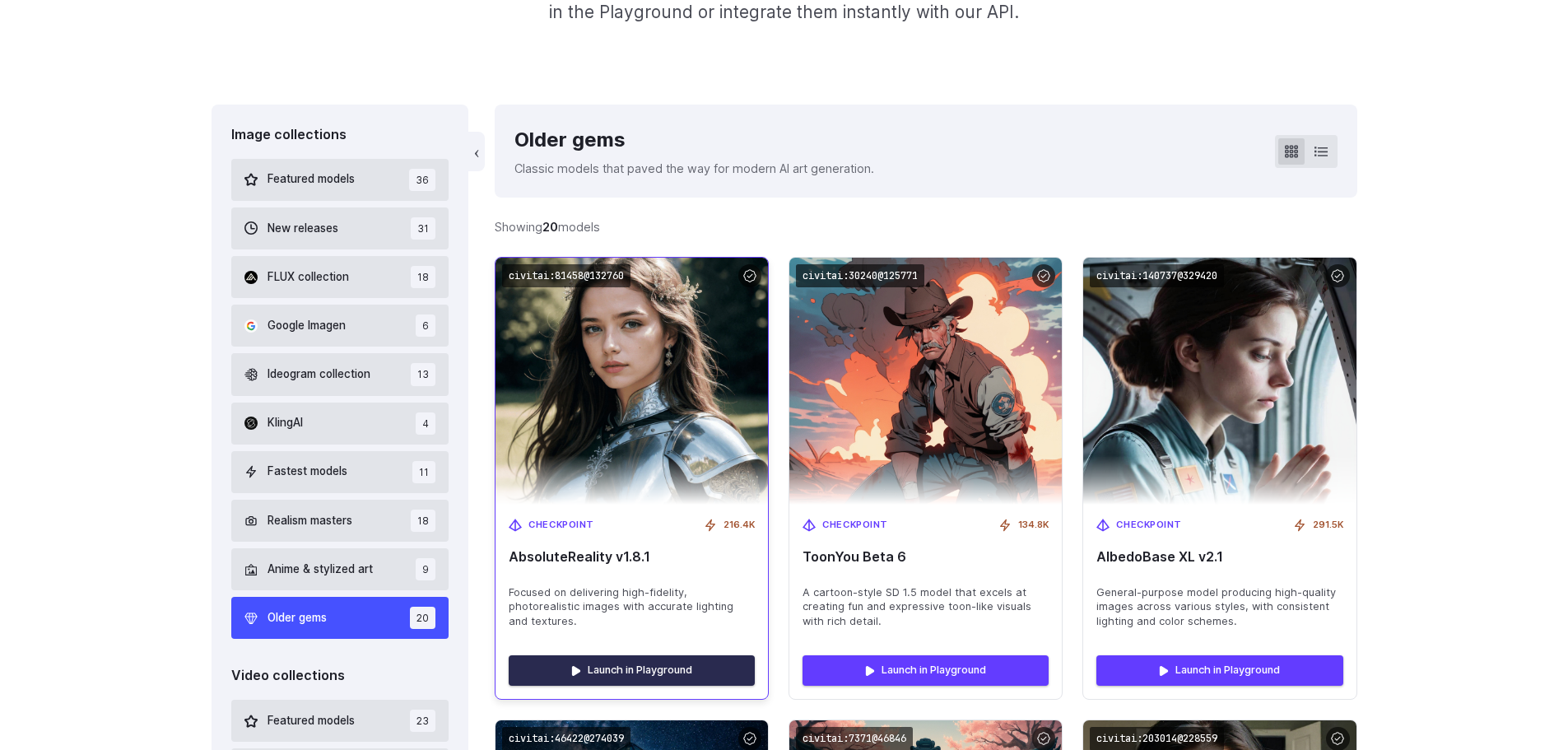
click at [642, 675] on link "Launch in Playground" at bounding box center [631, 669] width 246 height 29
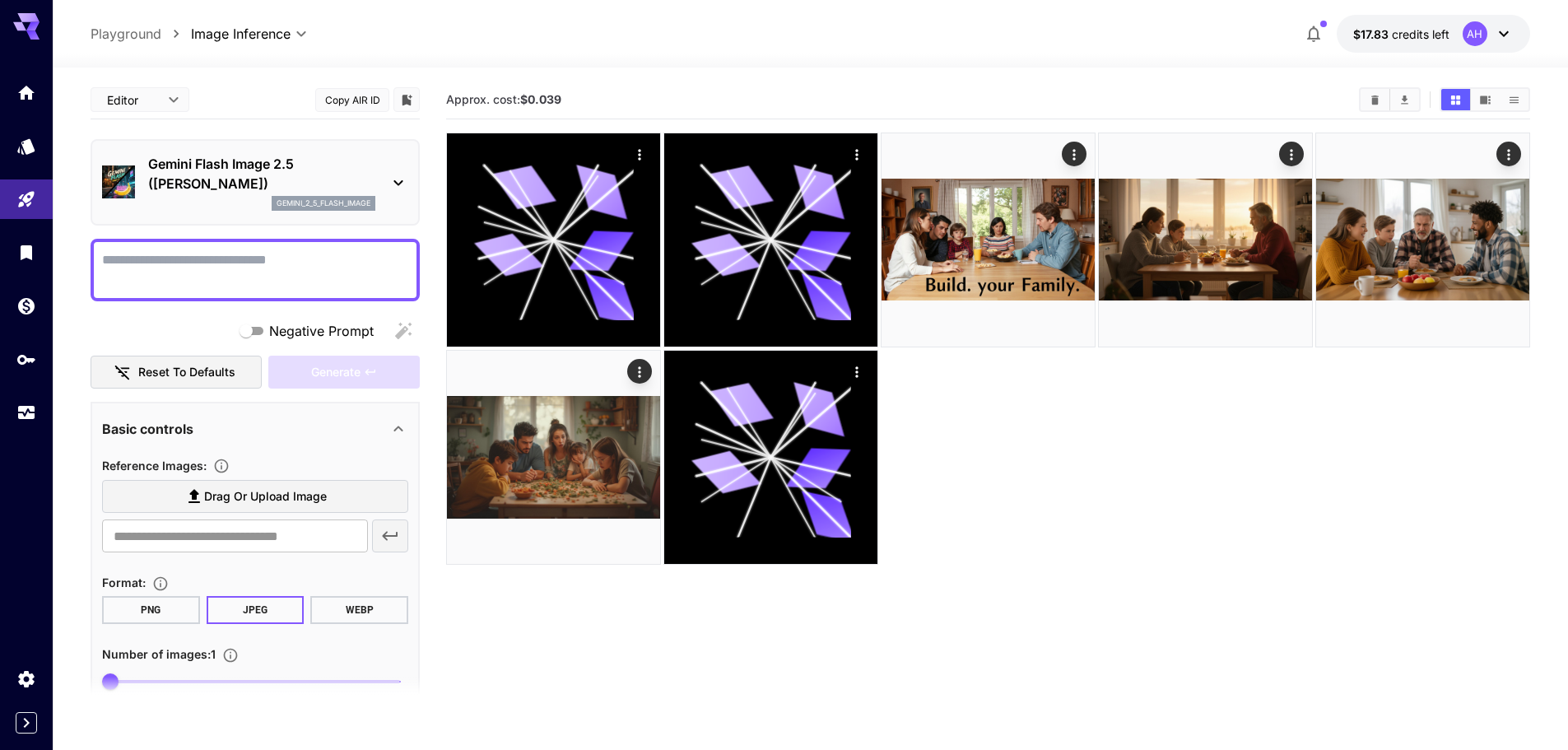
click at [208, 259] on textarea "Negative Prompt" at bounding box center [255, 270] width 306 height 40
paste textarea "**********"
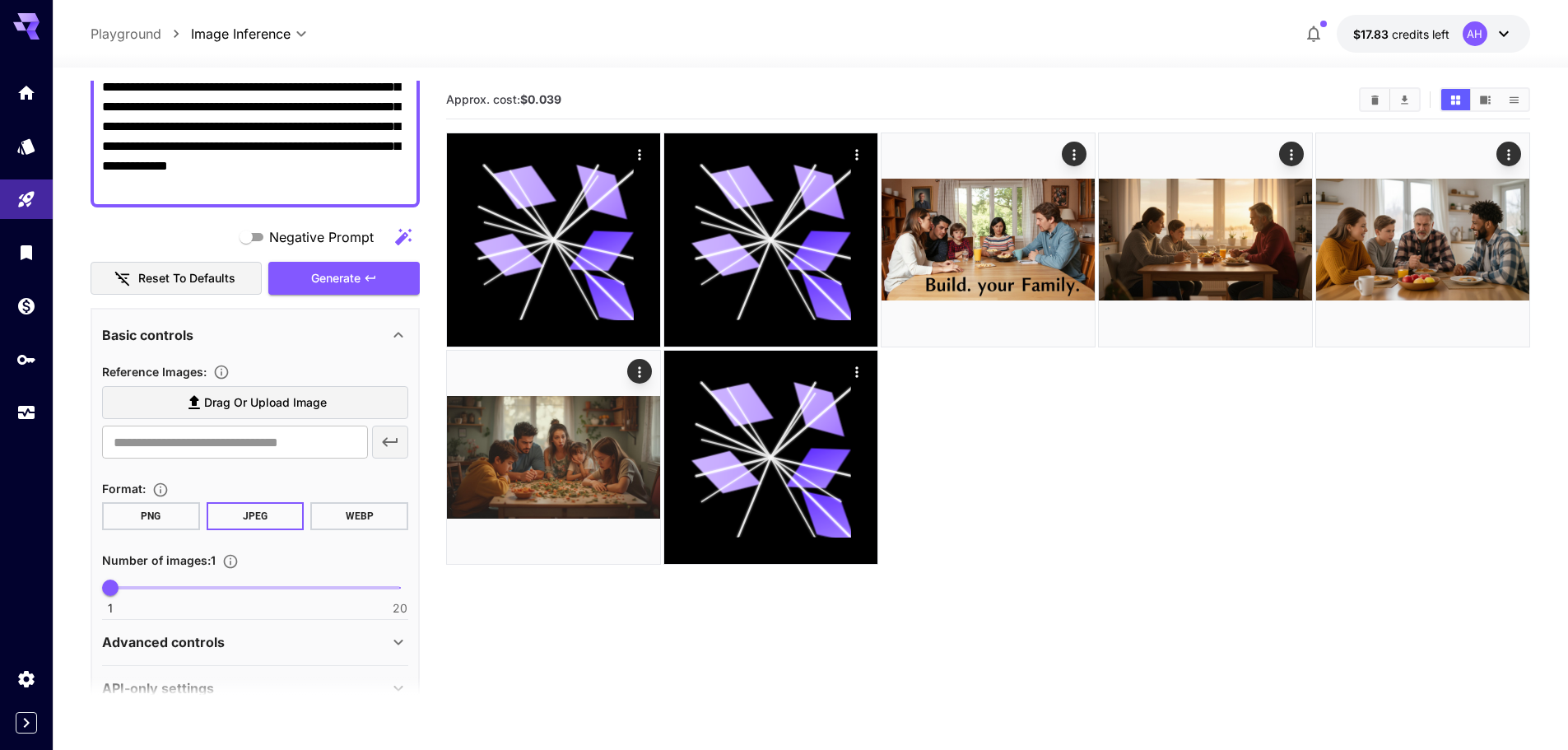
scroll to position [228, 0]
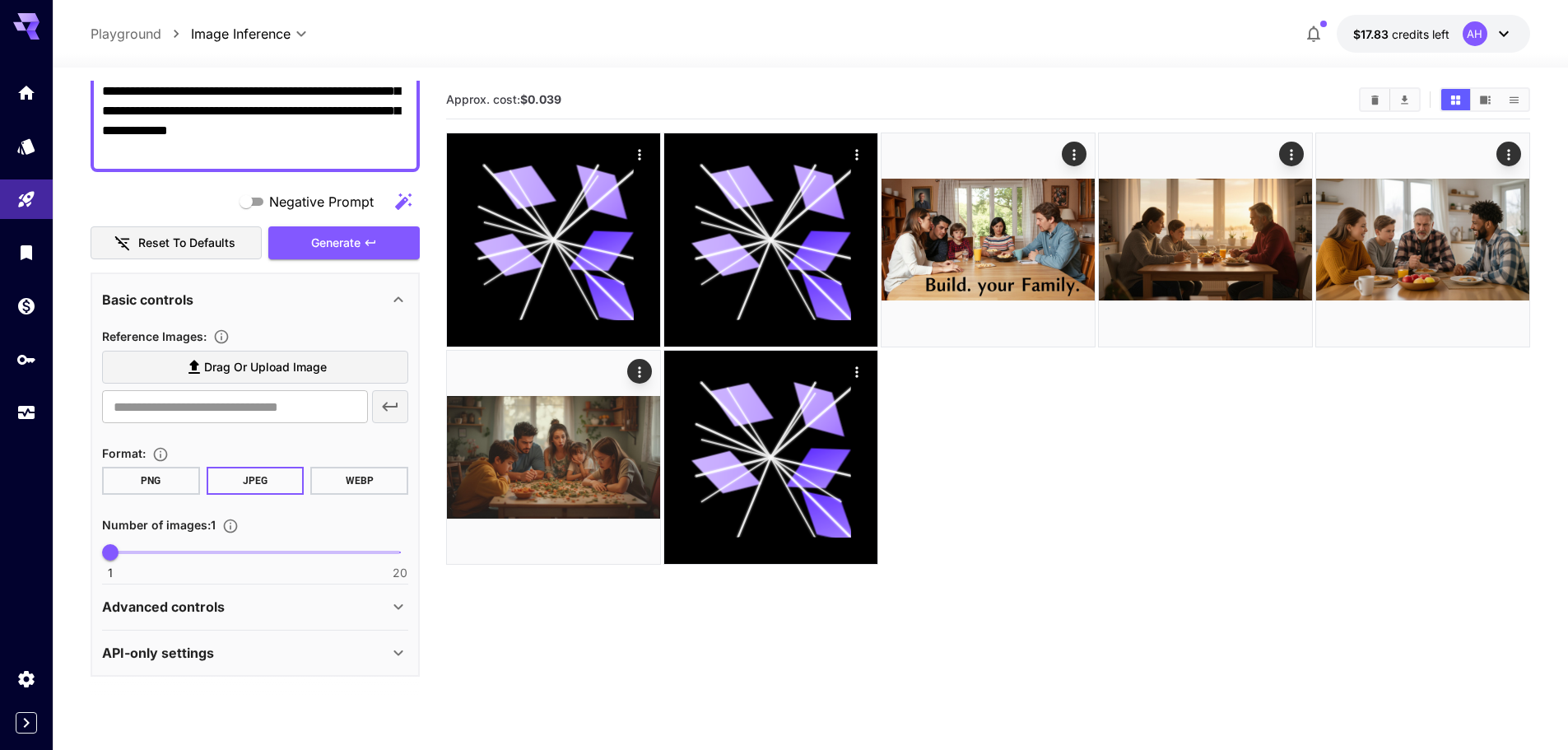
type textarea "**********"
click at [268, 597] on div "Advanced controls" at bounding box center [245, 606] width 287 height 20
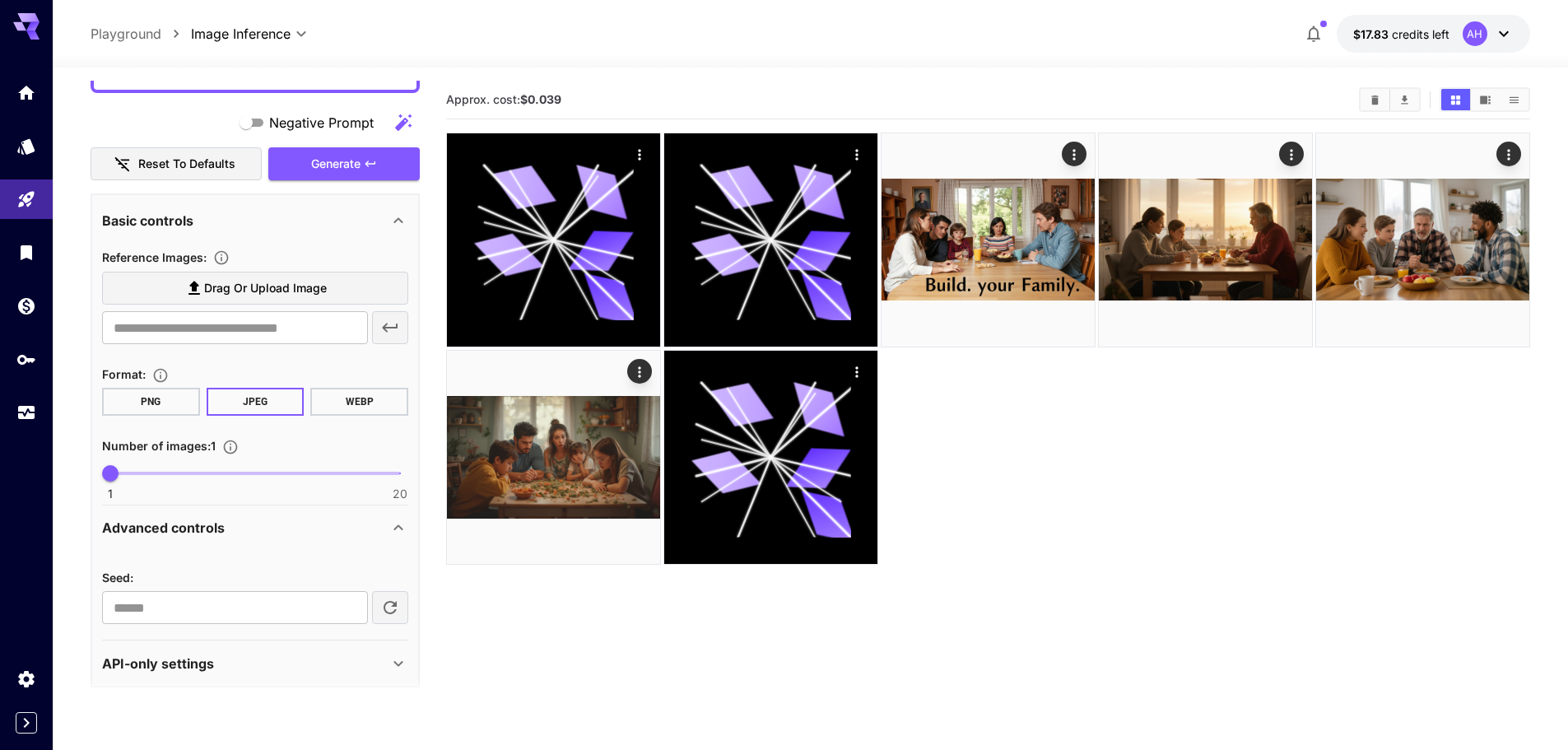
scroll to position [318, 0]
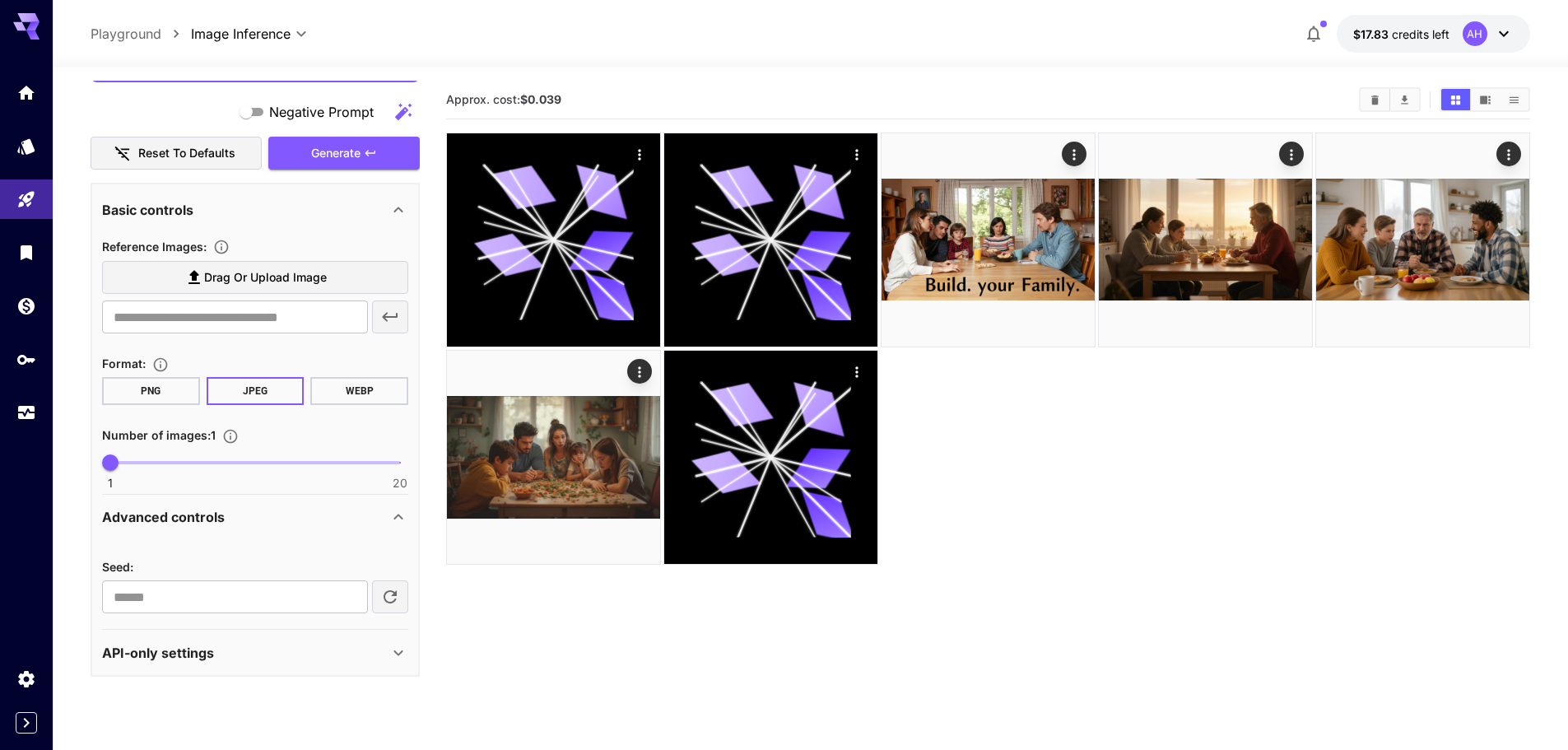
click at [312, 656] on div "API-only settings" at bounding box center [245, 652] width 287 height 20
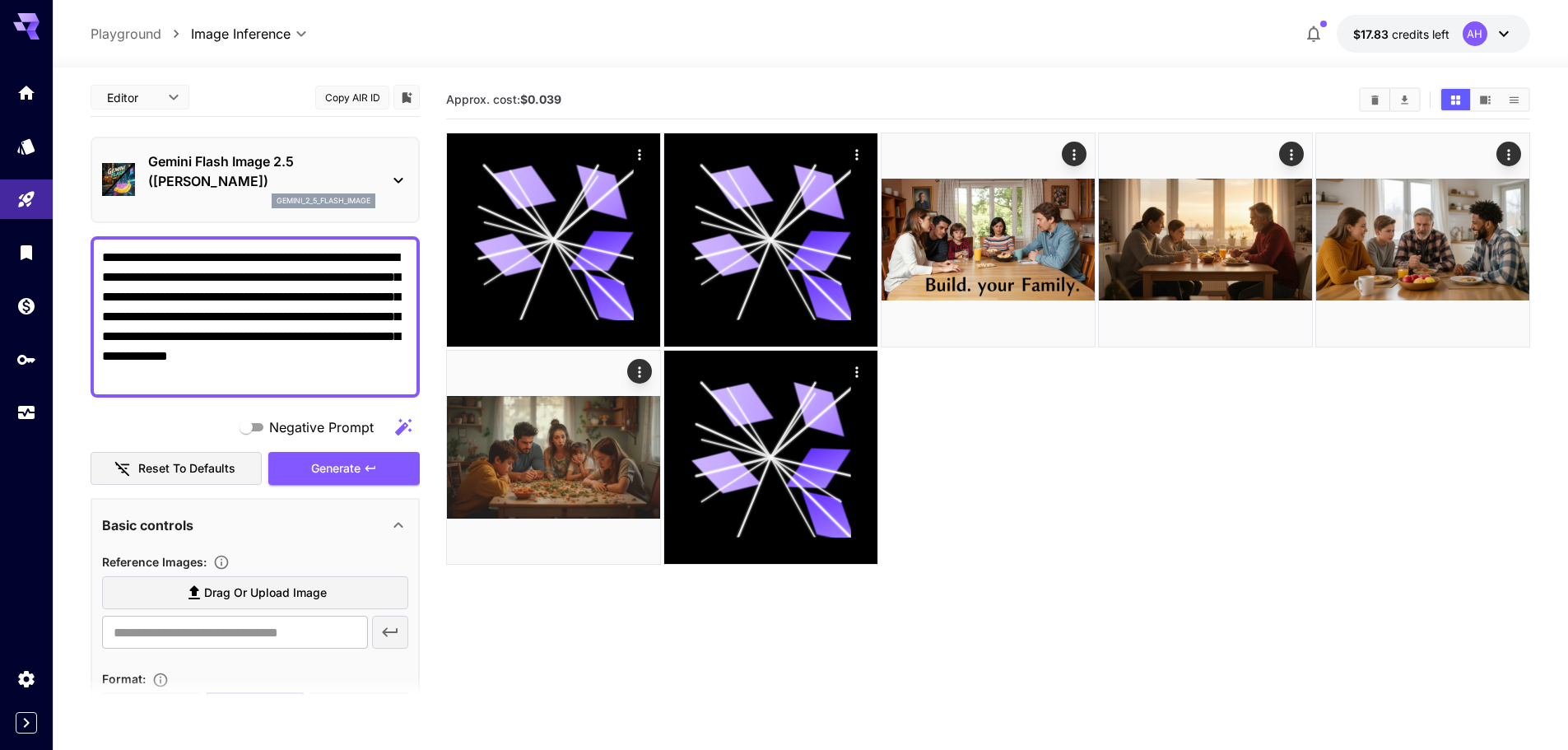
scroll to position [0, 0]
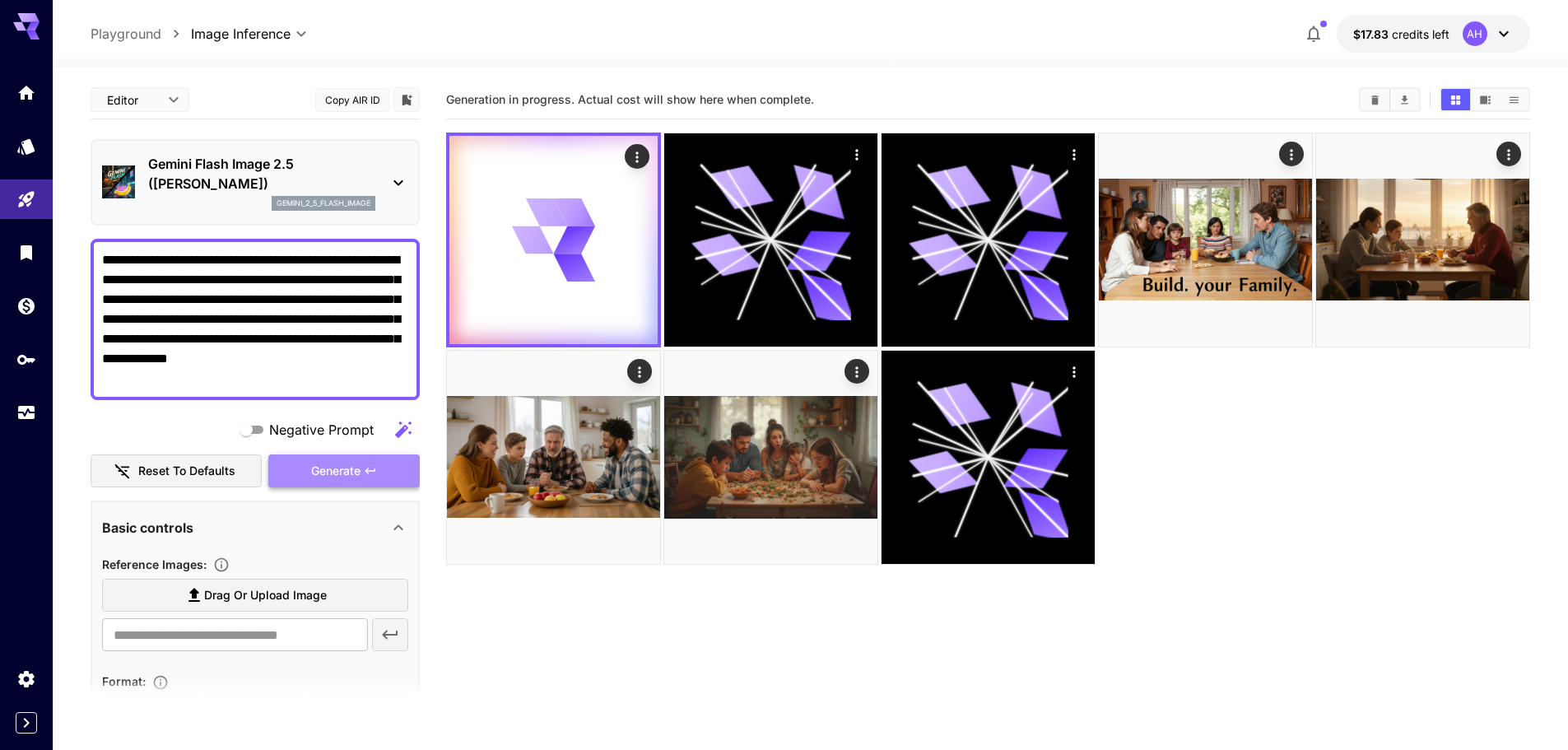
click at [343, 473] on span "Generate" at bounding box center [336, 470] width 50 height 20
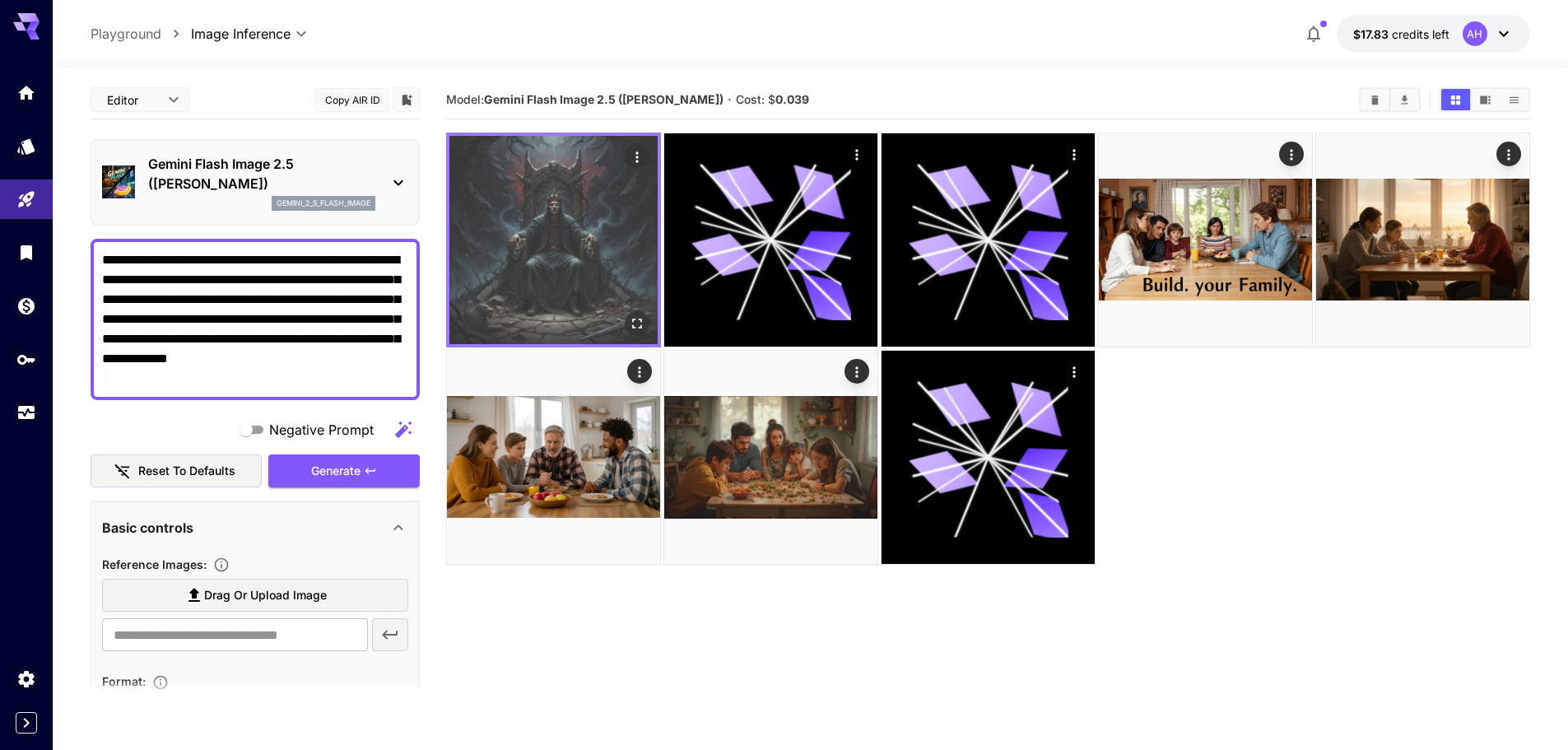
click at [562, 244] on img at bounding box center [553, 240] width 209 height 209
click at [631, 323] on icon "Open in fullscreen" at bounding box center [637, 323] width 17 height 17
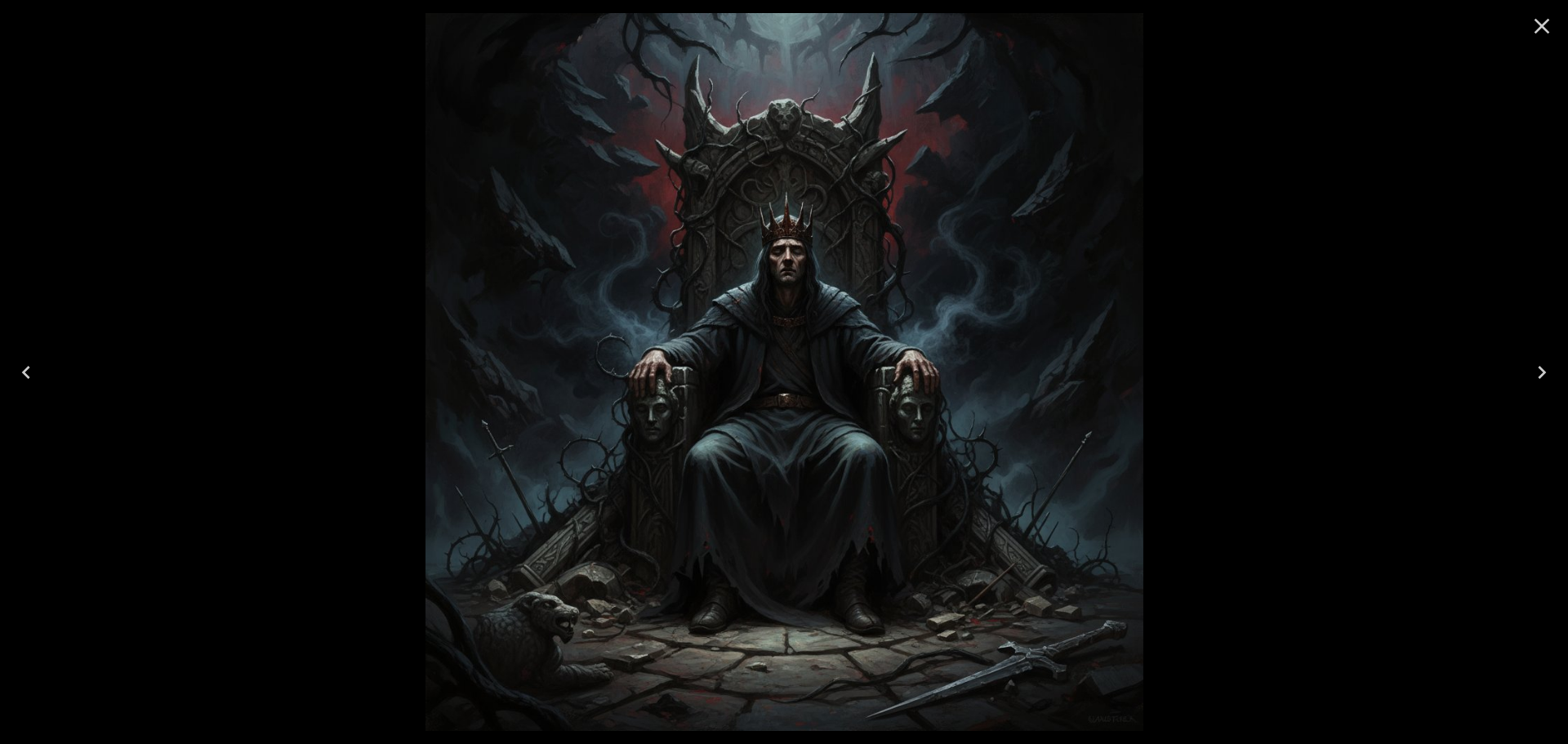
click at [1542, 26] on icon "Close" at bounding box center [1542, 26] width 16 height 16
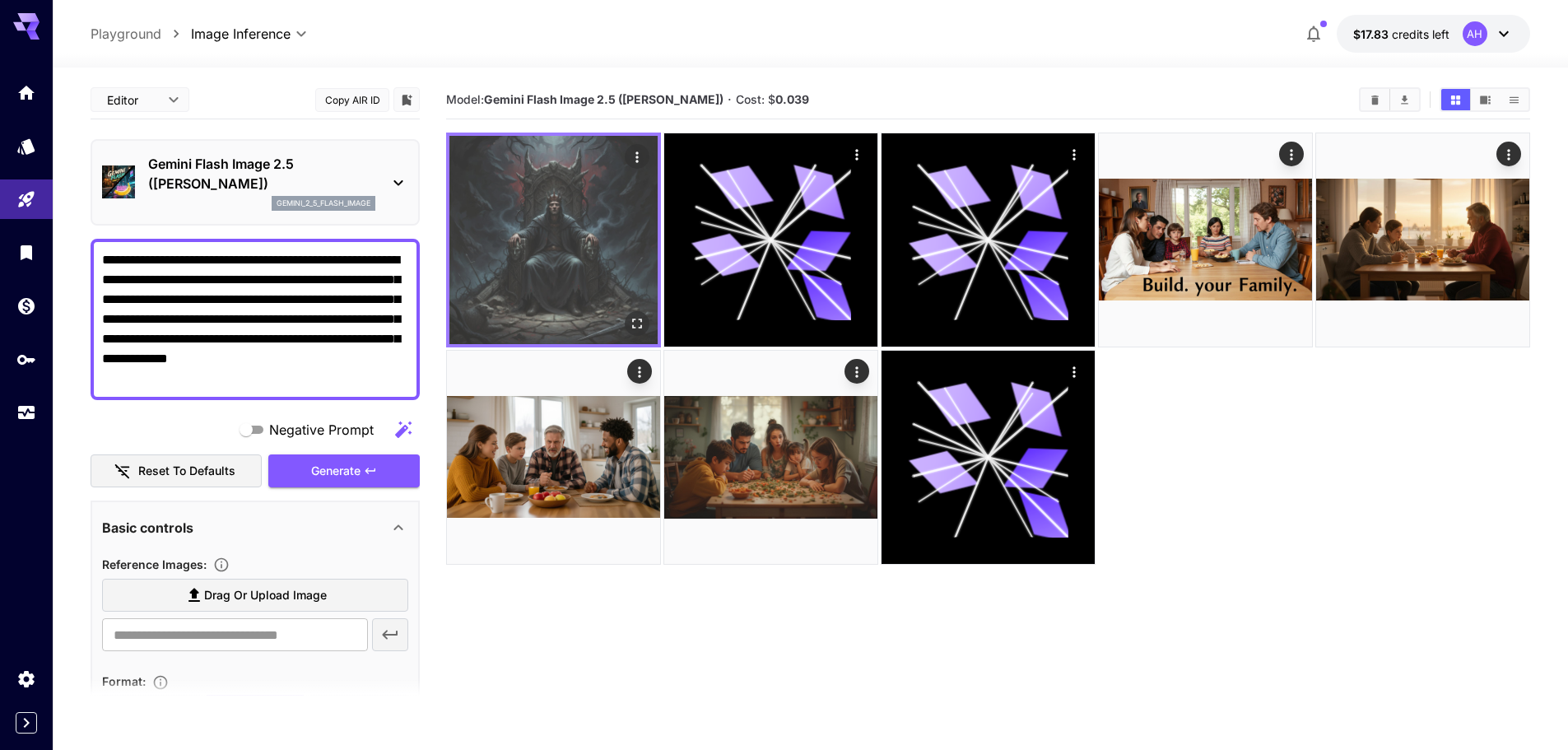
click at [561, 218] on img at bounding box center [553, 240] width 209 height 209
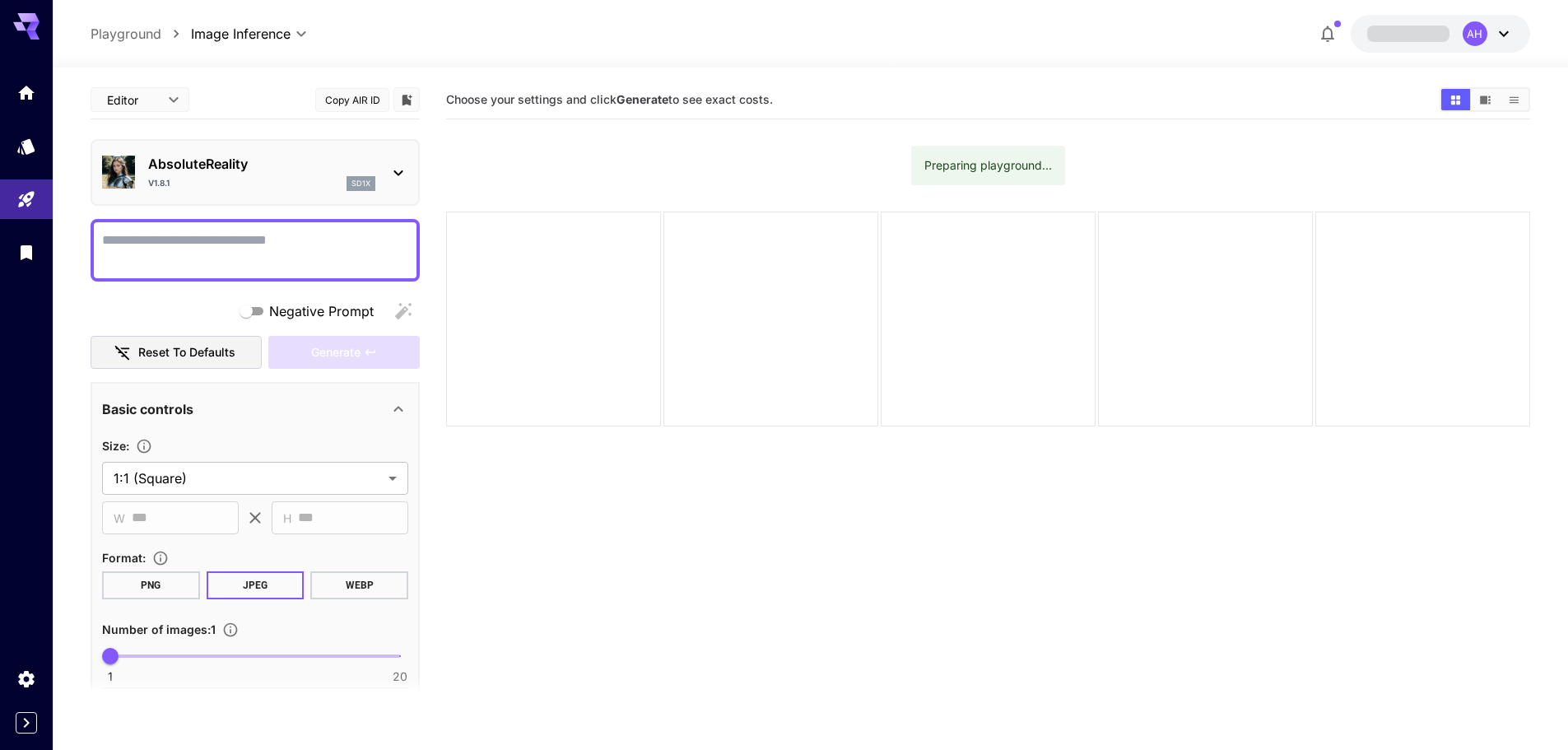
click at [245, 244] on textarea "Negative Prompt" at bounding box center [255, 250] width 306 height 40
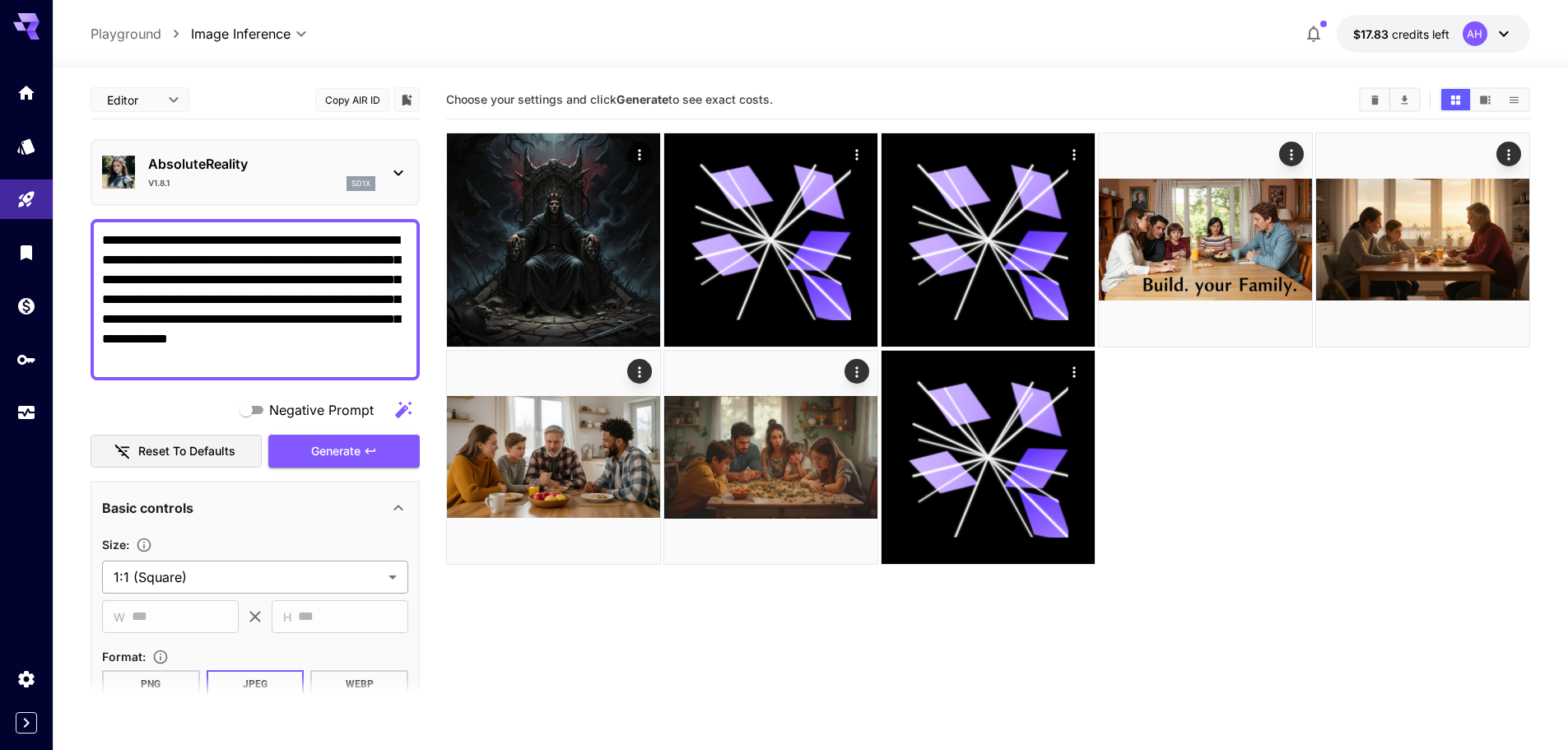
type textarea "**********"
click at [331, 583] on body "**********" at bounding box center [784, 439] width 1568 height 880
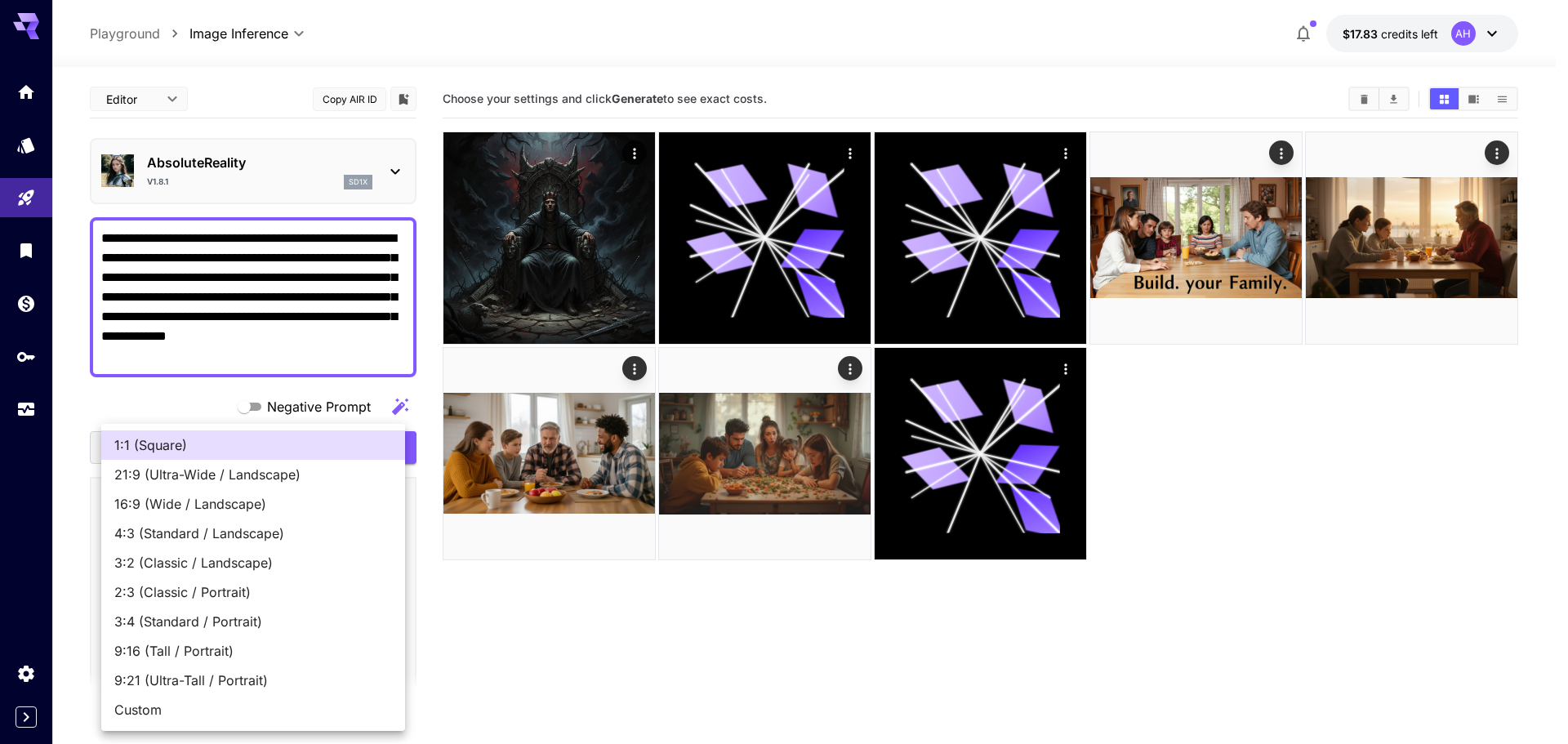
click at [188, 657] on span "9:16 (Tall / Portrait)" at bounding box center [253, 651] width 277 height 19
type input "**********"
type input "***"
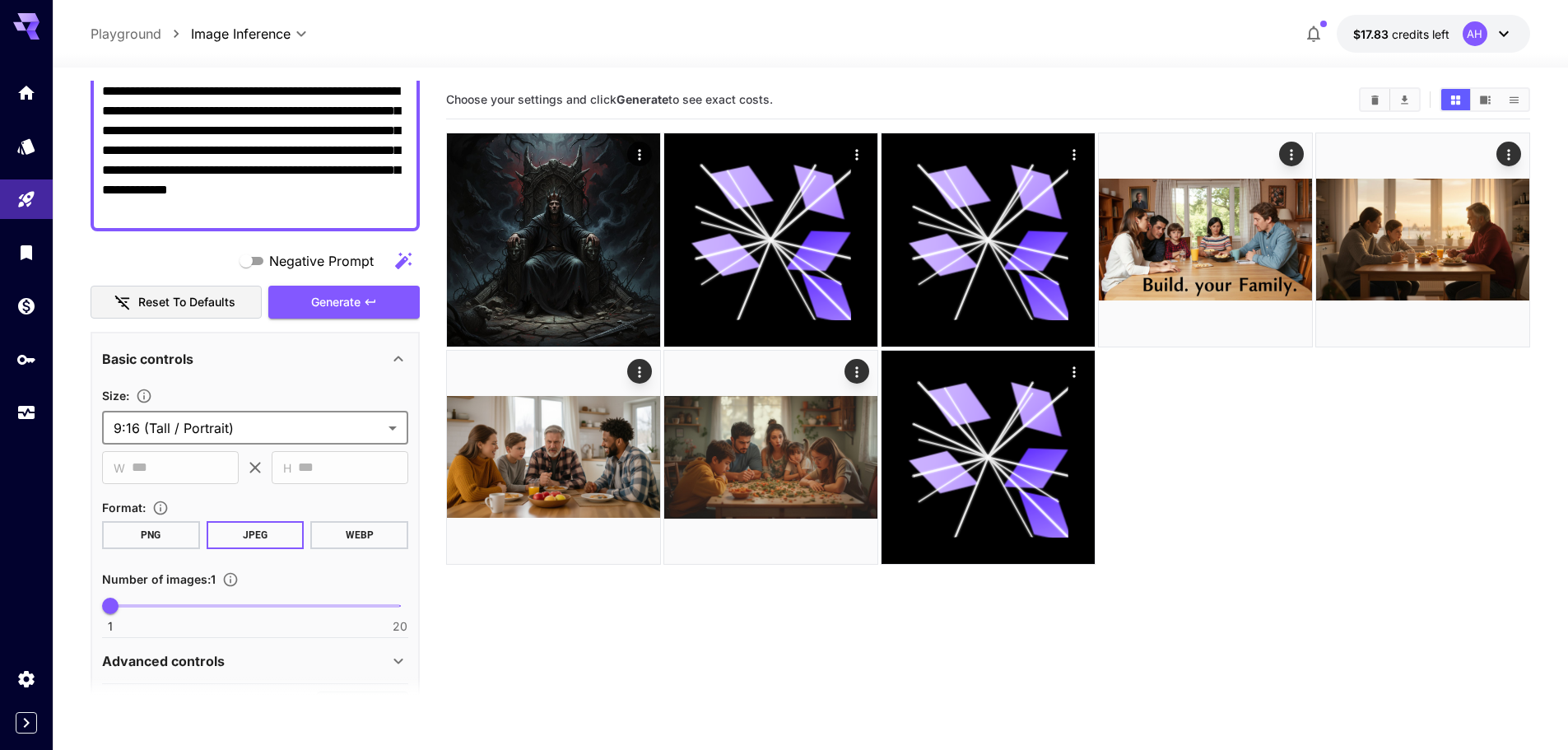
scroll to position [136, 0]
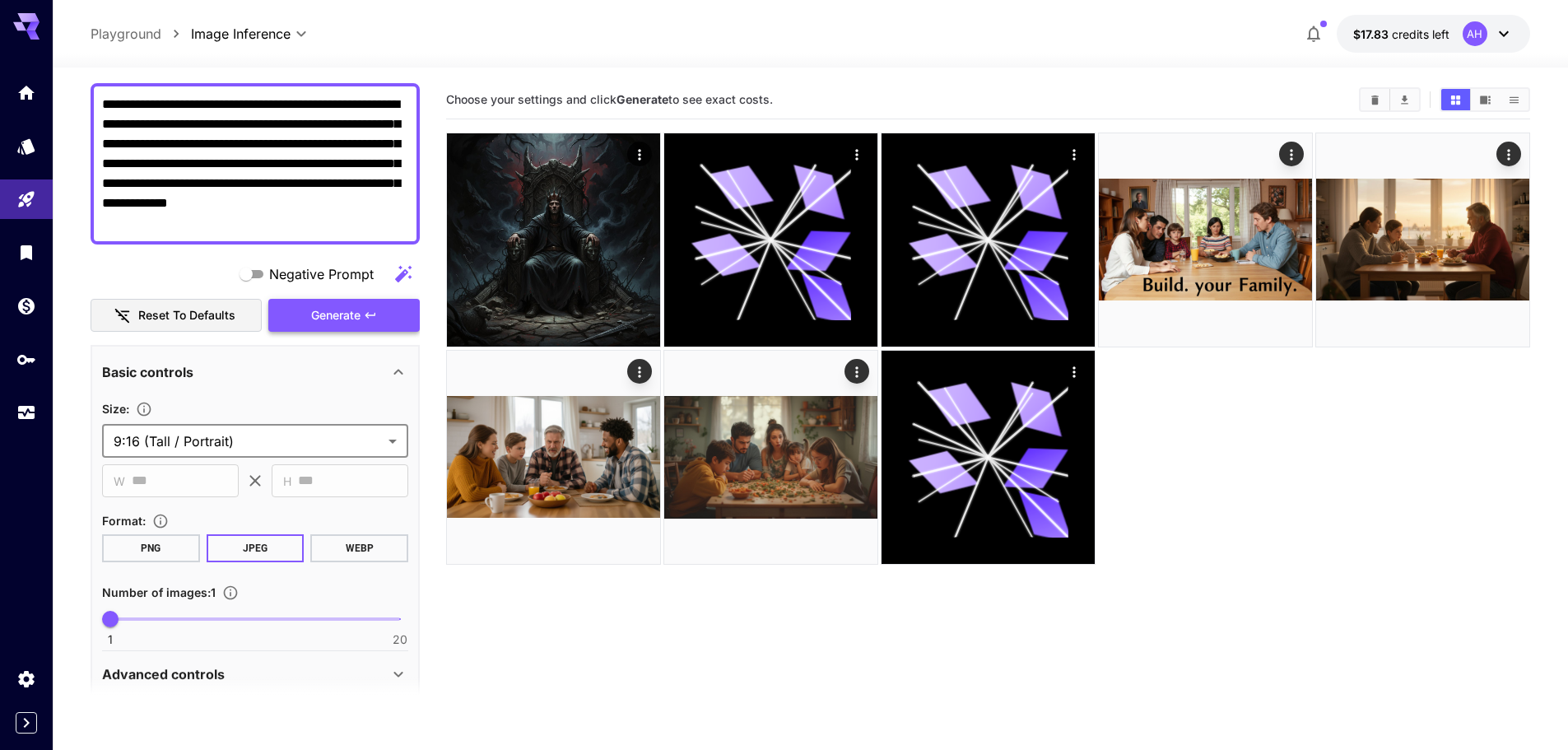
click at [346, 312] on span "Generate" at bounding box center [336, 315] width 50 height 20
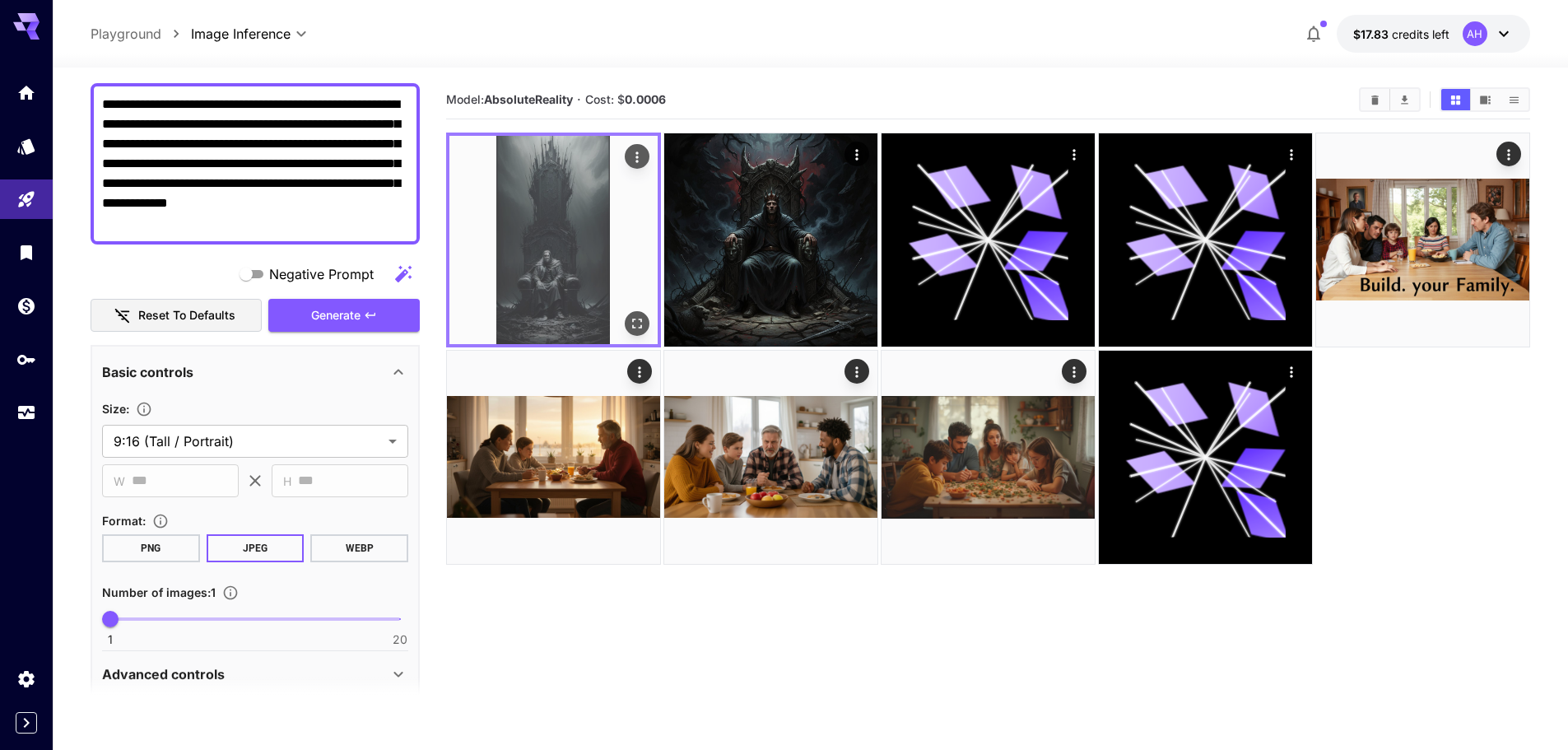
click at [567, 274] on img at bounding box center [553, 240] width 209 height 209
click at [634, 320] on icon "Open in fullscreen" at bounding box center [636, 323] width 10 height 10
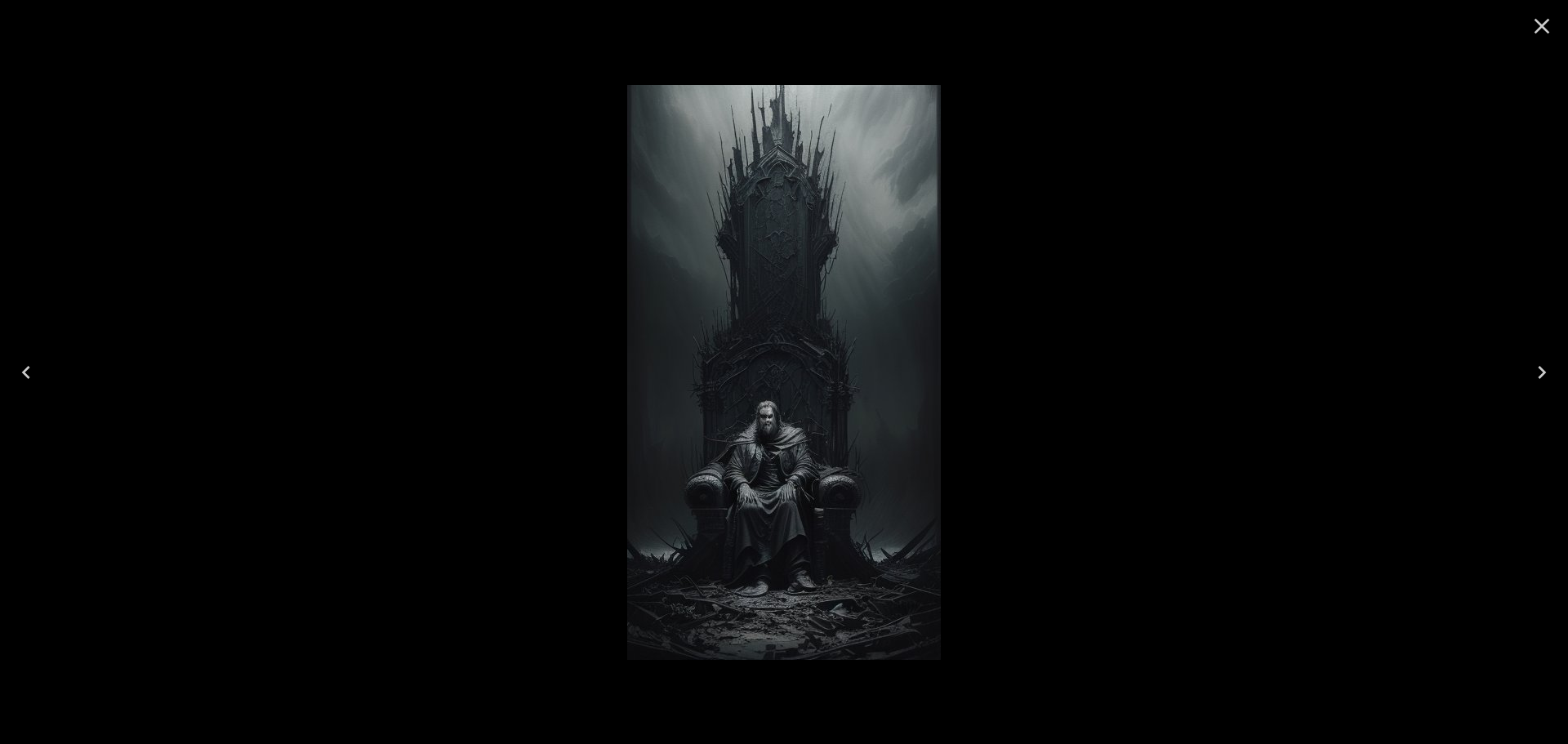
click at [1546, 25] on icon "Close" at bounding box center [1542, 26] width 26 height 26
